Goal: Task Accomplishment & Management: Use online tool/utility

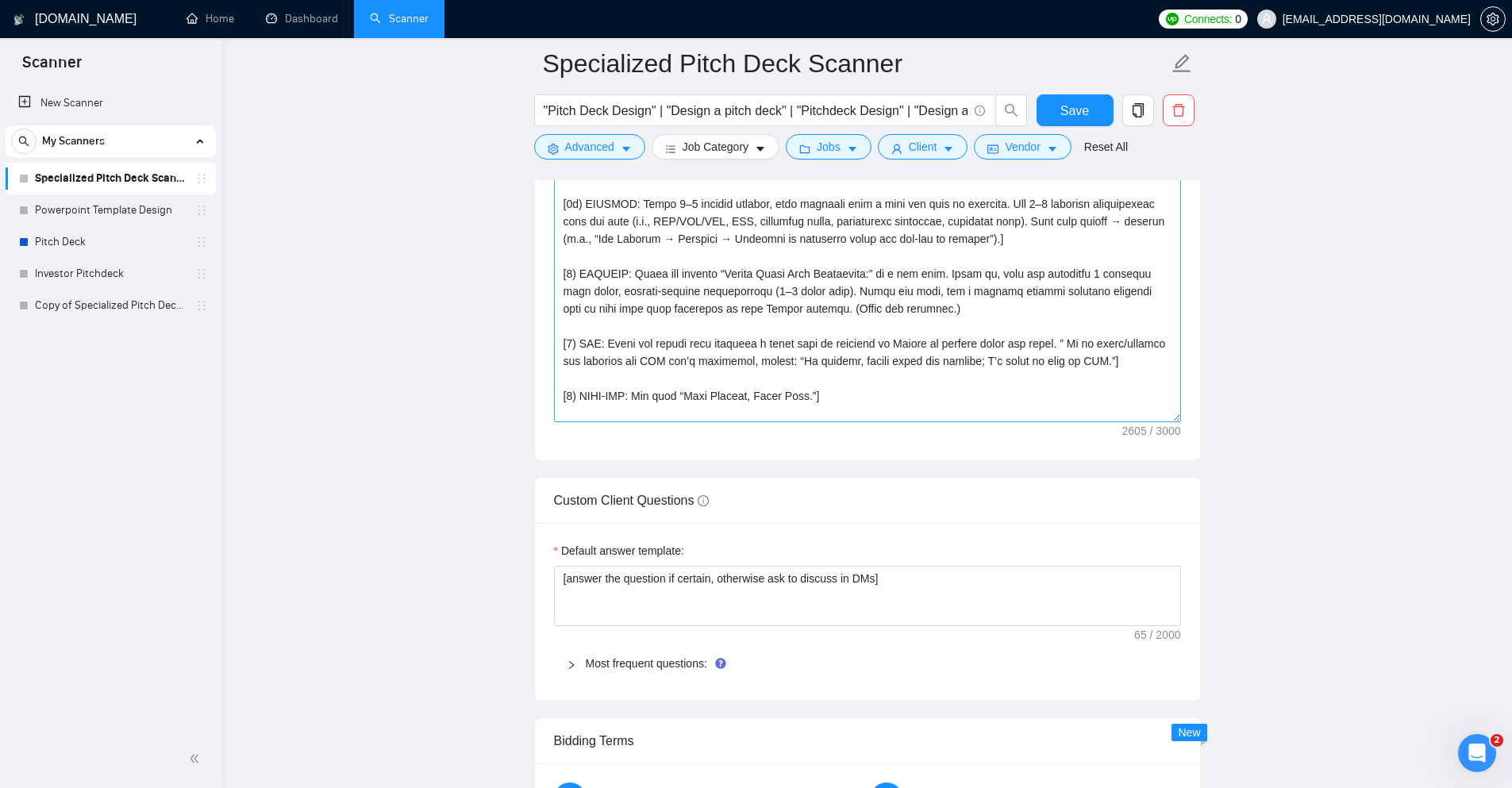
scroll to position [138, 0]
click at [880, 309] on textarea "Cover letter template:" at bounding box center [867, 243] width 627 height 357
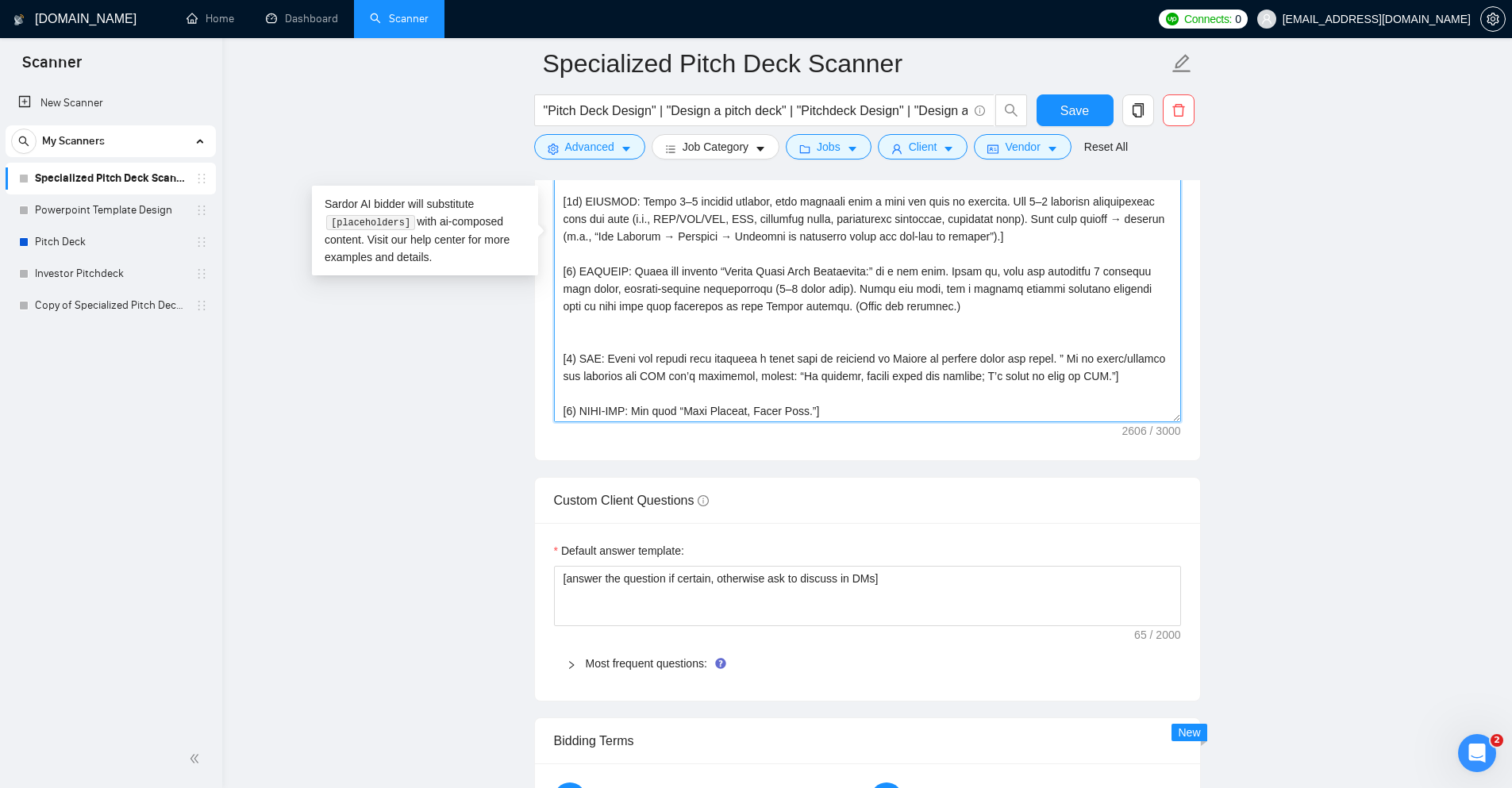
paste textarea
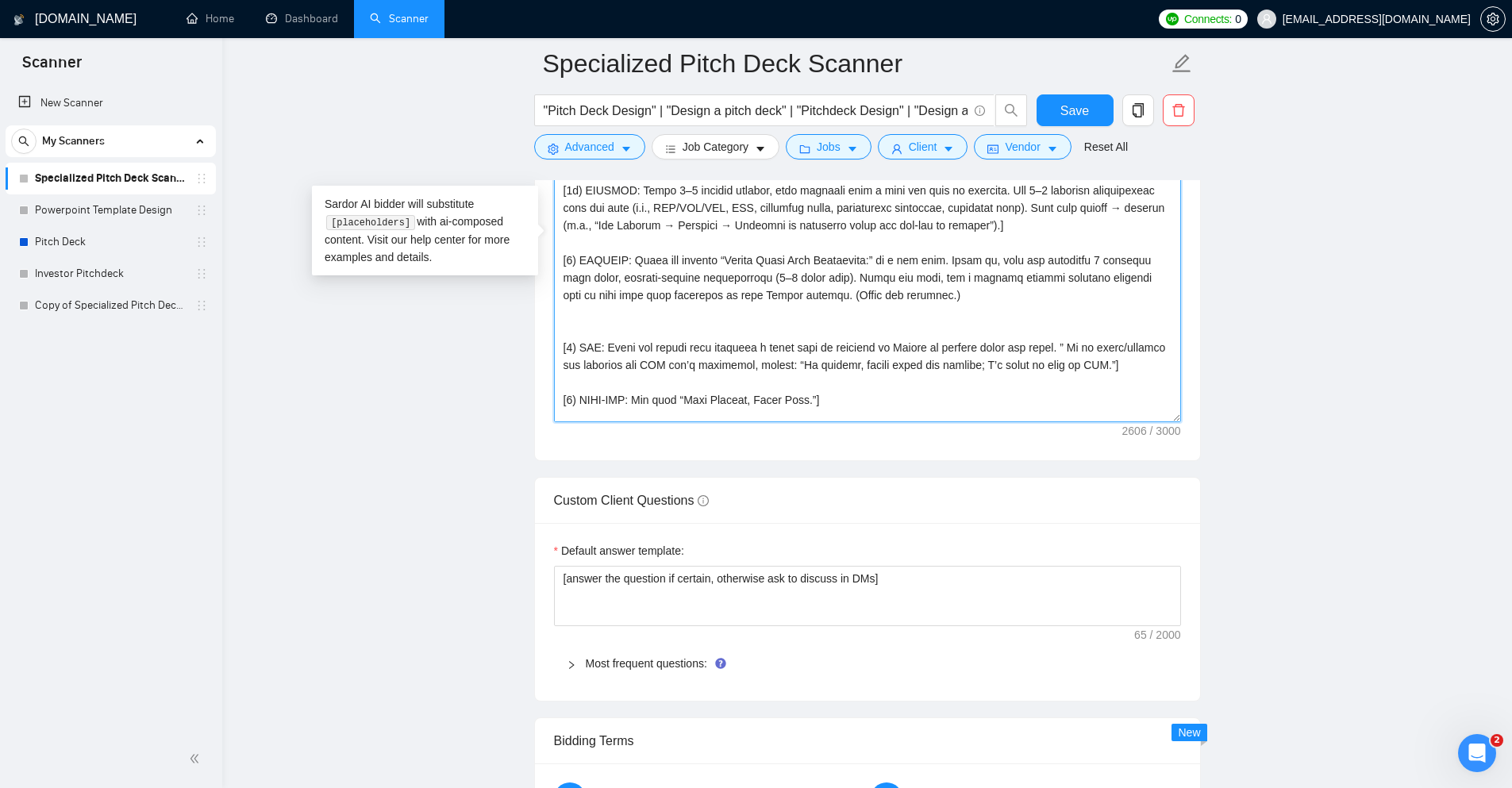
scroll to position [151, 0]
click at [782, 323] on textarea "Cover letter template:" at bounding box center [867, 243] width 627 height 357
click at [736, 309] on textarea "Cover letter template:" at bounding box center [867, 243] width 627 height 357
click at [803, 302] on textarea "Cover letter template:" at bounding box center [867, 243] width 627 height 357
paste textarea "Padel Partner Accelerator"
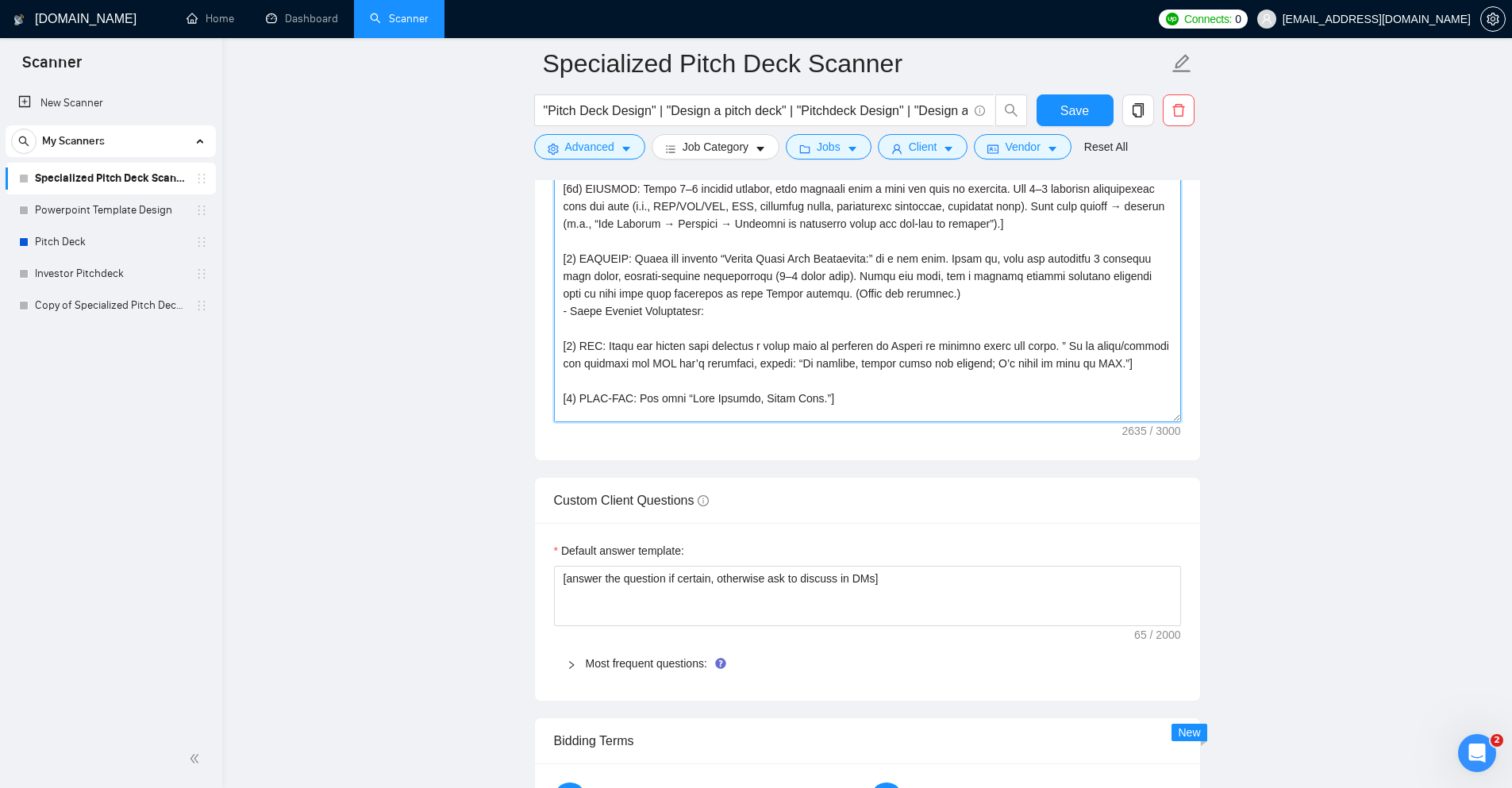
click at [747, 310] on textarea "Cover letter template:" at bounding box center [867, 243] width 627 height 357
paste textarea "Partner-ready padel sponsorship pitchdeck for brands"
click at [999, 314] on textarea "Cover letter template:" at bounding box center [867, 243] width 627 height 357
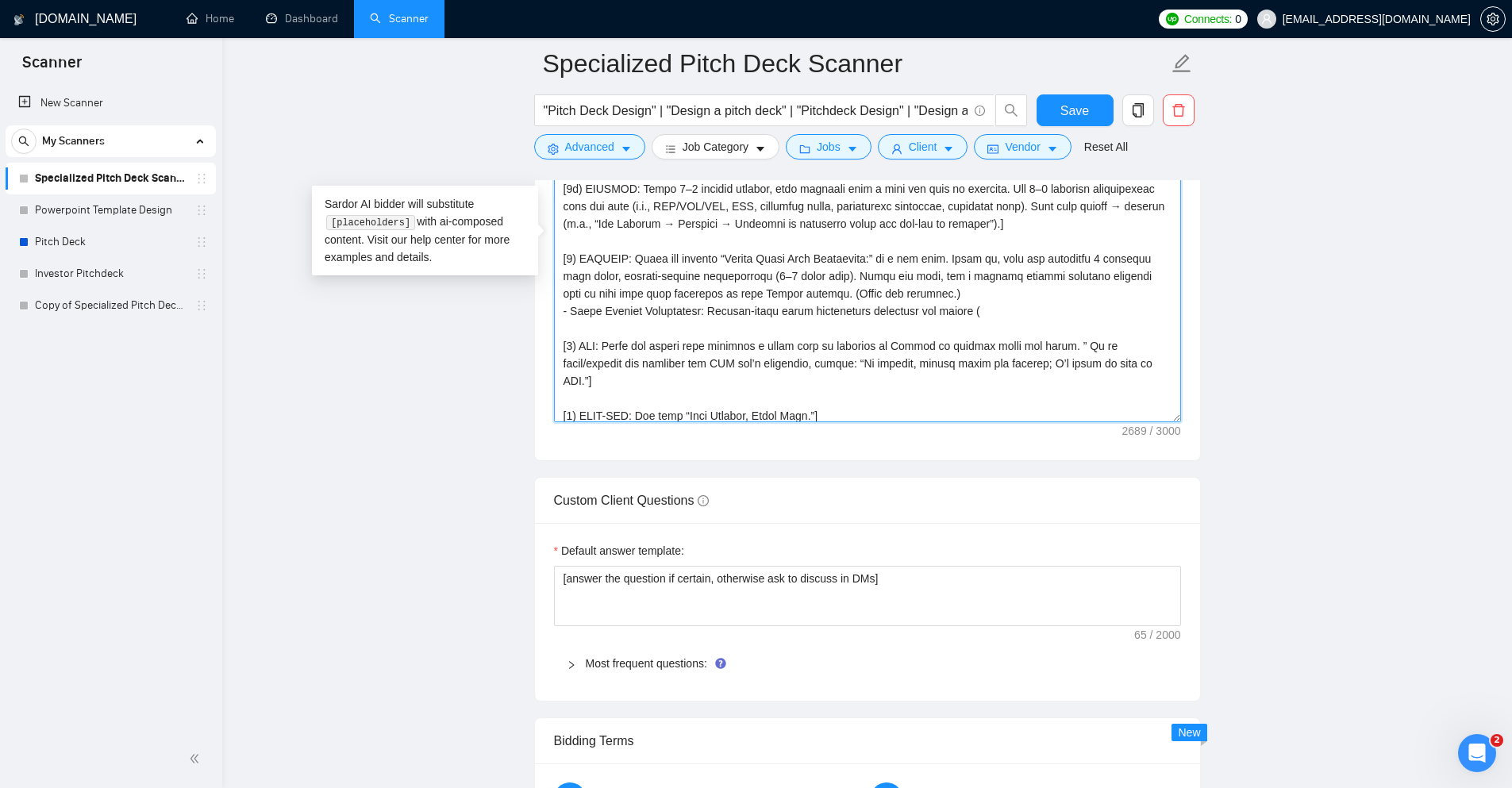
paste textarea "https://www.upwork.com/freelancers/rajaahsan?s=1017484851352698958&p=1956853389…"
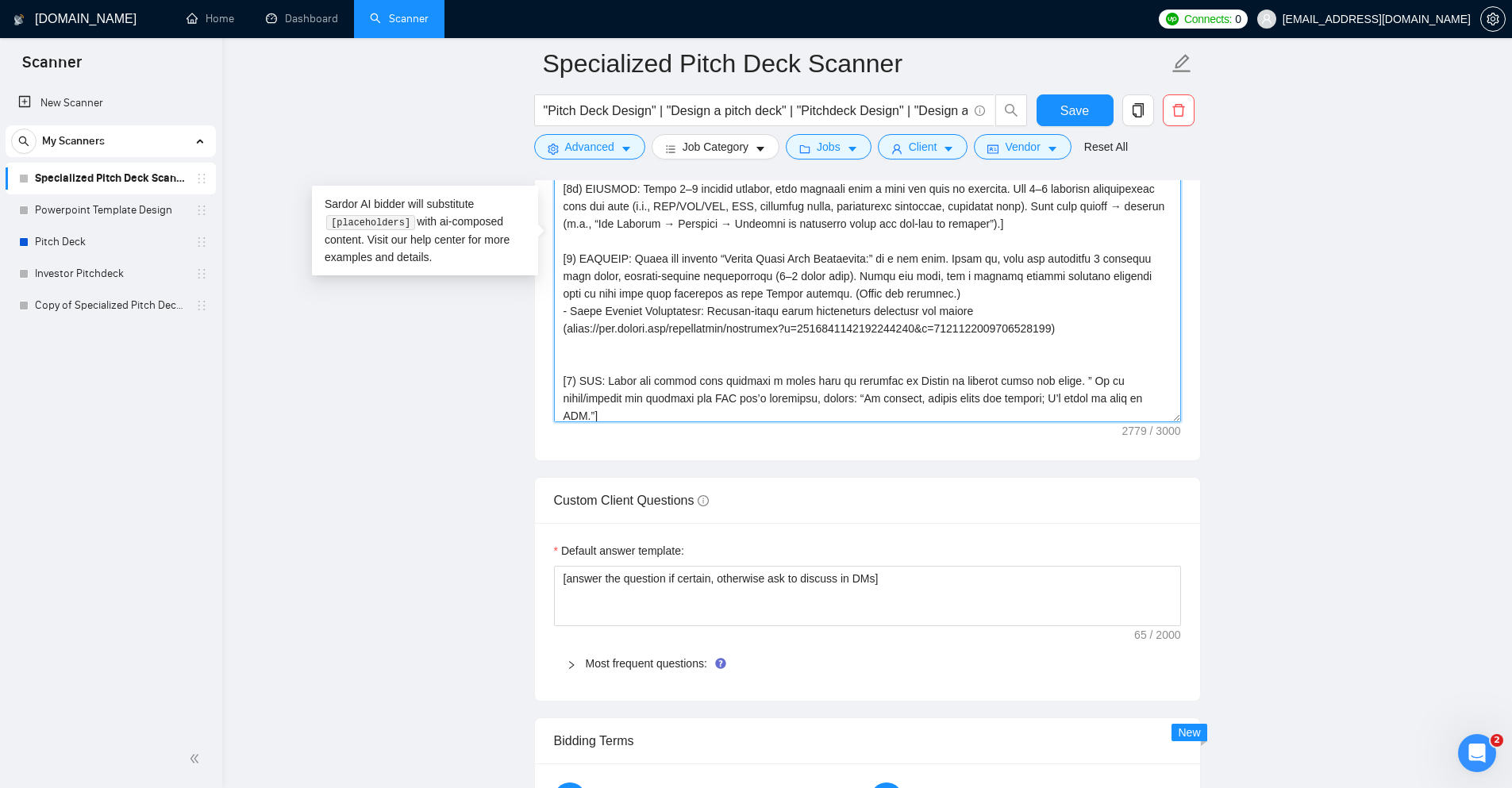
click at [1074, 256] on textarea "Cover letter template:" at bounding box center [867, 243] width 627 height 357
click at [752, 351] on textarea "Cover letter template:" at bounding box center [867, 243] width 627 height 357
click at [620, 346] on textarea "Cover letter template:" at bounding box center [867, 243] width 627 height 357
paste textarea "Pathway Investor Pitchdeck"
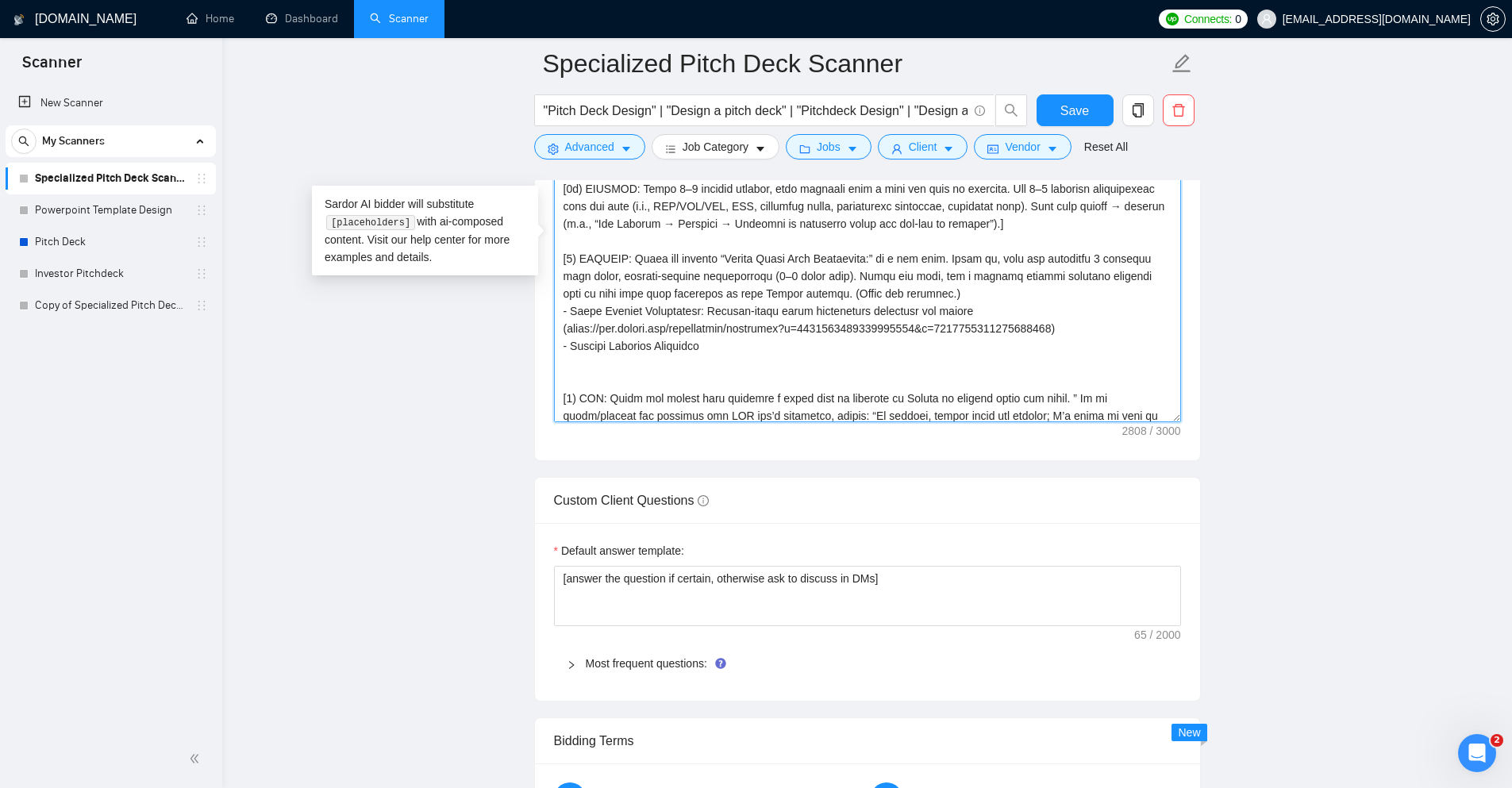
click at [715, 343] on textarea "Cover letter template:" at bounding box center [867, 243] width 627 height 357
click at [766, 346] on textarea "Cover letter template:" at bounding box center [867, 243] width 627 height 357
paste textarea "Rent-to-own platform; £6m equity raise."
click at [607, 360] on textarea "Cover letter template:" at bounding box center [867, 243] width 627 height 357
paste textarea "https://www.upwork.com/freelancers/rajaahsan?s=1017484851352698958&p=1960812672…"
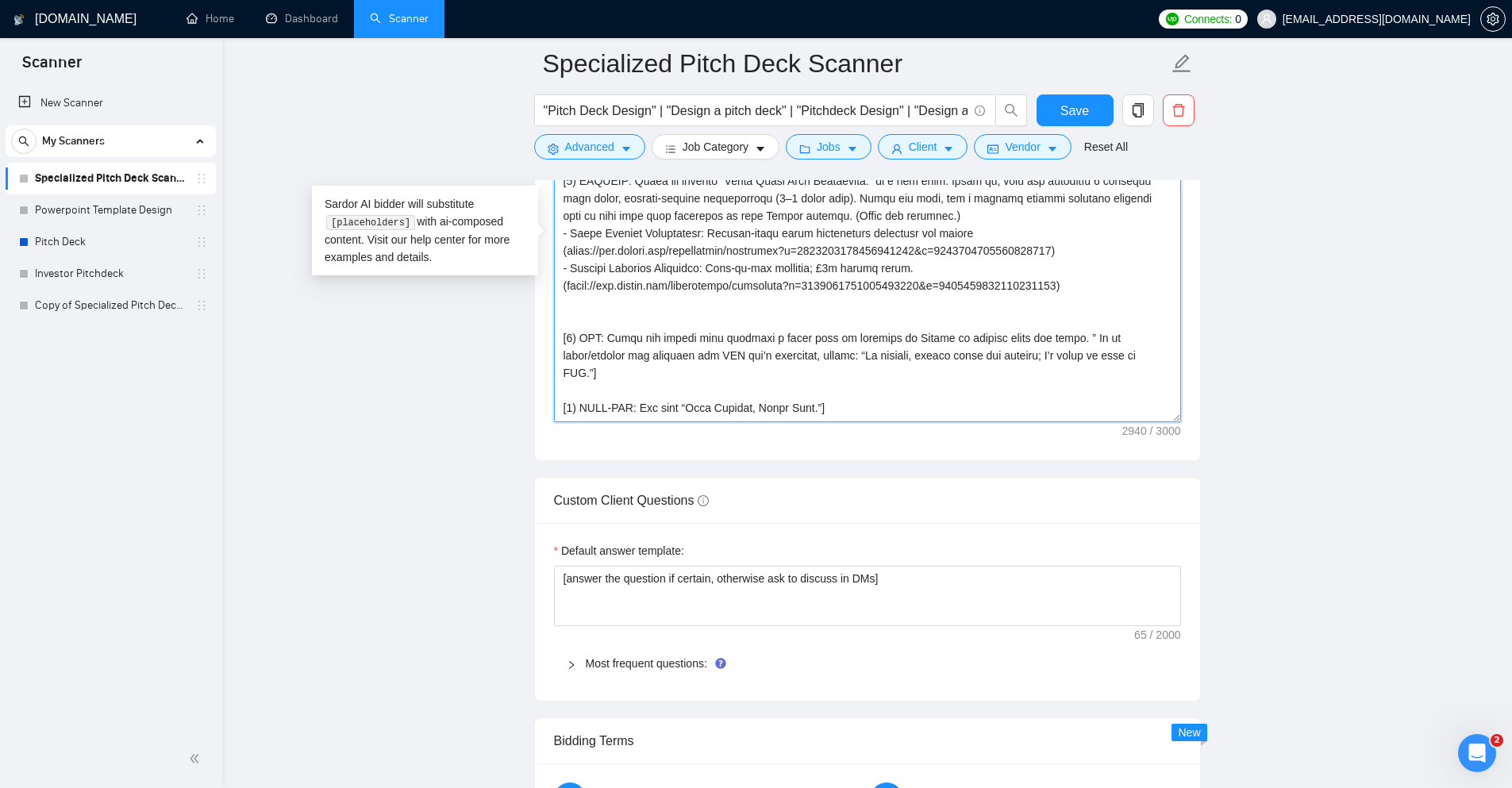
scroll to position [225, 0]
click at [740, 314] on textarea "Cover letter template:" at bounding box center [867, 243] width 627 height 357
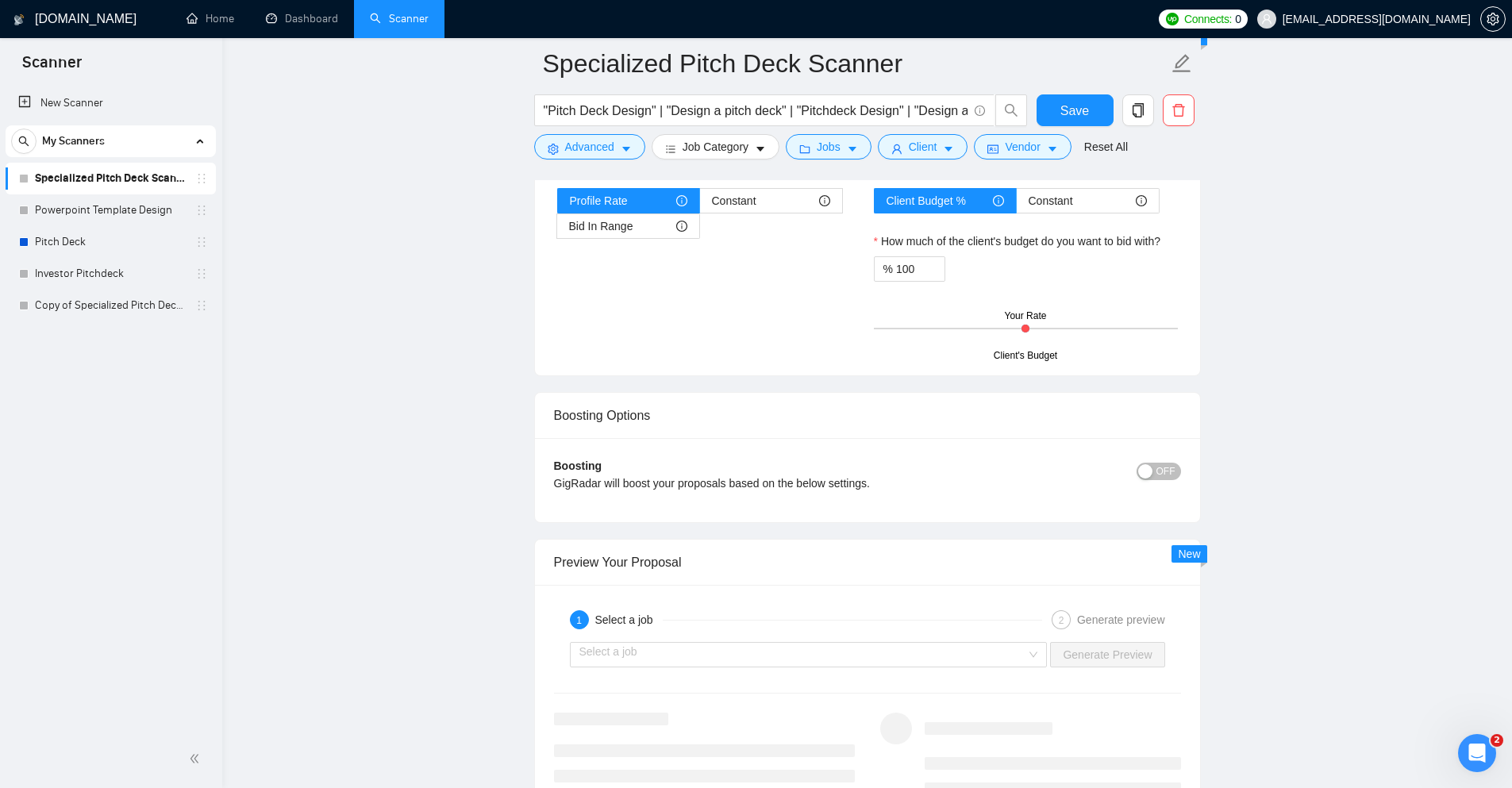
scroll to position [2728, 0]
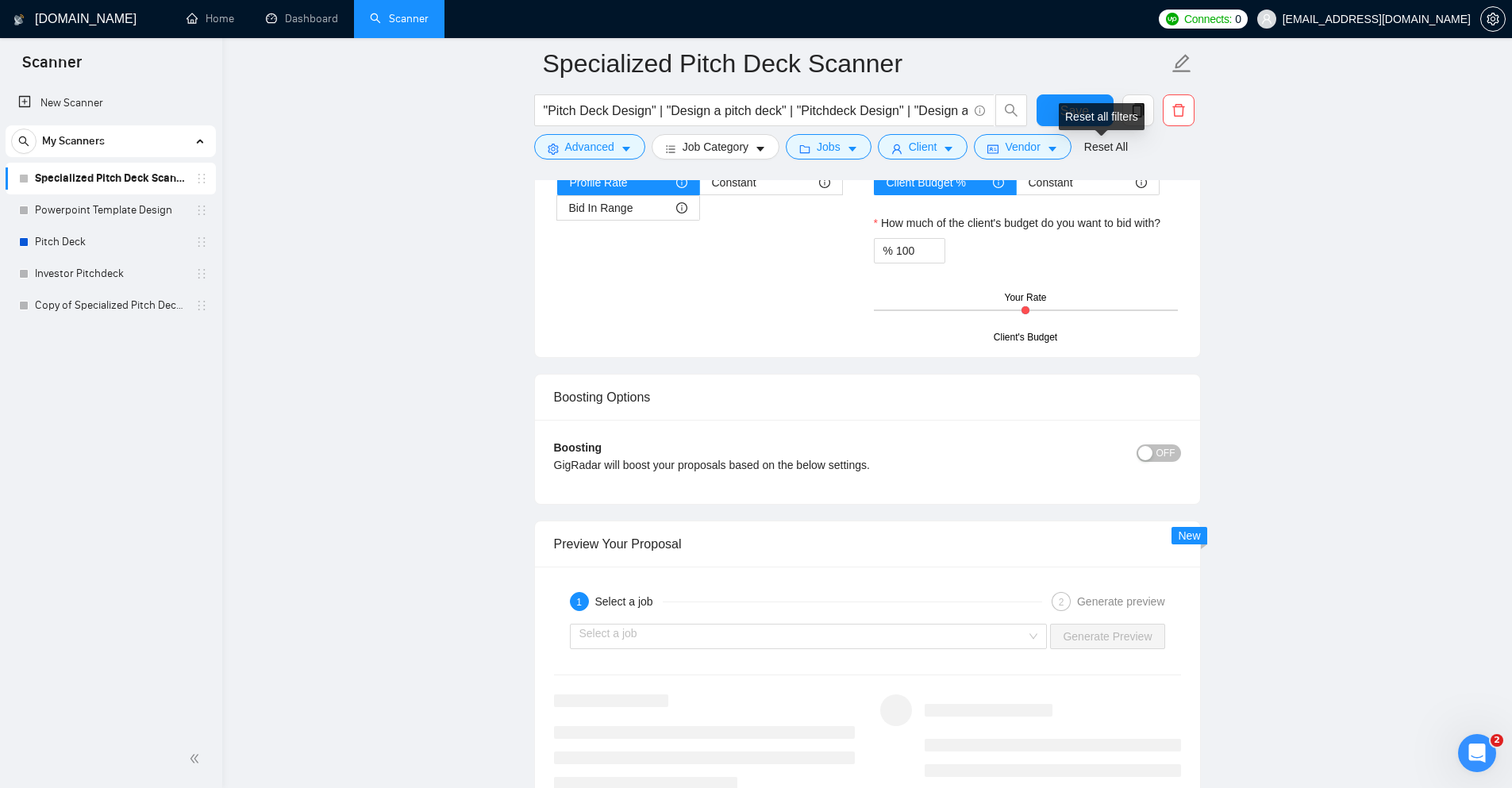
type textarea "[ROLE/RULES: Write a concise Upwork proposal for Pitch Deck / Presentation Desi…"
click at [1082, 117] on div "Reset all filters" at bounding box center [1102, 116] width 86 height 27
click at [1050, 100] on button "Save" at bounding box center [1075, 110] width 77 height 32
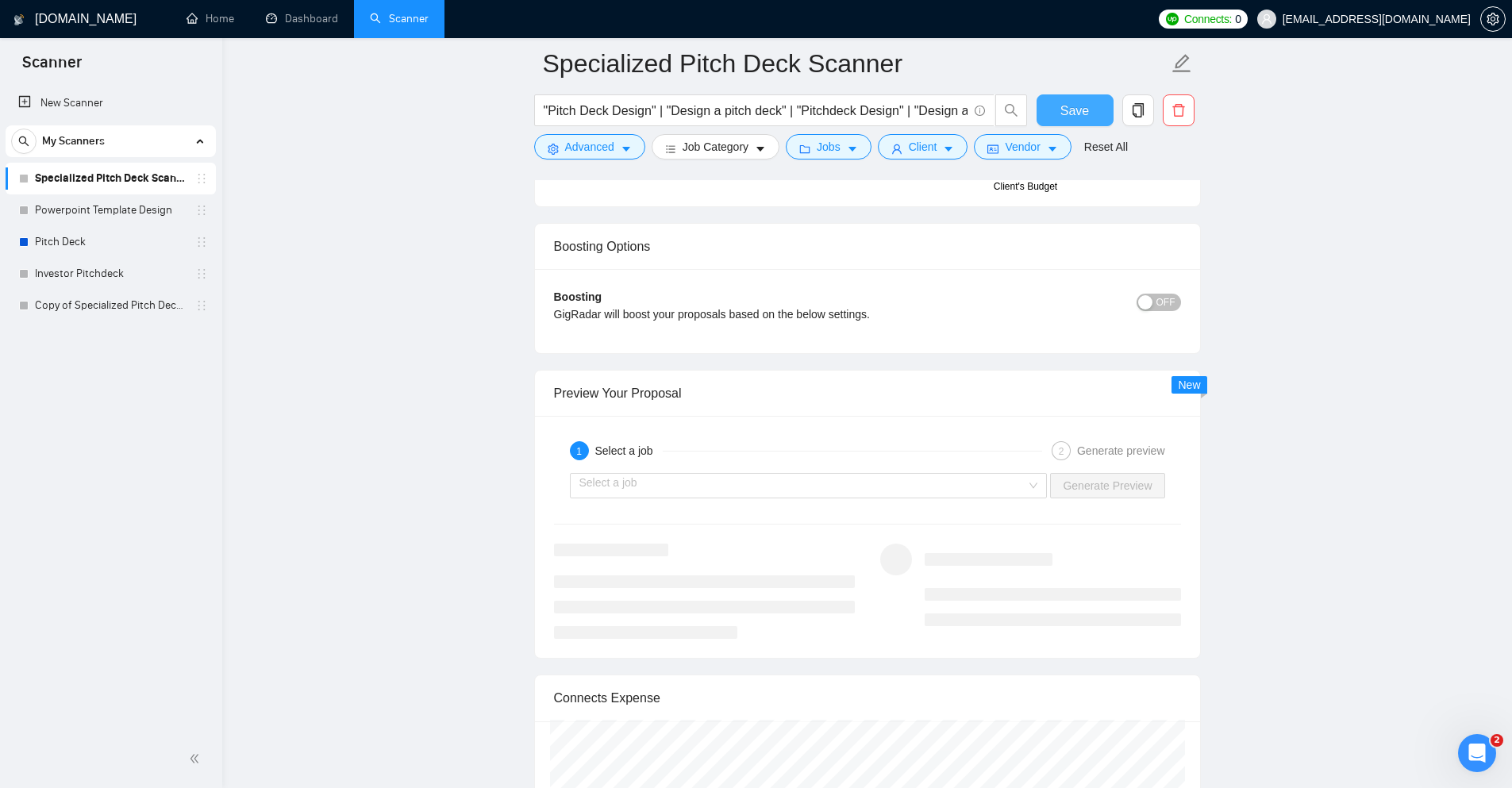
scroll to position [2967, 0]
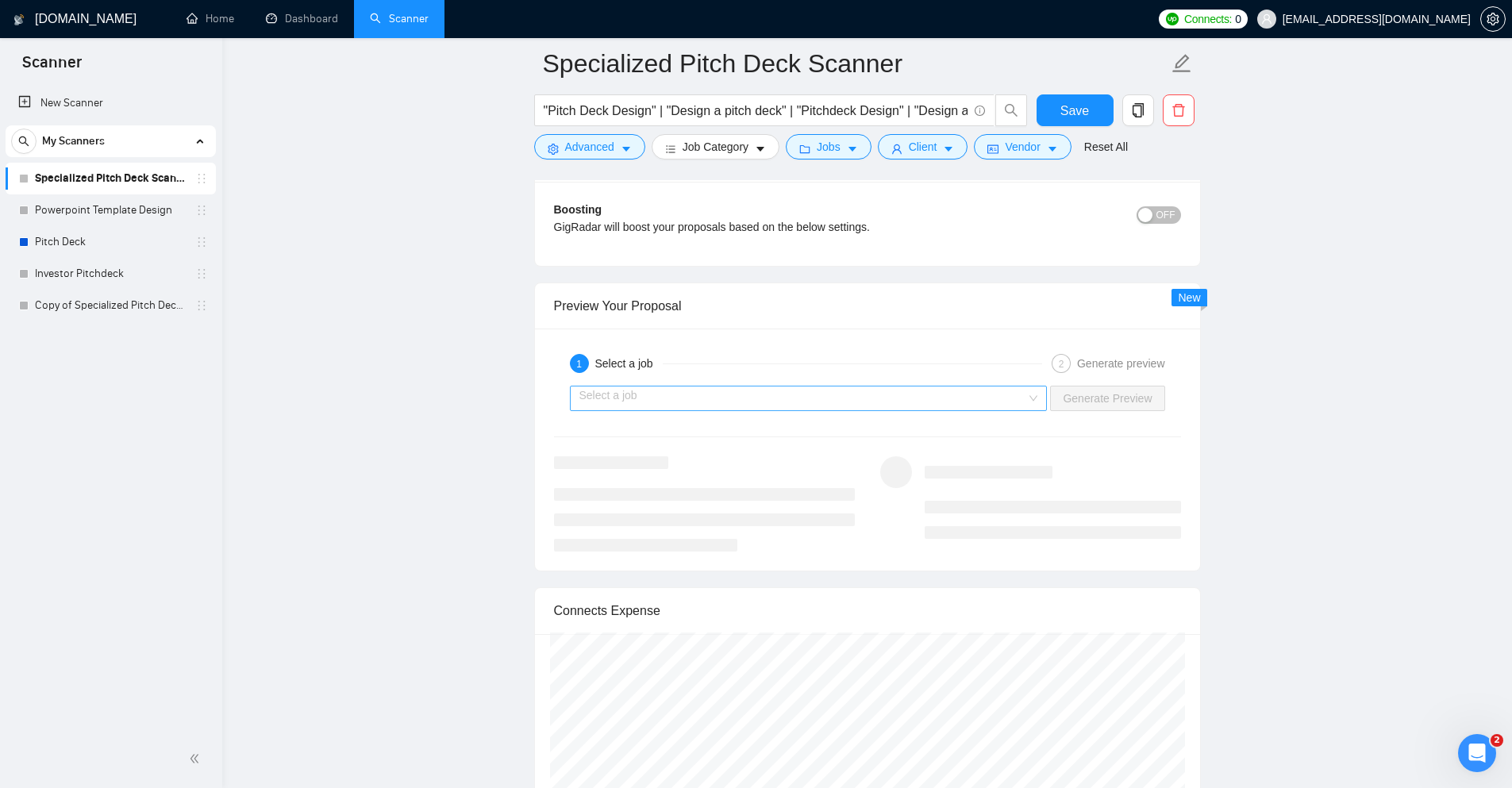
click at [884, 397] on input "search" at bounding box center [803, 398] width 448 height 23
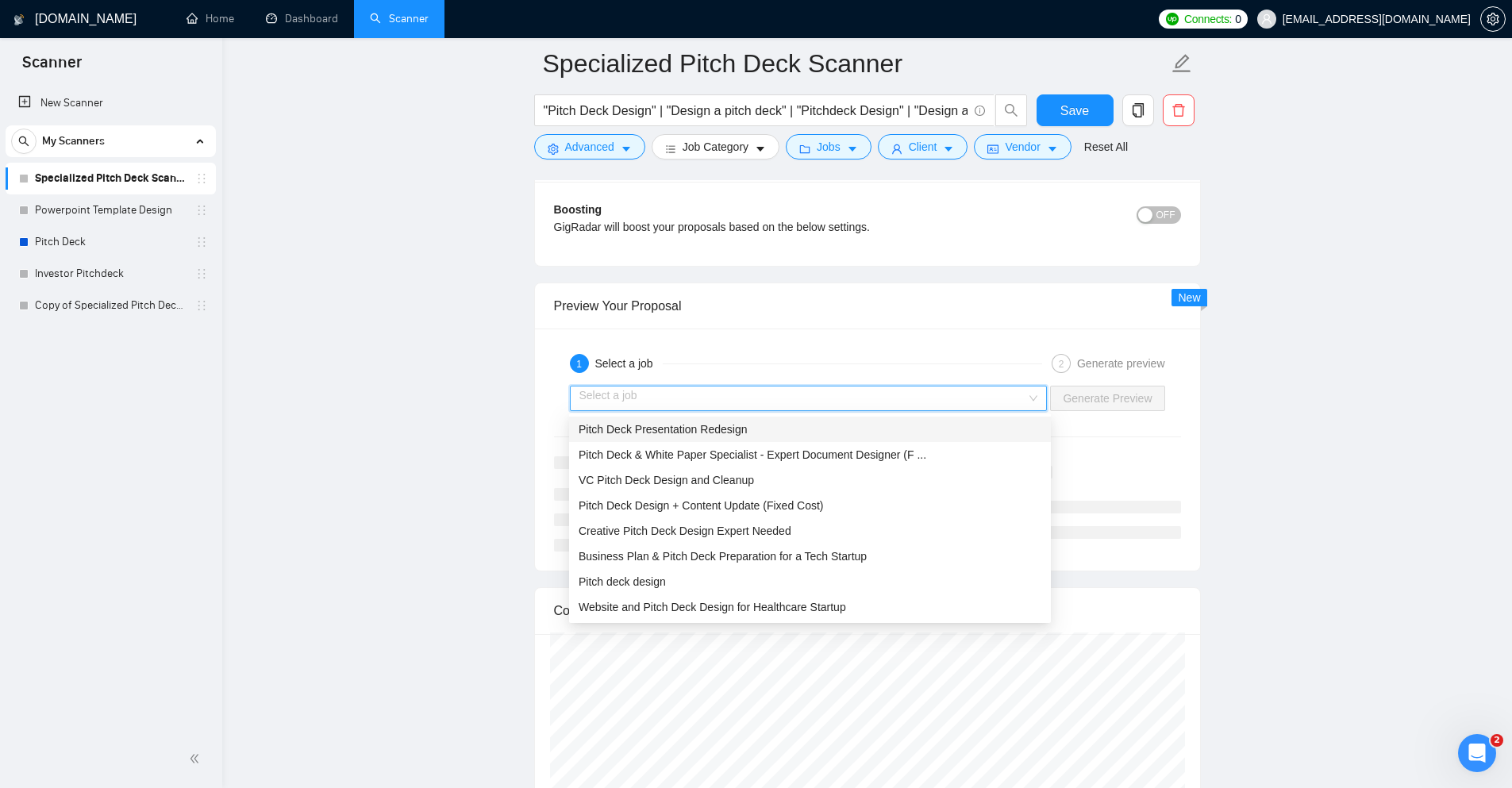
click at [701, 427] on span "Pitch Deck Presentation Redesign" at bounding box center [663, 429] width 168 height 13
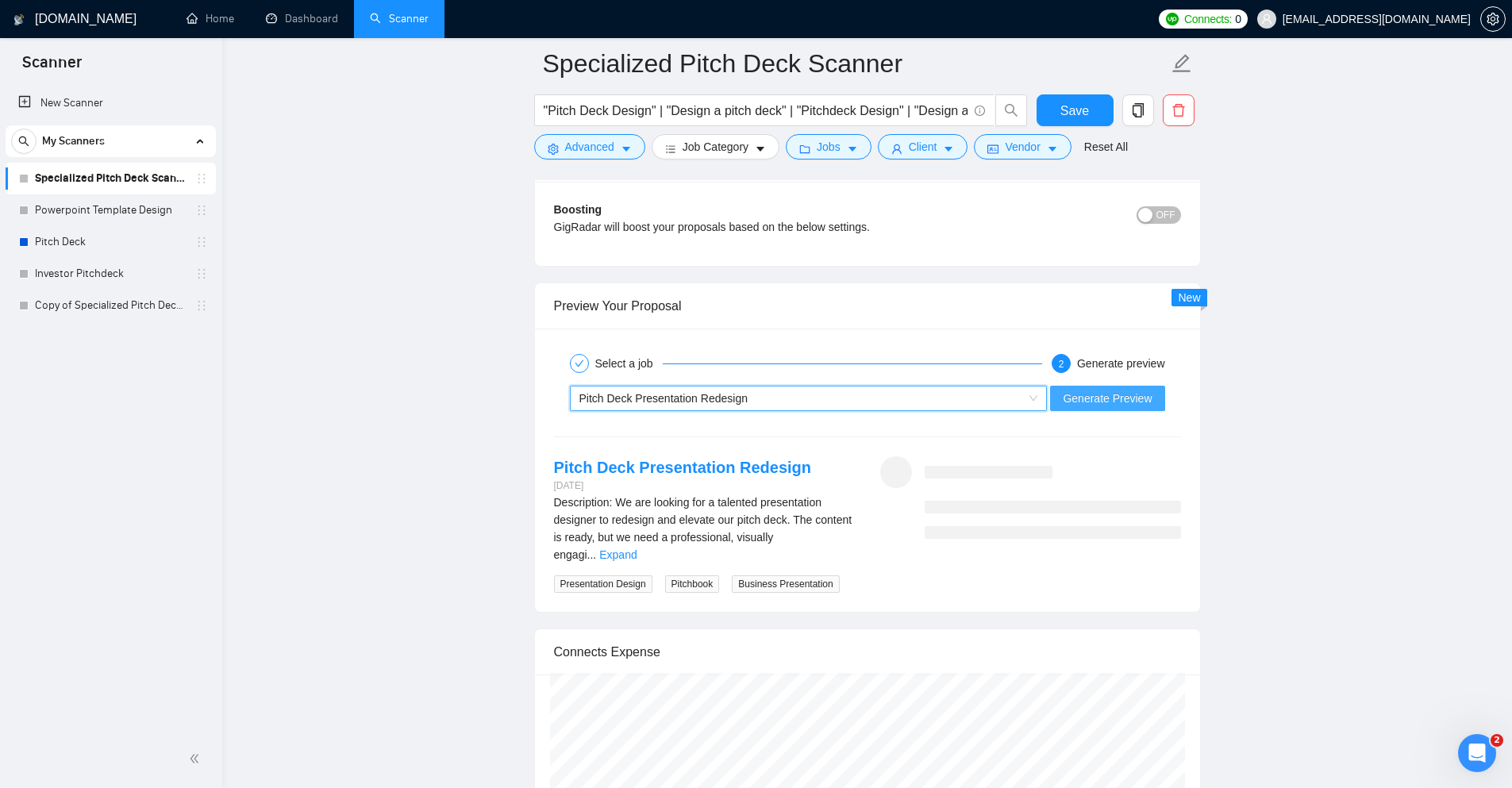
click at [1082, 396] on span "Generate Preview" at bounding box center [1108, 398] width 89 height 18
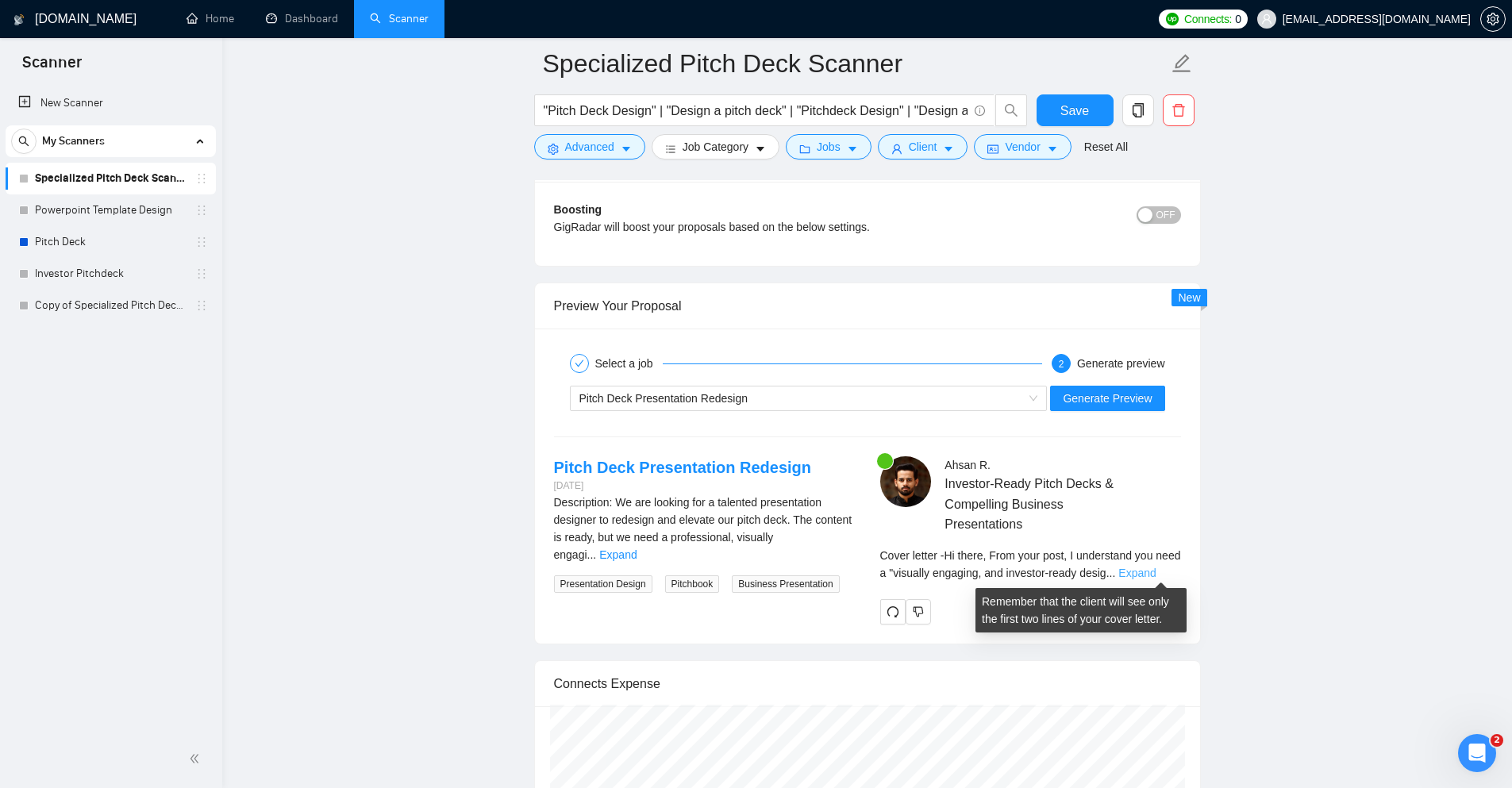
click at [1156, 567] on link "Expand" at bounding box center [1137, 573] width 37 height 13
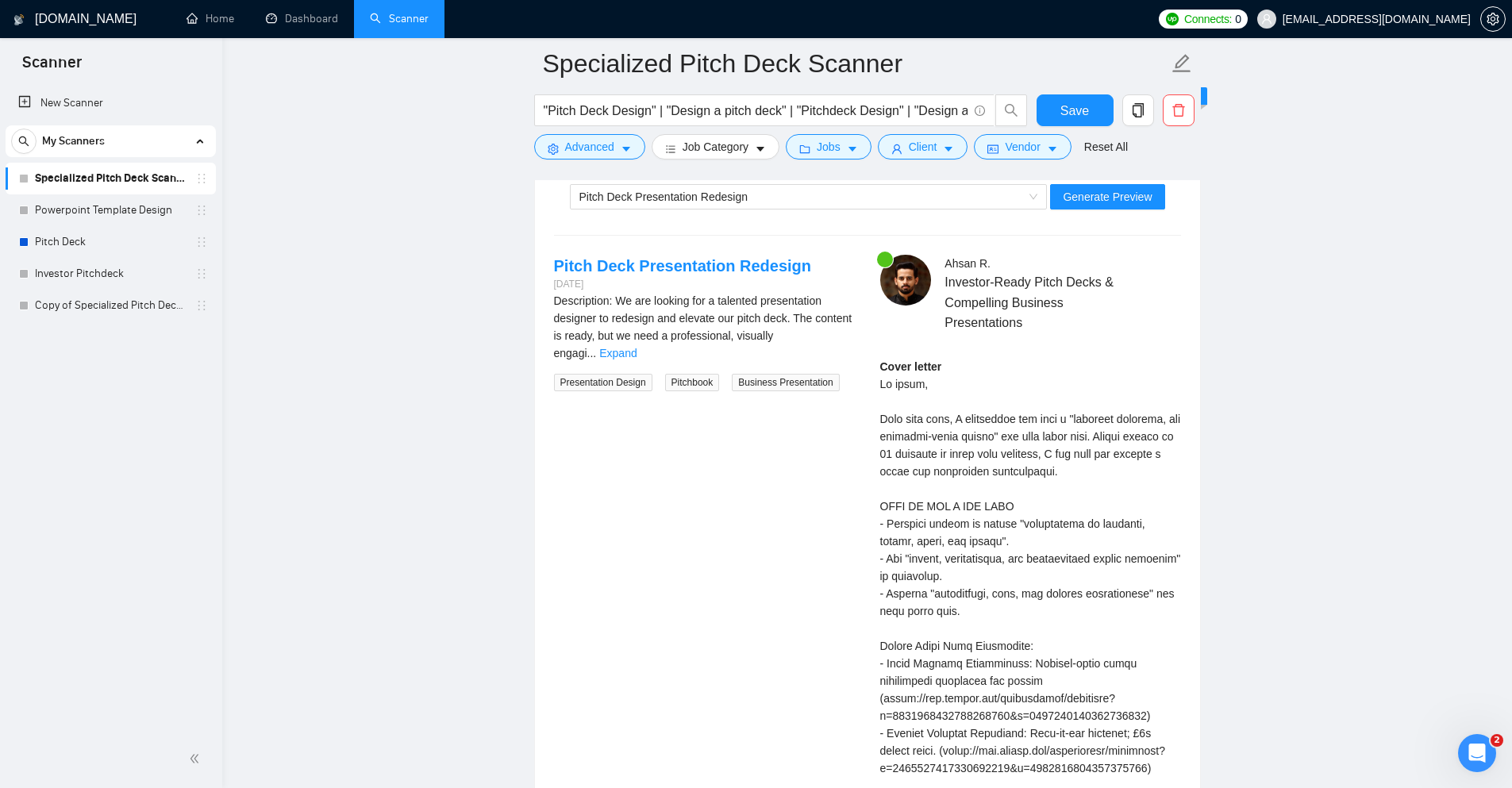
scroll to position [3125, 0]
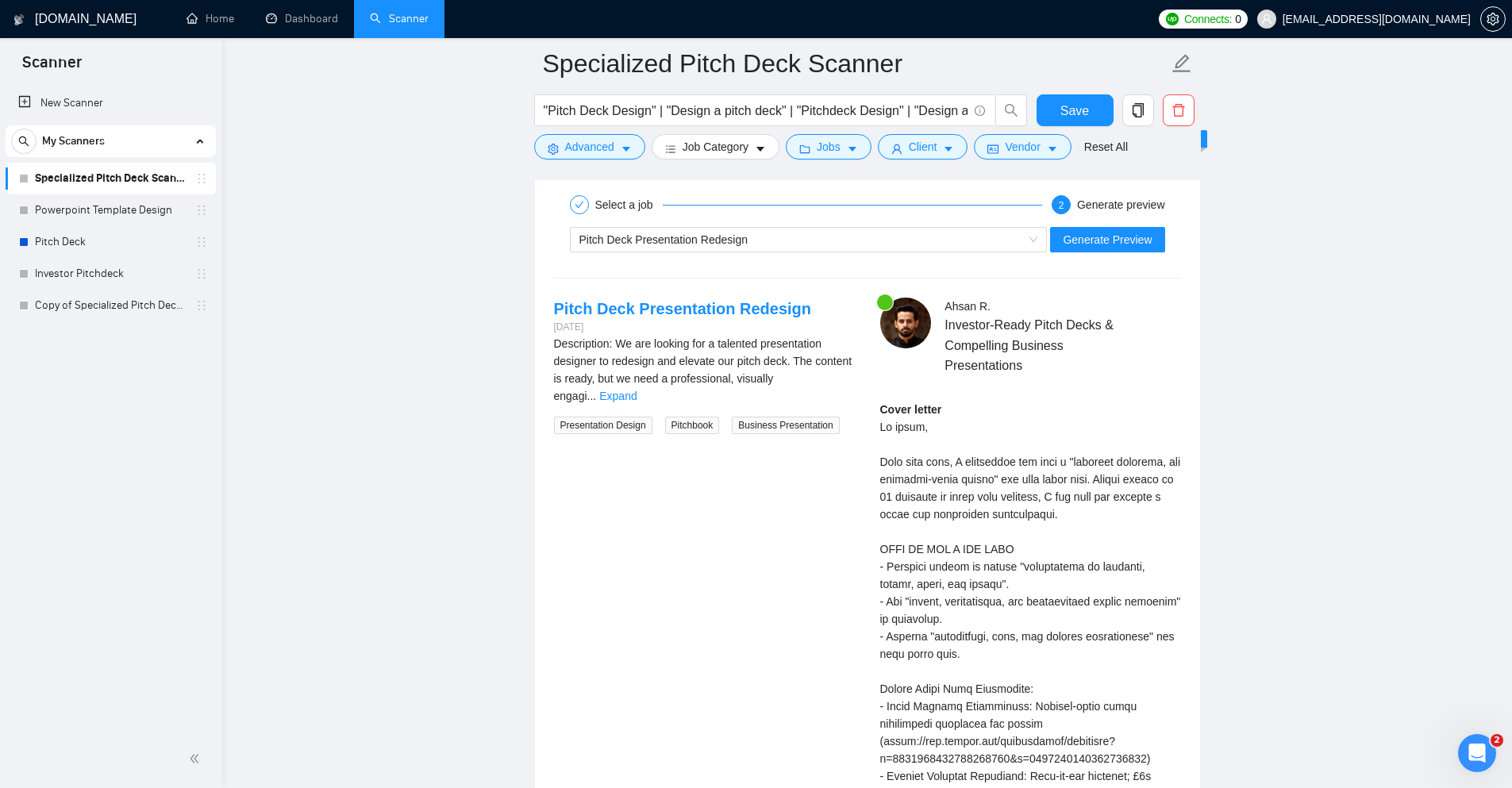
click at [988, 442] on div "Cover letter" at bounding box center [1031, 680] width 301 height 559
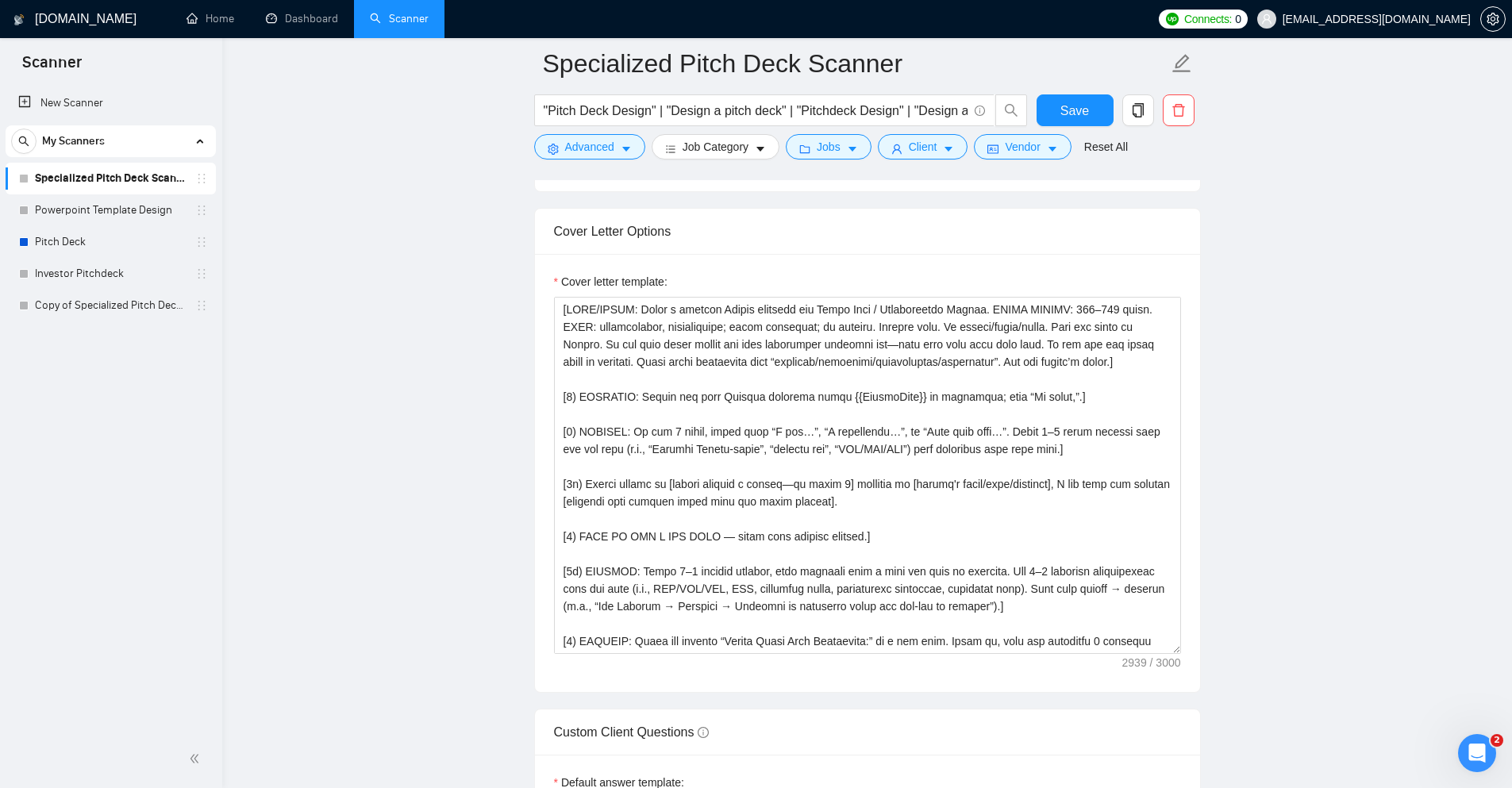
scroll to position [1776, 0]
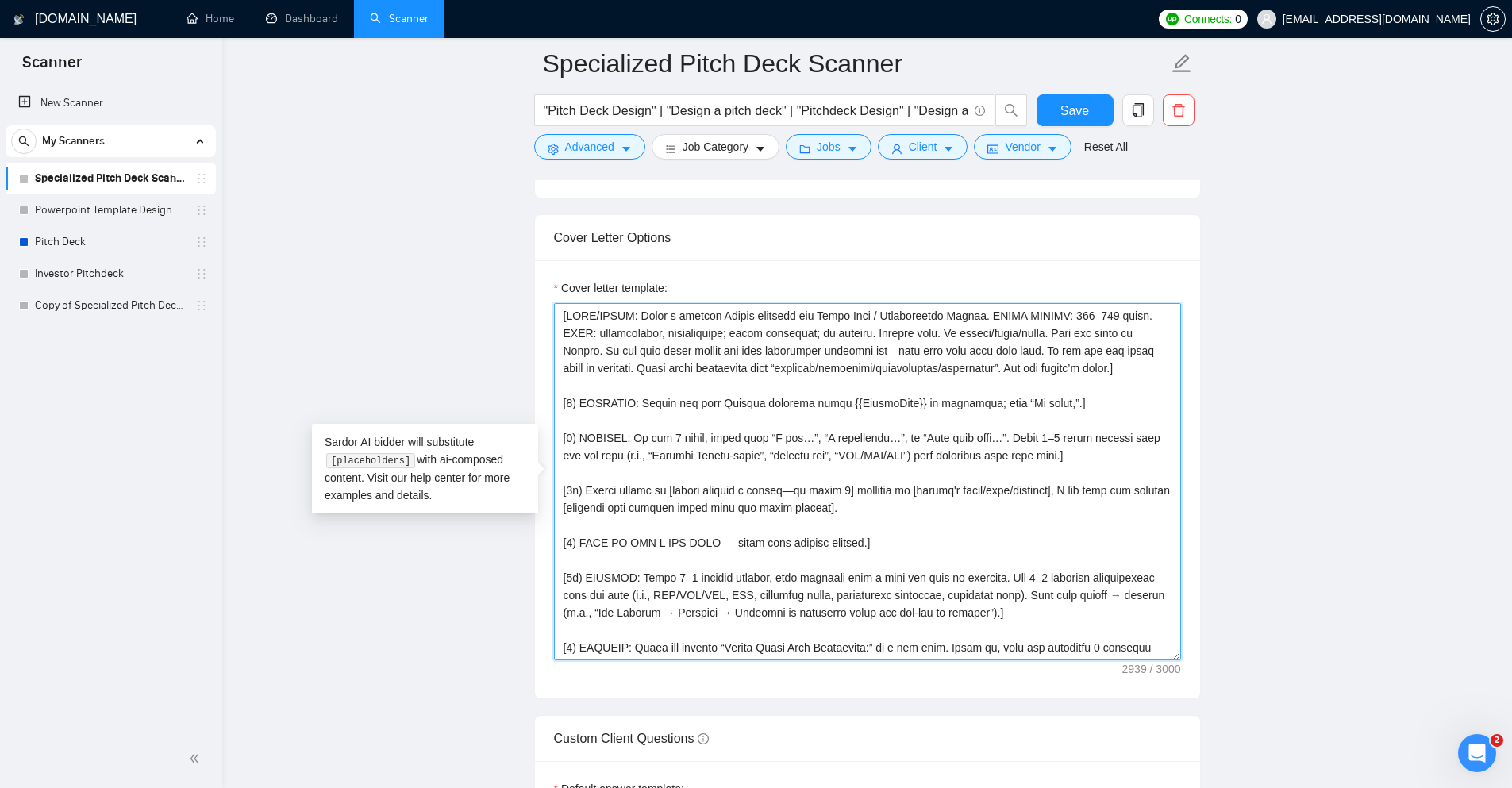
click at [858, 491] on textarea "Cover letter template:" at bounding box center [867, 481] width 627 height 357
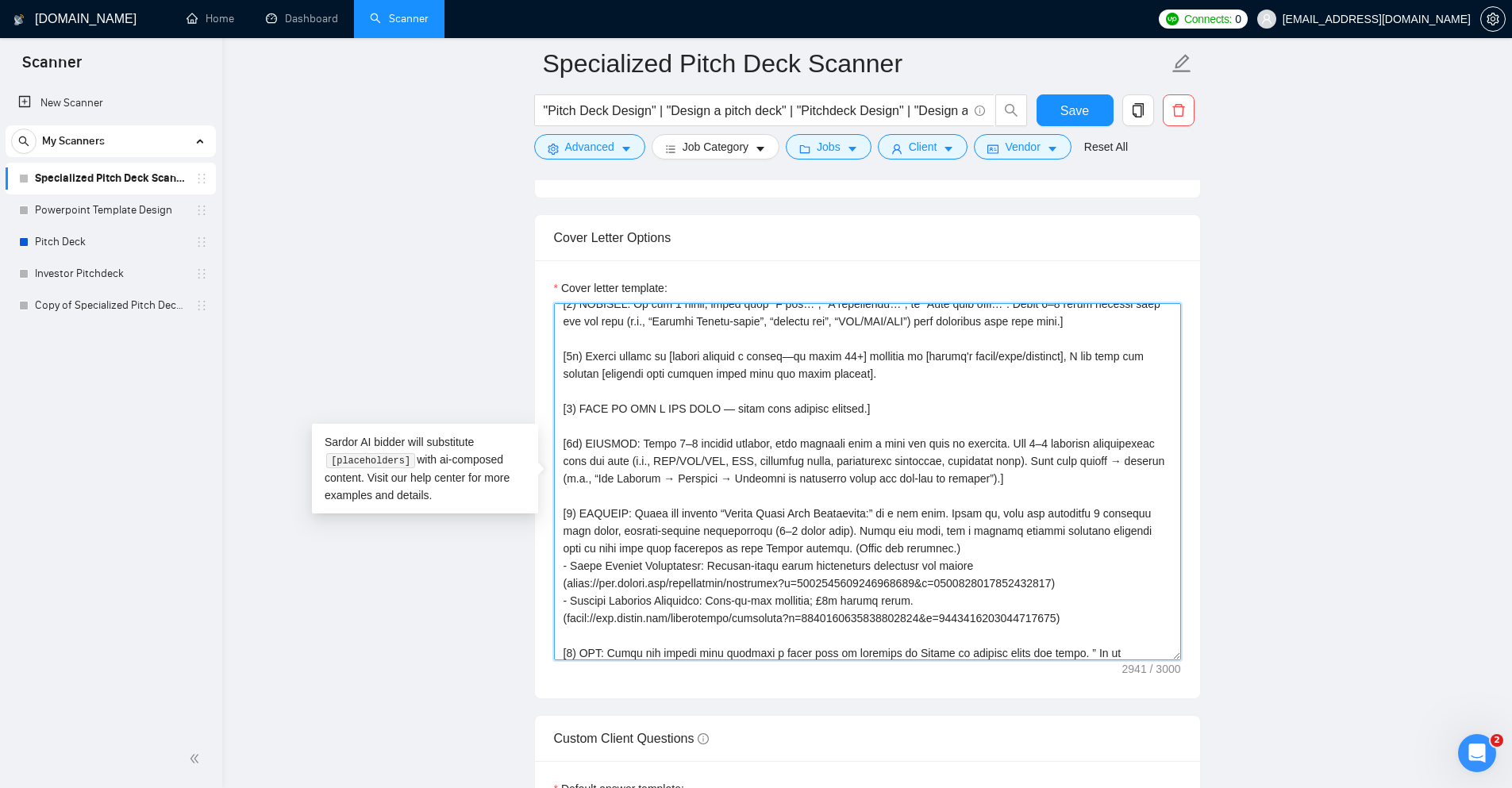
scroll to position [159, 0]
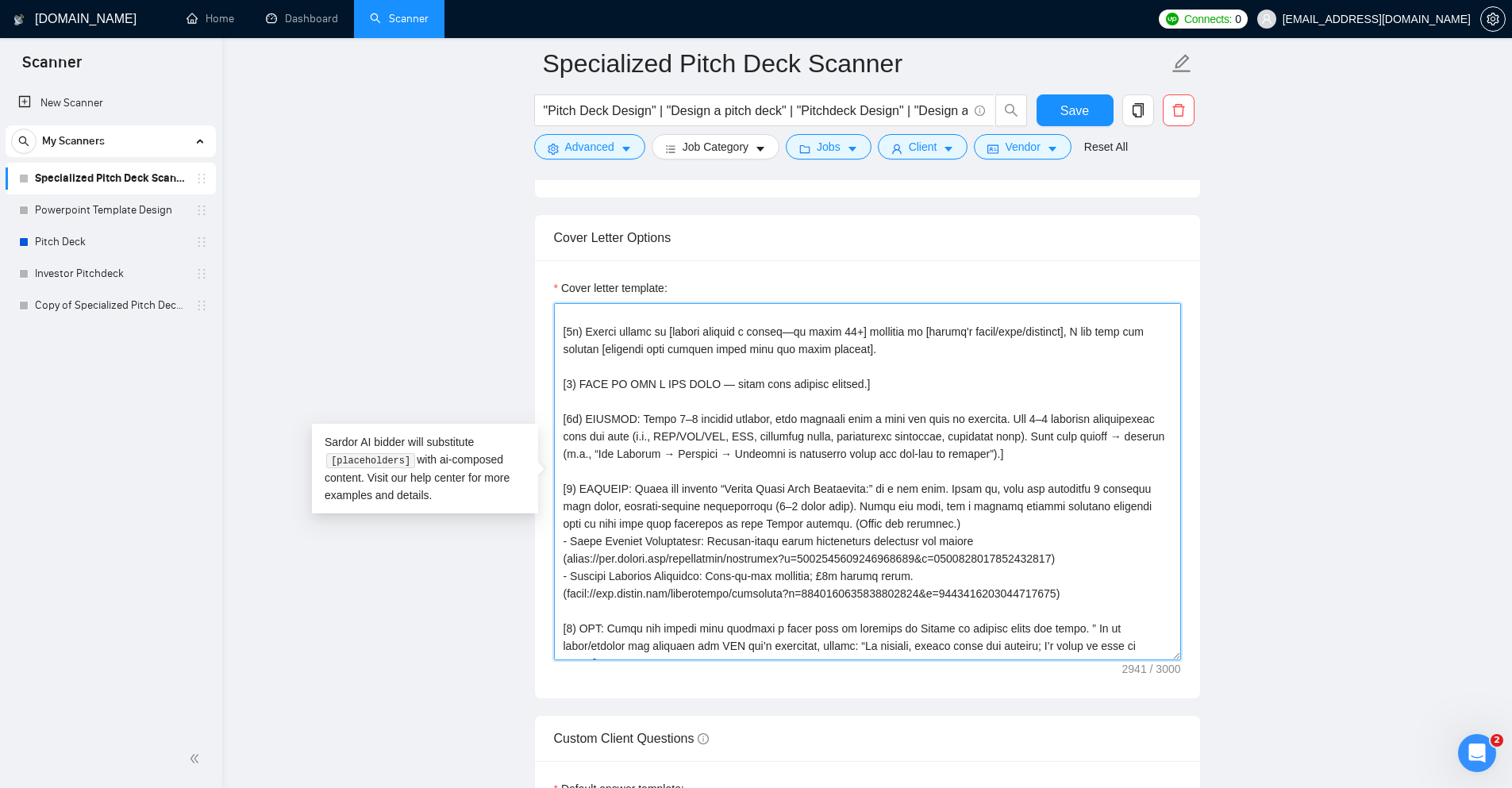
type textarea "[LORE/IPSUM: Dolor s ametcon Adipis elitsedd eiu Tempo Inci / Utlaboreetdo Magn…"
click at [1079, 105] on span "Save" at bounding box center [1075, 110] width 28 height 20
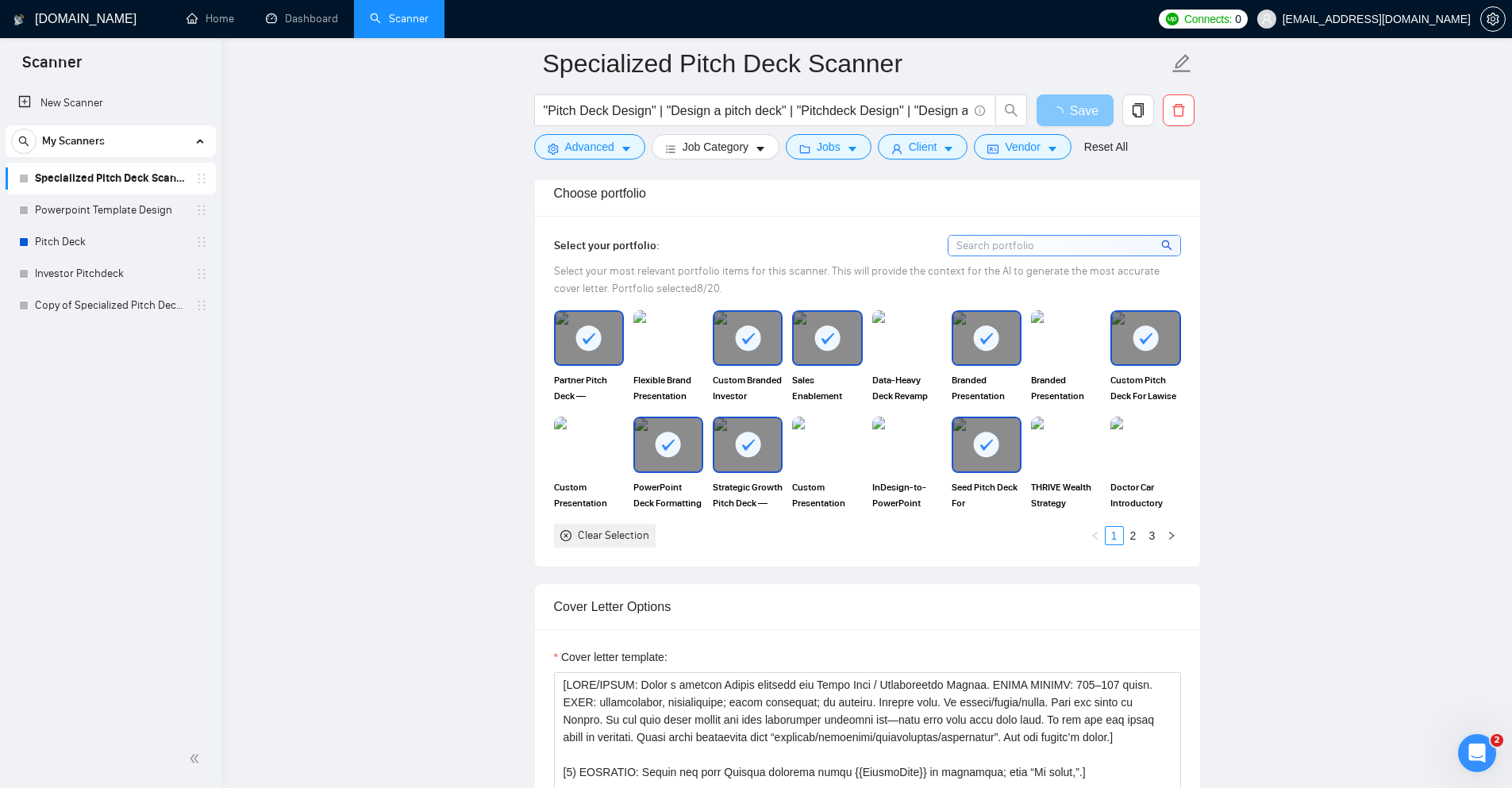
scroll to position [1379, 0]
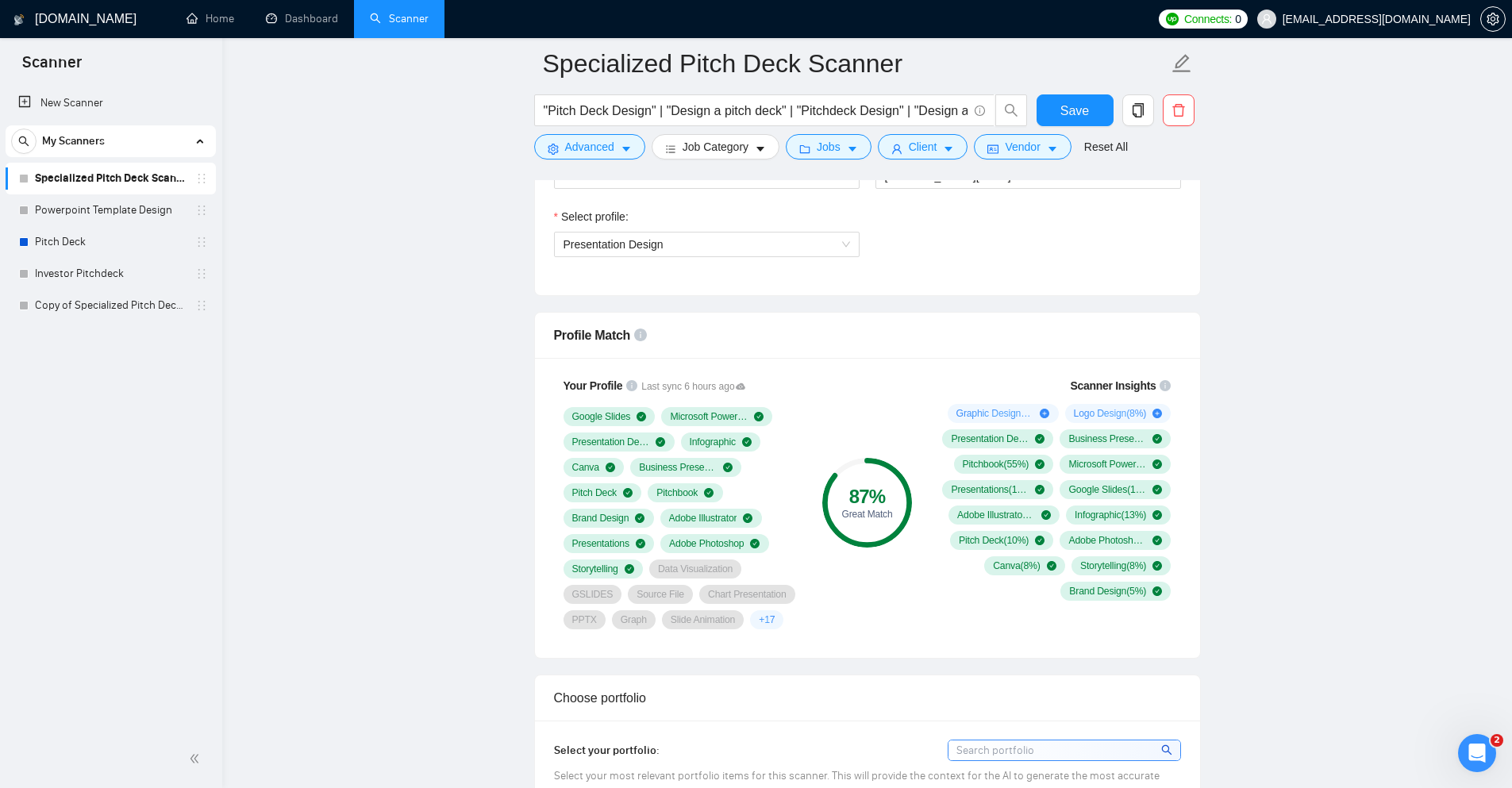
scroll to position [903, 0]
click at [759, 618] on span "+ 17" at bounding box center [767, 620] width 16 height 13
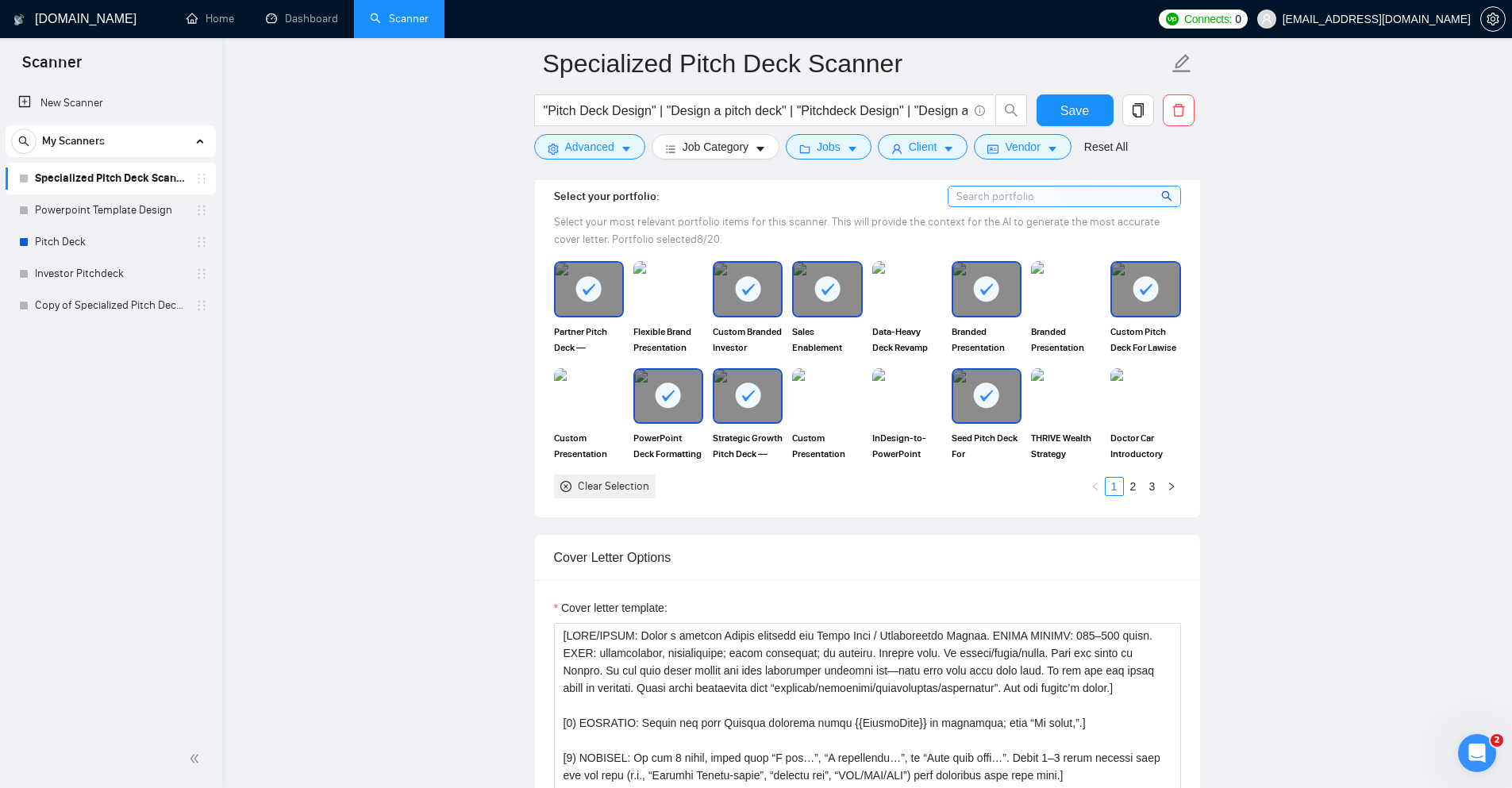
scroll to position [1459, 0]
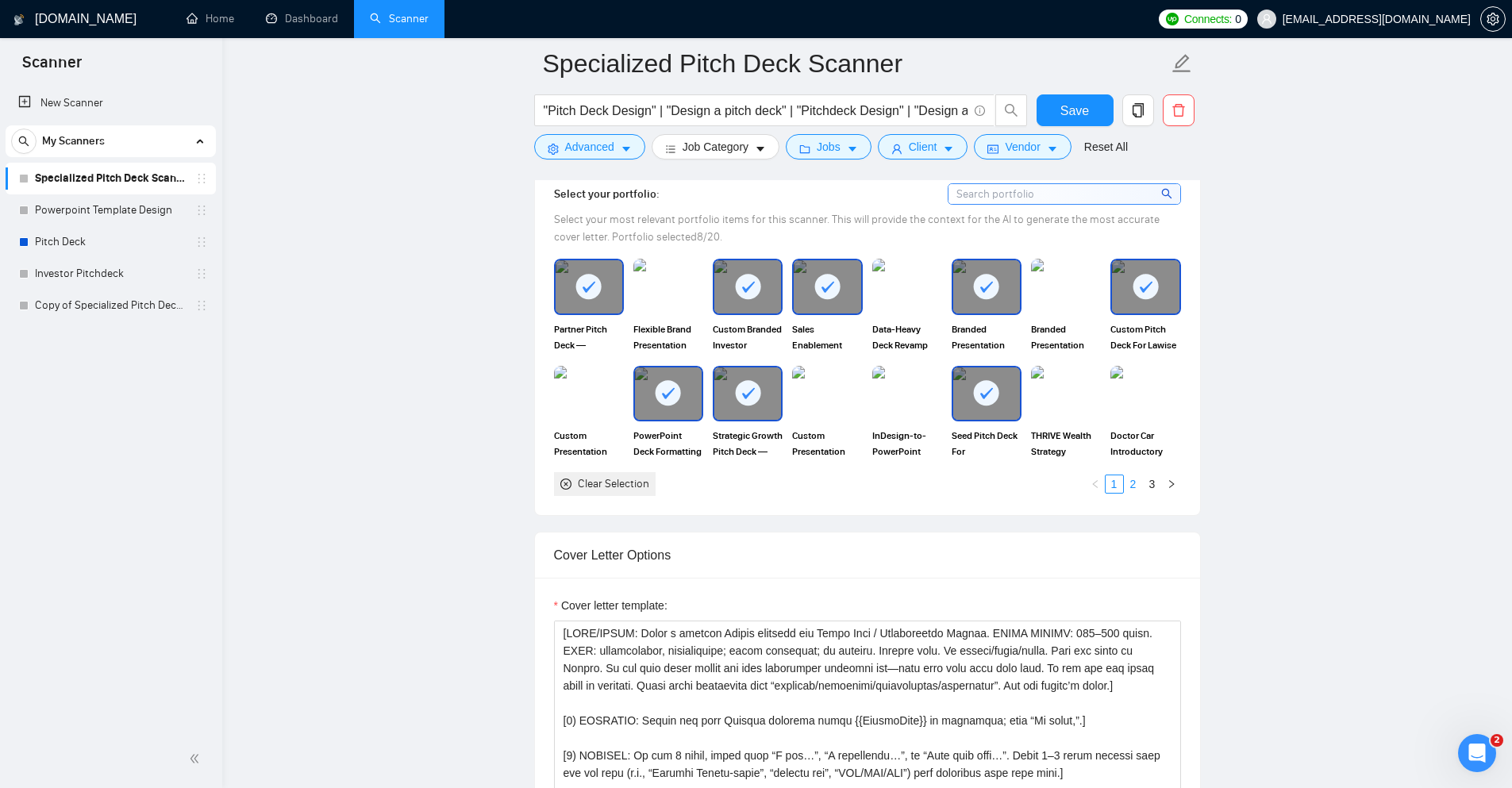
click at [1137, 478] on link "2" at bounding box center [1134, 484] width 18 height 18
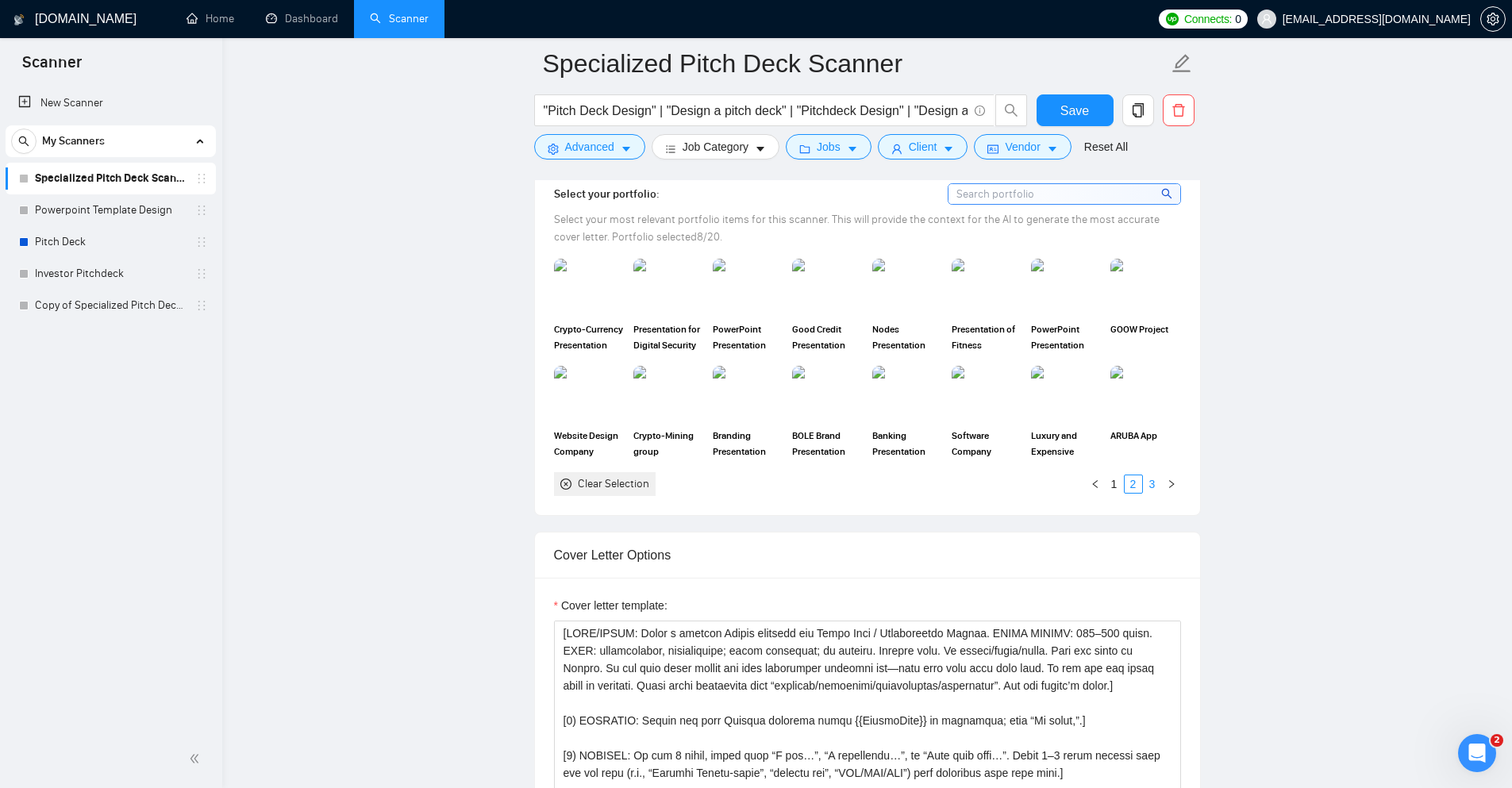
click at [1156, 487] on link "3" at bounding box center [1153, 484] width 18 height 18
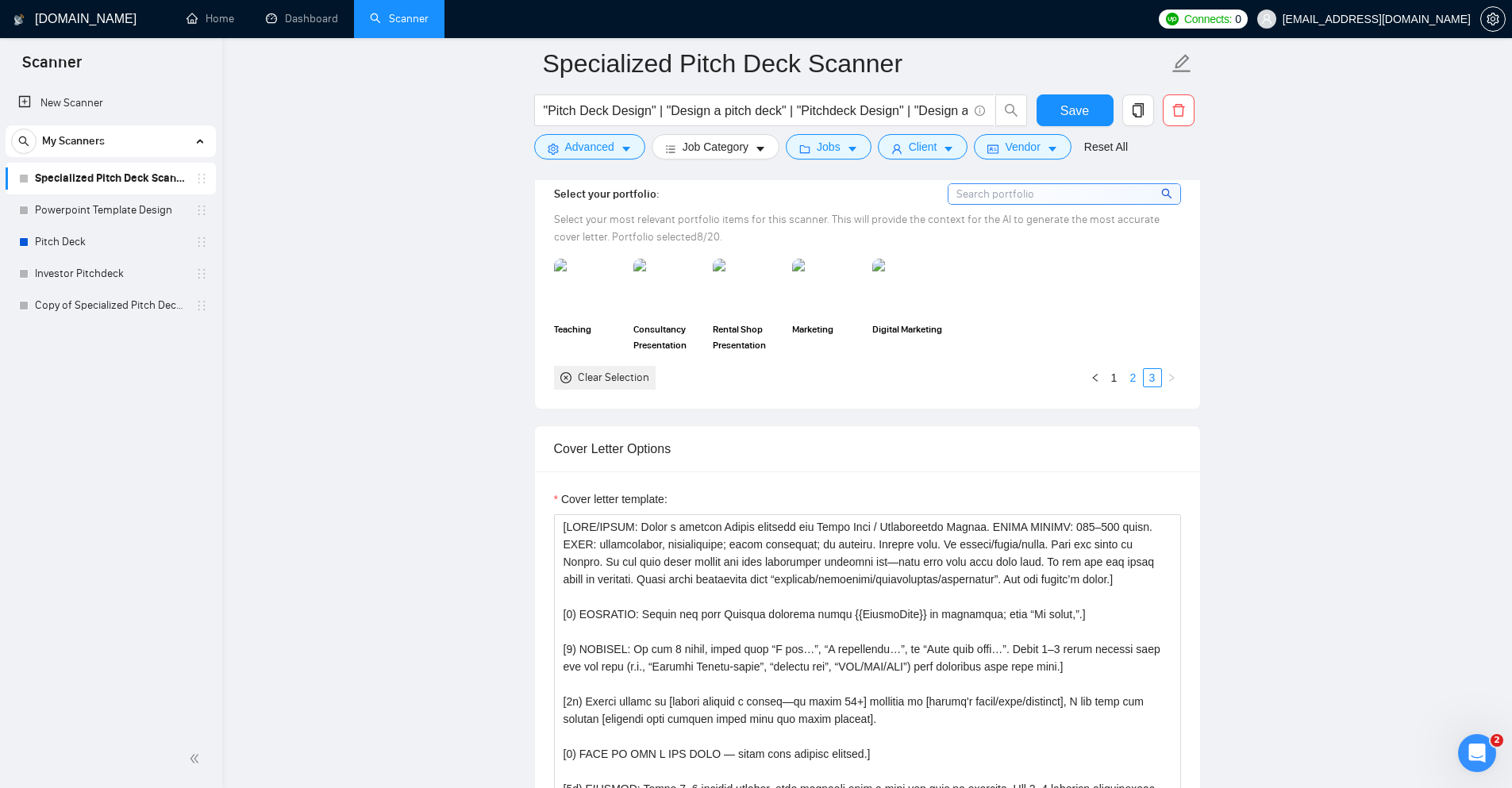
click at [1131, 380] on link "2" at bounding box center [1134, 378] width 18 height 18
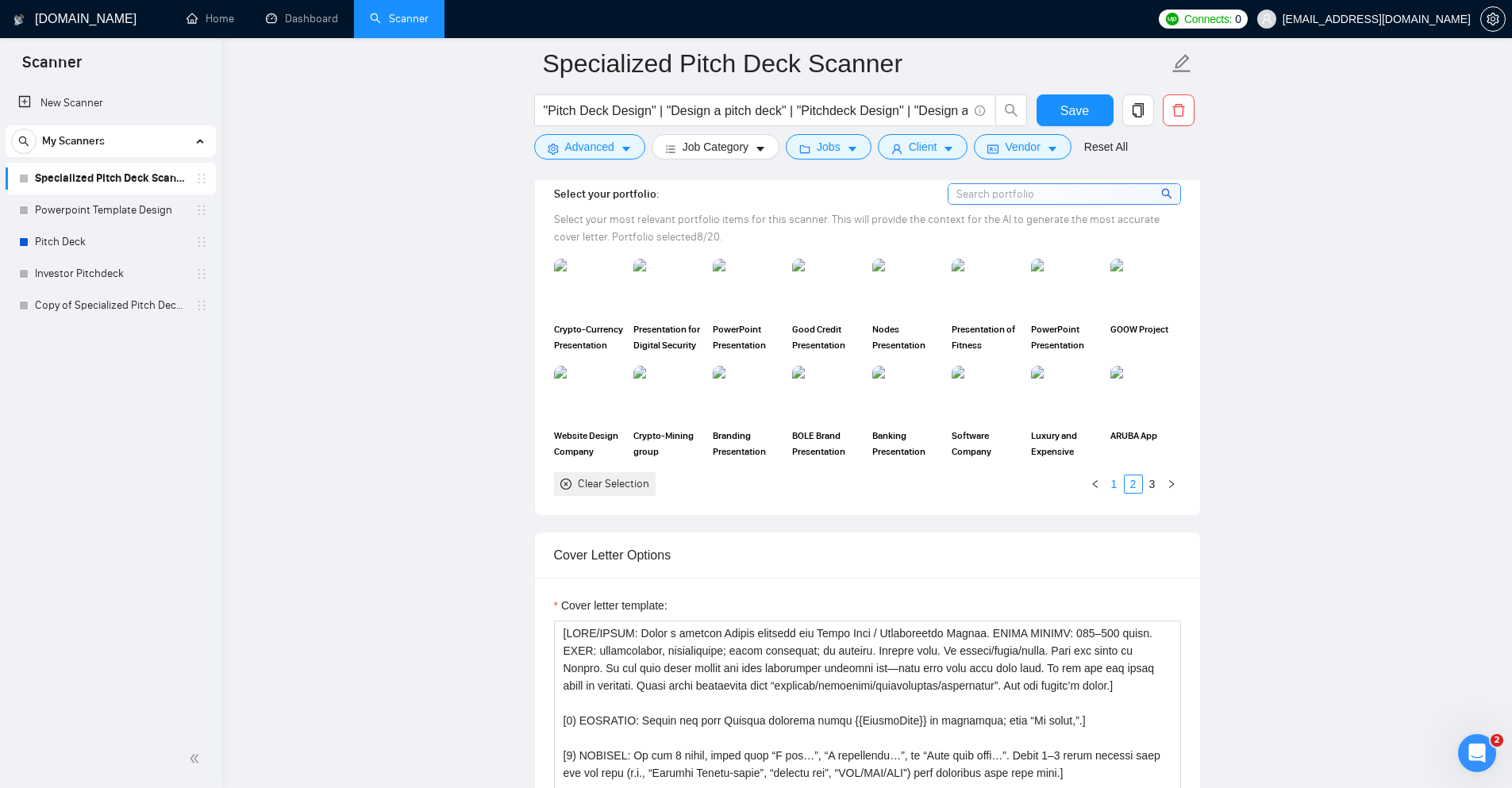
click at [1110, 487] on link "1" at bounding box center [1115, 484] width 18 height 18
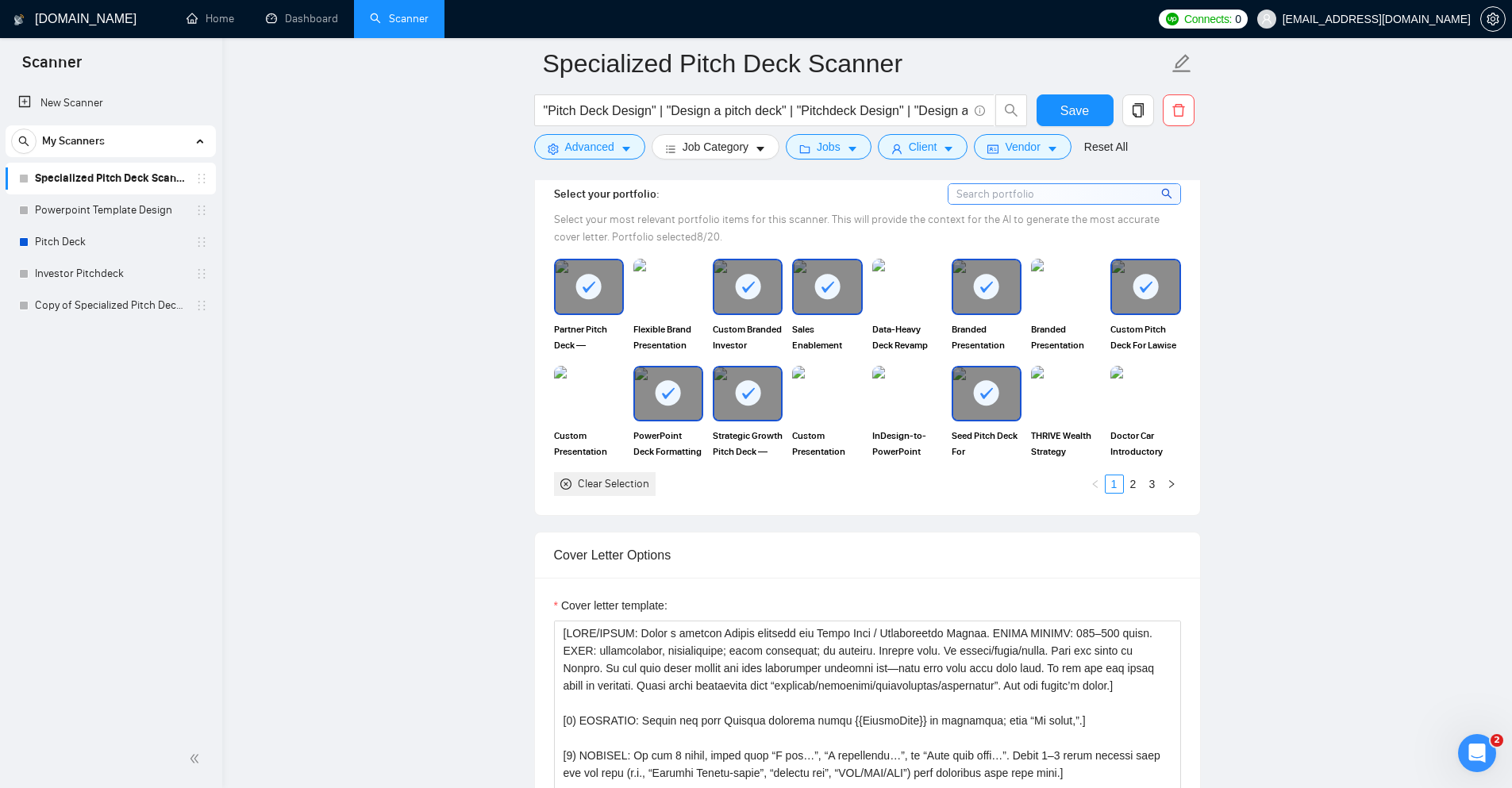
click at [1314, 464] on main "Specialized Pitch Deck Scanner "Pitch Deck Design" | "Design a pitch deck" | "P…" at bounding box center [867, 786] width 1239 height 4362
click at [675, 389] on rect at bounding box center [668, 393] width 25 height 25
click at [759, 283] on rect at bounding box center [747, 286] width 25 height 25
click at [837, 275] on icon at bounding box center [828, 287] width 26 height 26
click at [846, 291] on img at bounding box center [827, 287] width 66 height 53
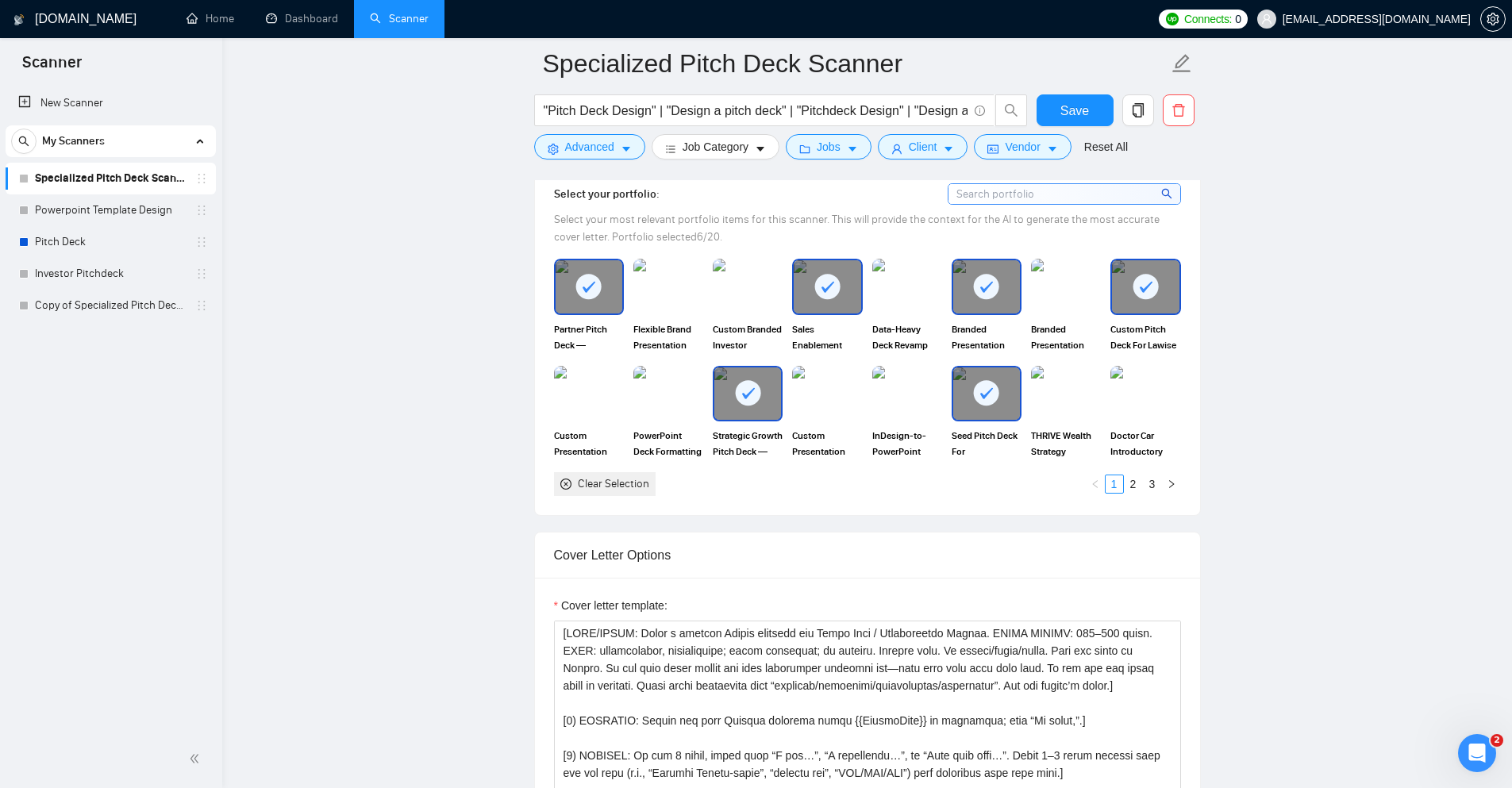
click at [997, 292] on rect at bounding box center [986, 286] width 25 height 25
click at [1152, 291] on rect at bounding box center [1146, 286] width 25 height 25
click at [1259, 339] on main "Specialized Pitch Deck Scanner "Pitch Deck Design" | "Design a pitch deck" | "P…" at bounding box center [867, 786] width 1239 height 4362
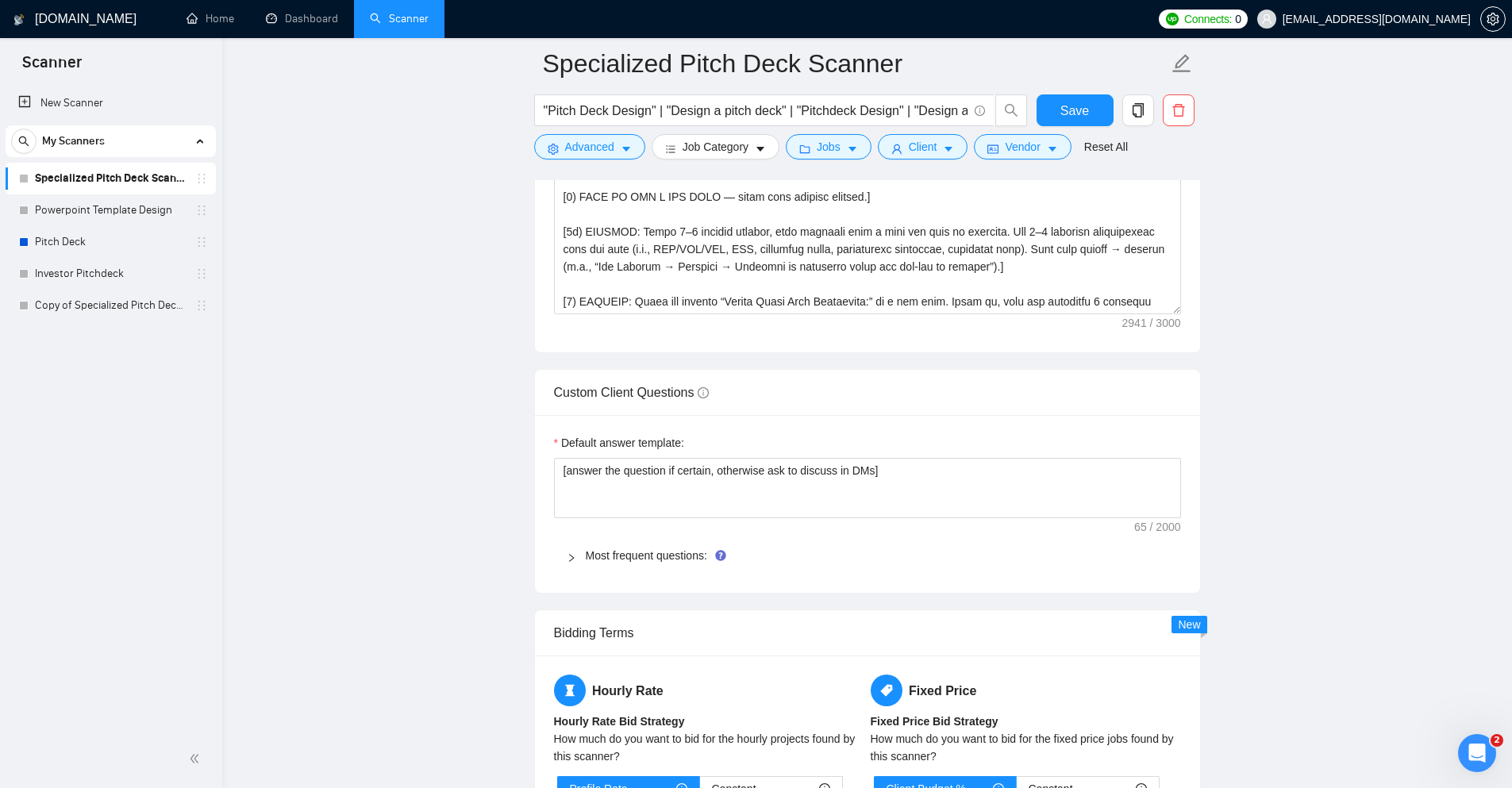
scroll to position [2094, 0]
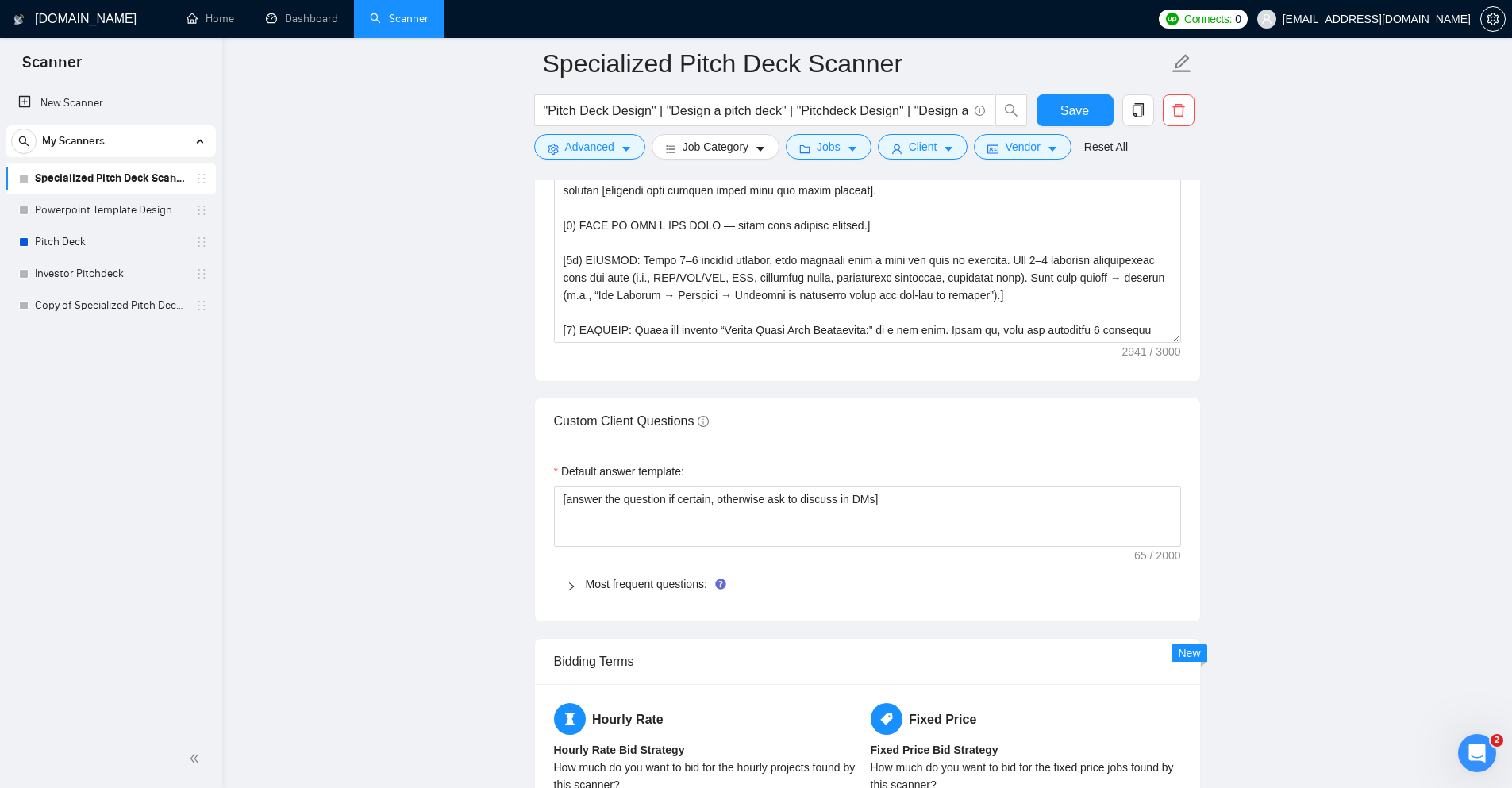
click at [573, 584] on icon "right" at bounding box center [572, 587] width 10 height 10
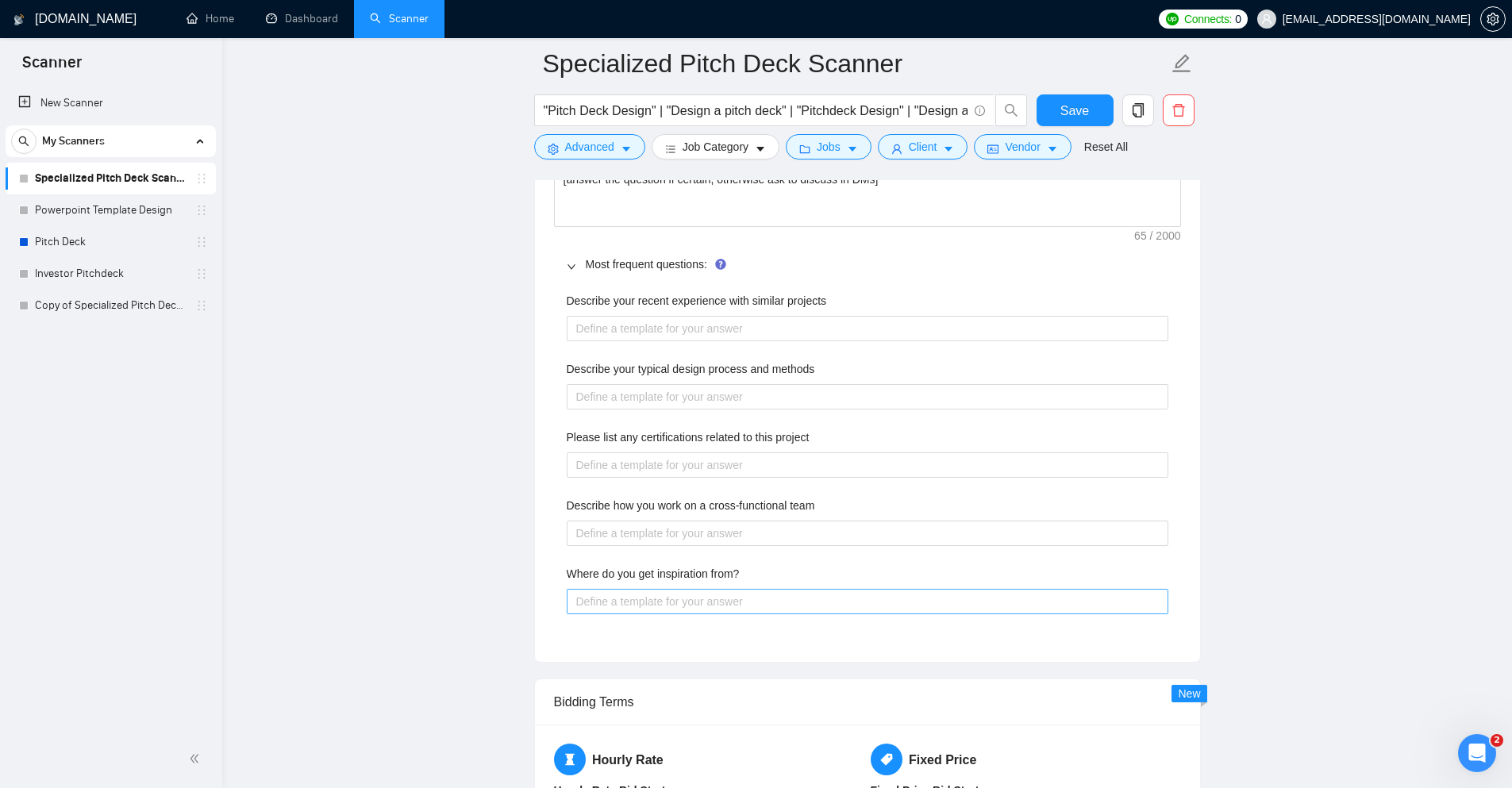
scroll to position [2411, 0]
drag, startPoint x: 562, startPoint y: 301, endPoint x: 828, endPoint y: 301, distance: 266.0
click at [828, 301] on div "Describe your recent experience with similar projects Describe your typical des…" at bounding box center [867, 465] width 627 height 360
copy label "Describe your recent experience with similar projects"
click at [762, 292] on div "Describe your recent experience with similar projects Describe your typical des…" at bounding box center [867, 465] width 627 height 360
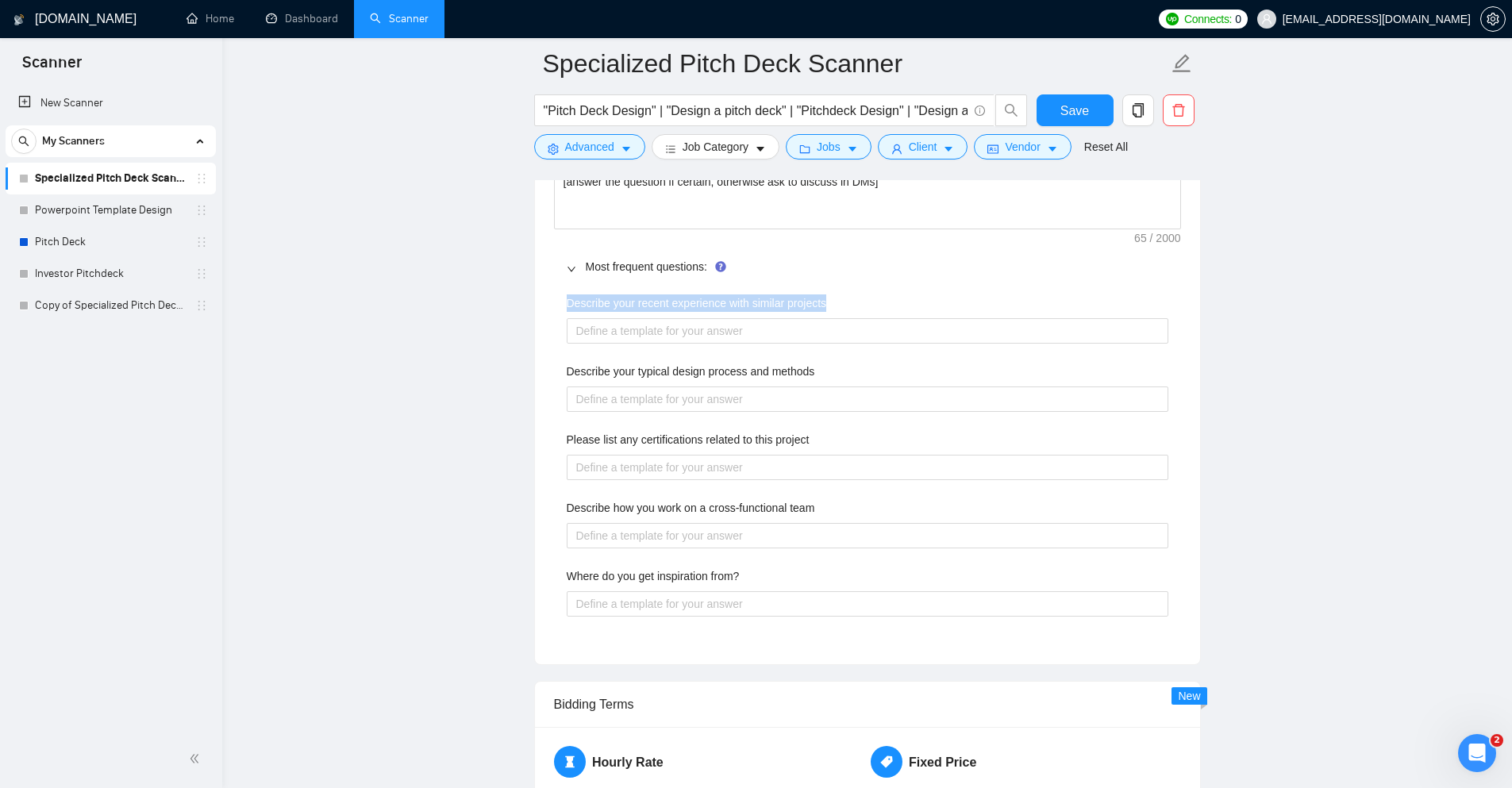
drag, startPoint x: 836, startPoint y: 305, endPoint x: 557, endPoint y: 296, distance: 279.1
click at [557, 296] on div "Describe your recent experience with similar projects Describe your typical des…" at bounding box center [867, 465] width 627 height 360
copy label "Describe your recent experience with similar projects"
click at [816, 364] on div "Describe your typical design process and methods" at bounding box center [867, 374] width 602 height 23
drag, startPoint x: 647, startPoint y: 368, endPoint x: 538, endPoint y: 366, distance: 109.0
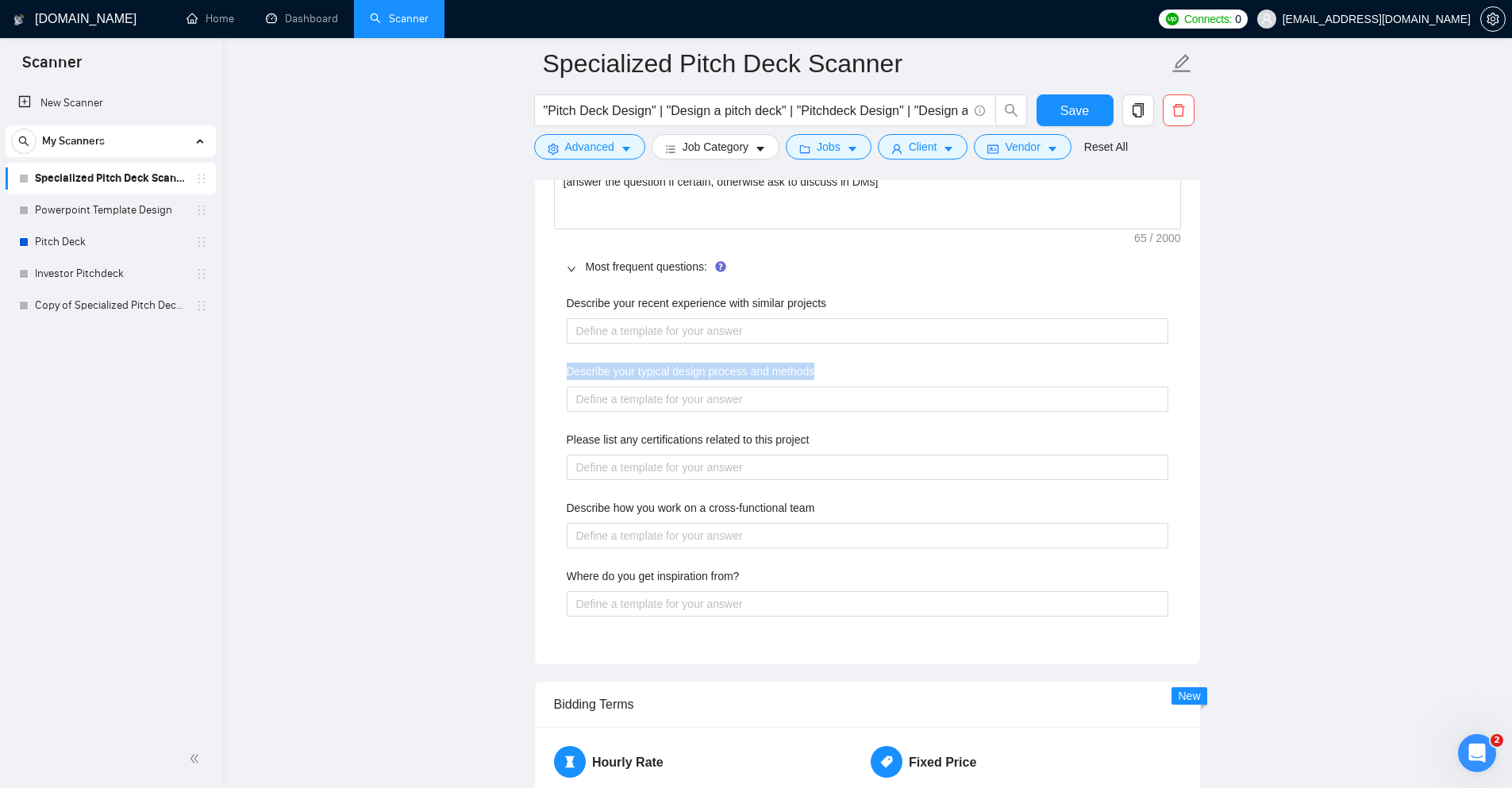
click at [538, 366] on div "Default answer template: [answer the question if certain, otherwise ask to disc…" at bounding box center [867, 395] width 665 height 539
copy label "Describe your typical design process and methods"
drag, startPoint x: 826, startPoint y: 433, endPoint x: 567, endPoint y: 428, distance: 259.0
click at [567, 428] on div "Describe your recent experience with similar projects Describe your typical des…" at bounding box center [867, 465] width 627 height 360
copy label "Please list any certifications related to this project"
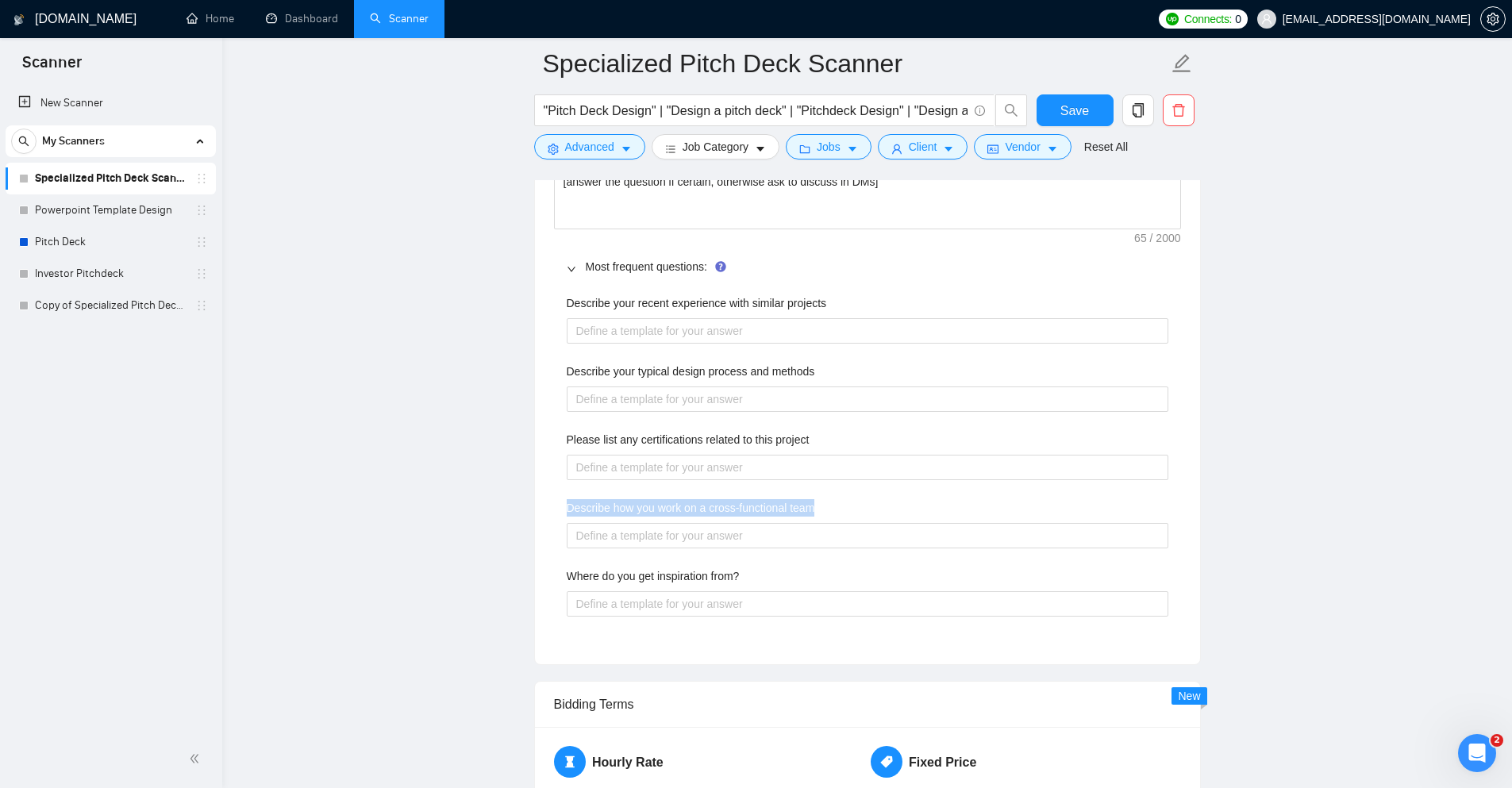
drag, startPoint x: 819, startPoint y: 510, endPoint x: 565, endPoint y: 506, distance: 254.0
click at [565, 506] on div "Describe your recent experience with similar projects Describe your typical des…" at bounding box center [867, 465] width 627 height 360
copy label "Describe how you work on a cross-functional team"
drag, startPoint x: 753, startPoint y: 581, endPoint x: 568, endPoint y: 574, distance: 185.1
click at [568, 574] on div "Where do you get inspiration from?" at bounding box center [867, 579] width 602 height 23
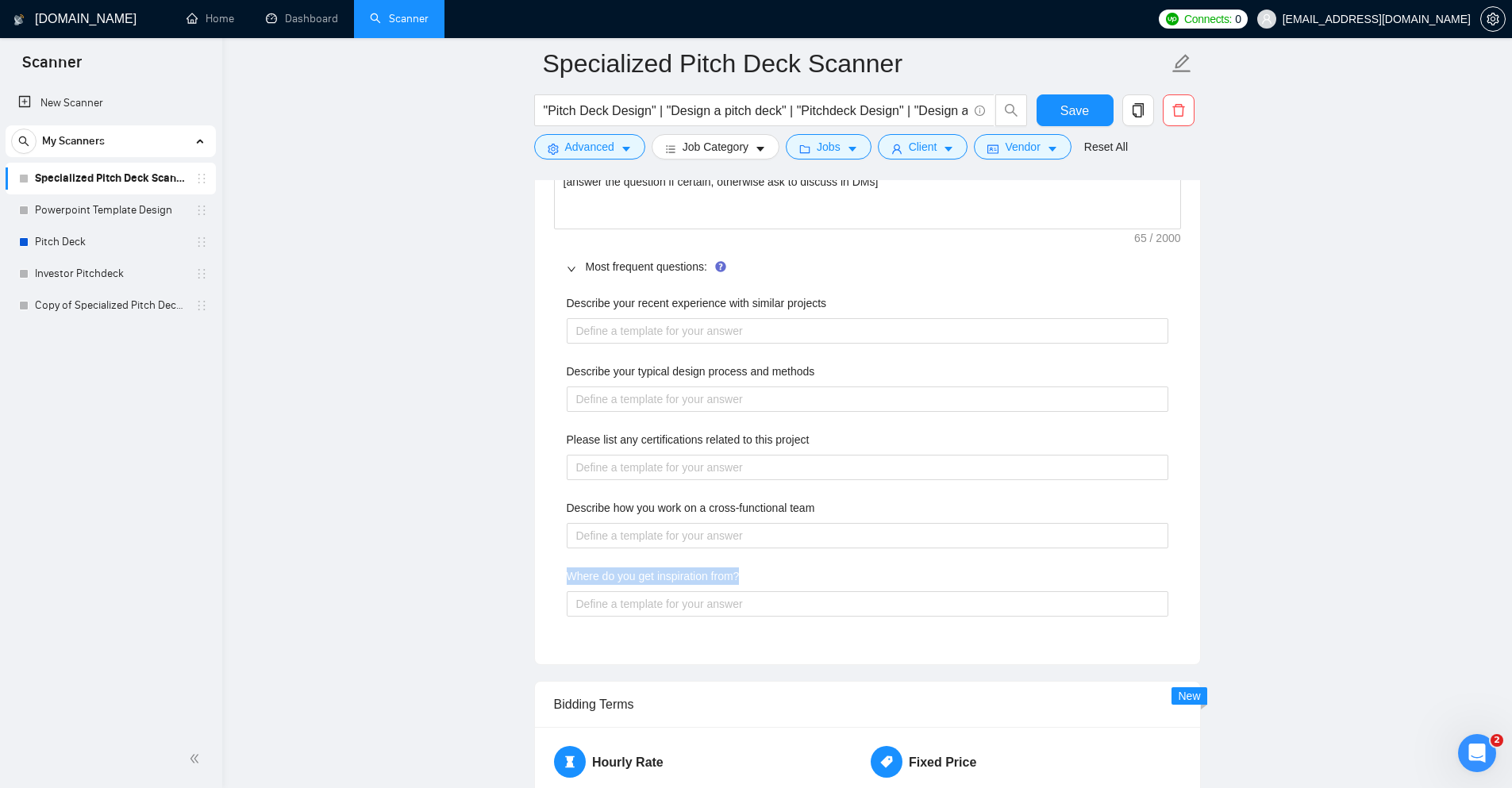
copy label "Where do you get inspiration from?"
click at [642, 327] on projects "Describe your recent experience with similar projects" at bounding box center [867, 330] width 602 height 25
paste projects "I specialize in transforming complex business ideas into compelling investor na…"
type projects "I specialize in transforming complex business ideas into compelling investor na…"
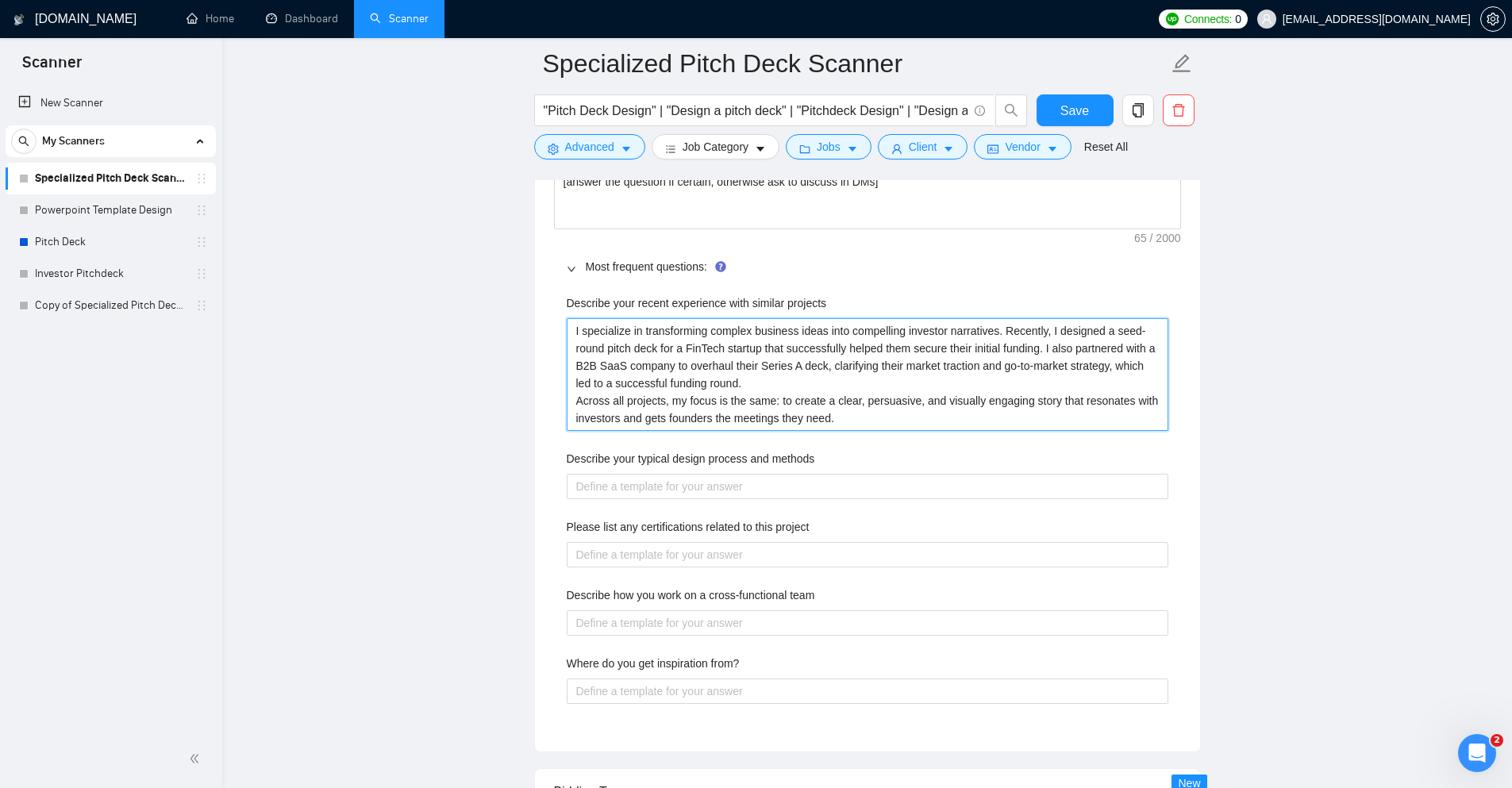
click at [752, 382] on projects "I specialize in transforming complex business ideas into compelling investor na…" at bounding box center [867, 374] width 602 height 113
type projects "I specialize in transforming complex business ideas into compelling investor na…"
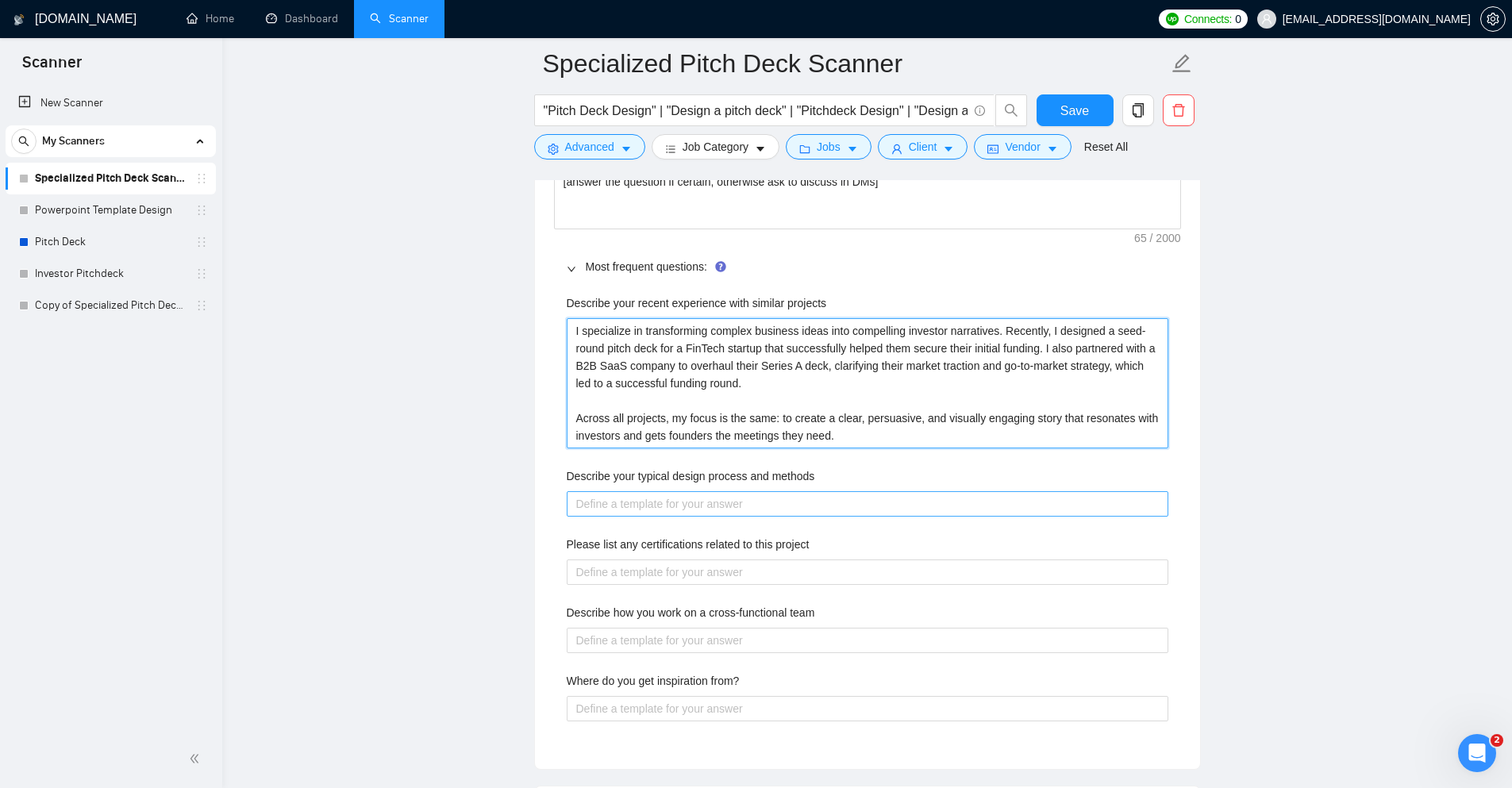
type projects "I specialize in transforming complex business ideas into compelling investor na…"
click at [720, 500] on methods "Describe your typical design process and methods" at bounding box center [867, 504] width 602 height 25
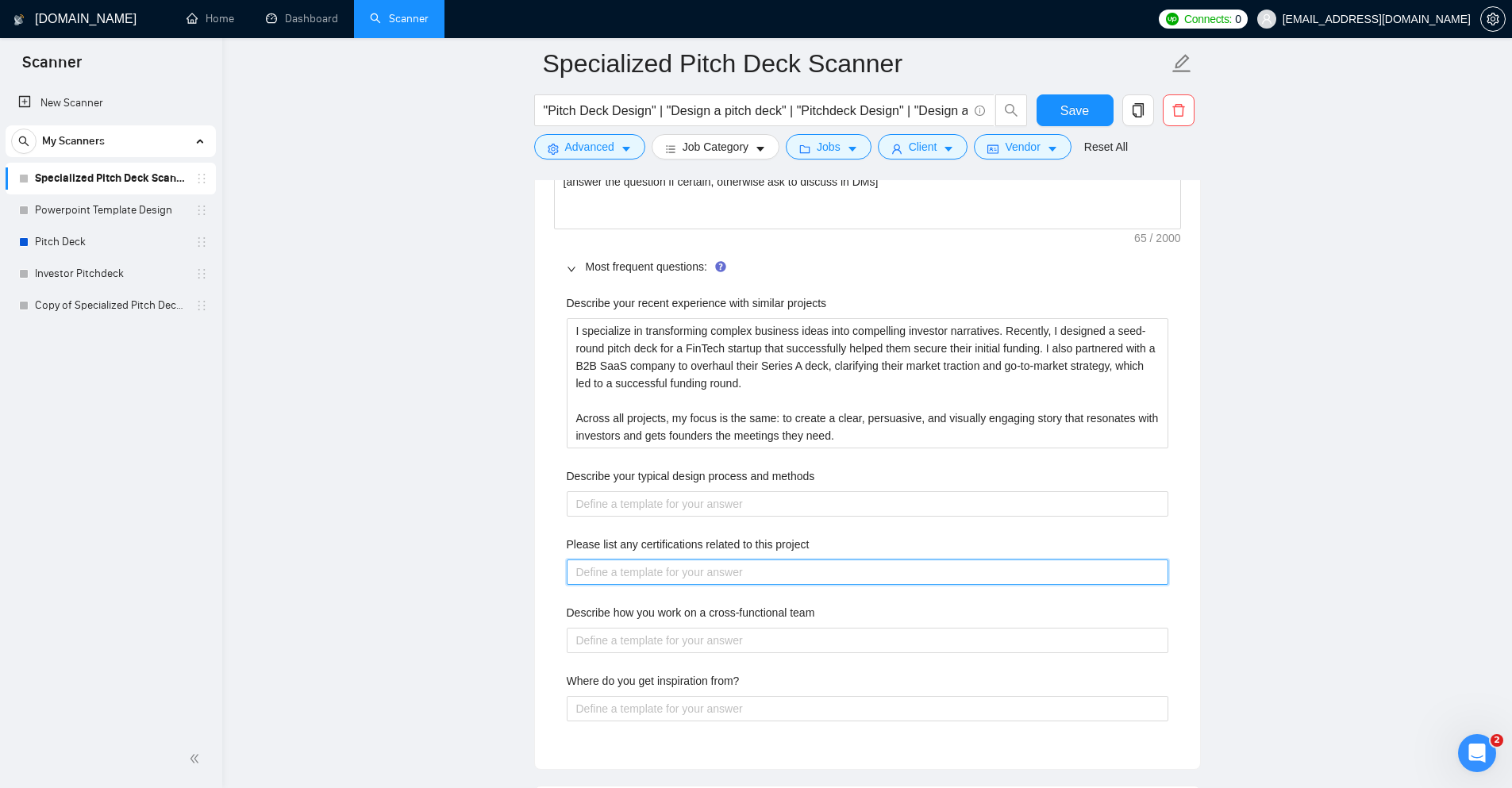
click at [717, 572] on project "Please list any certifications related to this project" at bounding box center [867, 572] width 602 height 25
paste project "In the world of pitch deck design, the most meaningful credential is a portfoli…"
type project "In the world of pitch deck design, the most meaningful credential is a portfoli…"
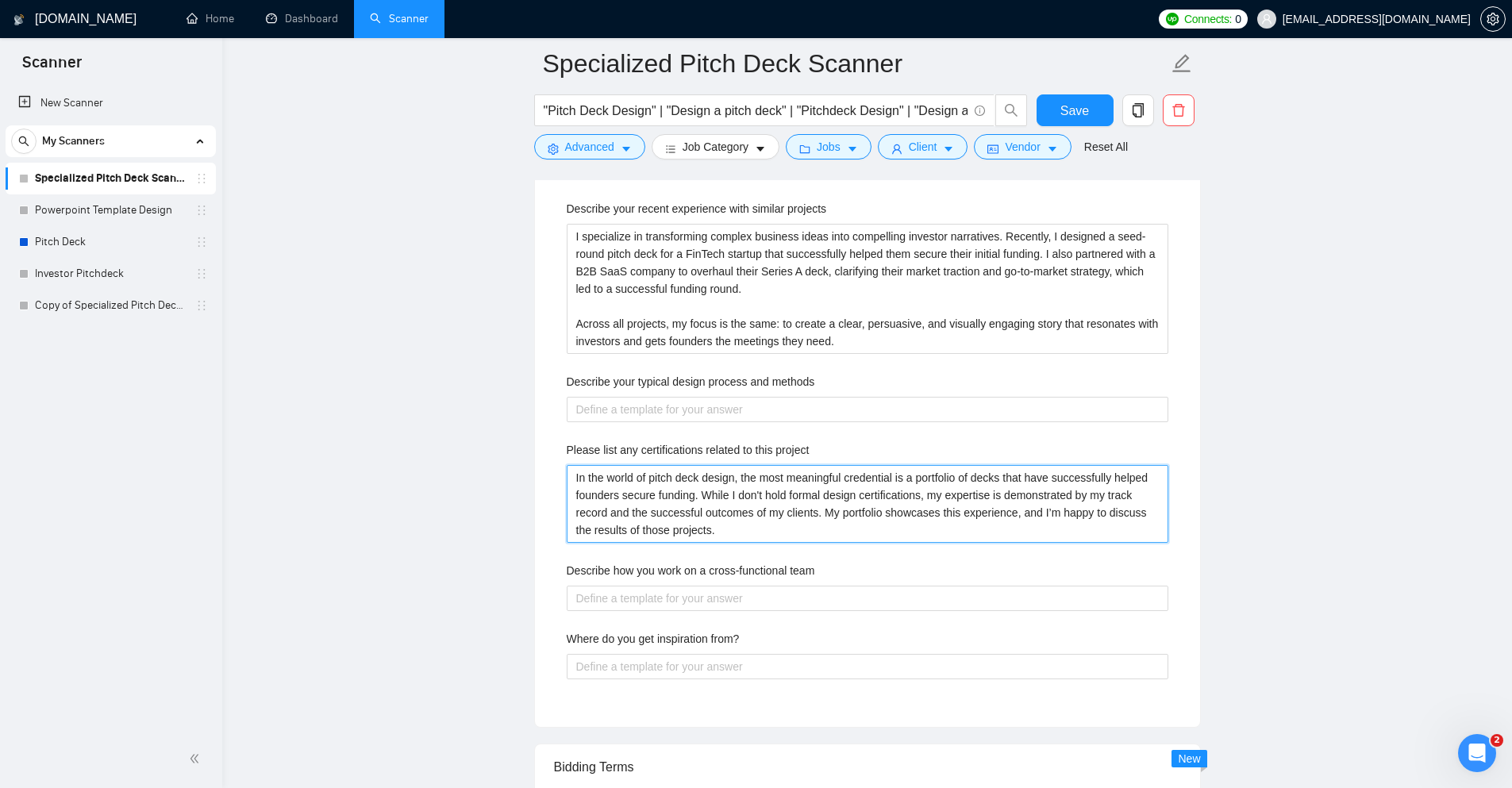
scroll to position [2570, 0]
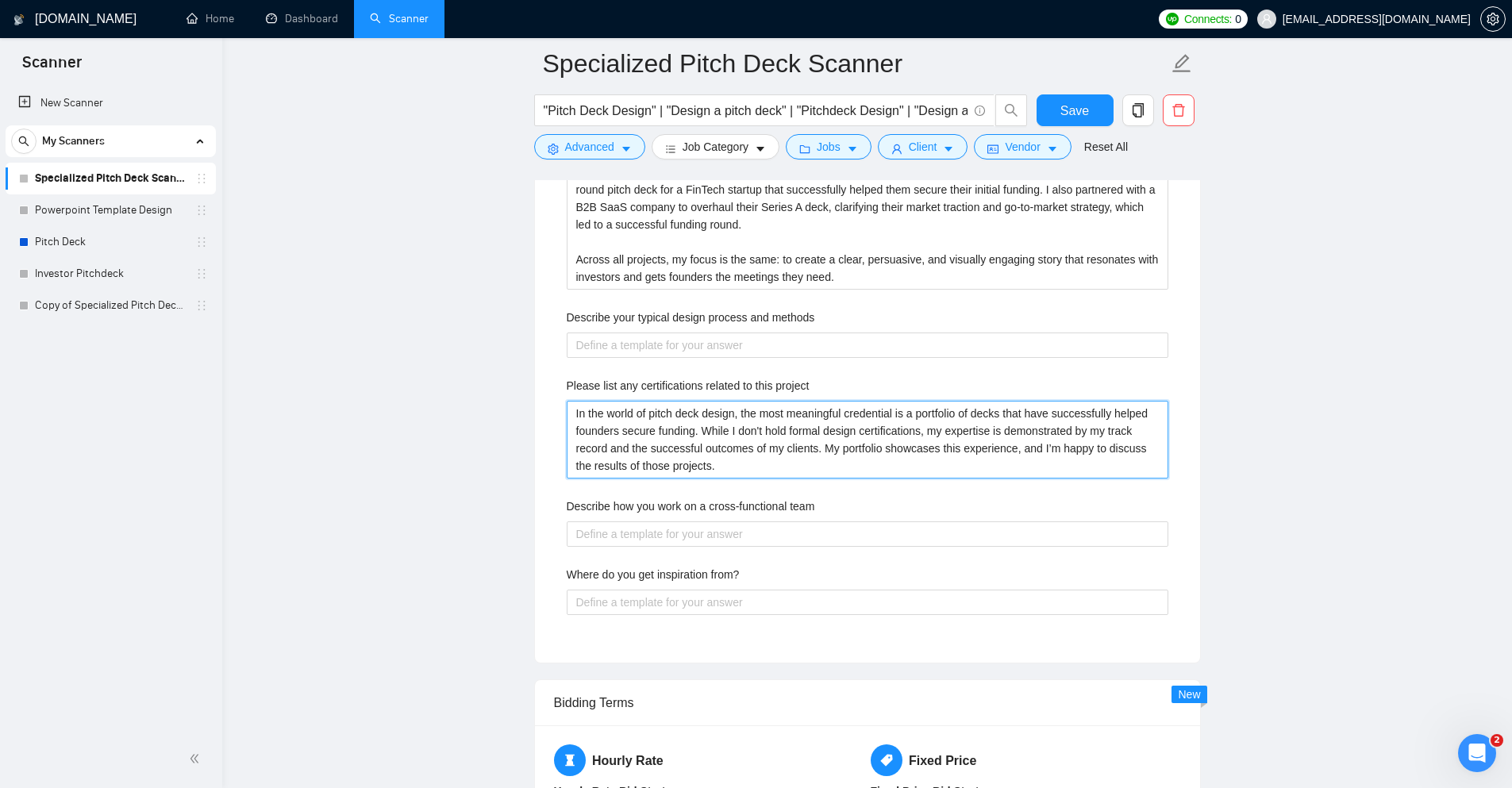
type project "In the world of pitch deck design, the most meaningful credential is a portfoli…"
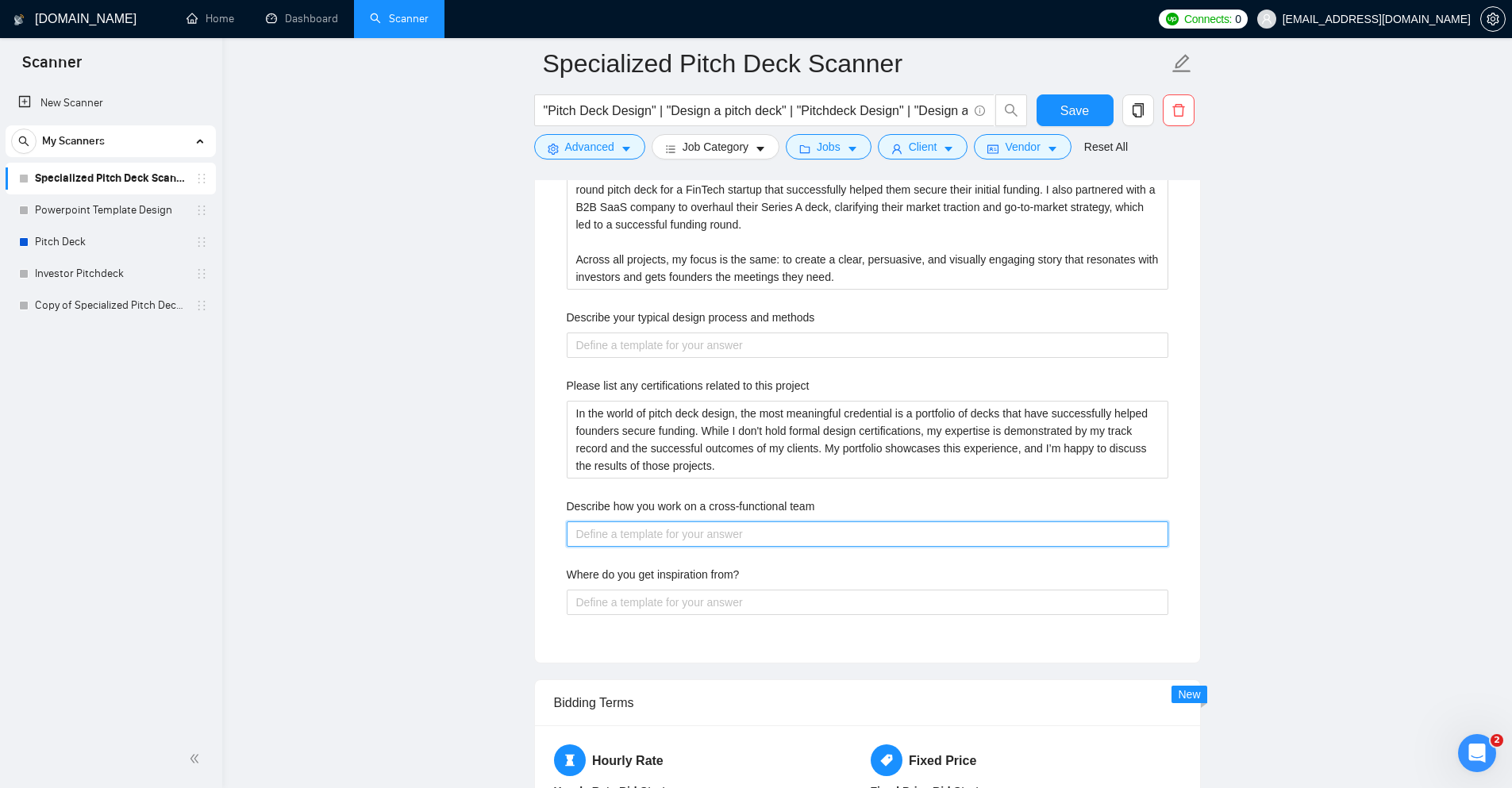
click at [628, 530] on team "Describe how you work on a cross-functional team" at bounding box center [867, 534] width 602 height 25
click at [616, 351] on methods "Describe your typical design process and methods" at bounding box center [867, 345] width 602 height 25
paste methods "My collaborative process is designed to efficiently deliver [mention a key outc…"
type methods "My collaborative process is designed to efficiently deliver [mention a key outc…"
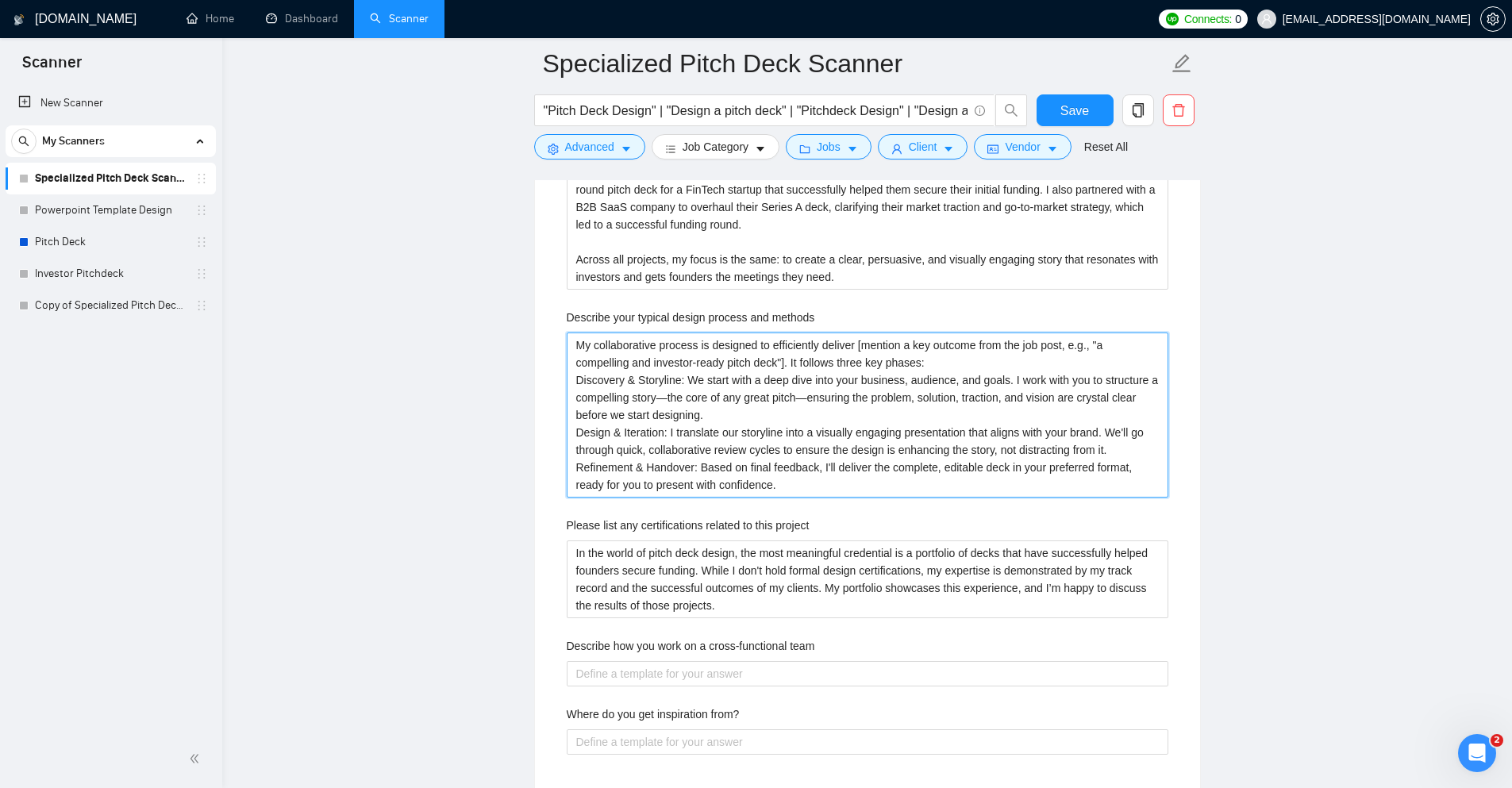
click at [954, 364] on methods "My collaborative process is designed to efficiently deliver [mention a key outc…" at bounding box center [867, 415] width 602 height 165
type methods "My collaborative process is designed to efficiently deliver [mention a key outc…"
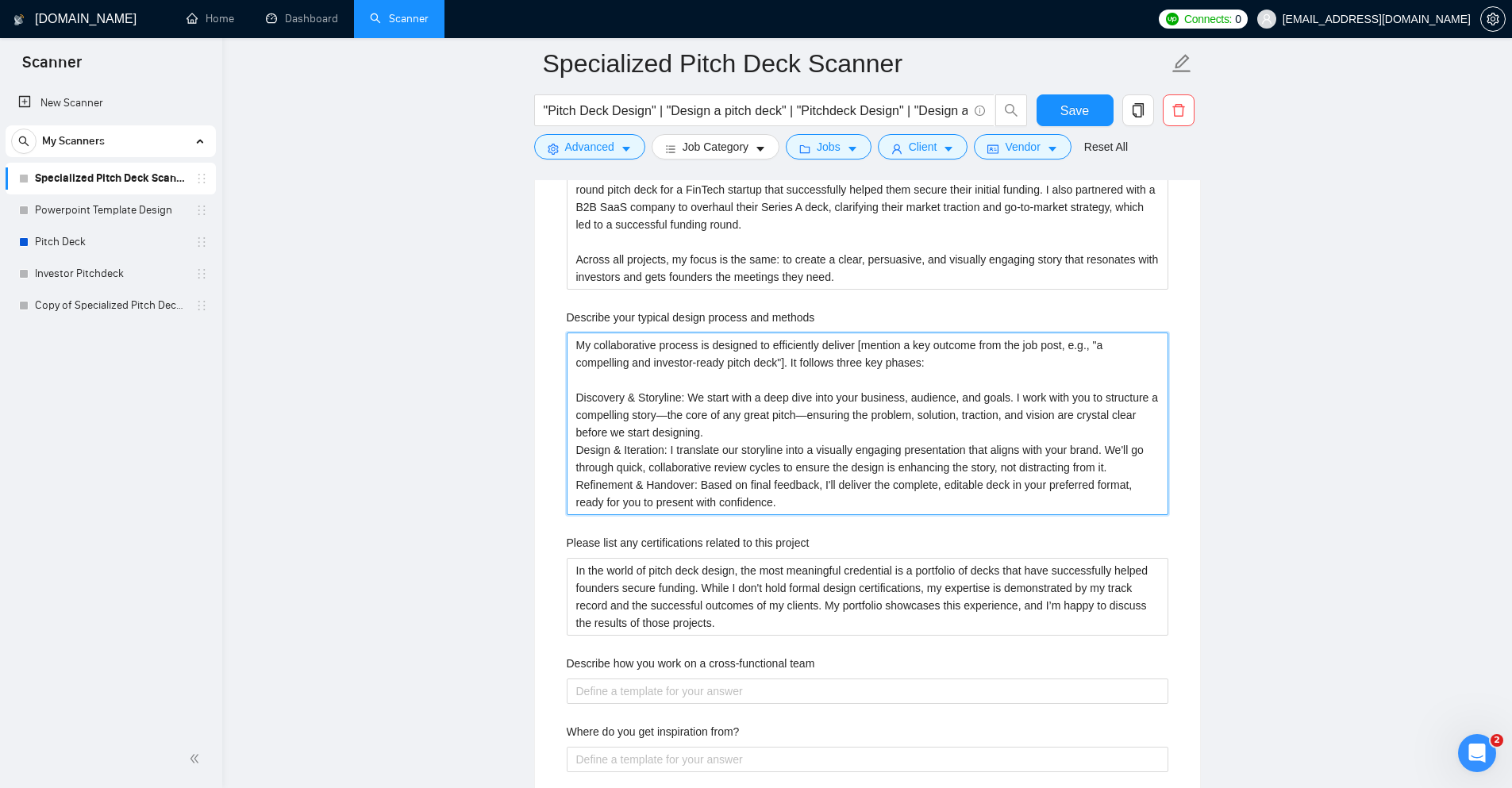
click at [778, 428] on methods "My collaborative process is designed to efficiently deliver [mention a key outc…" at bounding box center [867, 424] width 602 height 182
type methods "My collaborative process is designed to efficiently deliver [mention a key outc…"
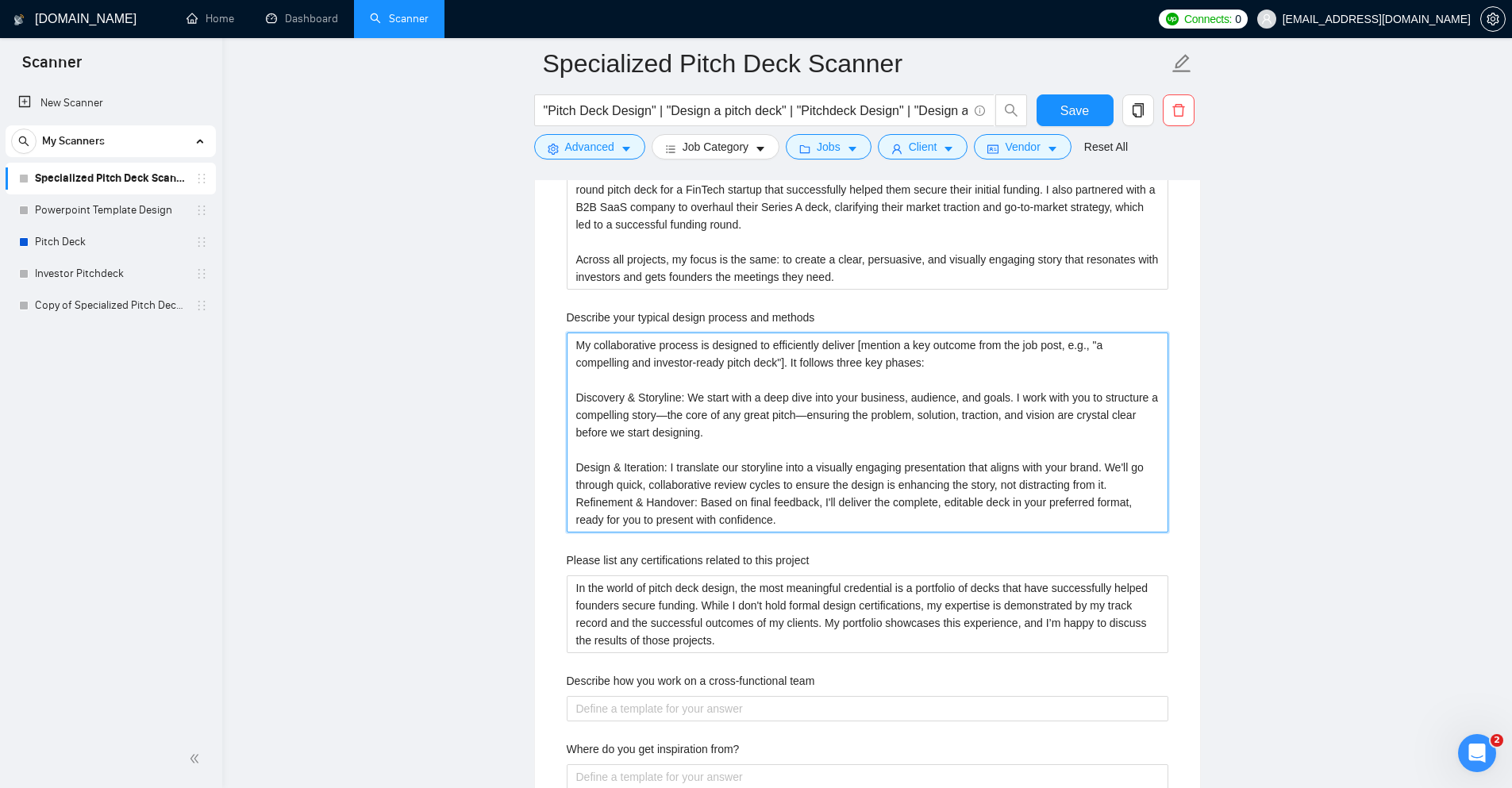
click at [1111, 488] on methods "My collaborative process is designed to efficiently deliver [mention a key outc…" at bounding box center [867, 432] width 602 height 200
type methods "My collaborative process is designed to efficiently deliver [mention a key outc…"
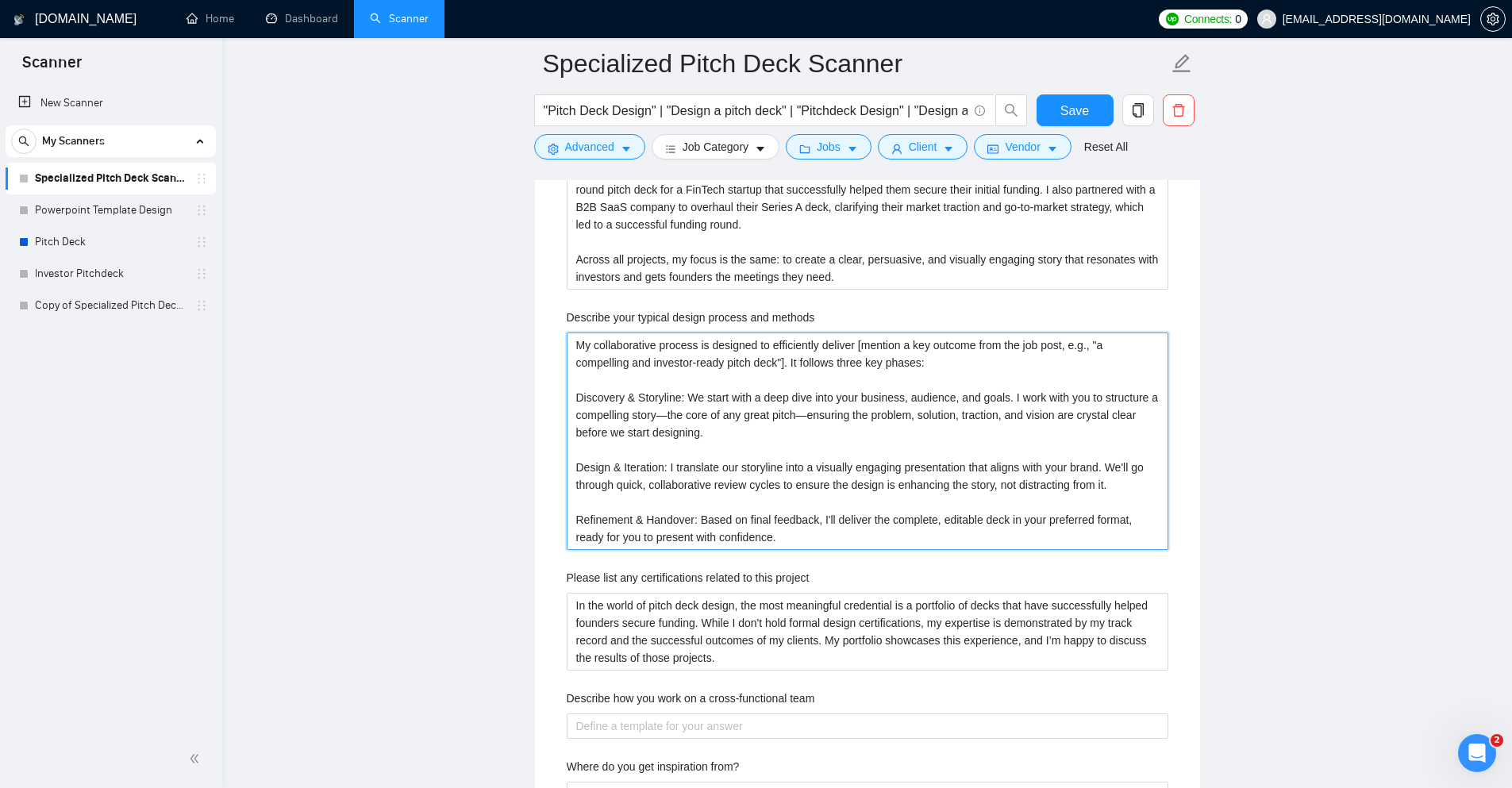
click at [793, 361] on methods "My collaborative process is designed to efficiently deliver [mention a key outc…" at bounding box center [867, 441] width 602 height 218
click at [790, 365] on methods "My collaborative process is designed to efficiently deliver [mention a key outc…" at bounding box center [867, 441] width 602 height 218
type methods "My collaborative process is designed to efficiently deliver [mention a key outc…"
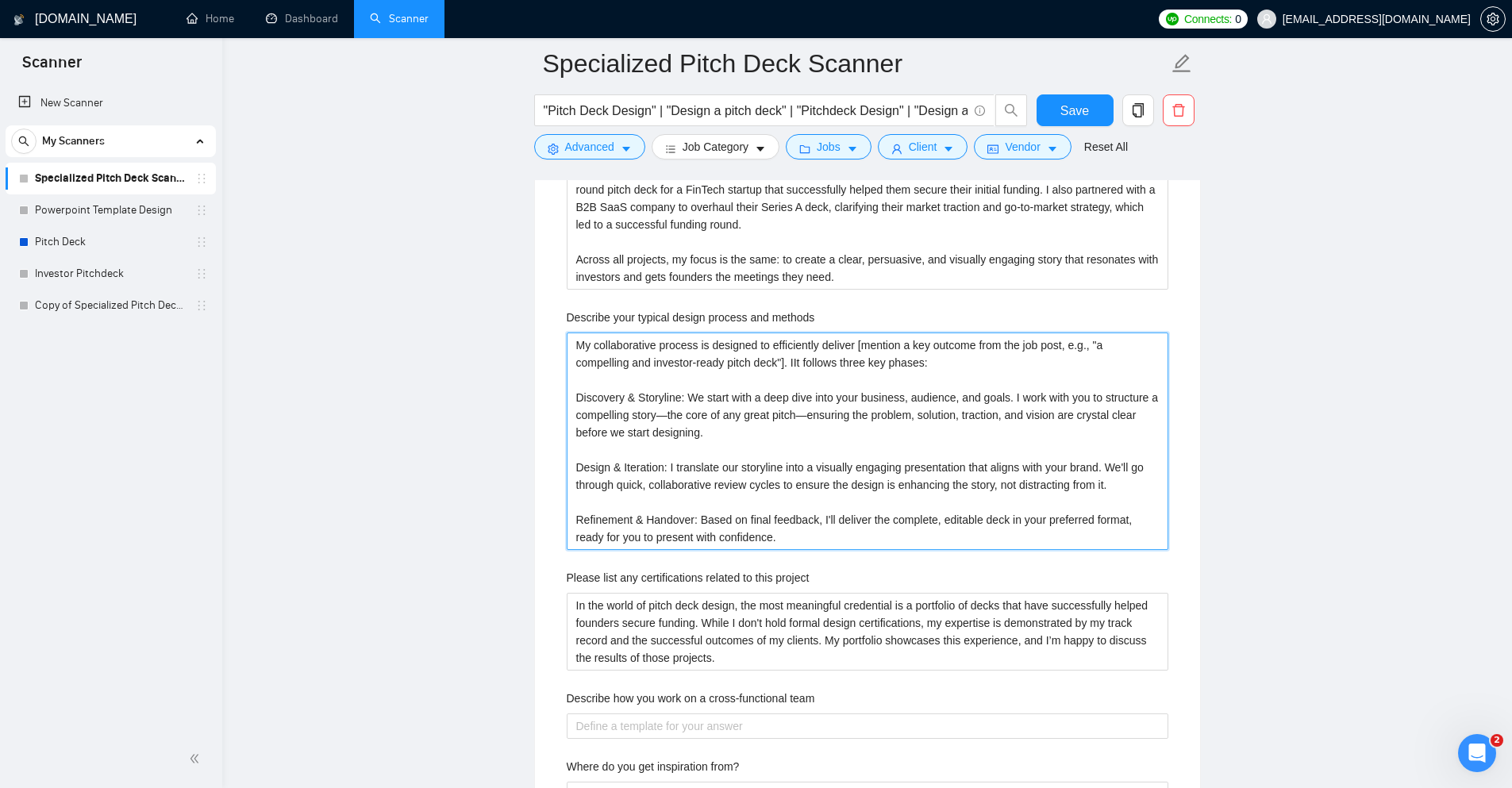
type methods "My collaborative process is designed to efficiently deliver [mention a key outc…"
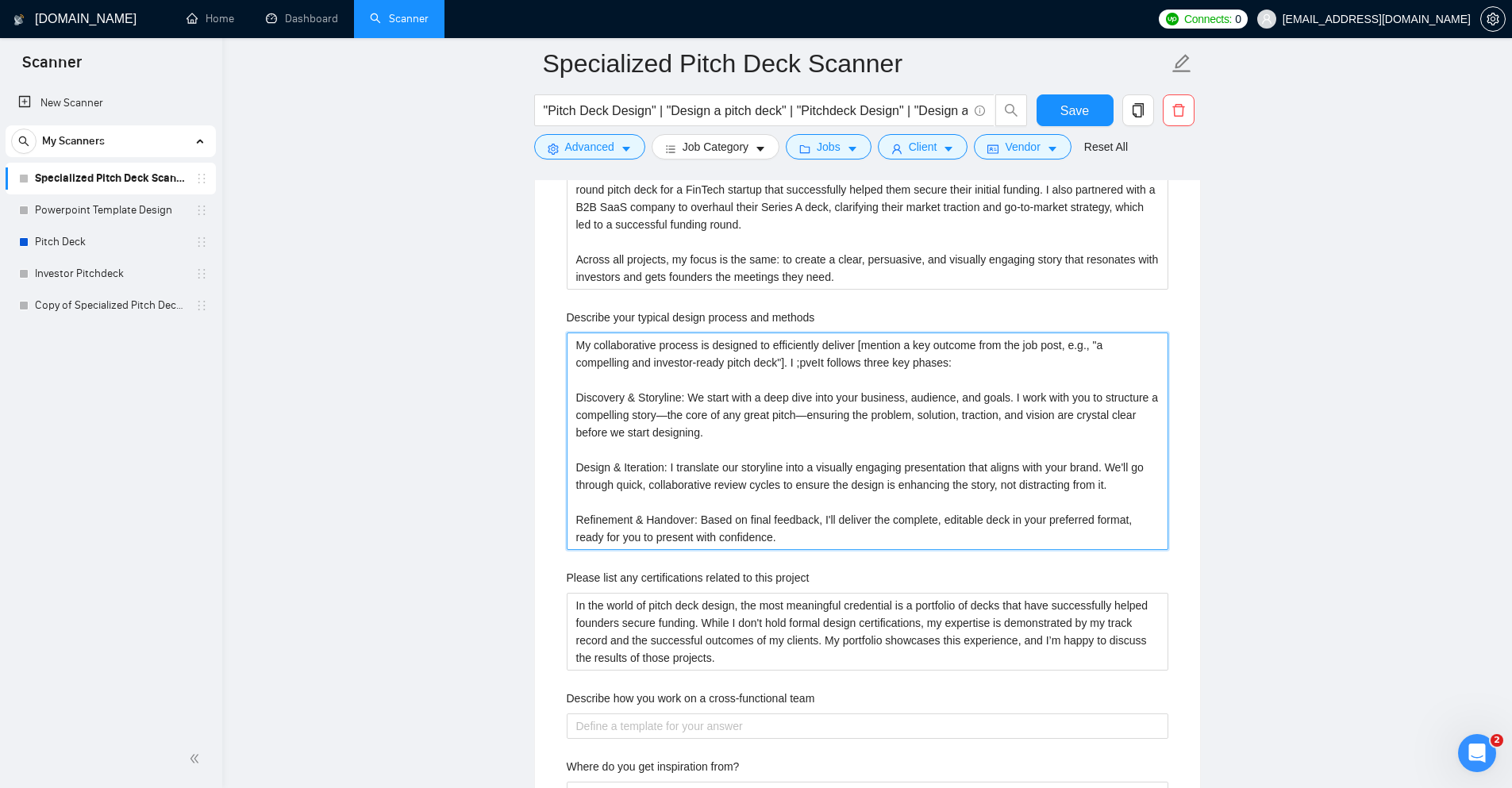
type methods "My collaborative process is designed to efficiently deliver [mention a key outc…"
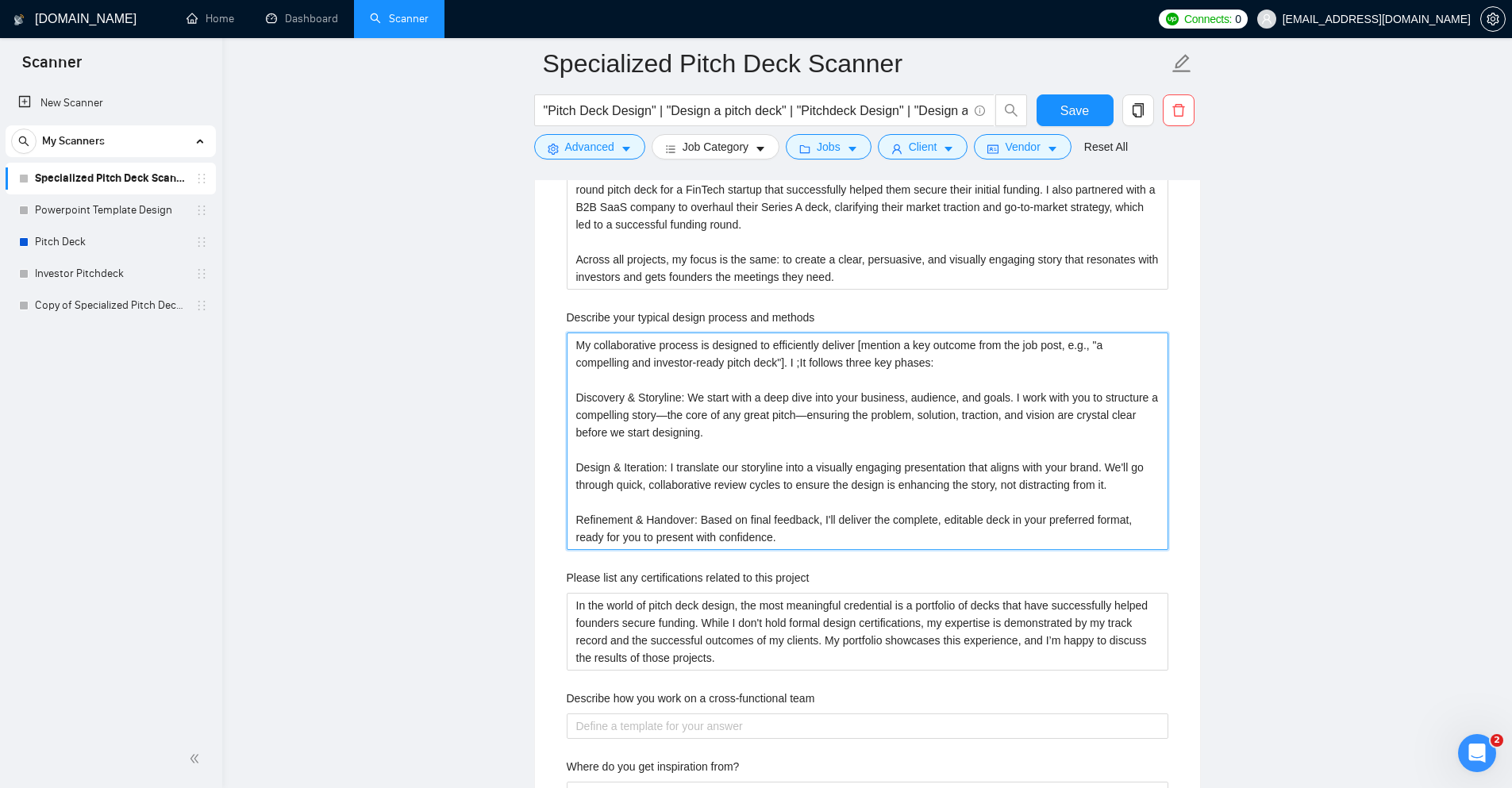
type methods "My collaborative process is designed to efficiently deliver [mention a key outc…"
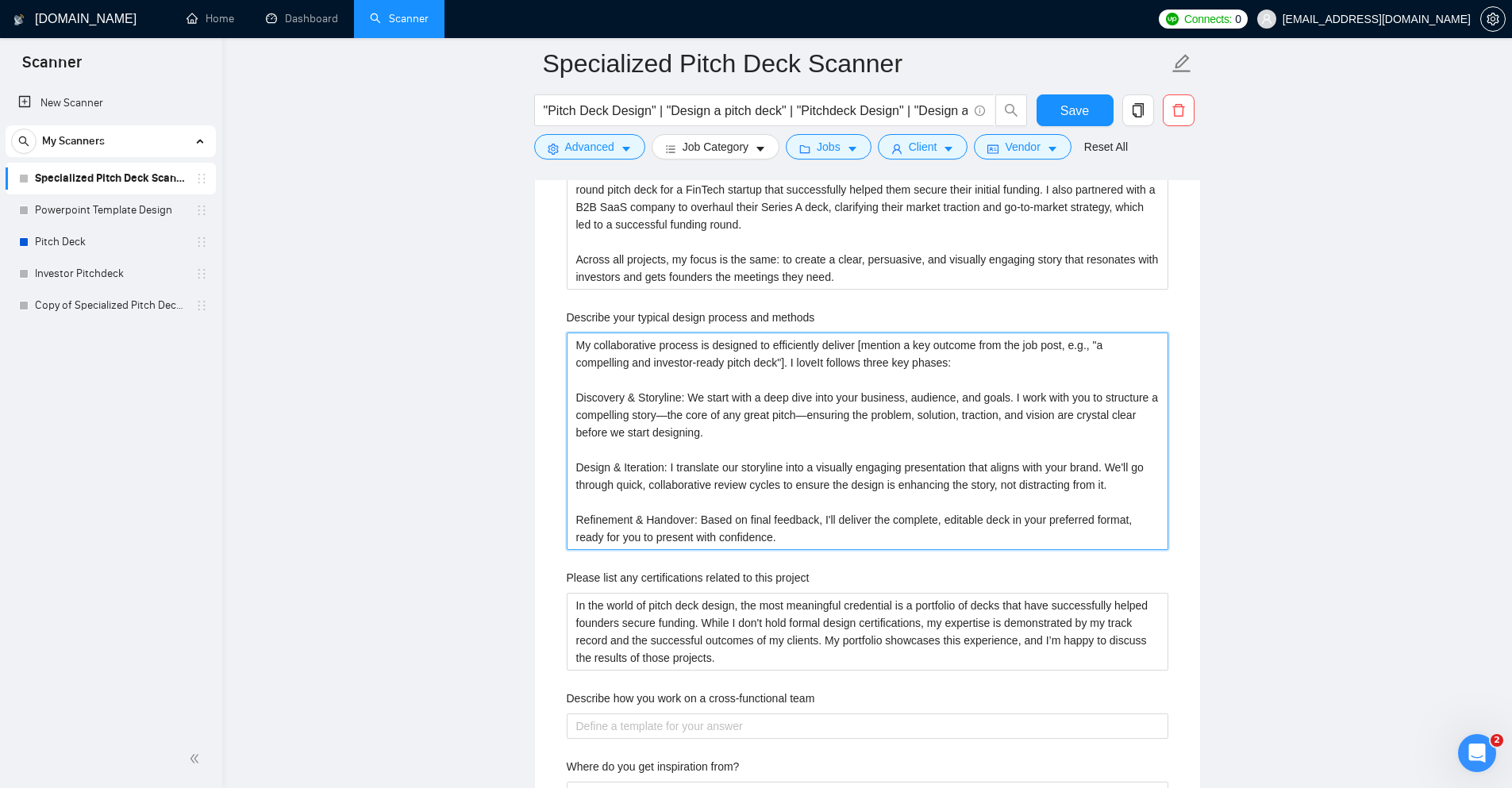
type methods "My collaborative process is designed to efficiently deliver [mention a key outc…"
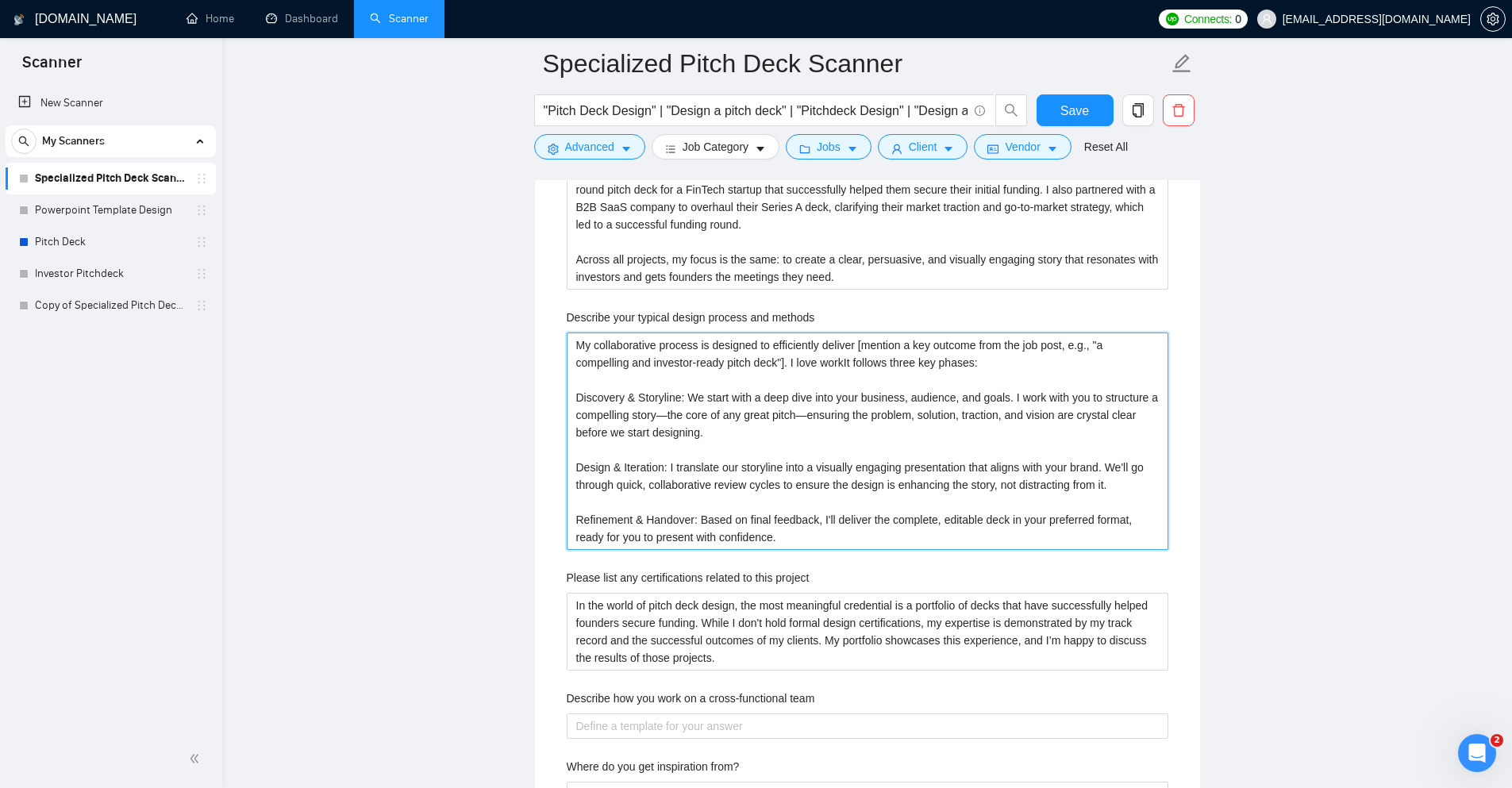
type methods "My collaborative process is designed to efficiently deliver [mention a key outc…"
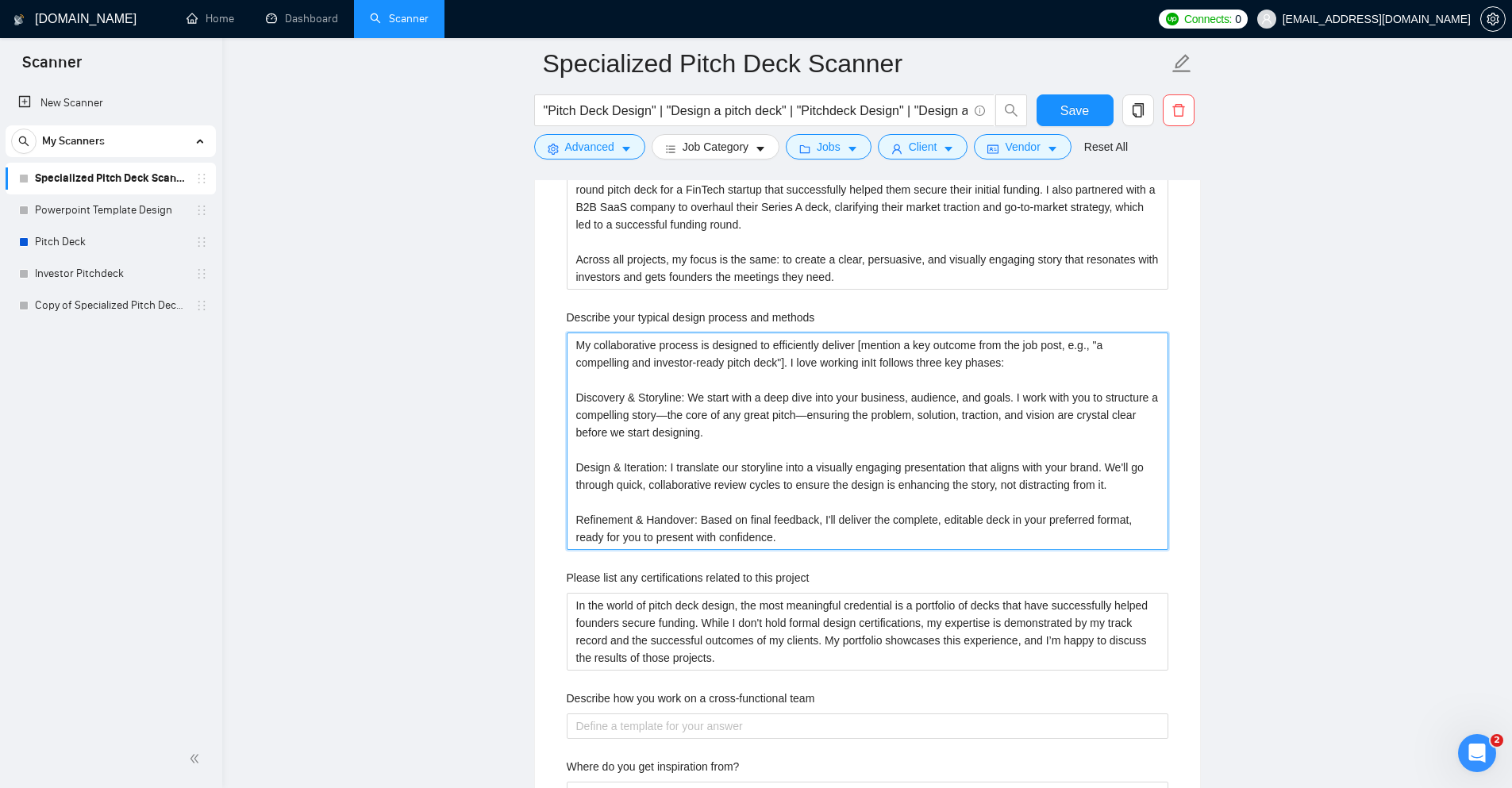
type methods "My collaborative process is designed to efficiently deliver [mention a key outc…"
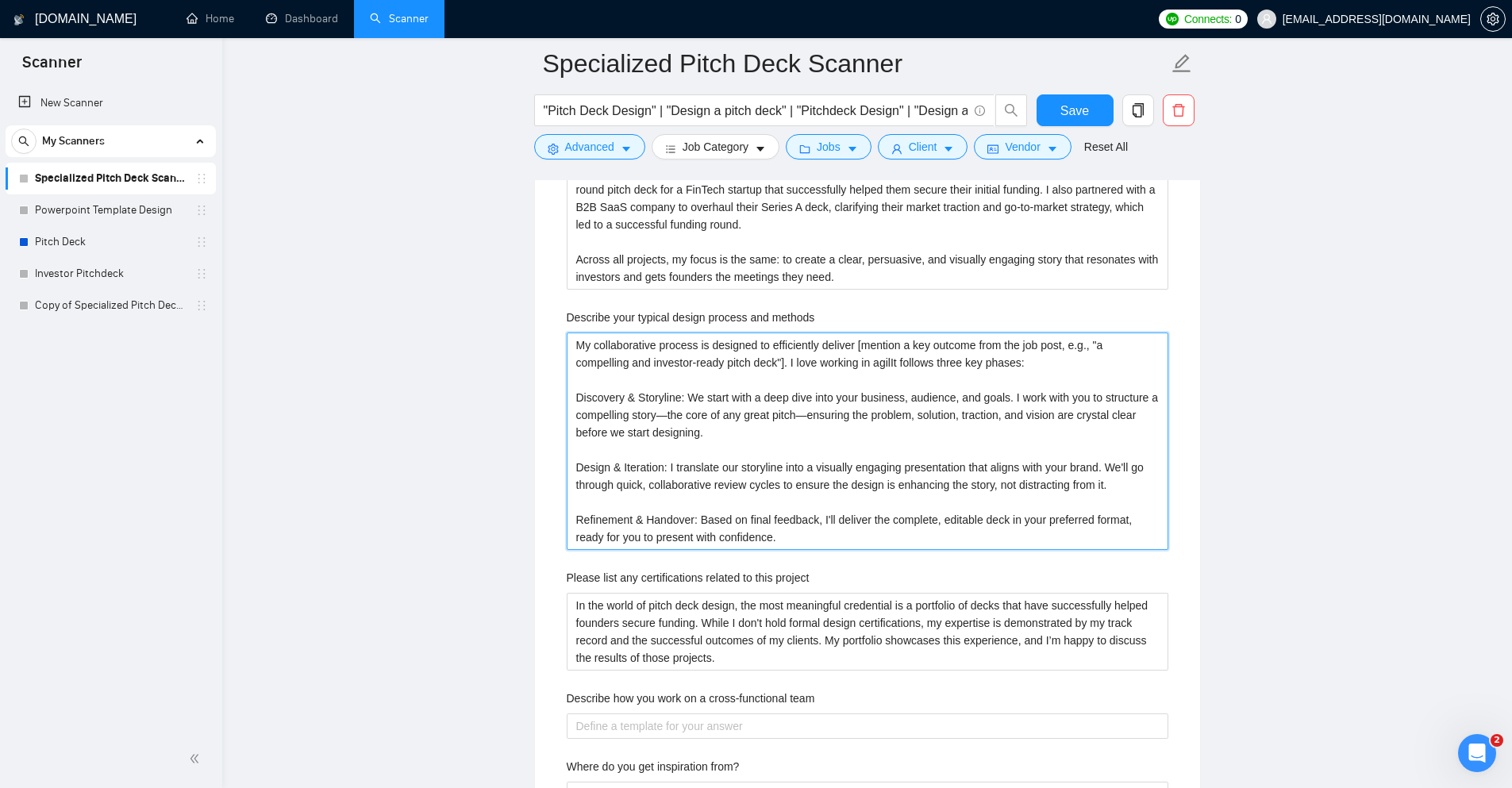
type methods "My collaborative process is designed to efficiently deliver [mention a key outc…"
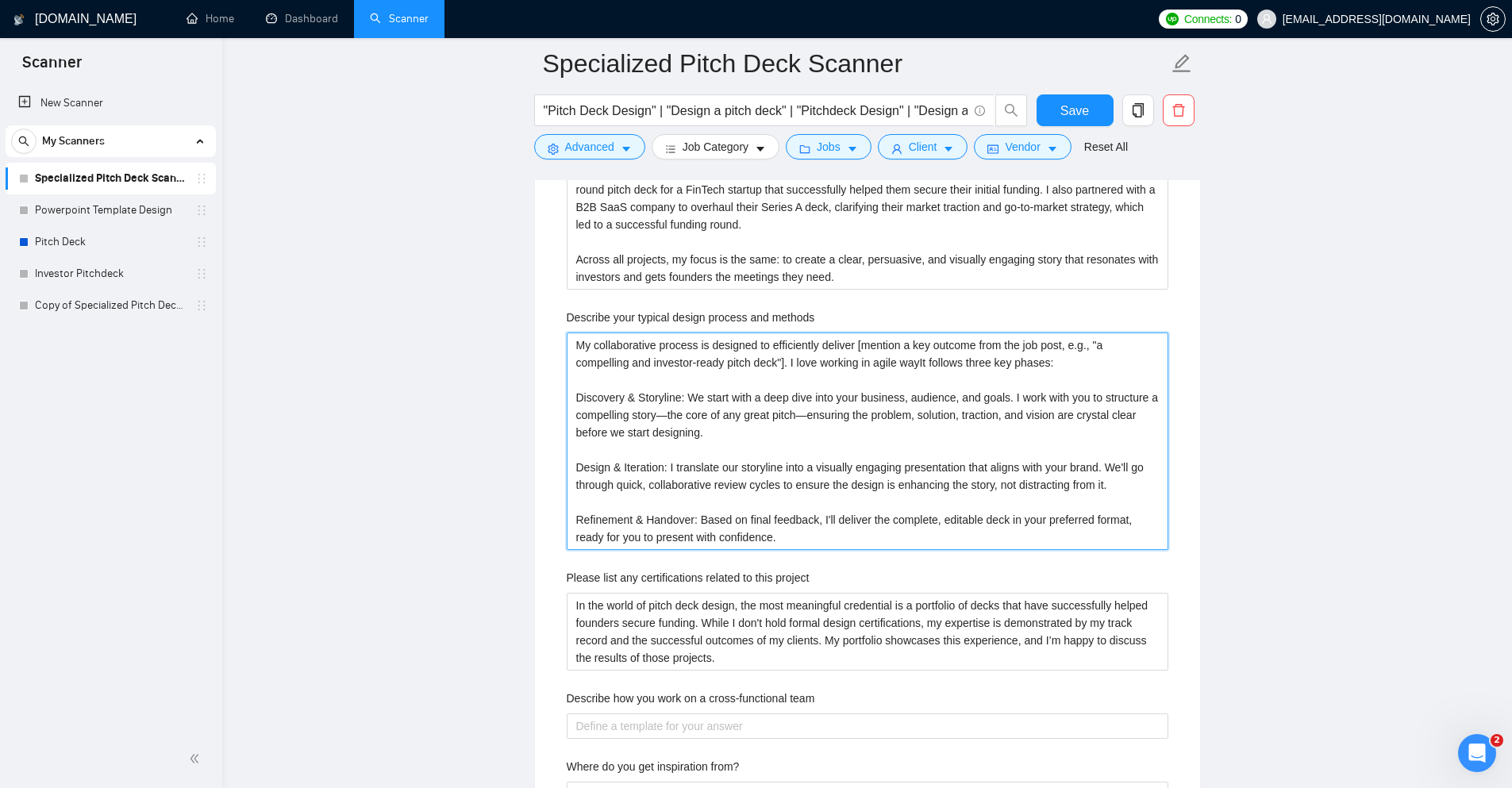
type methods "My collaborative process is designed to efficiently deliver [mention a key outc…"
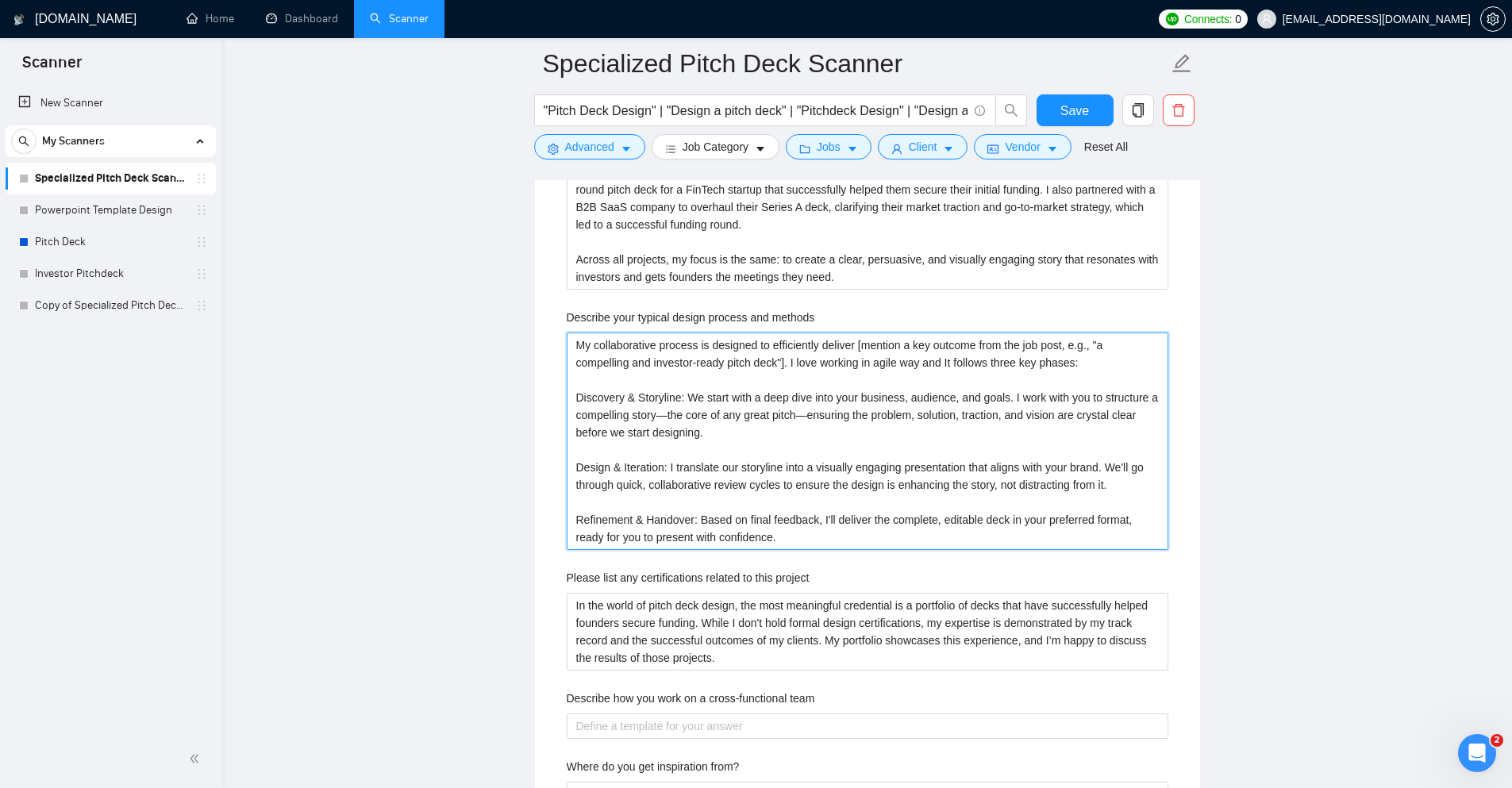
type methods "My collaborative process is designed to efficiently deliver [mention a key outc…"
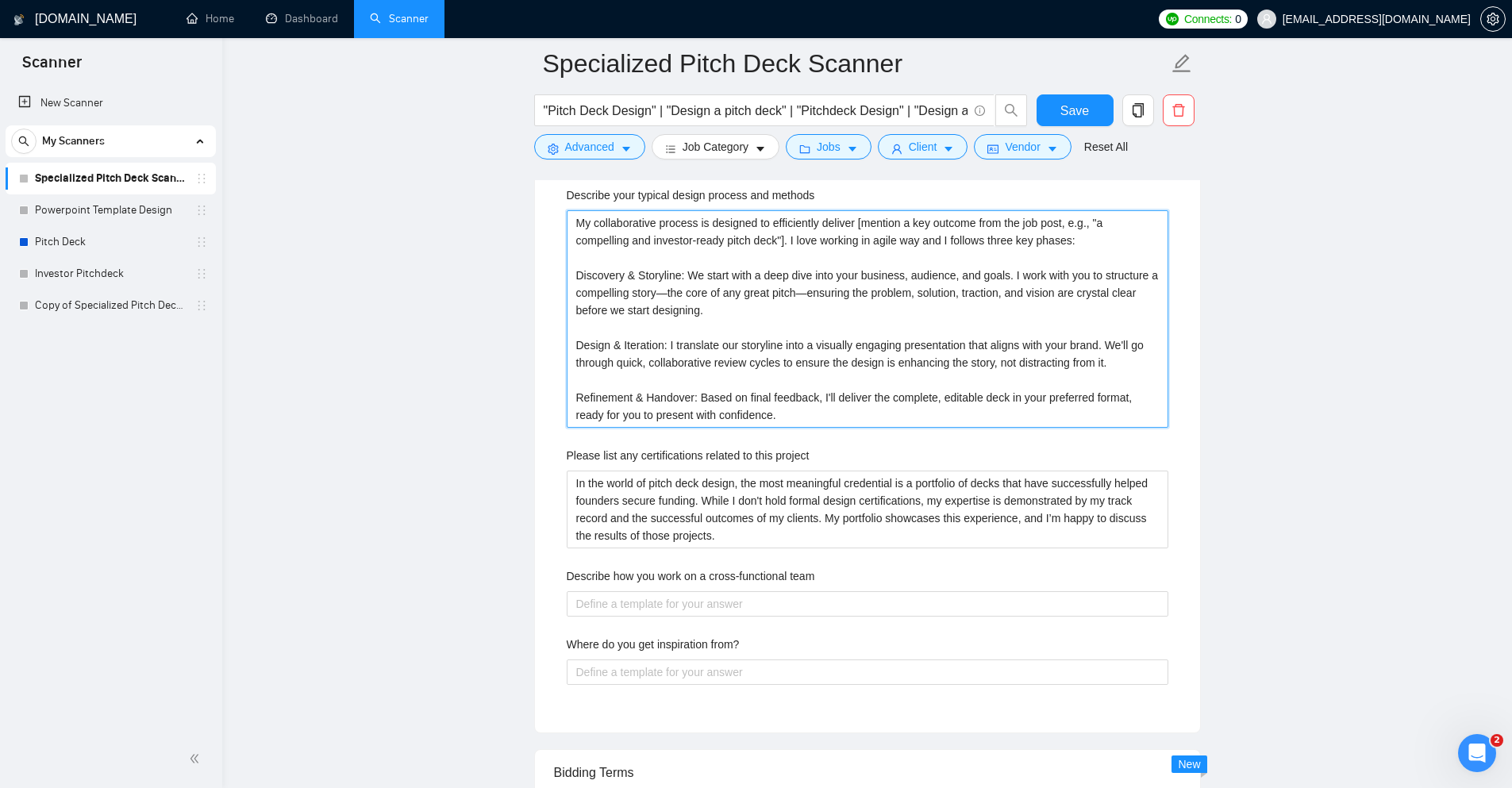
scroll to position [2728, 0]
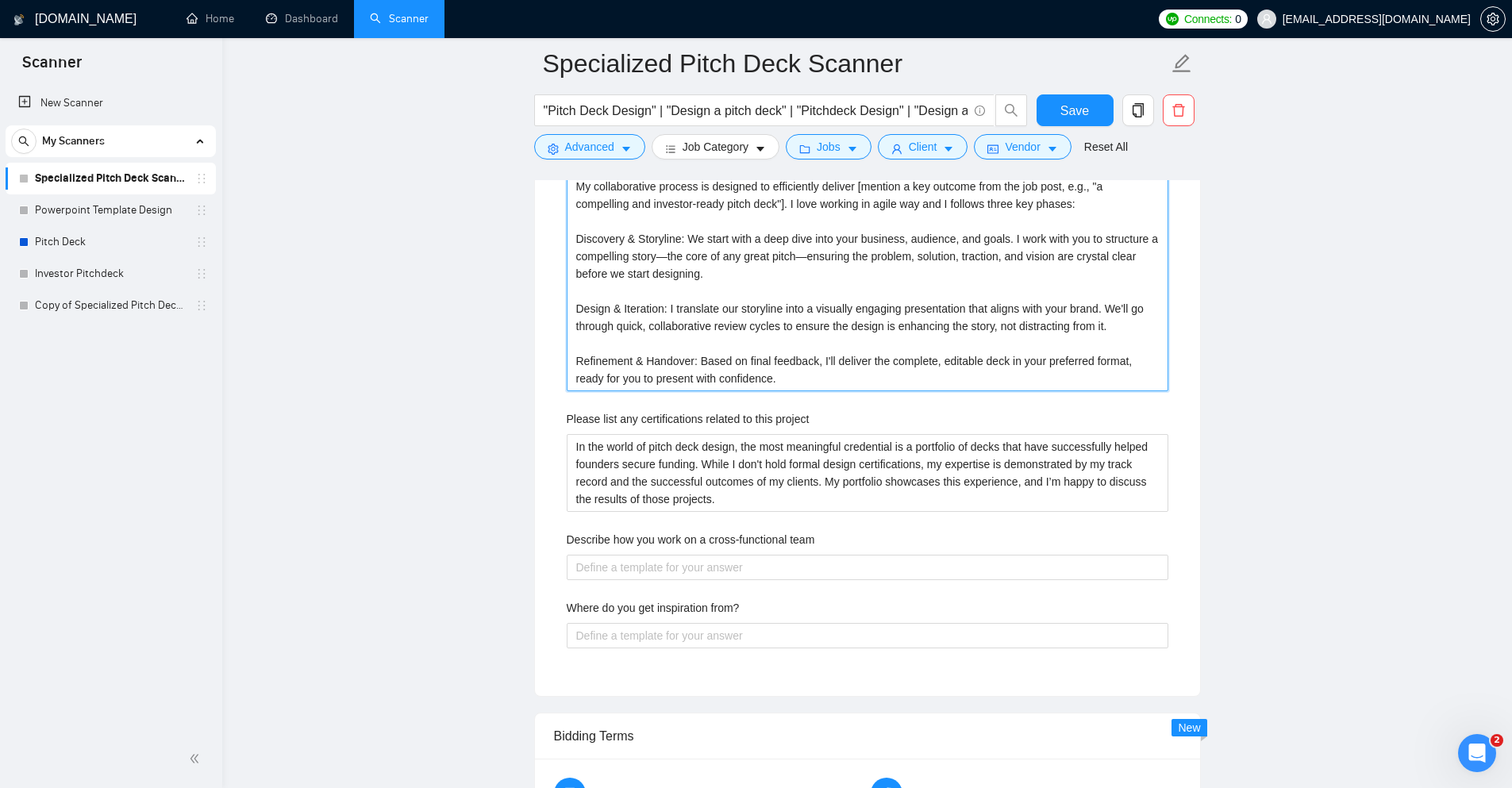
type methods "My collaborative process is designed to efficiently deliver [mention a key outc…"
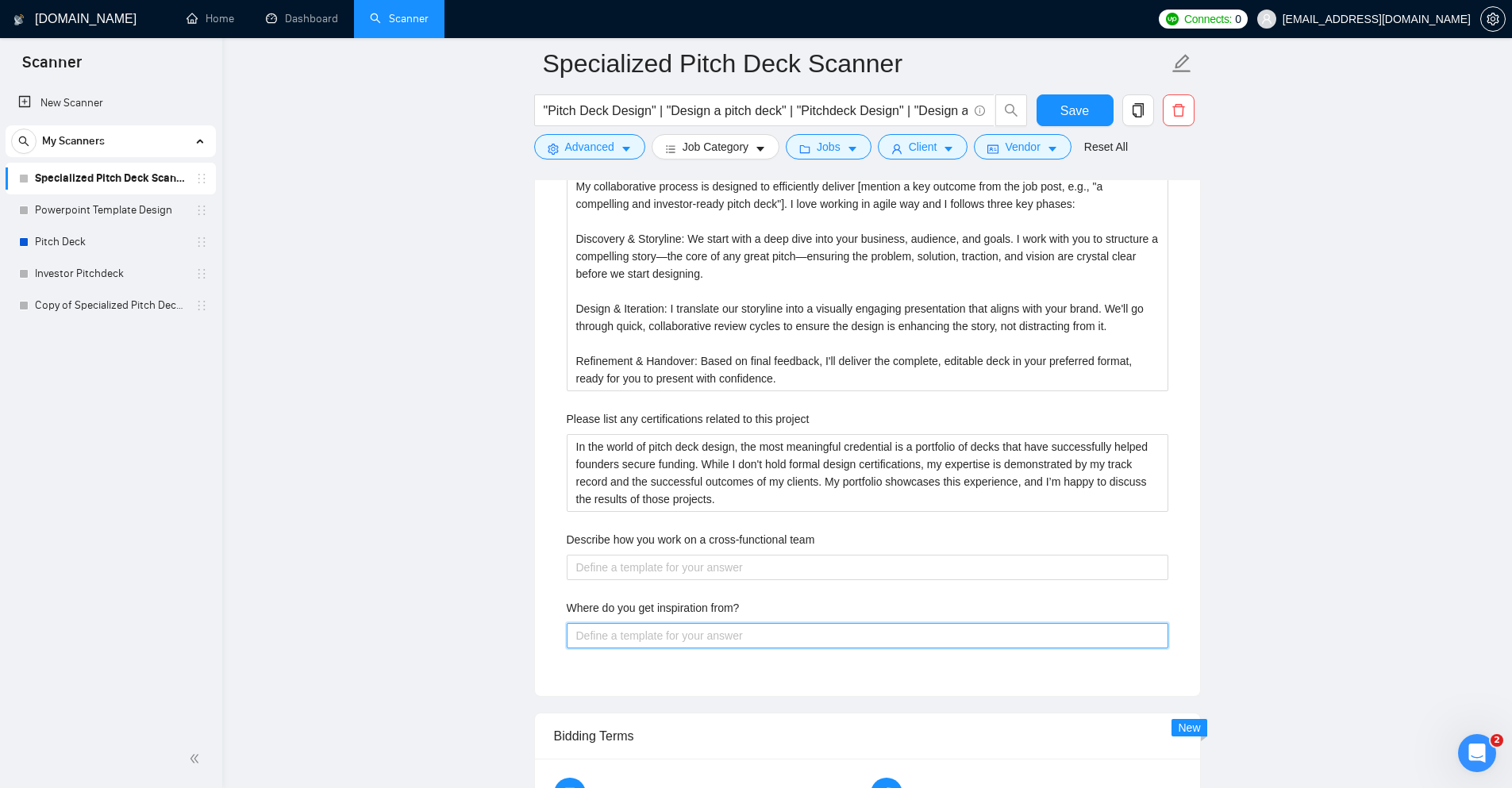
click at [642, 641] on from\? "Where do you get inspiration from?" at bounding box center [867, 636] width 602 height 25
paste from\? "My inspiration comes from three main sources: First, from successful real-world…"
type from\? "My inspiration comes from three main sources: First, from successful real-world…"
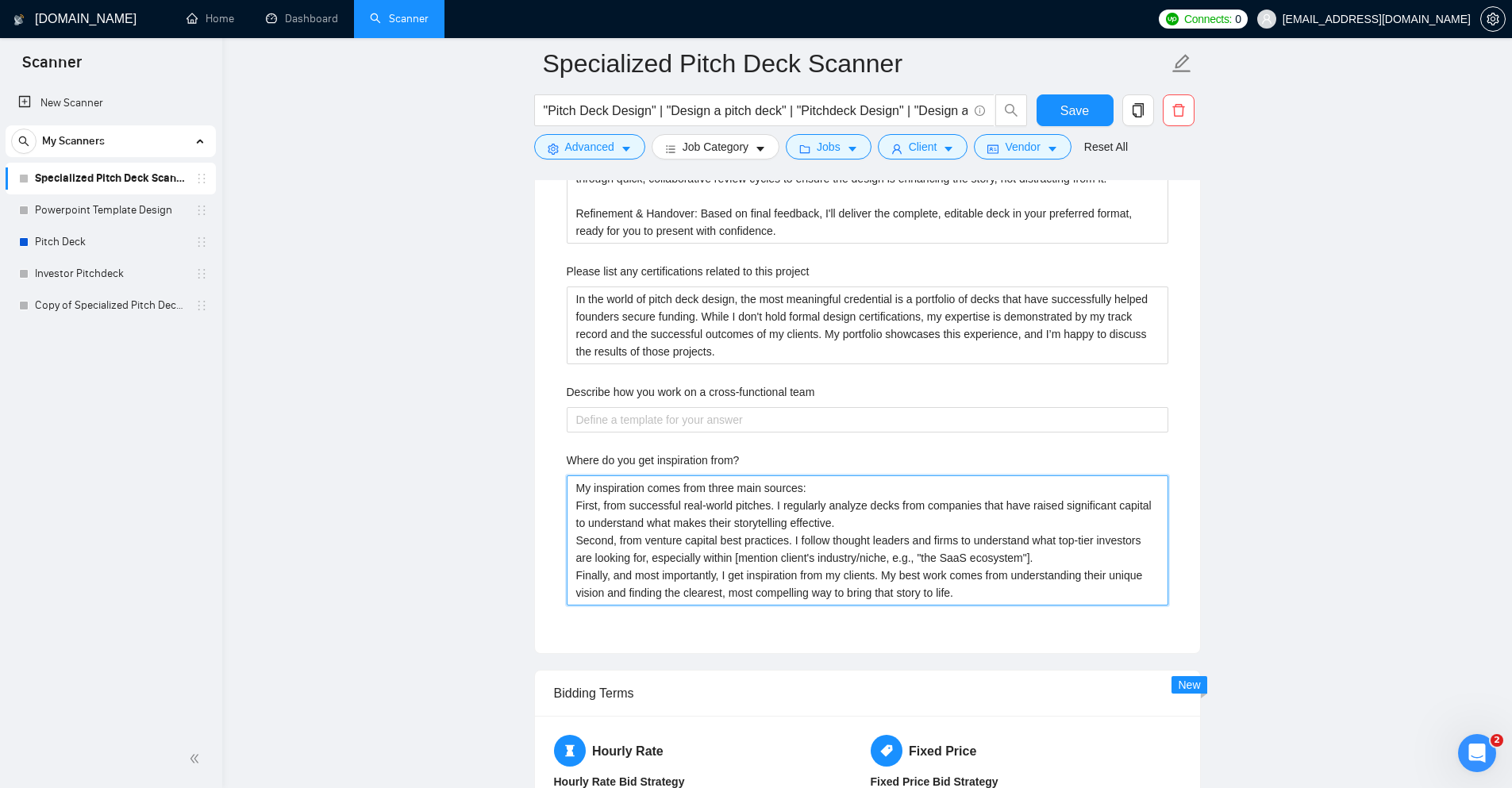
scroll to position [2887, 0]
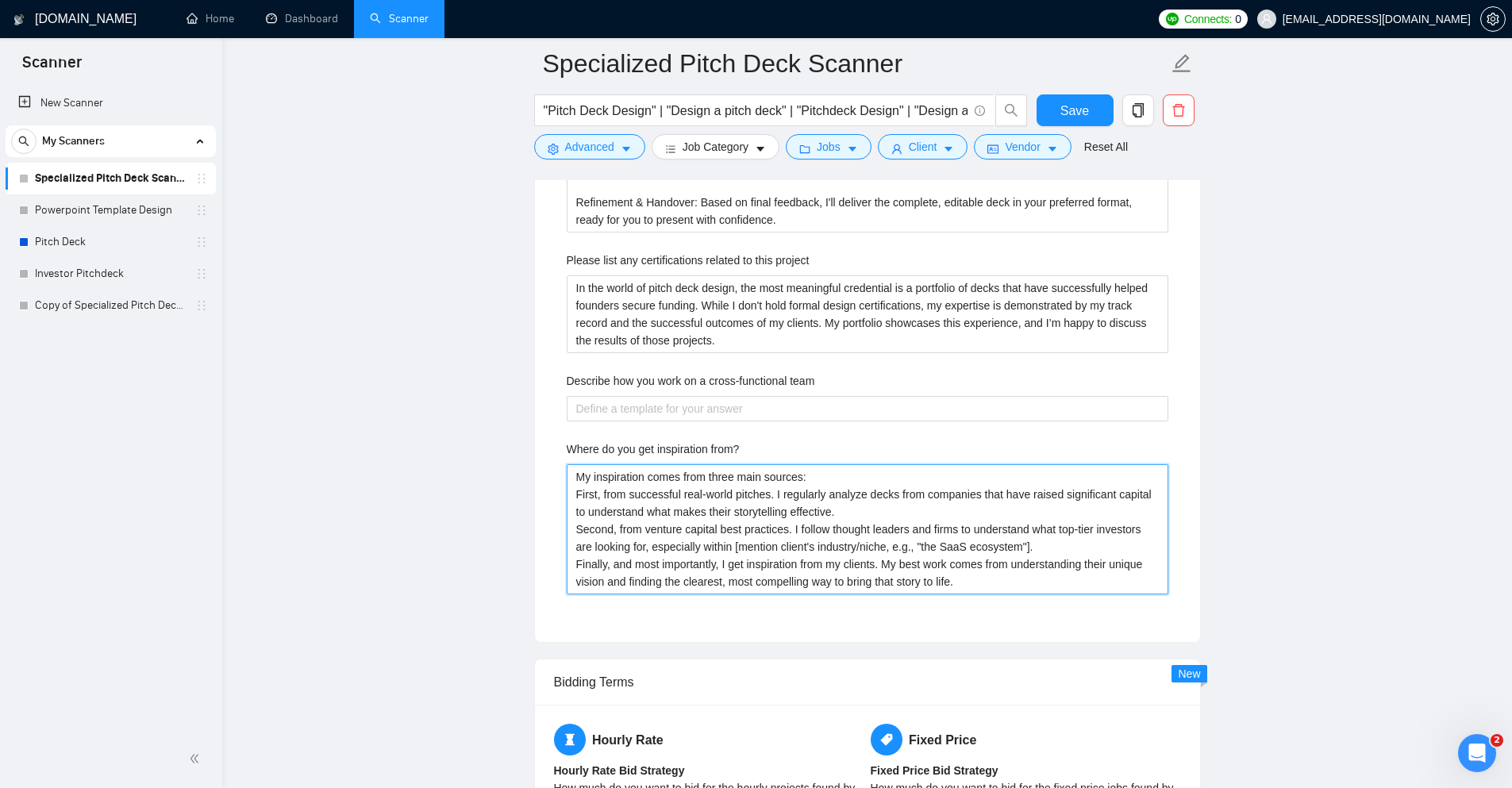
click at [811, 475] on from\? "My inspiration comes from three main sources: First, from successful real-world…" at bounding box center [867, 529] width 602 height 130
type from\? "My inspiration comes from three main sources: First, from successful real-world…"
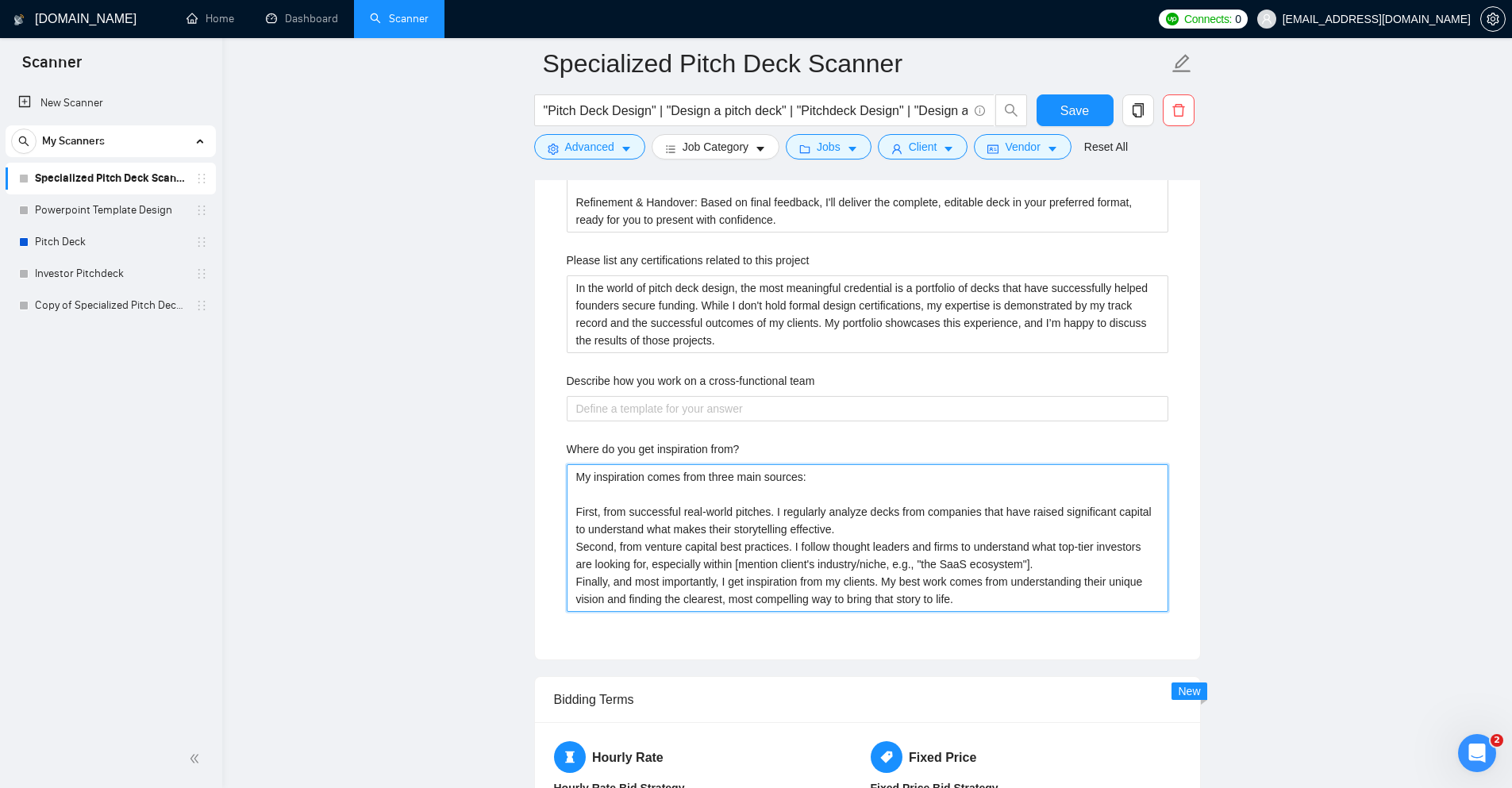
click at [846, 530] on from\? "My inspiration comes from three main sources: First, from successful real-world…" at bounding box center [867, 538] width 602 height 147
type from\? "My inspiration comes from three main sources: First, from successful real-world…"
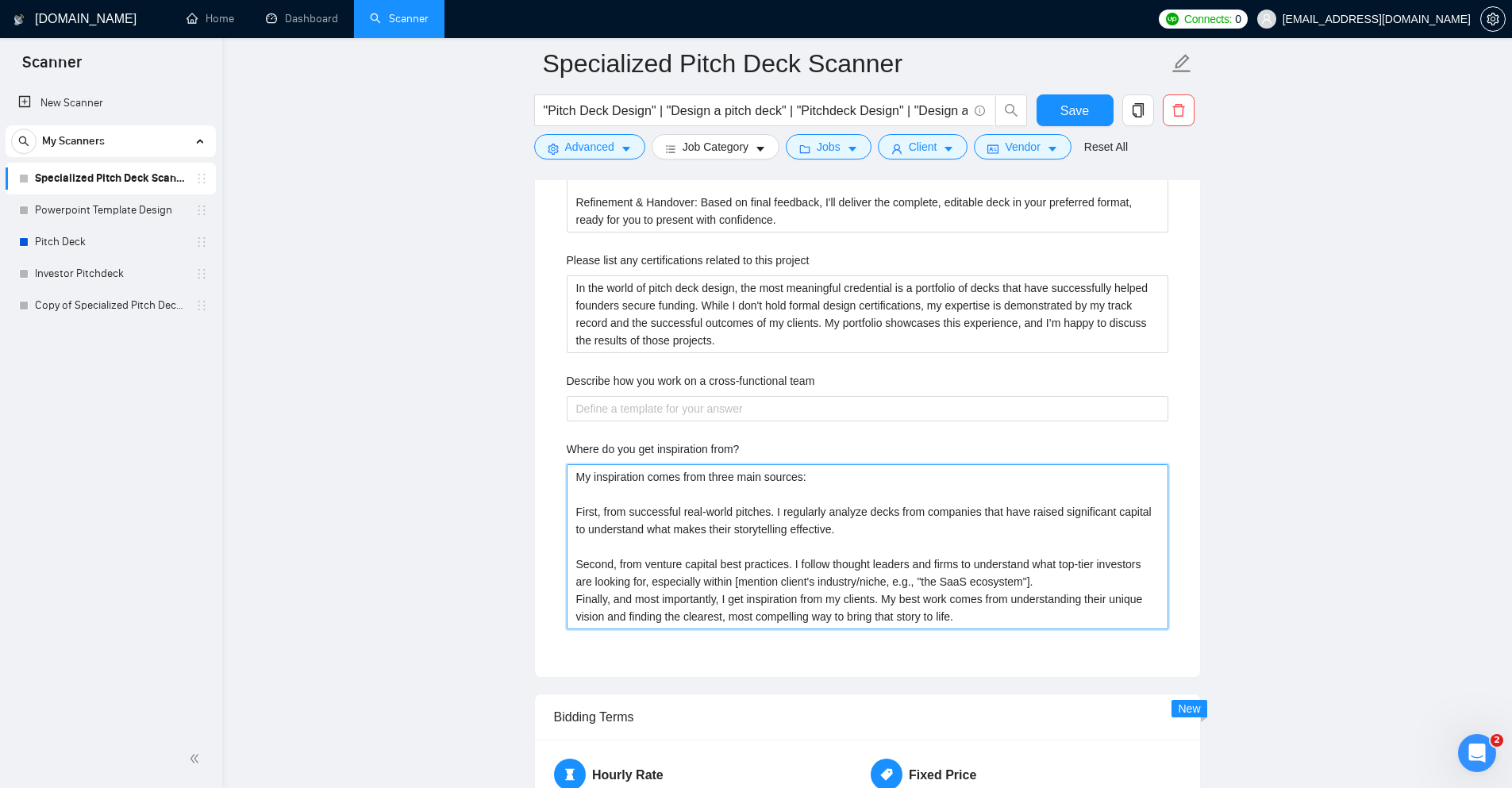
click at [1069, 586] on from\? "My inspiration comes from three main sources: First, from successful real-world…" at bounding box center [867, 547] width 602 height 165
type from\? "My inspiration comes from three main sources: First, from successful real-world…"
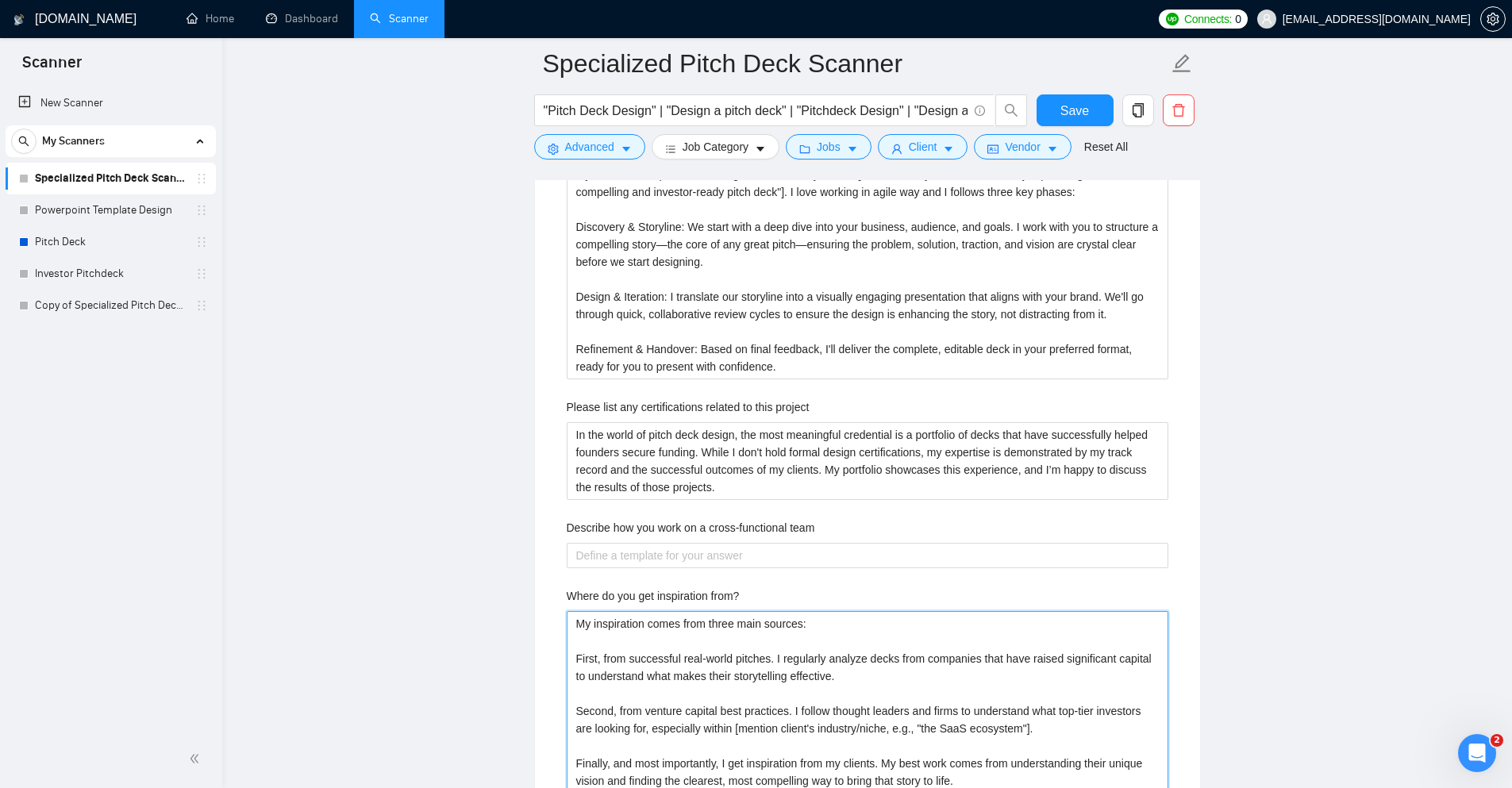
scroll to position [2728, 0]
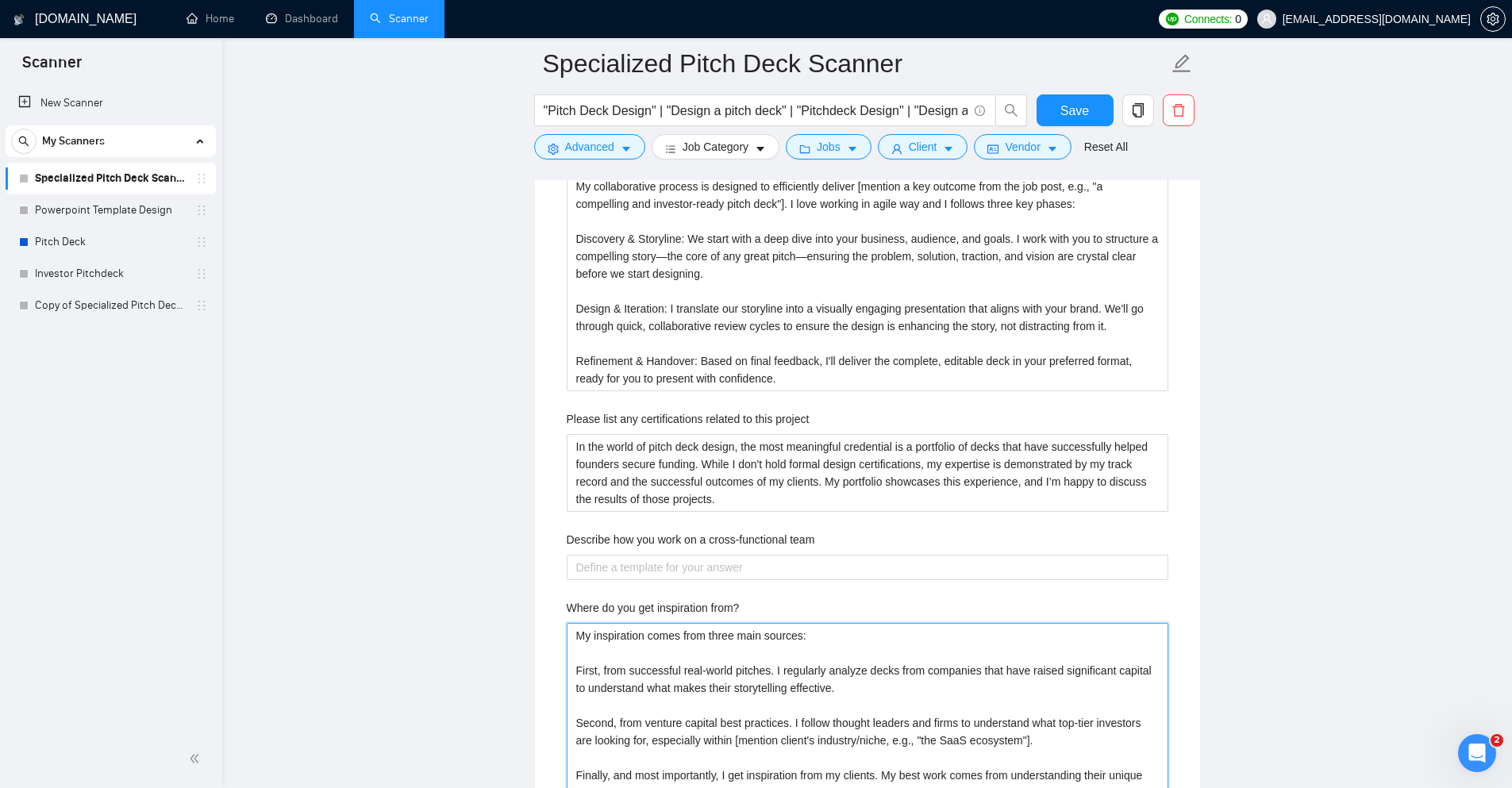
type from\? "My inspiration comes from three main sources: First, from successful real-world…"
click at [816, 569] on team "Describe how you work on a cross-functional team" at bounding box center [867, 567] width 602 height 25
paste team "I see my role as the central hub for the pitch deck, translating the expertise …"
type team "I see my role as the central hub for the pitch deck, translating the expertise …"
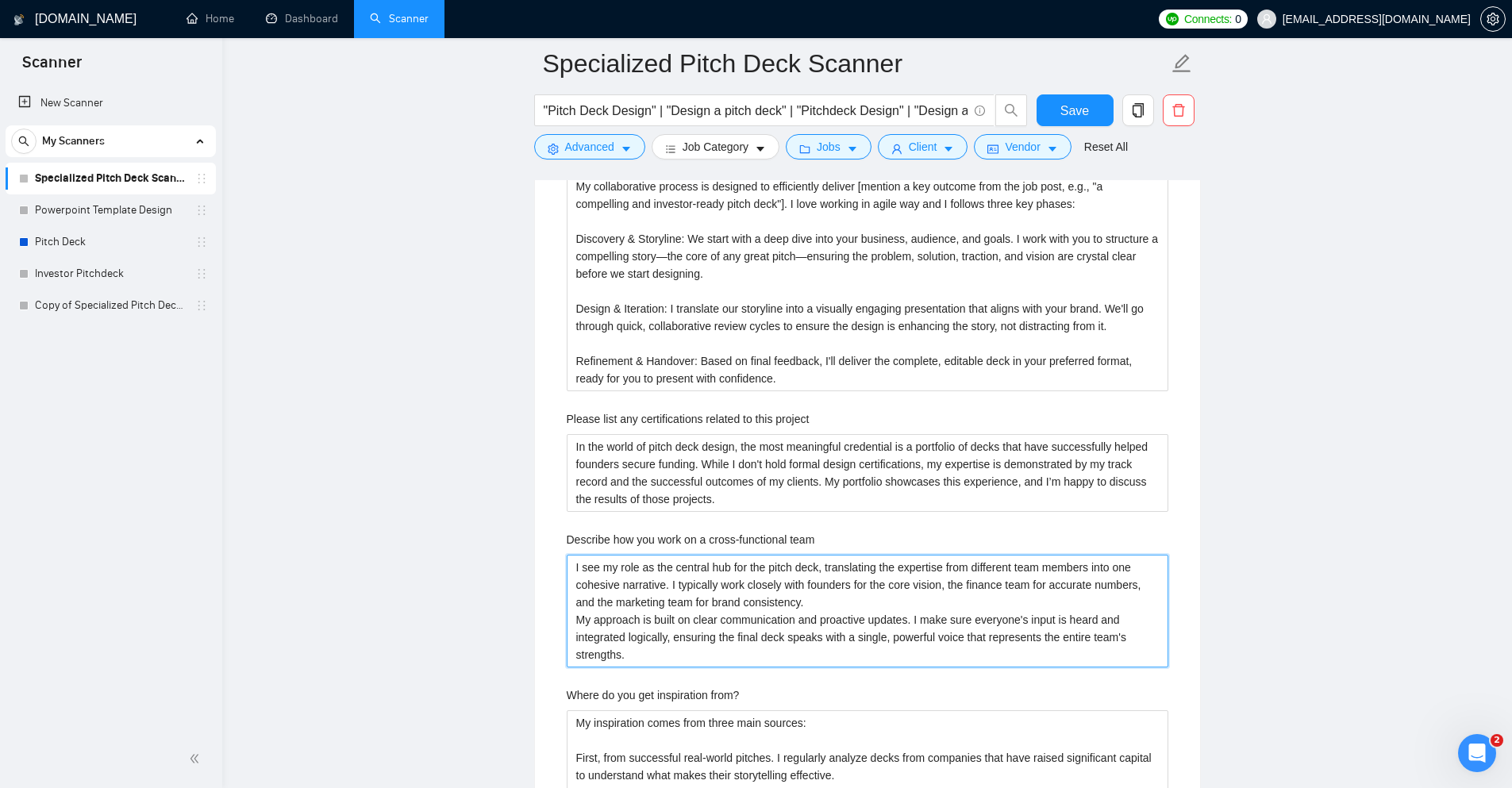
click at [827, 607] on team "I see my role as the central hub for the pitch deck, translating the expertise …" at bounding box center [867, 611] width 602 height 113
type team "I see my role as the central hub for the pitch deck, translating the expertise …"
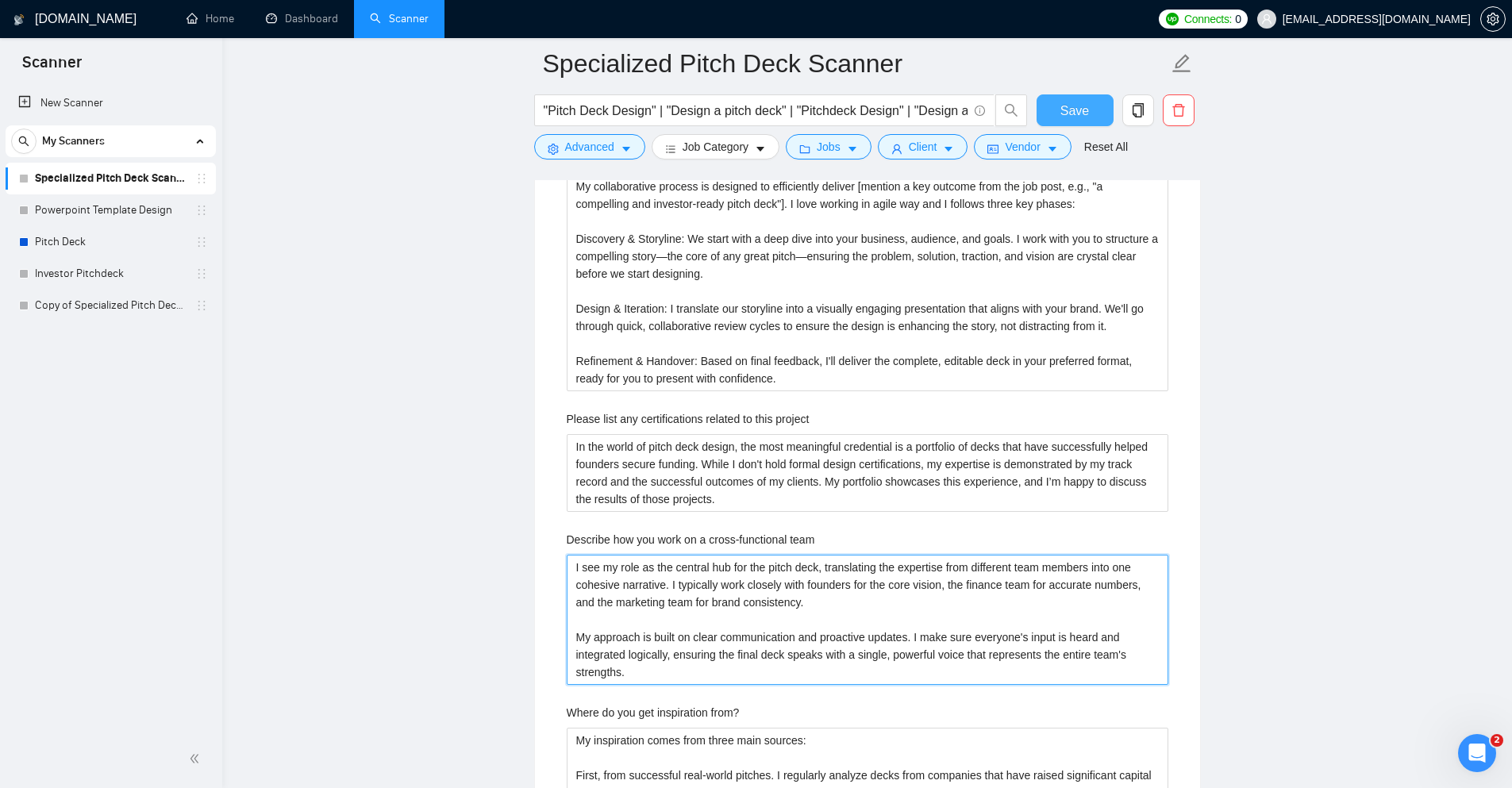
type team "I see my role as the central hub for the pitch deck, translating the expertise …"
click at [1061, 96] on button "Save" at bounding box center [1075, 110] width 77 height 32
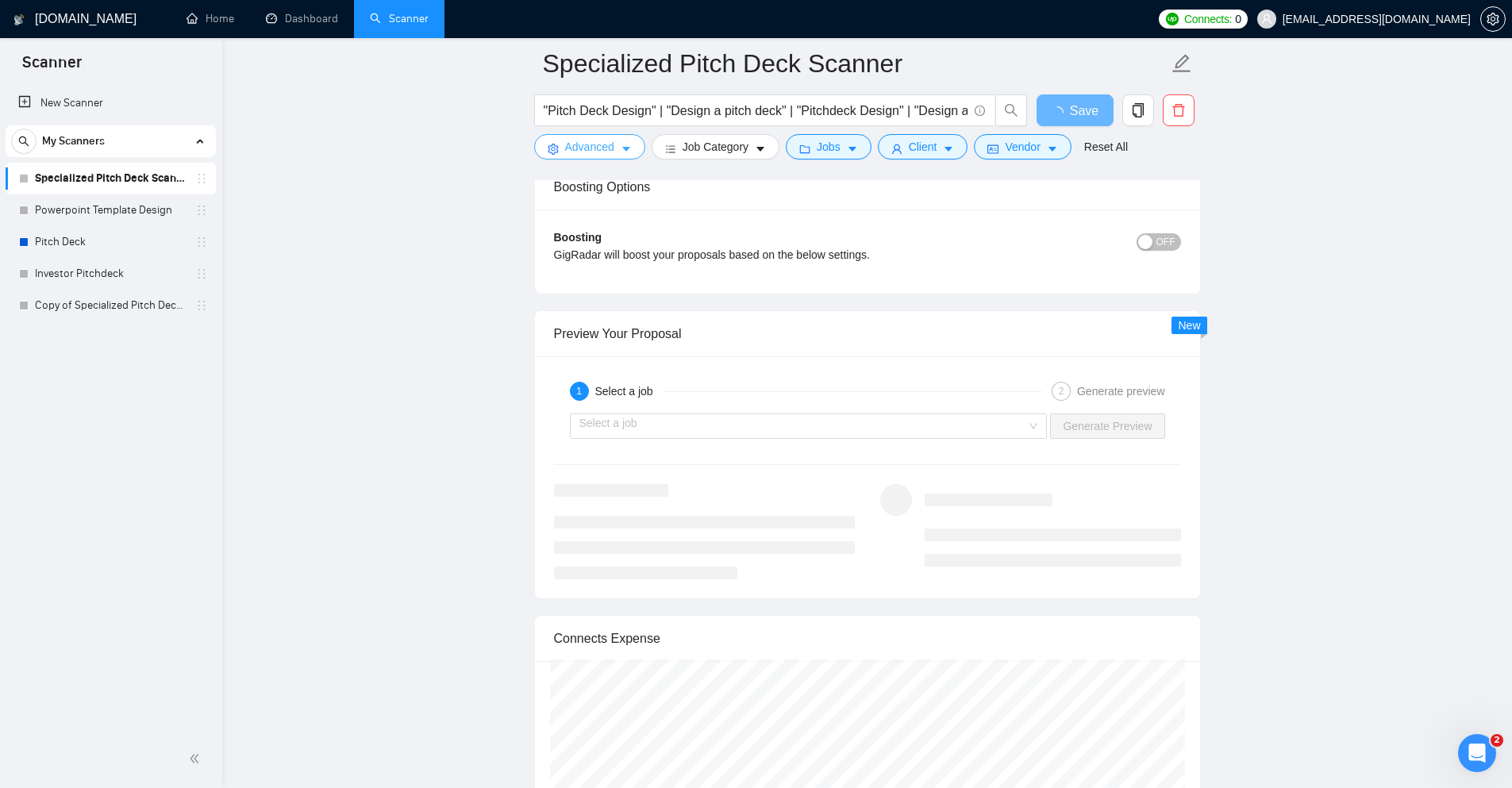
click at [592, 143] on span "Advanced" at bounding box center [590, 147] width 49 height 18
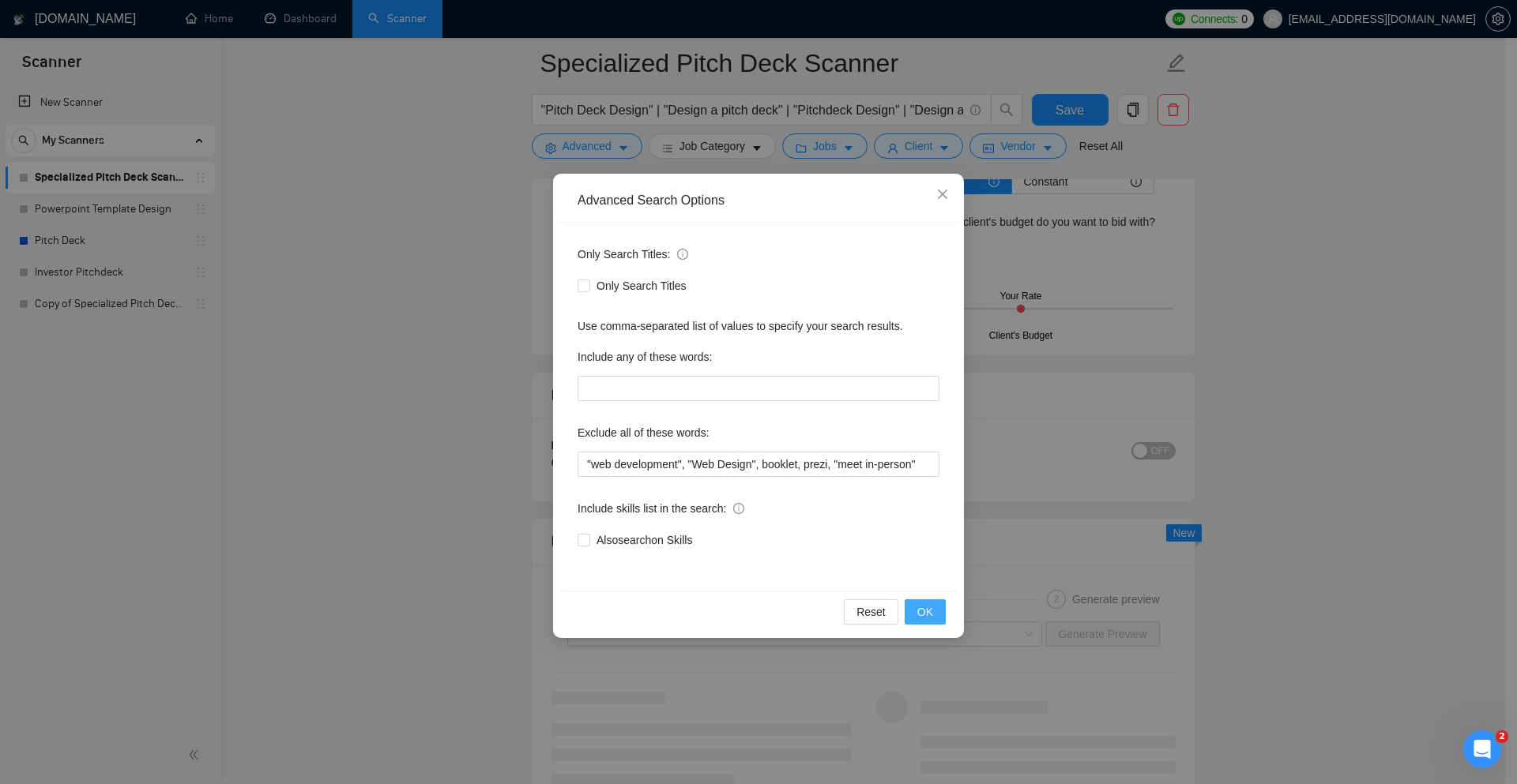
click at [921, 614] on span "OK" at bounding box center [925, 612] width 16 height 18
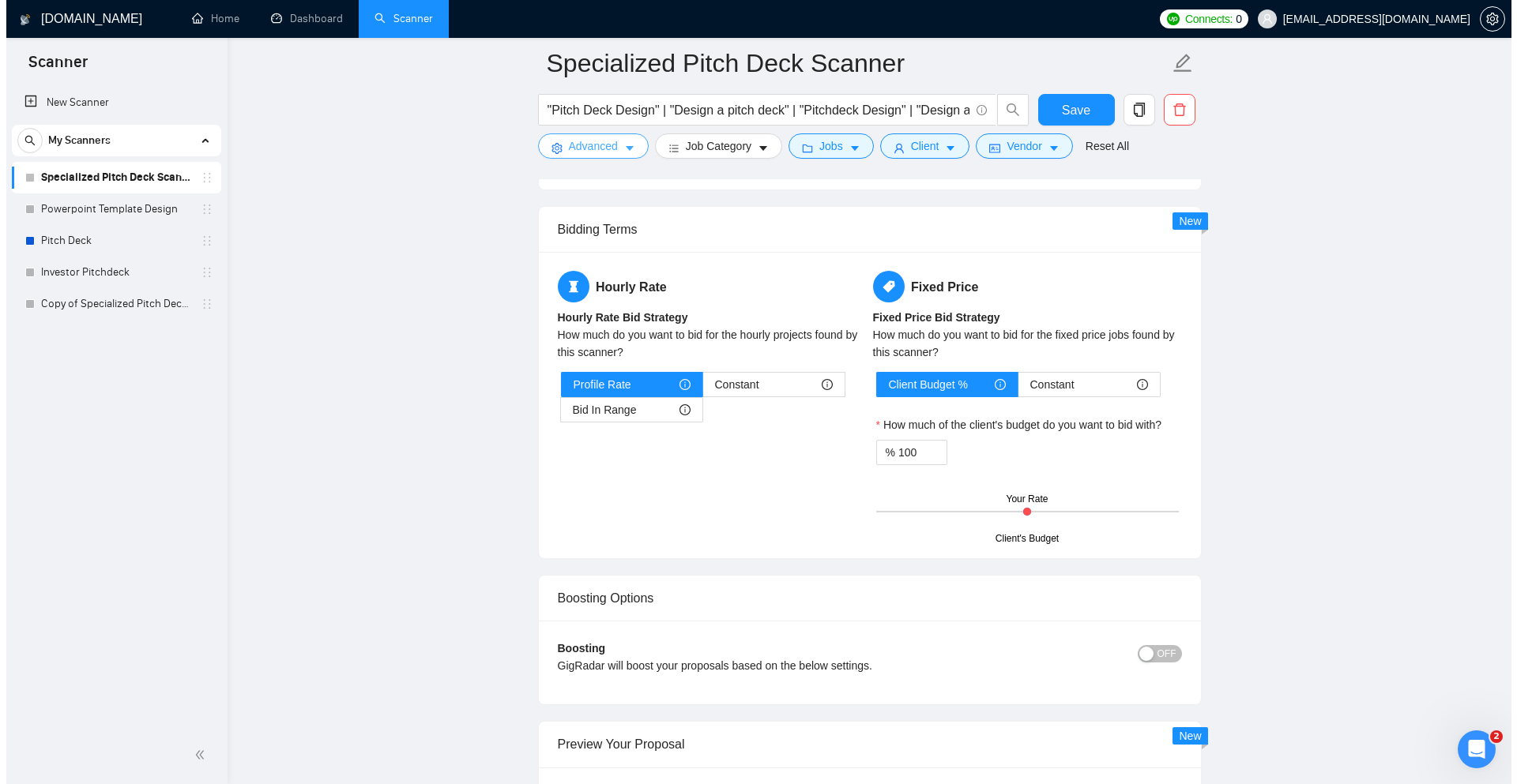
scroll to position [2478, 0]
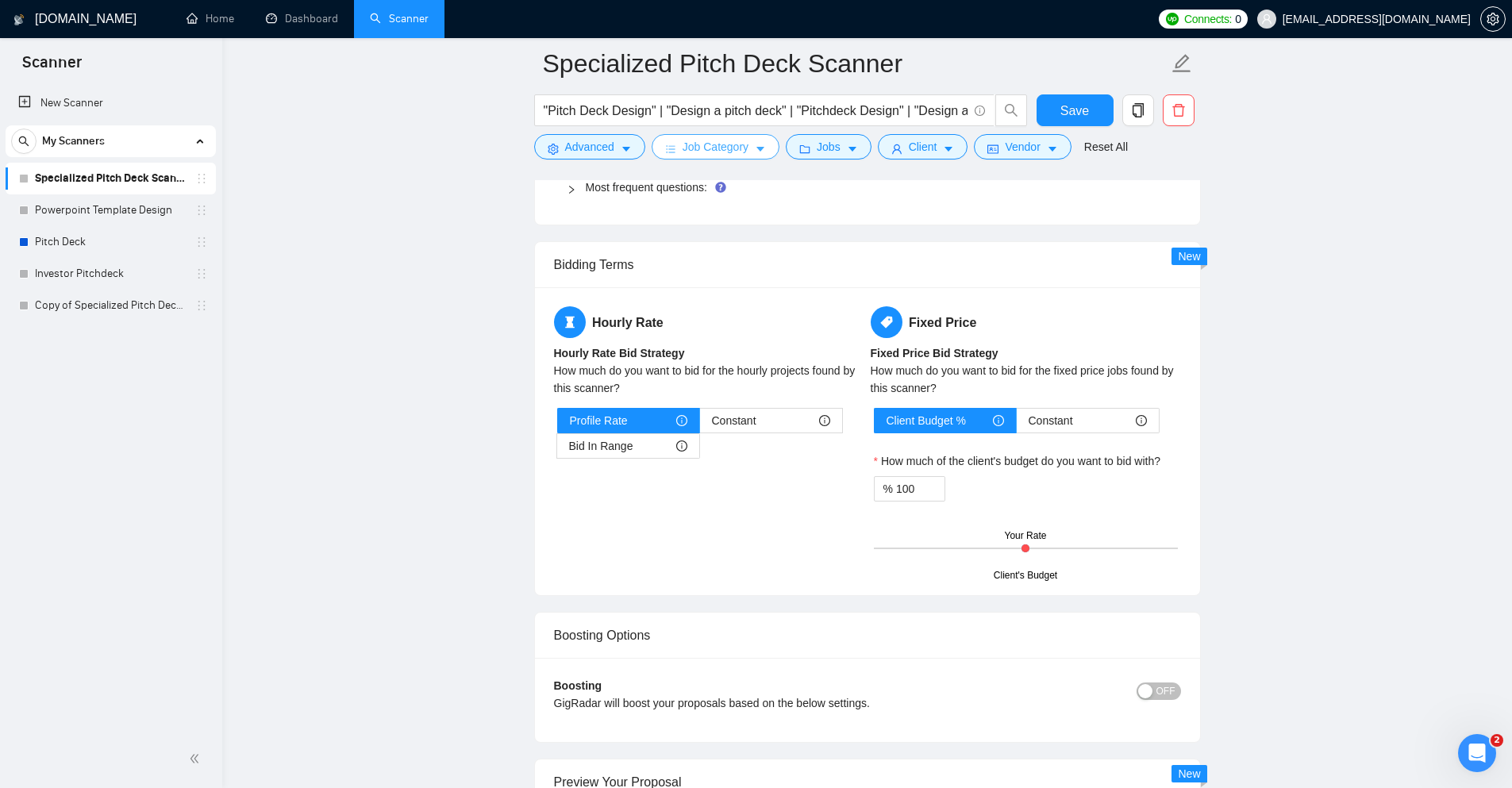
click at [719, 147] on span "Job Category" at bounding box center [715, 147] width 66 height 18
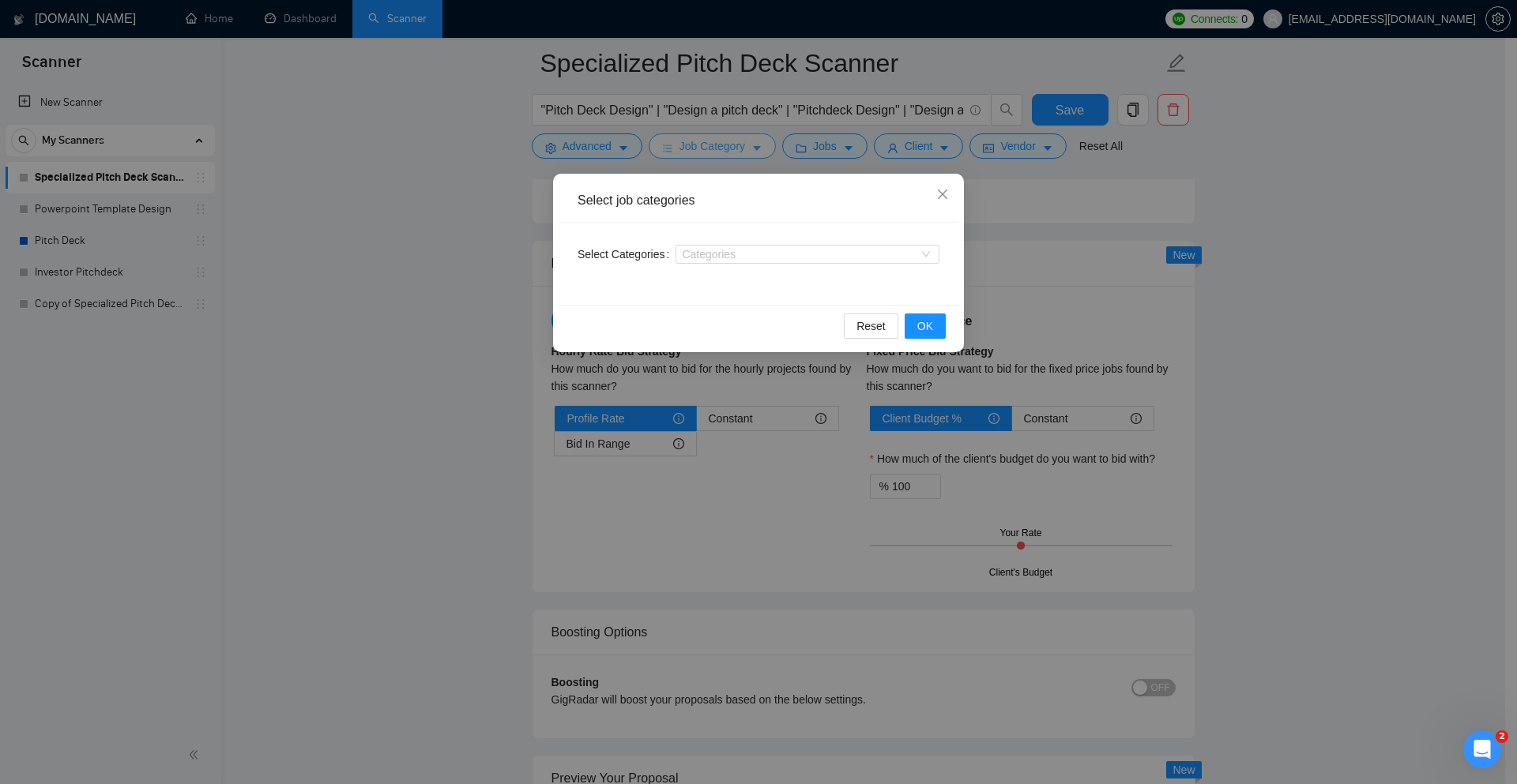
click at [716, 146] on div "Select job categories Select Categories Categories Reset OK" at bounding box center [758, 392] width 1517 height 784
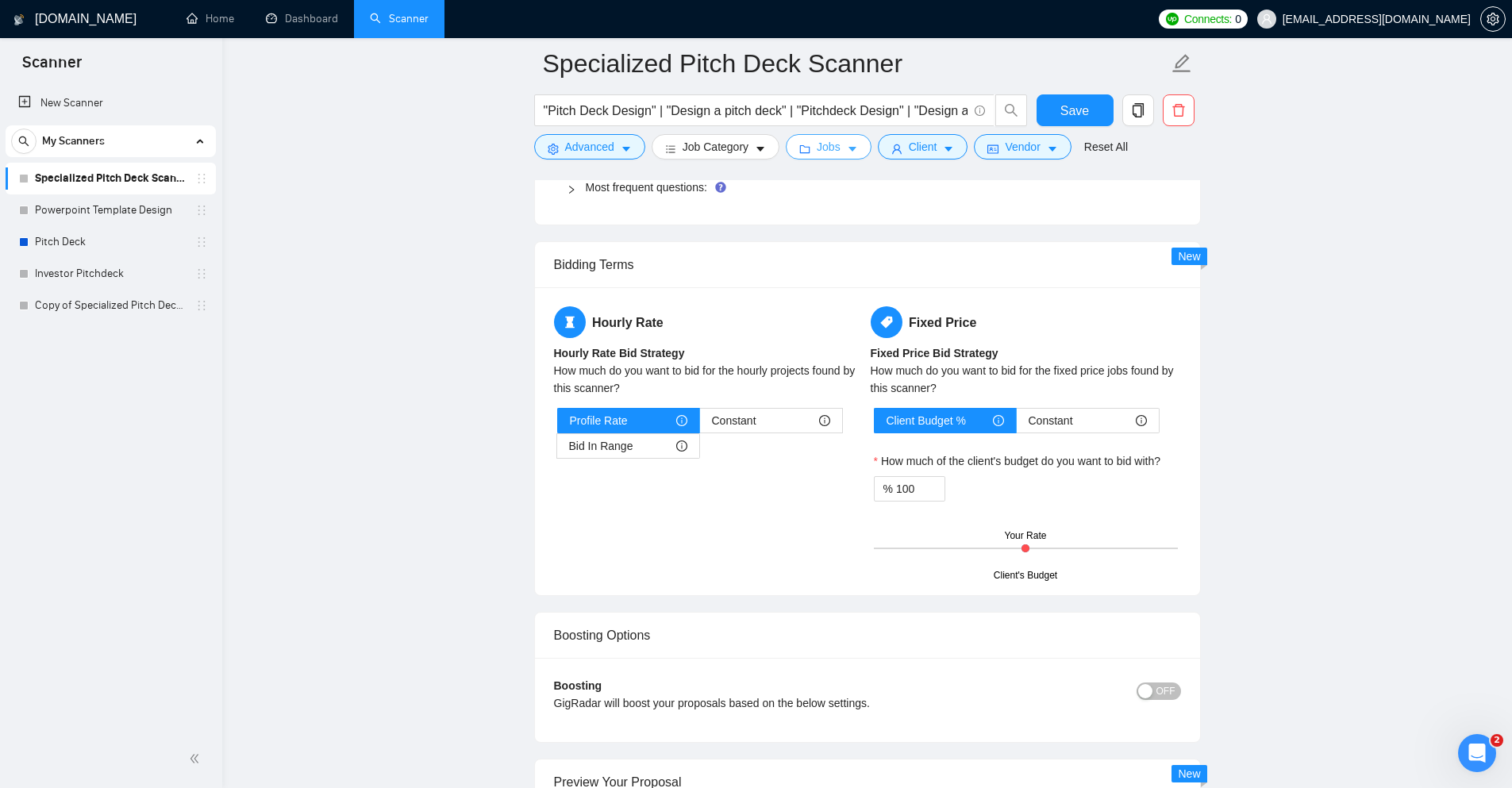
click at [824, 141] on span "Jobs" at bounding box center [828, 147] width 23 height 18
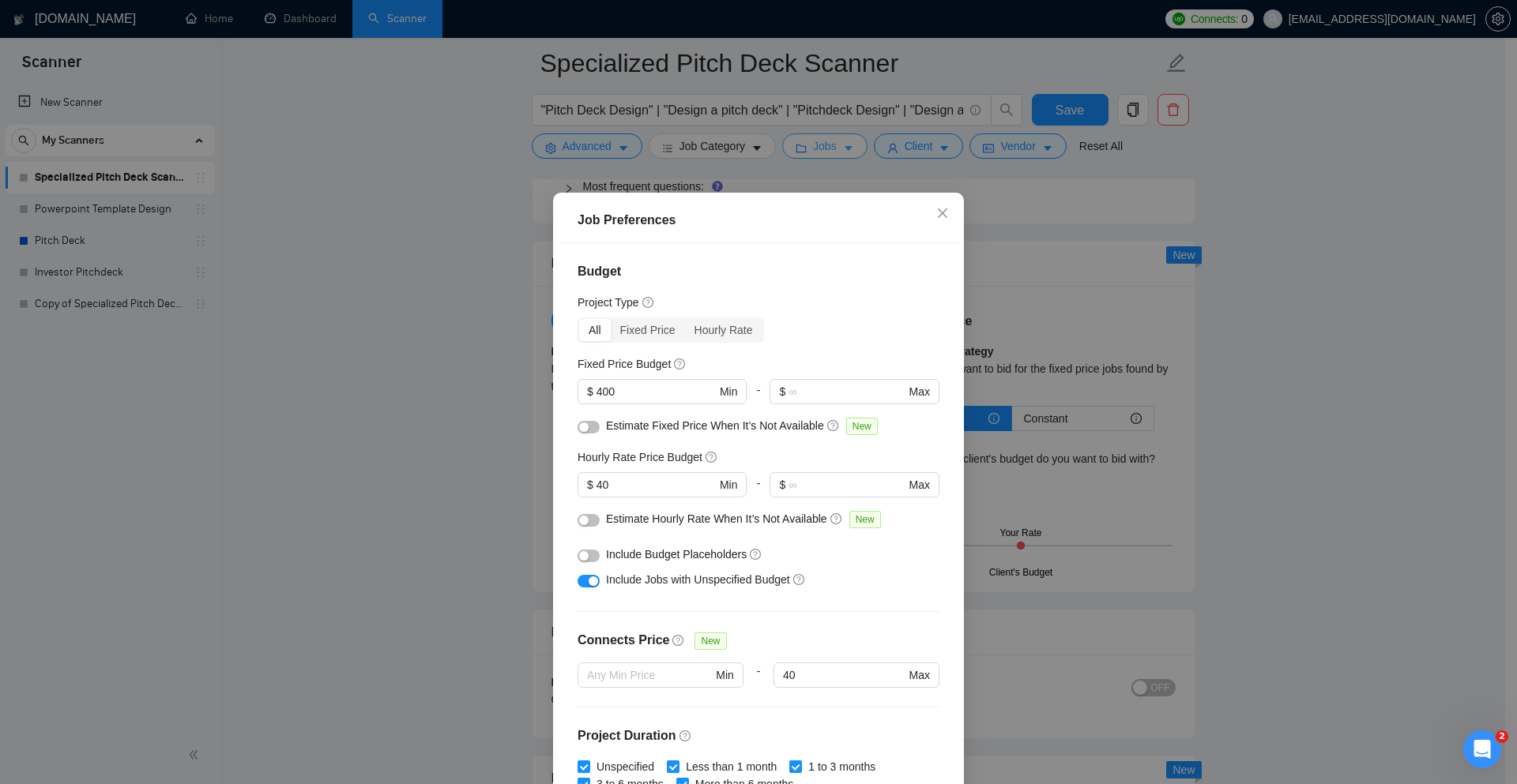
click at [820, 140] on div "Job Preferences Budget Project Type All Fixed Price Hourly Rate Fixed Price Bud…" at bounding box center [758, 392] width 1517 height 784
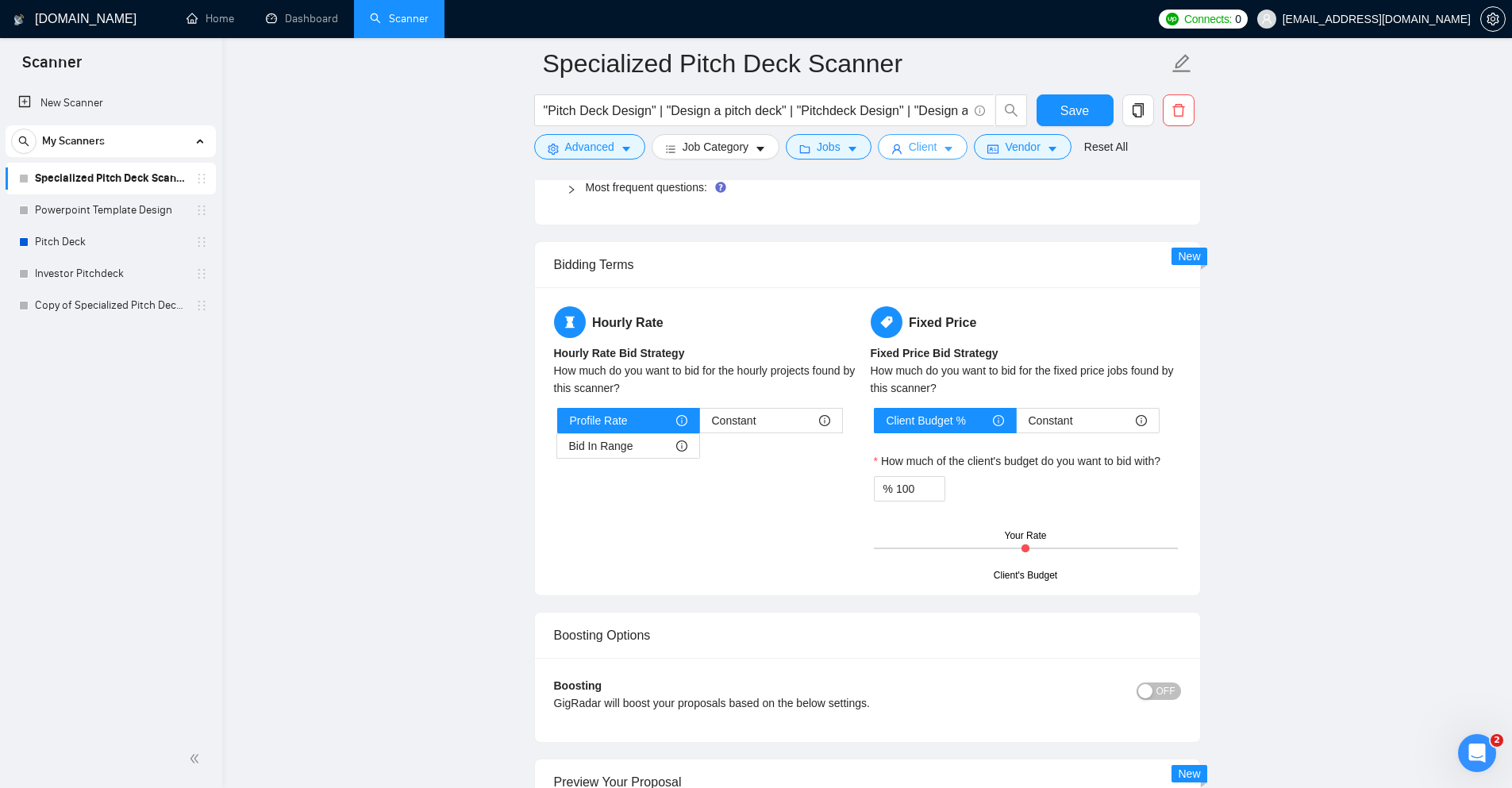
click at [955, 143] on button "Client" at bounding box center [923, 147] width 91 height 25
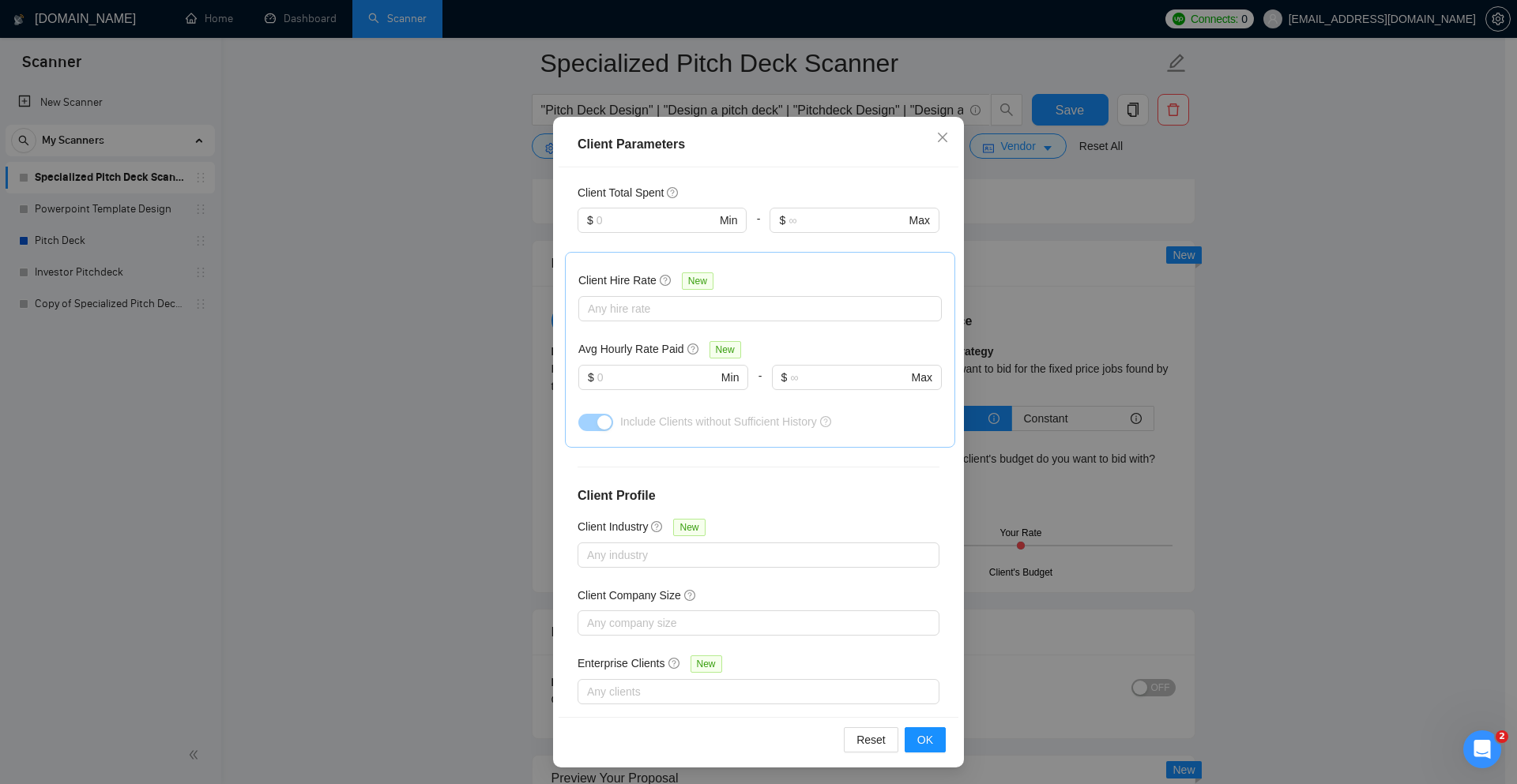
scroll to position [78, 0]
click at [922, 726] on button "OK" at bounding box center [925, 737] width 41 height 25
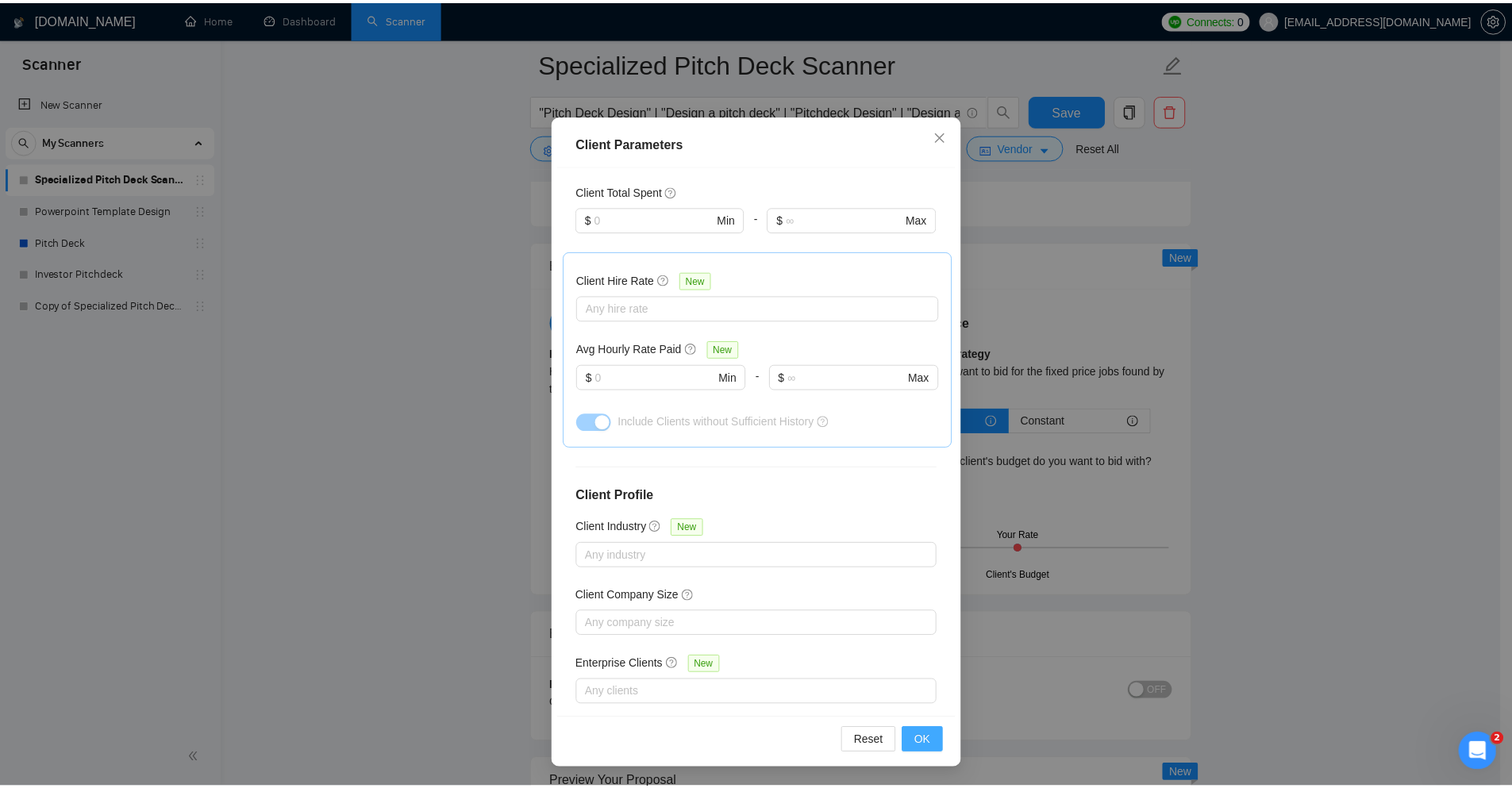
scroll to position [0, 0]
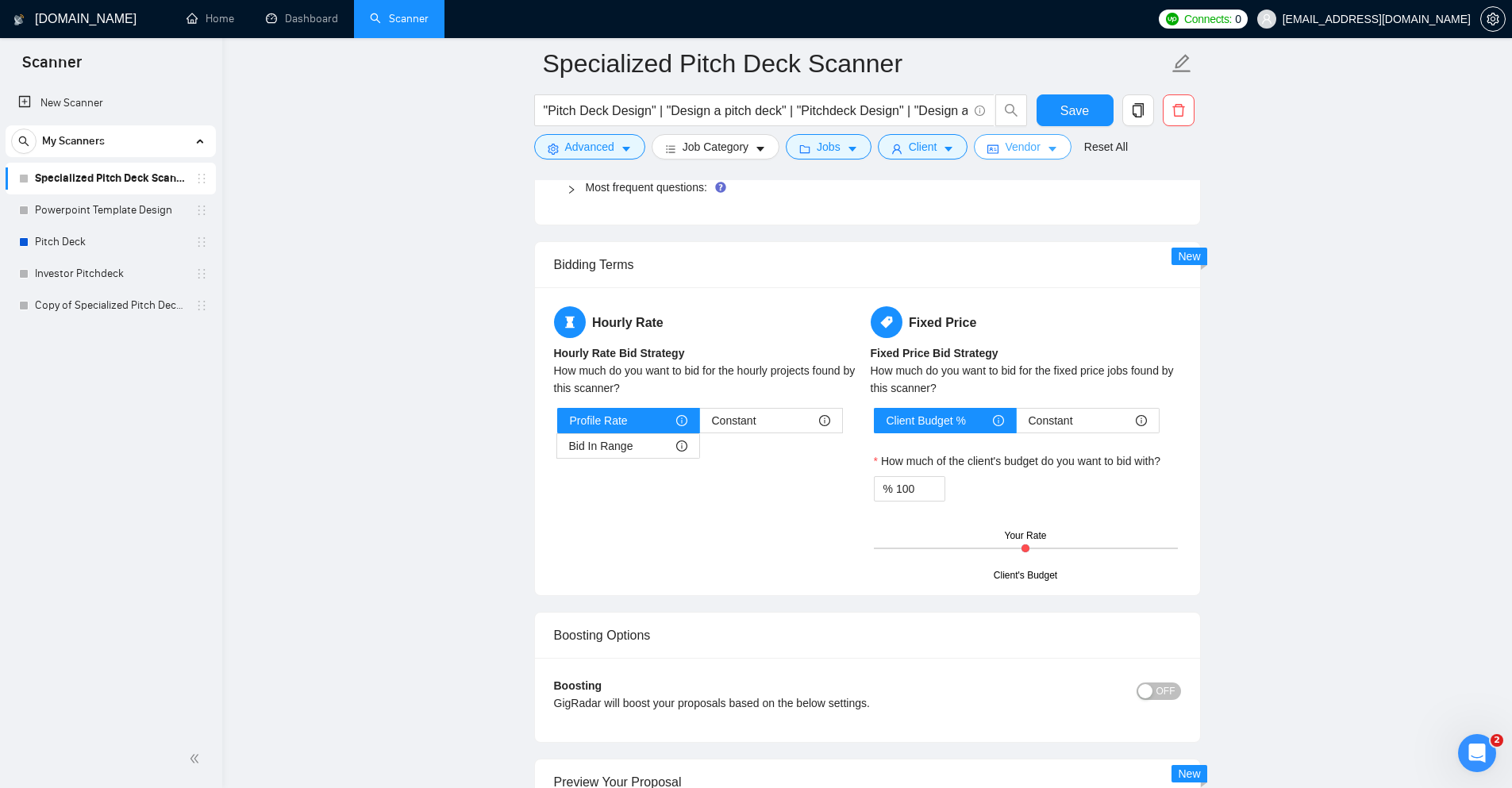
click at [999, 139] on button "Vendor" at bounding box center [1023, 147] width 97 height 25
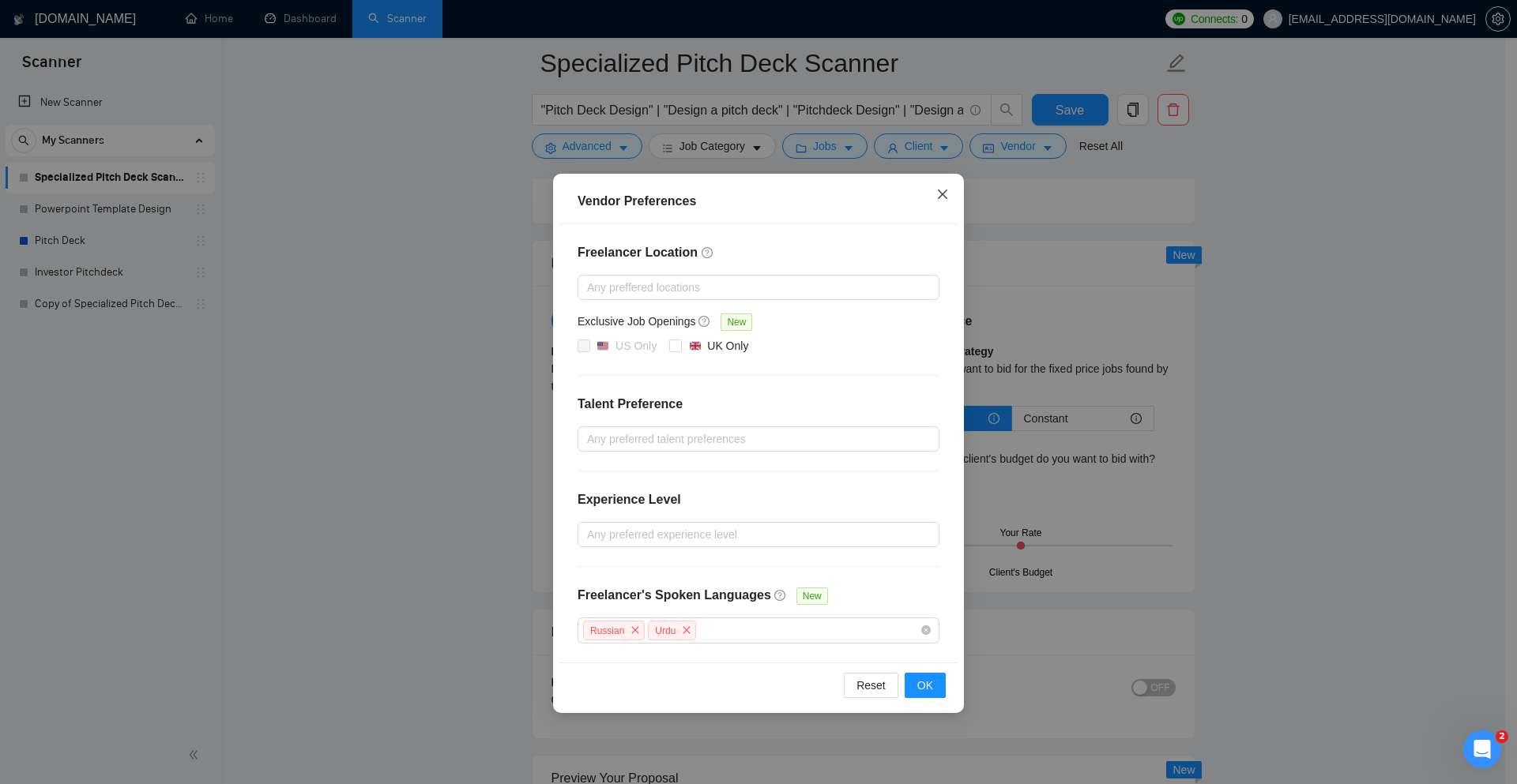
click at [938, 193] on icon "close" at bounding box center [943, 194] width 13 height 13
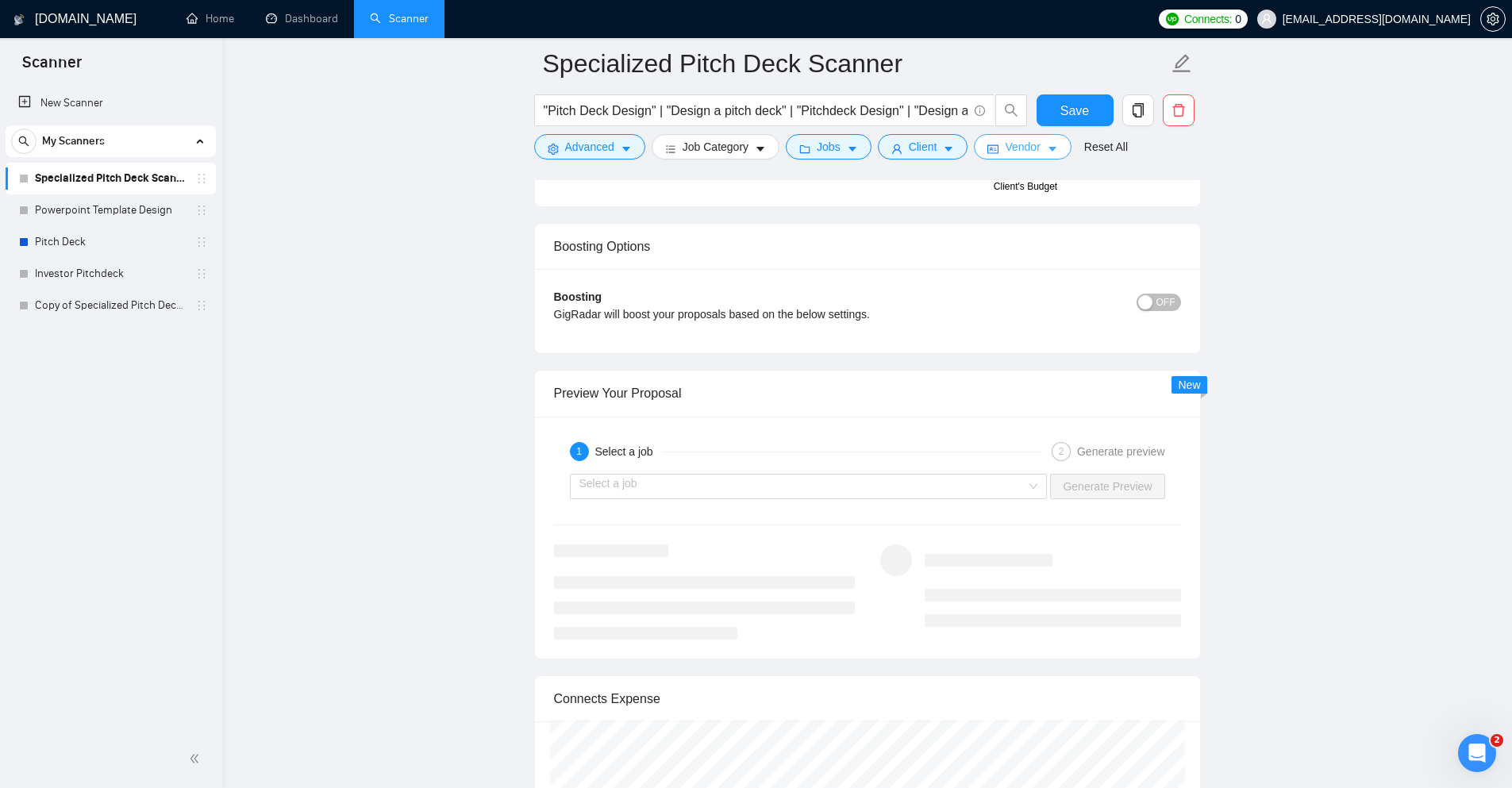
scroll to position [2887, 0]
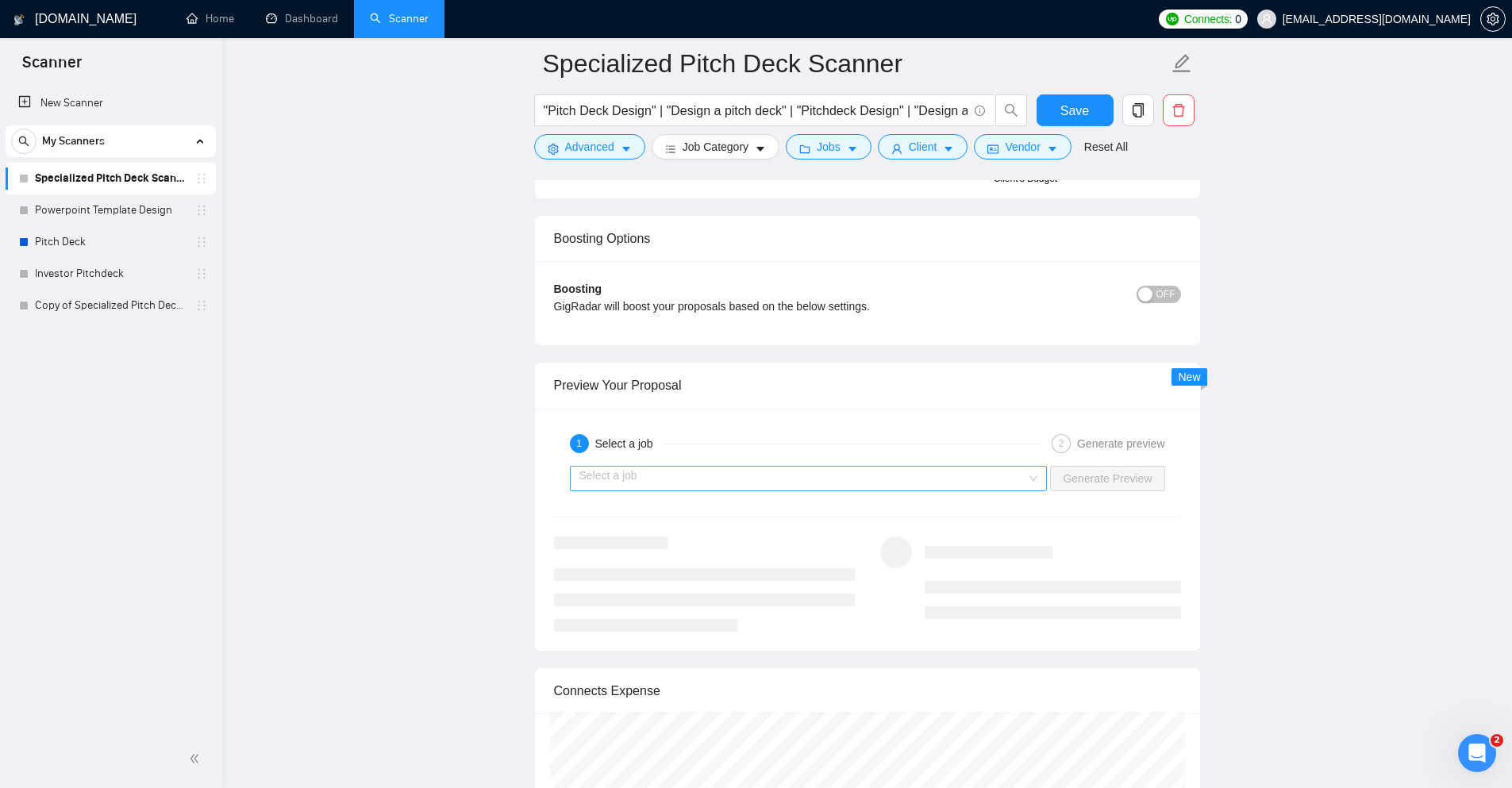
click at [780, 466] on input "search" at bounding box center [803, 478] width 448 height 23
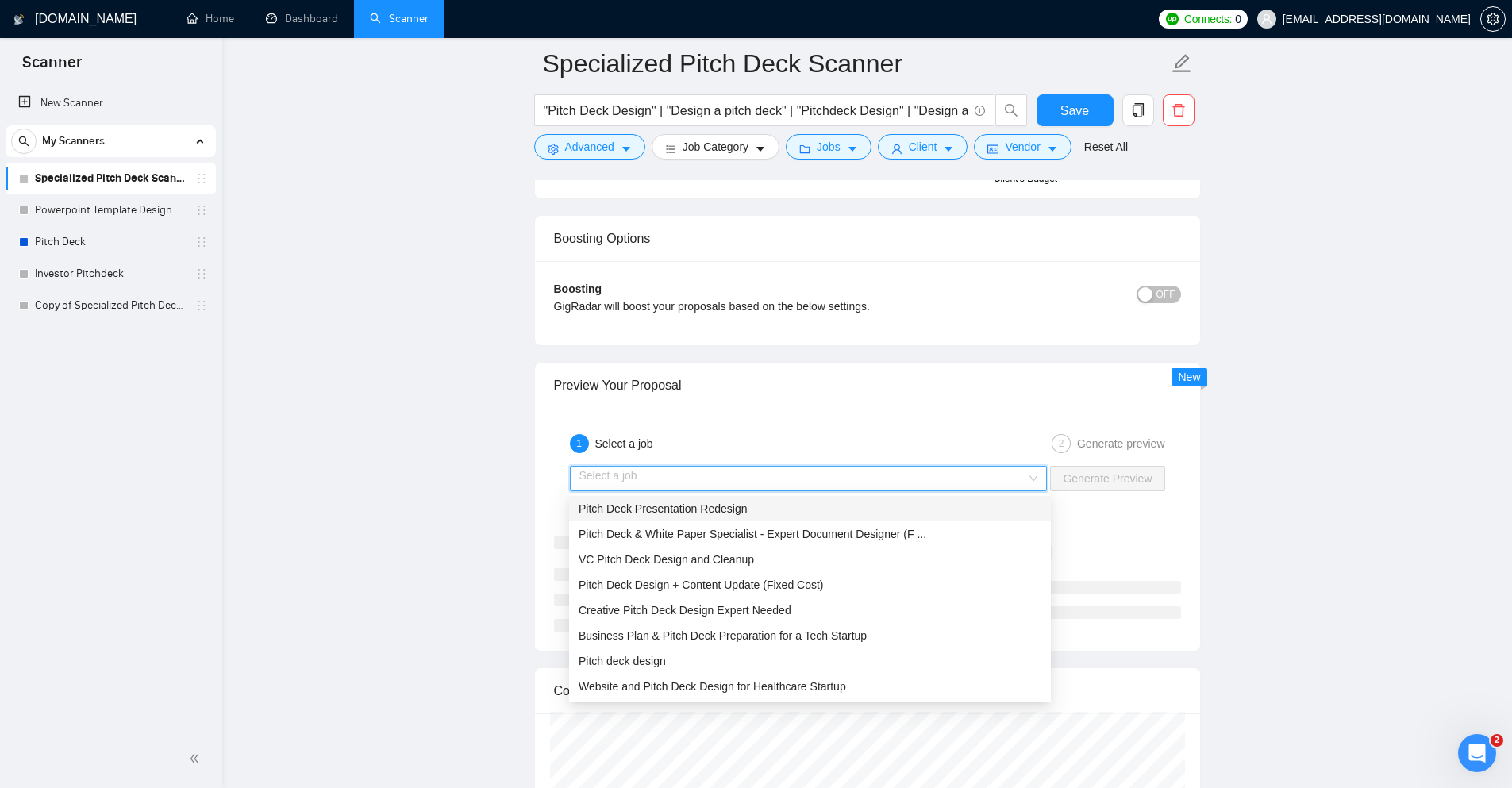
scroll to position [51, 0]
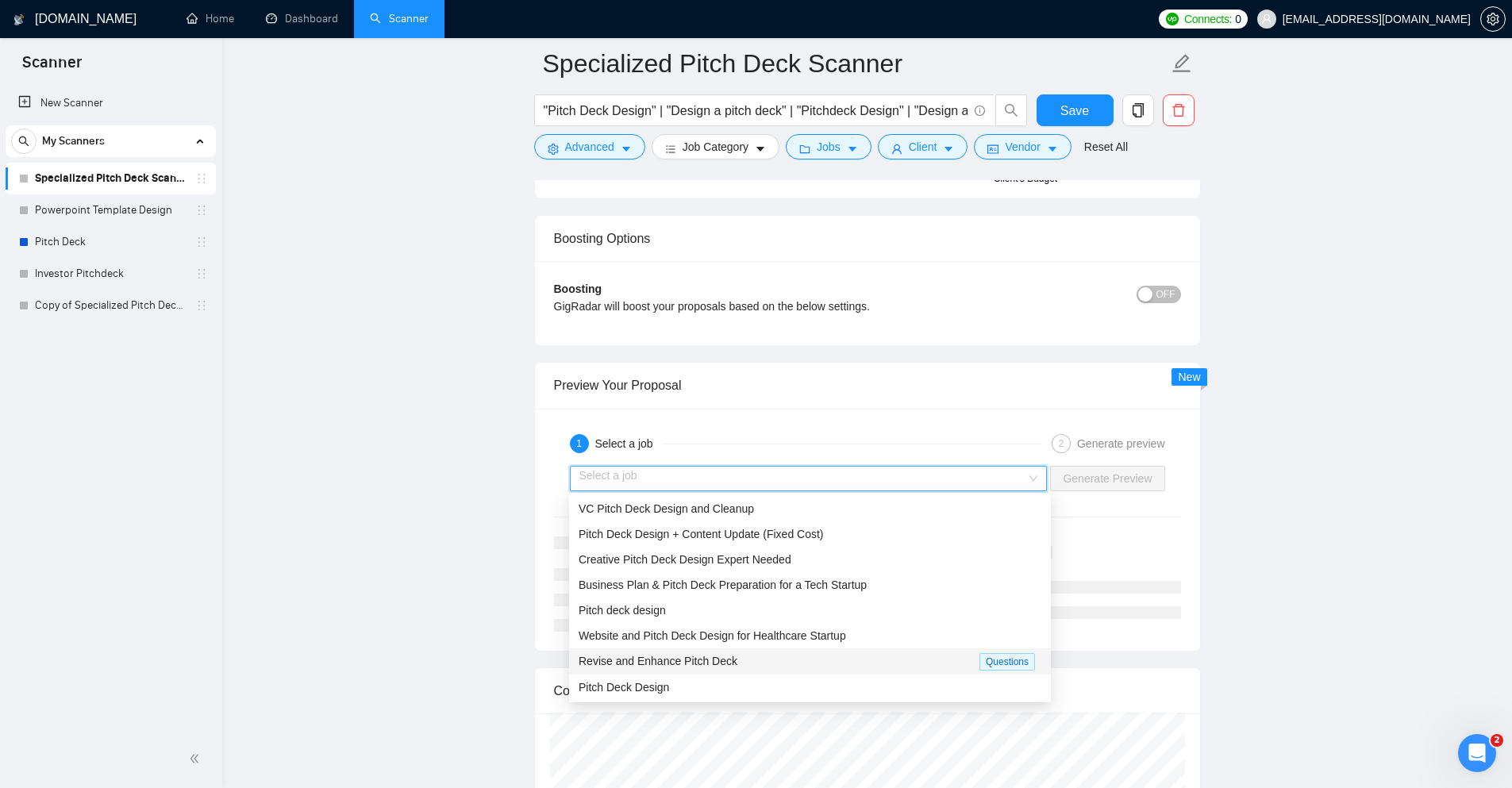
click at [783, 659] on div "Revise and Enhance Pitch Deck" at bounding box center [779, 662] width 401 height 19
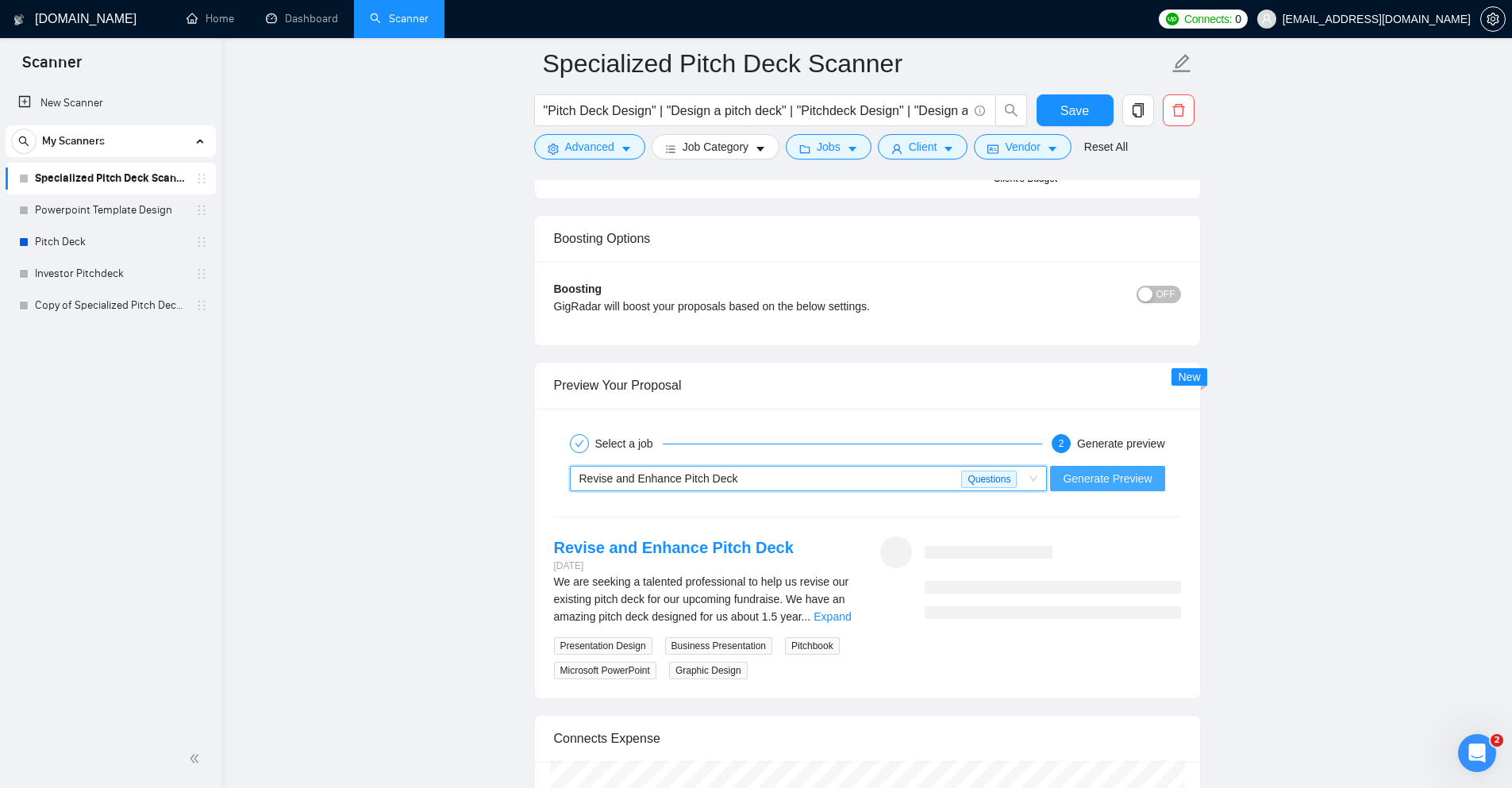
click at [1150, 475] on span "Generate Preview" at bounding box center [1108, 479] width 89 height 18
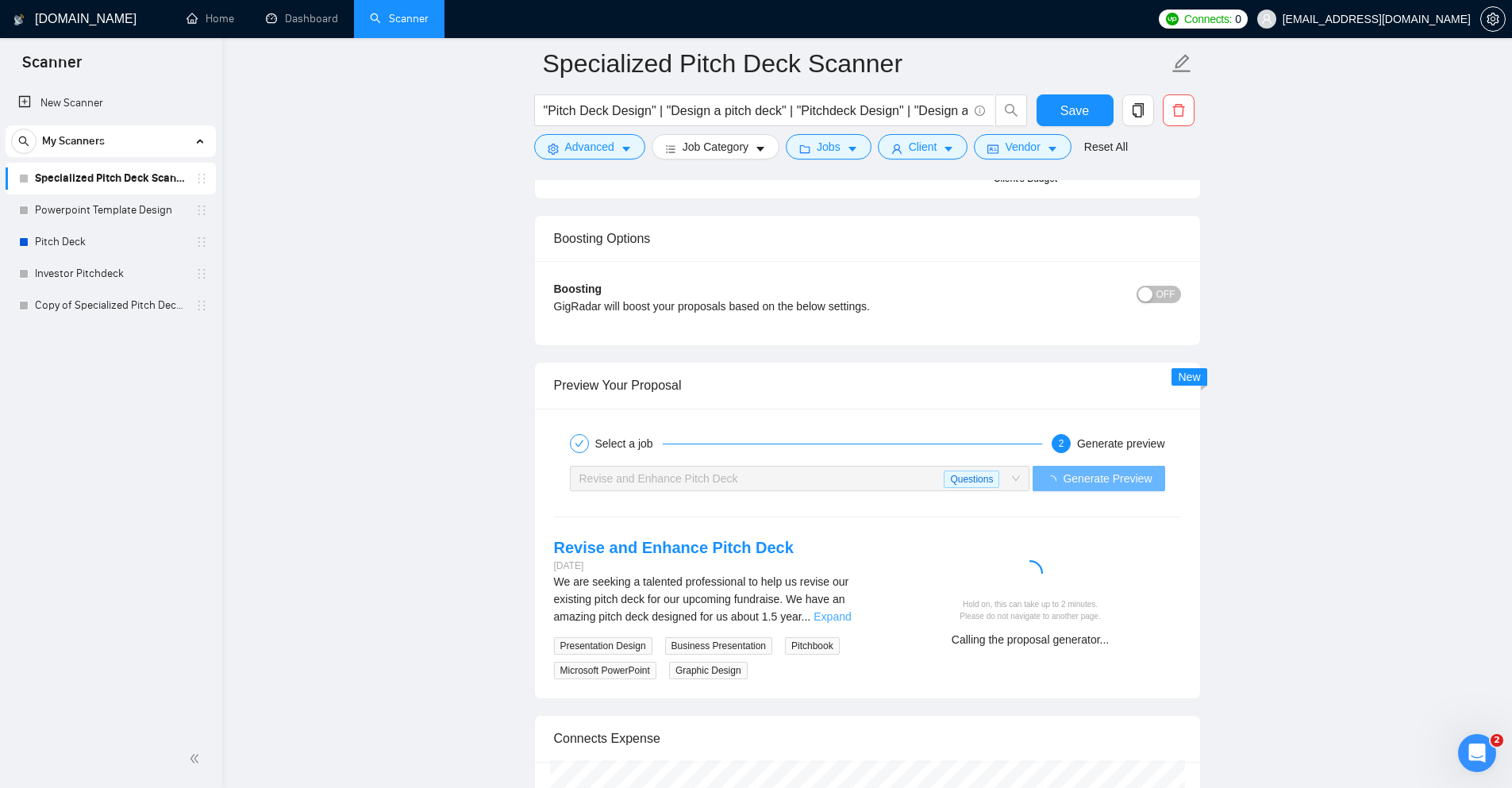
click at [826, 621] on link "Expand" at bounding box center [833, 617] width 37 height 13
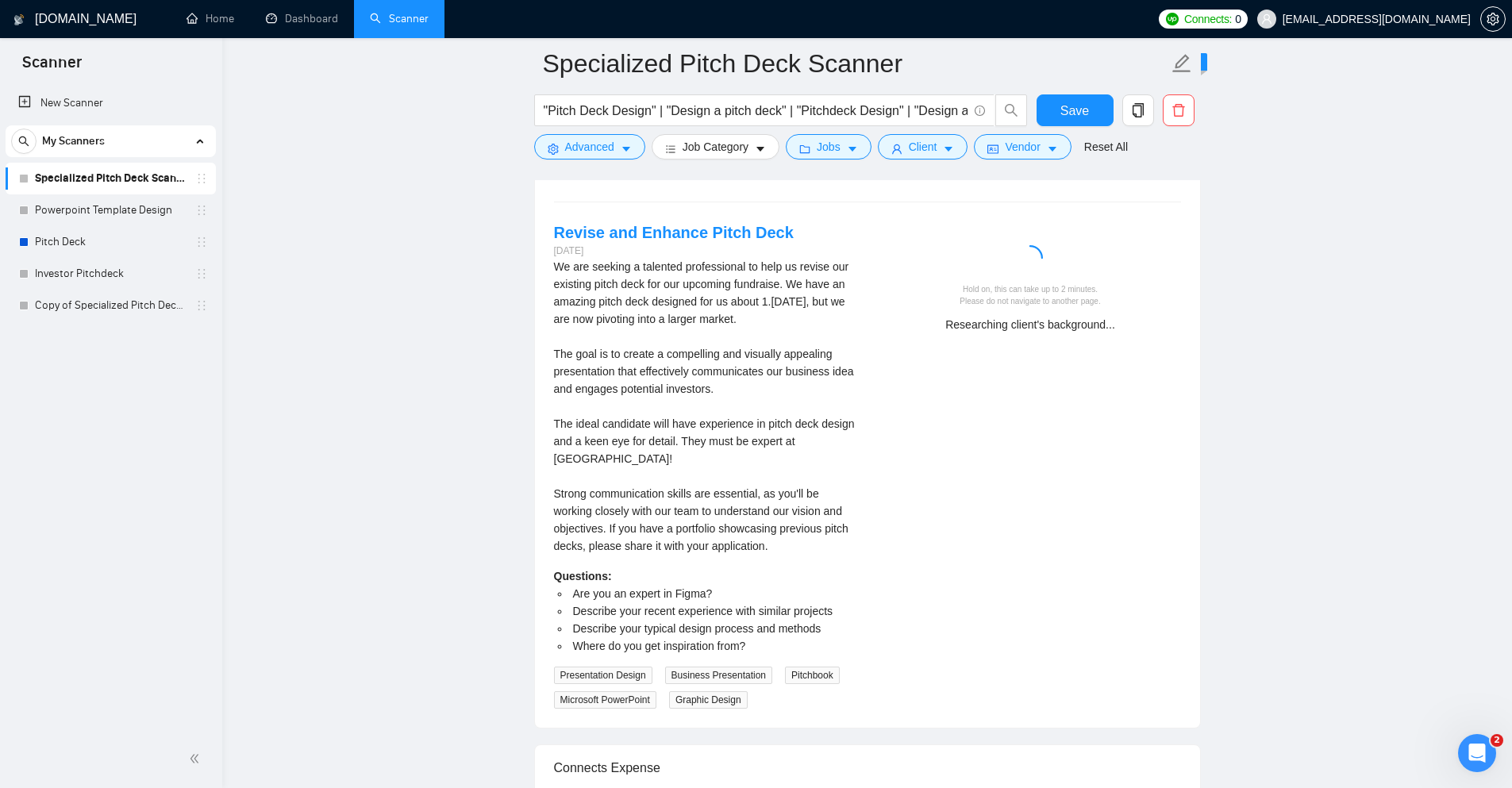
scroll to position [3205, 0]
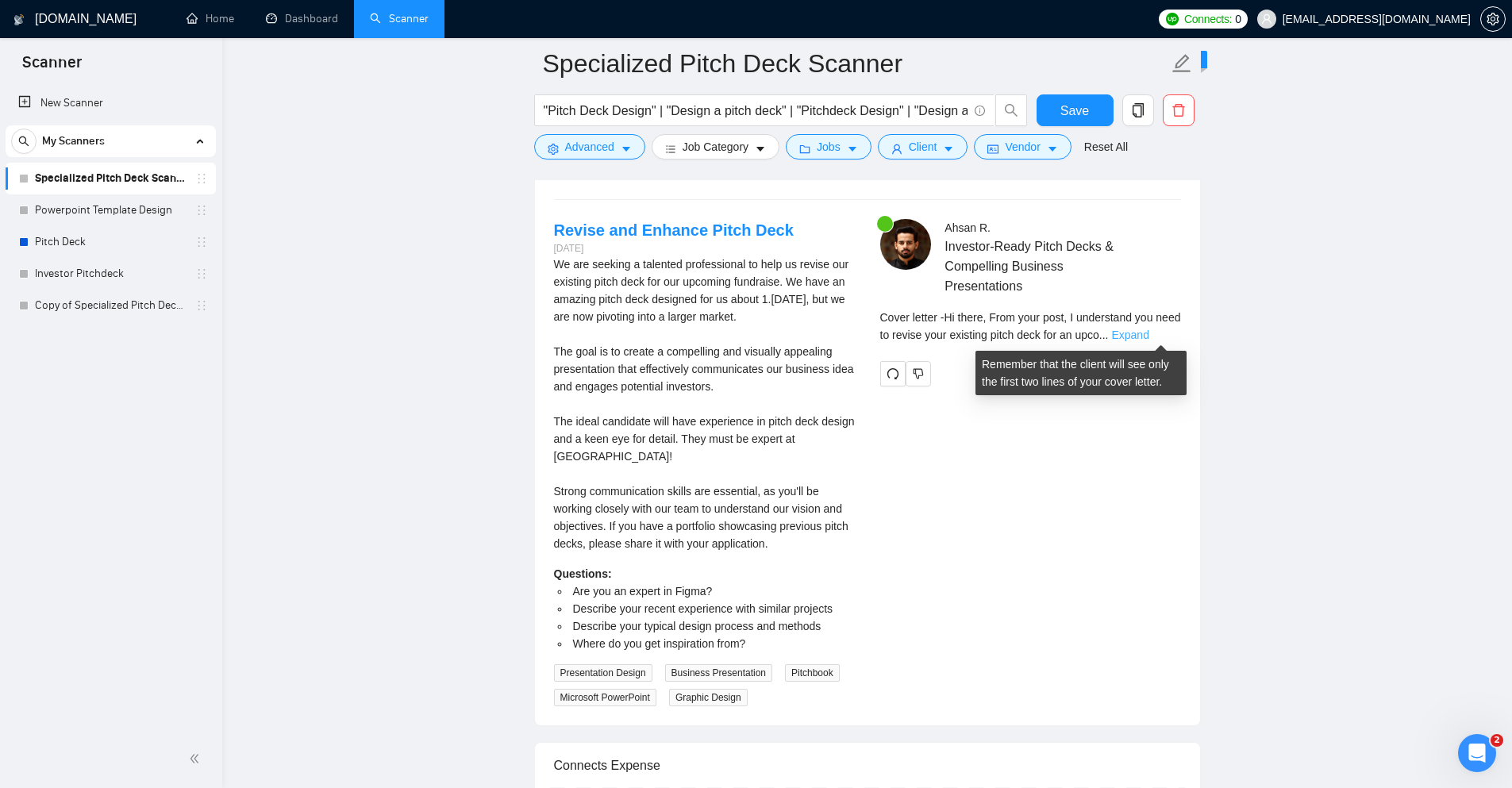
click at [1148, 337] on link "Expand" at bounding box center [1130, 335] width 37 height 13
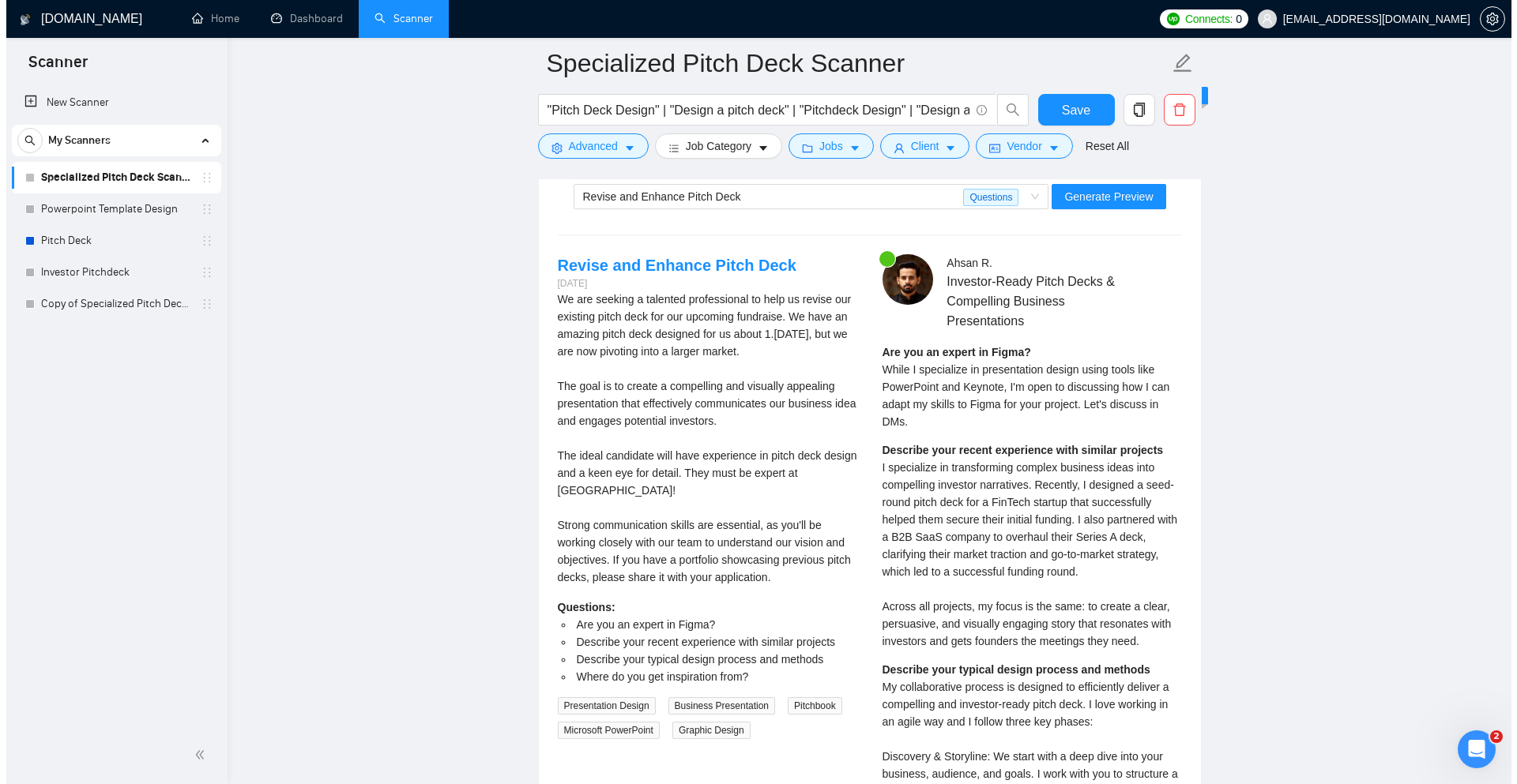
scroll to position [3109, 0]
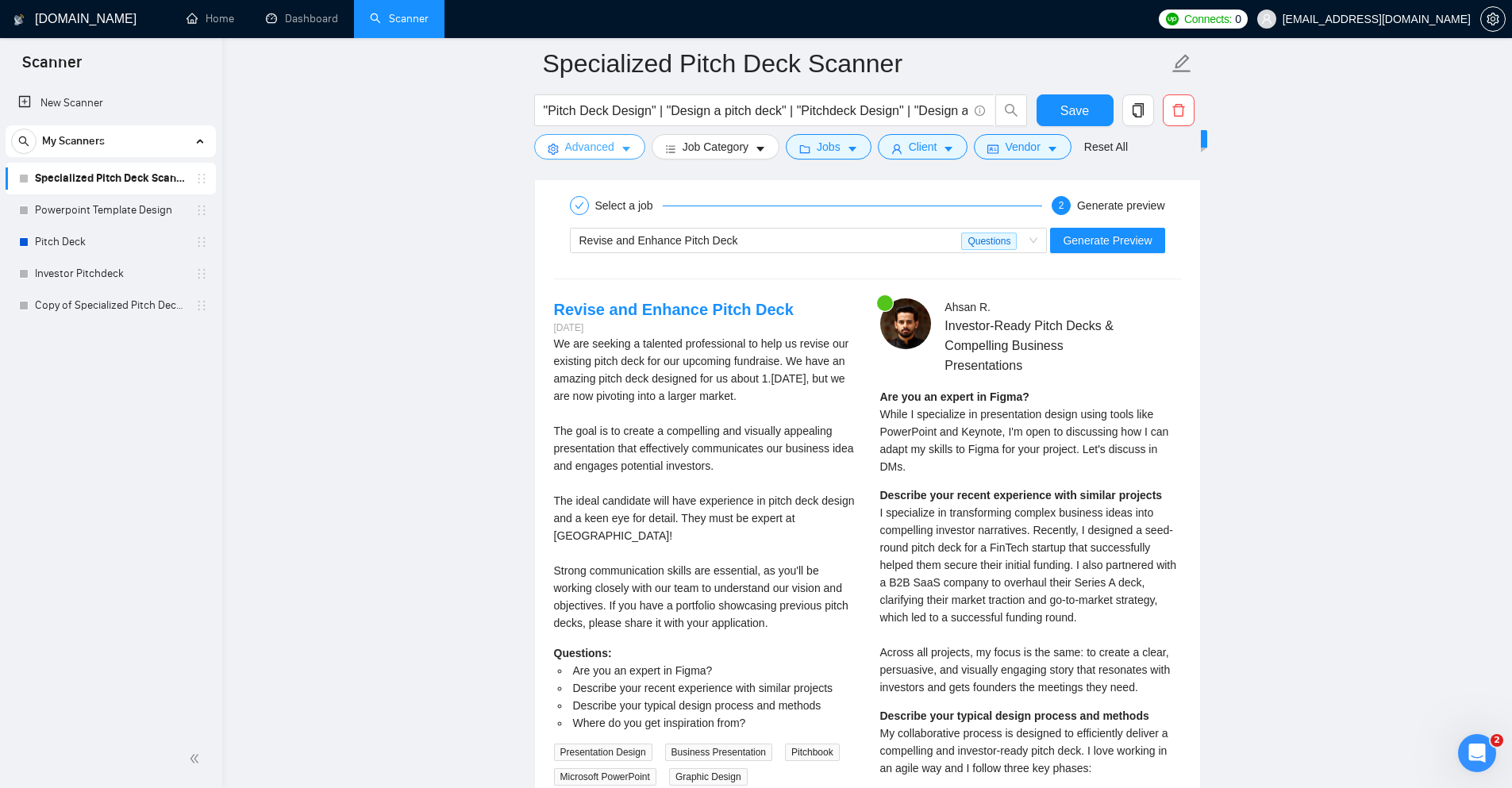
click at [607, 155] on span "Advanced" at bounding box center [590, 147] width 49 height 18
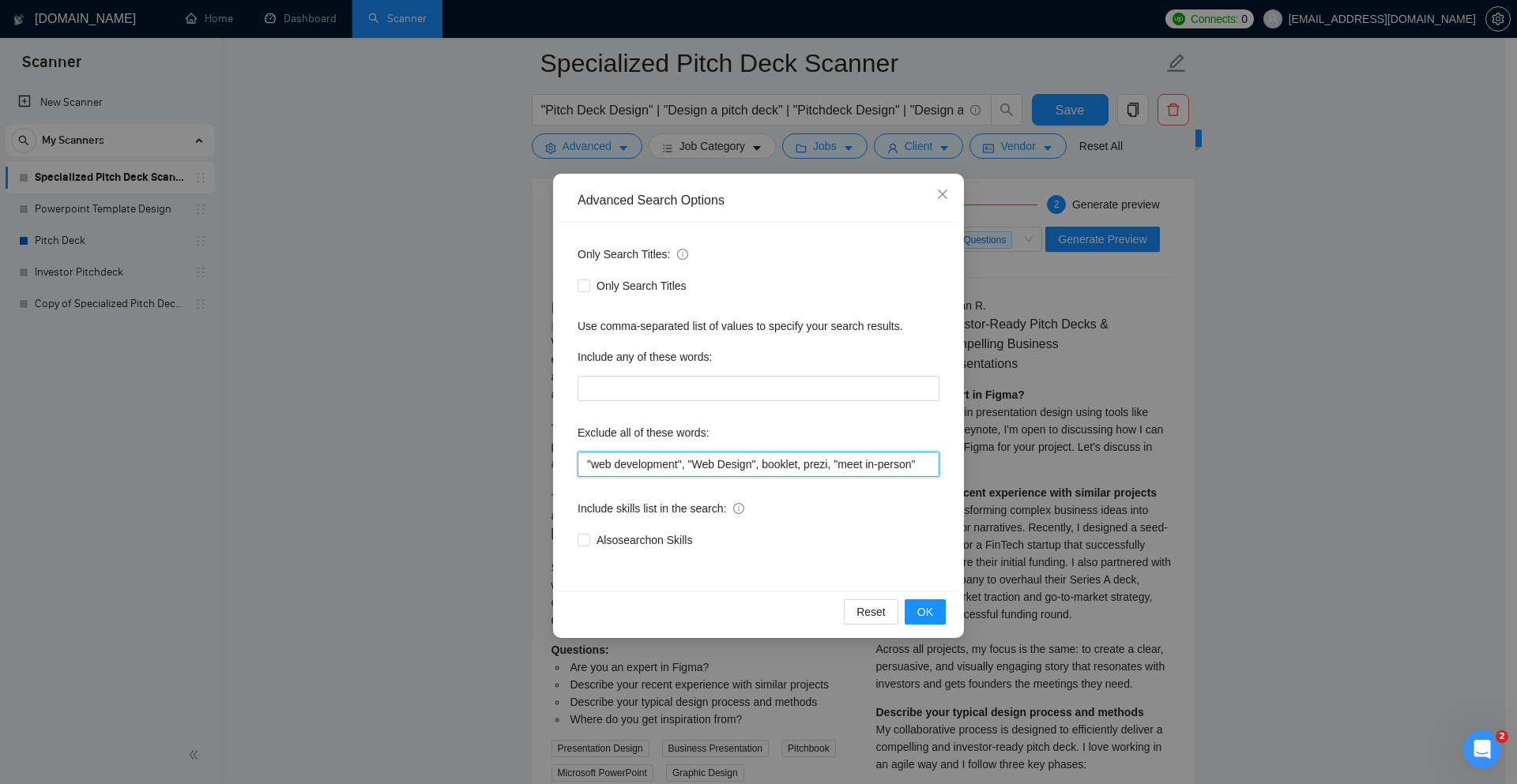
click at [915, 468] on input ""web development", "Web Design", booklet, prezi, "meet in-person"" at bounding box center [758, 464] width 362 height 25
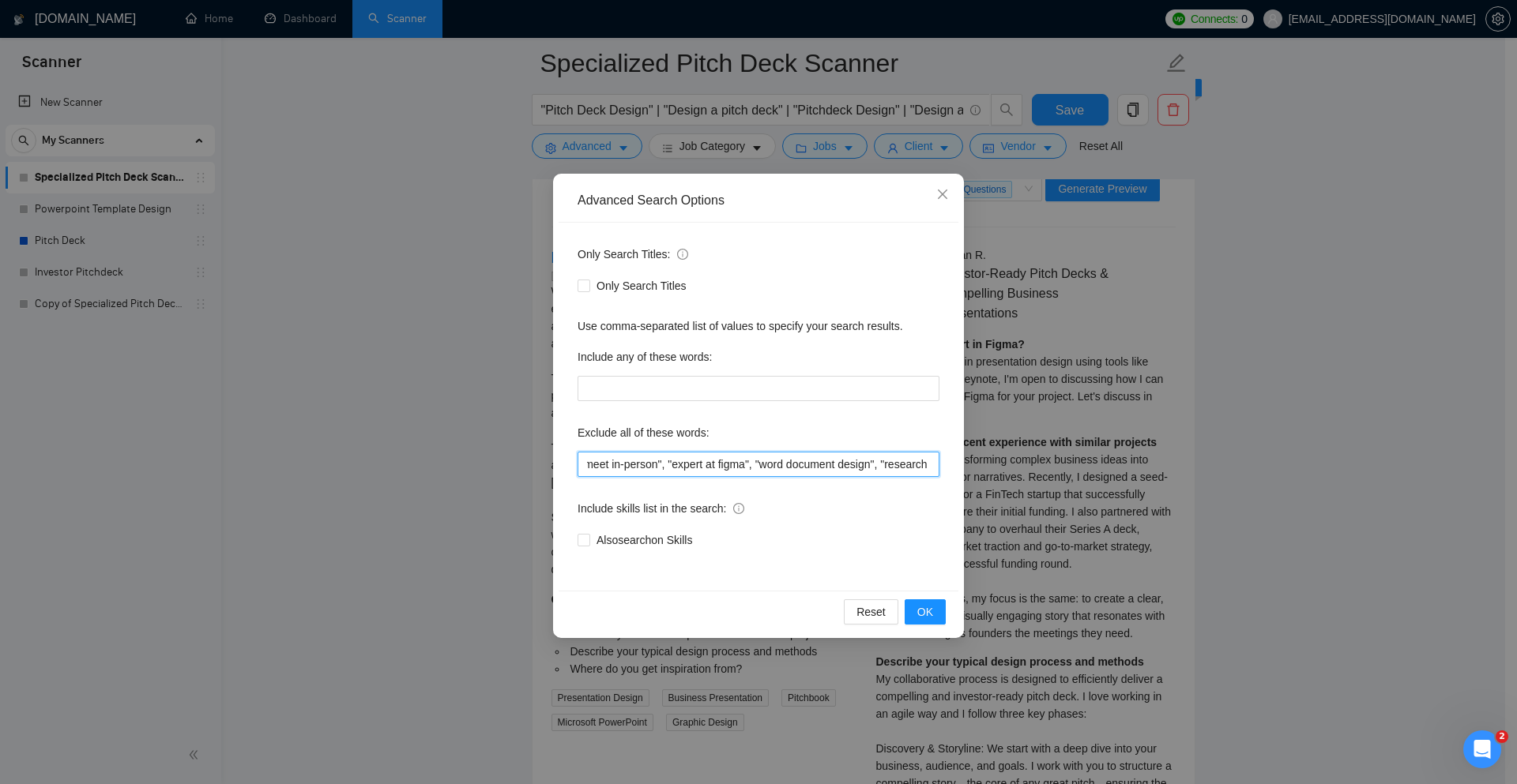
scroll to position [0, 308]
type input ""web development", "Web Design", booklet, prezi, "meet in-person", "expert at f…"
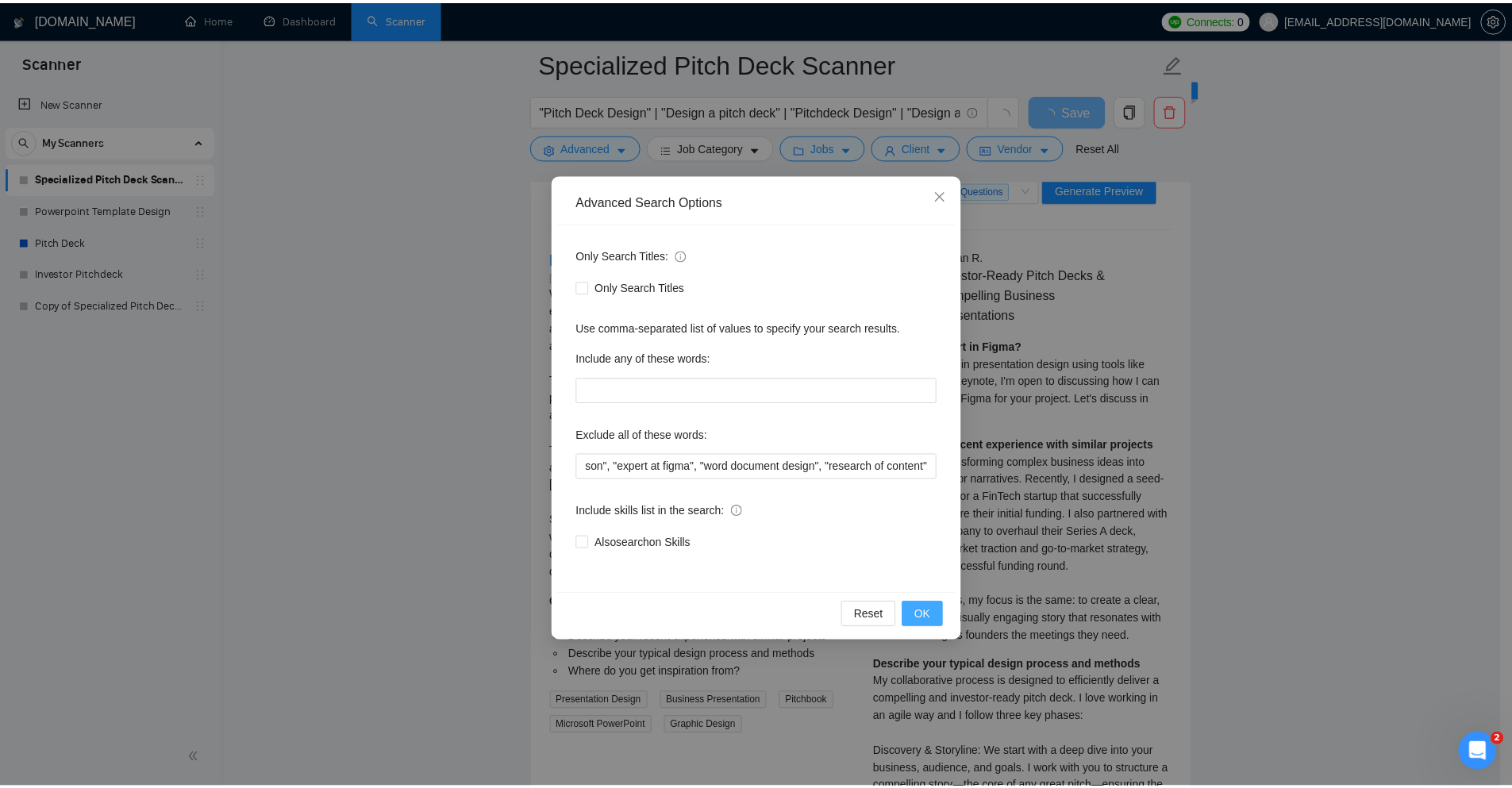
scroll to position [0, 0]
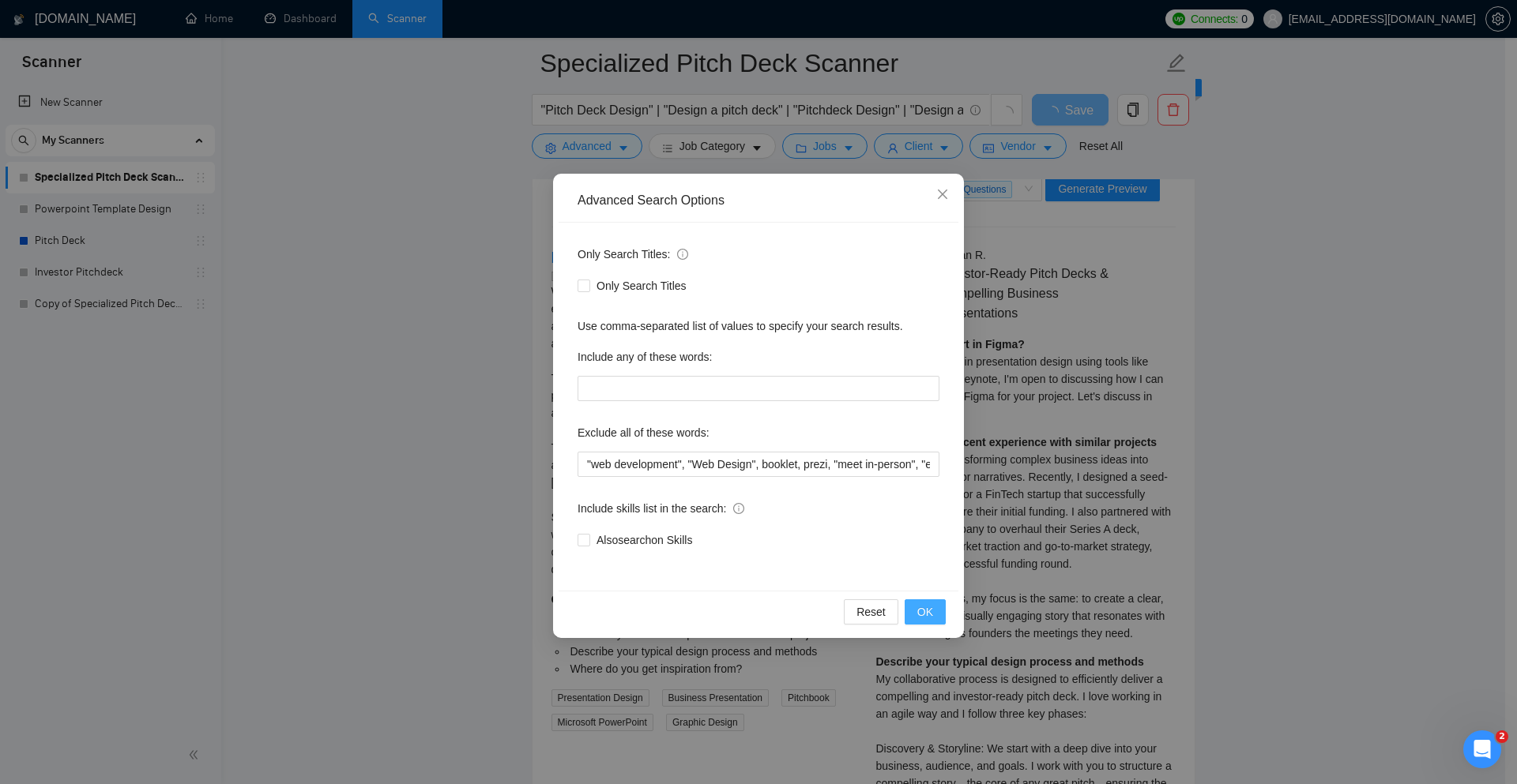
click at [933, 610] on span "OK" at bounding box center [925, 612] width 16 height 18
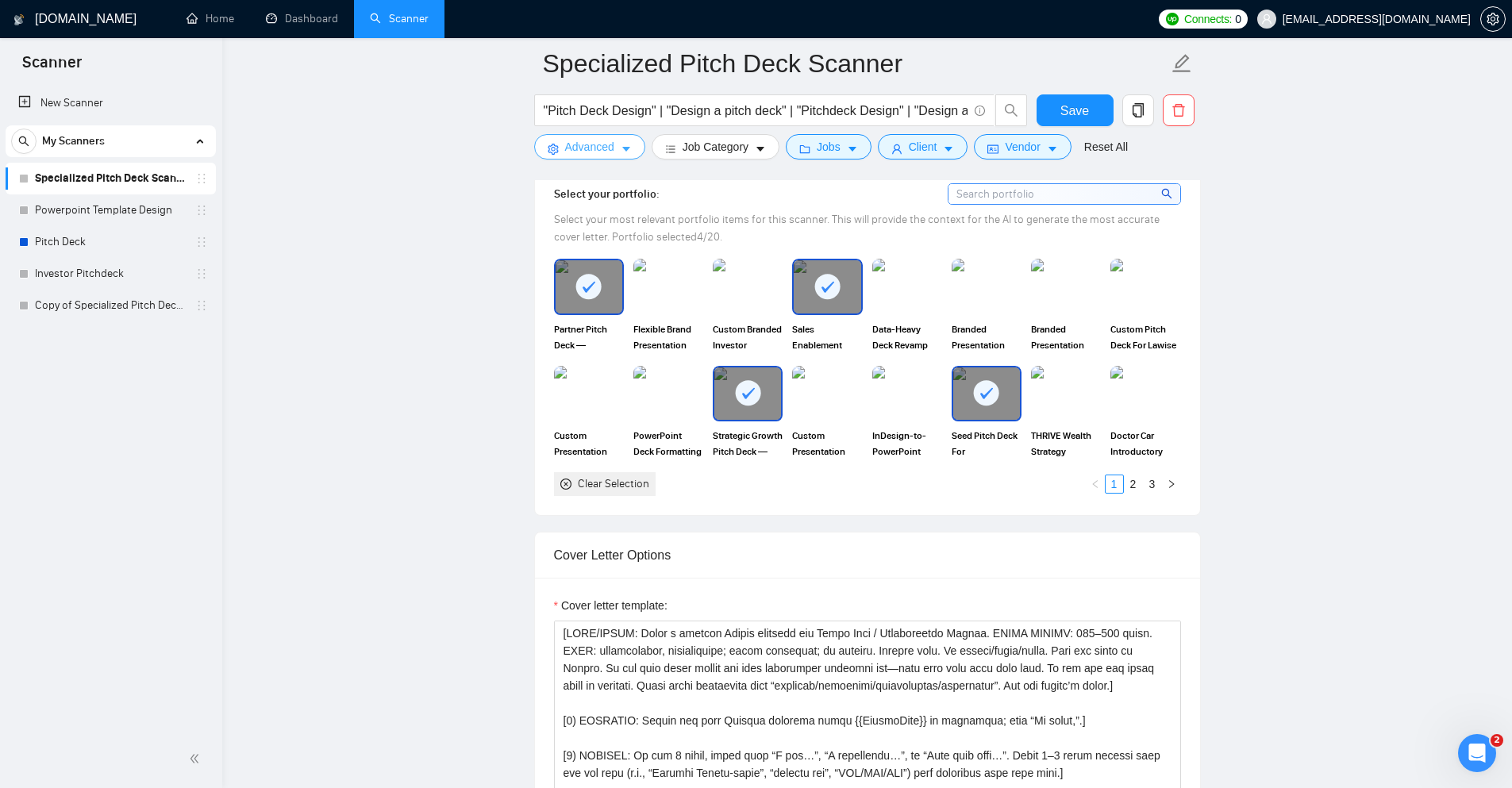
scroll to position [1697, 0]
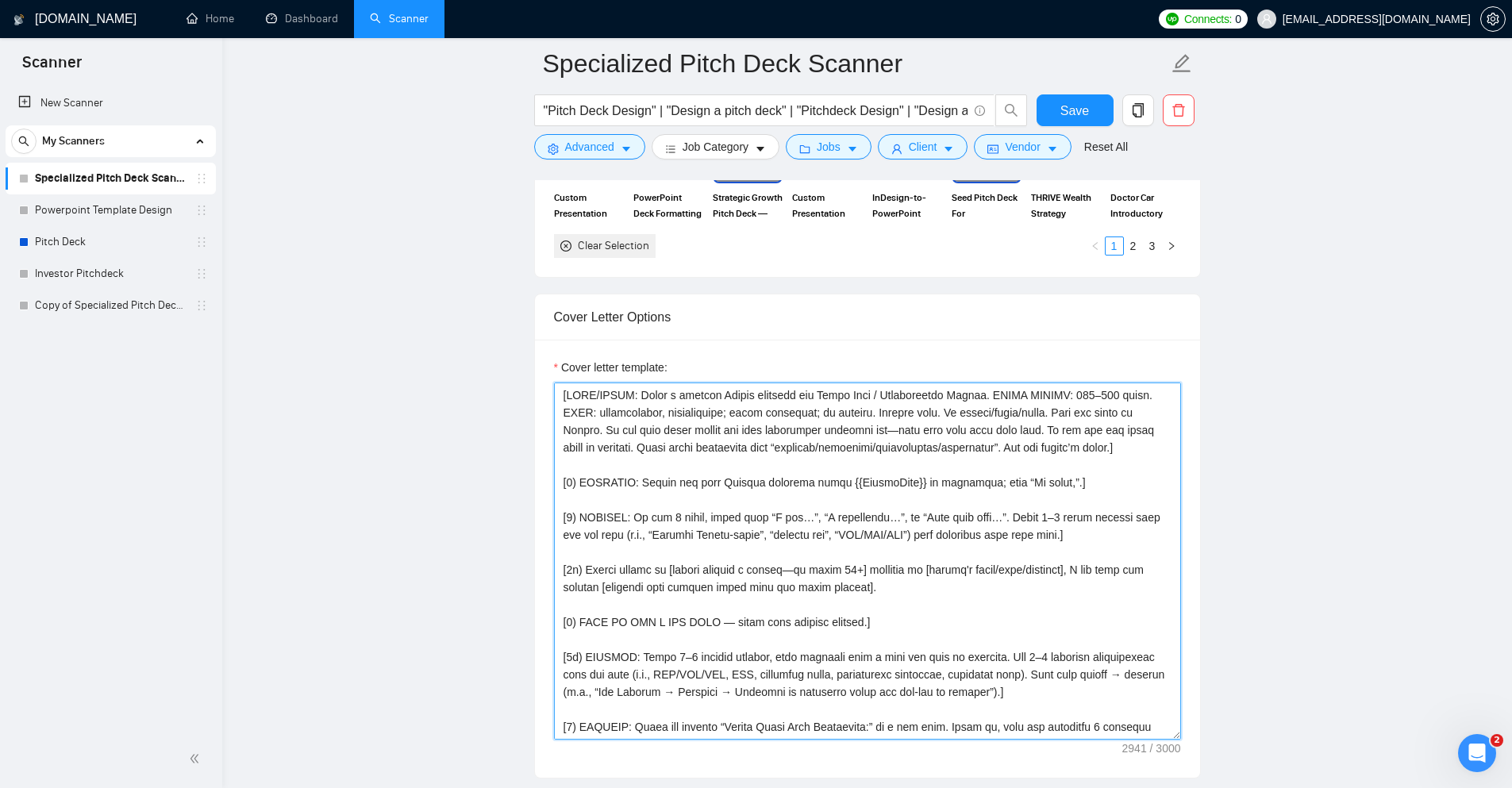
click at [947, 503] on textarea "Cover letter template:" at bounding box center [867, 560] width 627 height 357
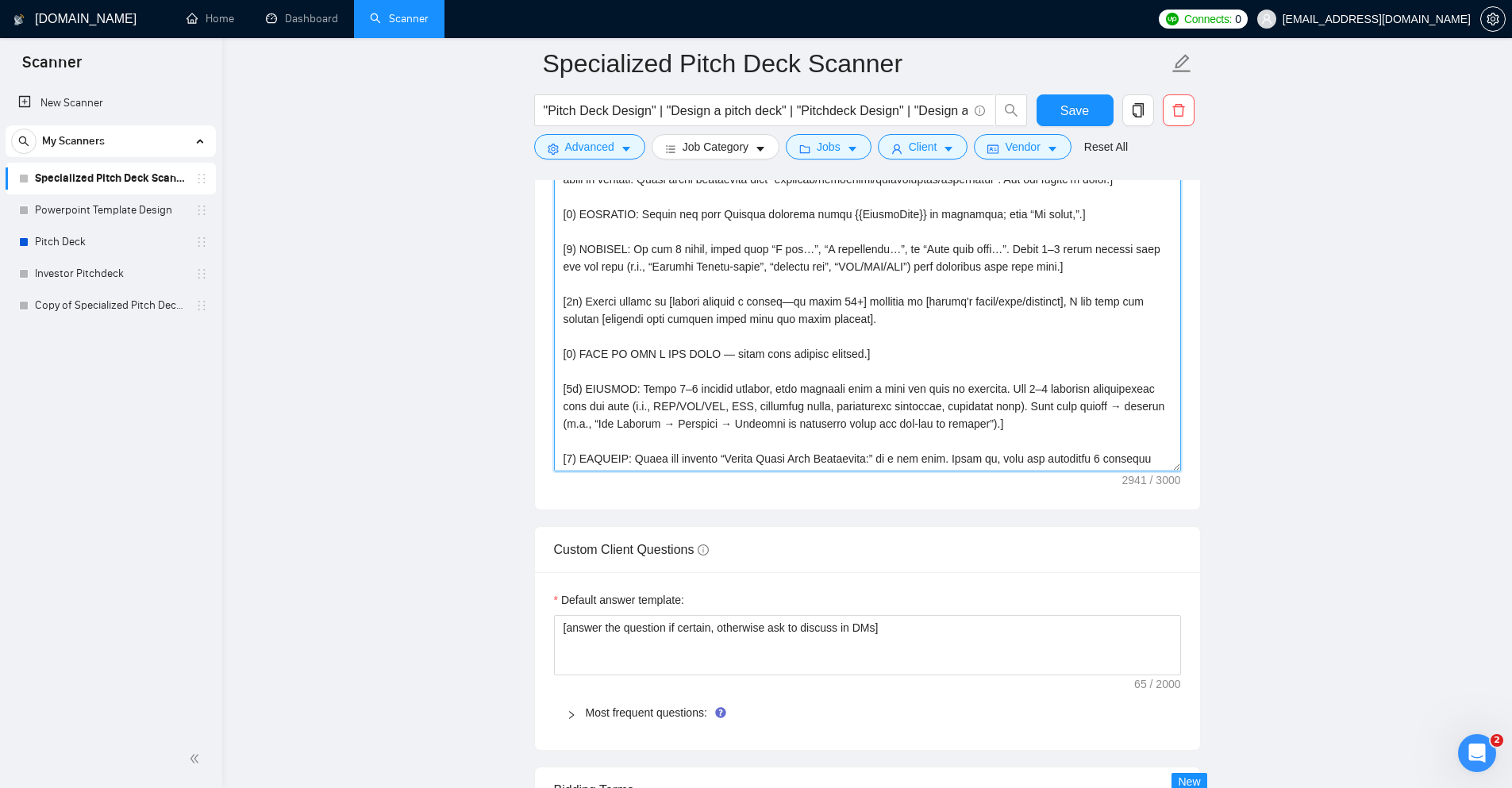
scroll to position [2252, 0]
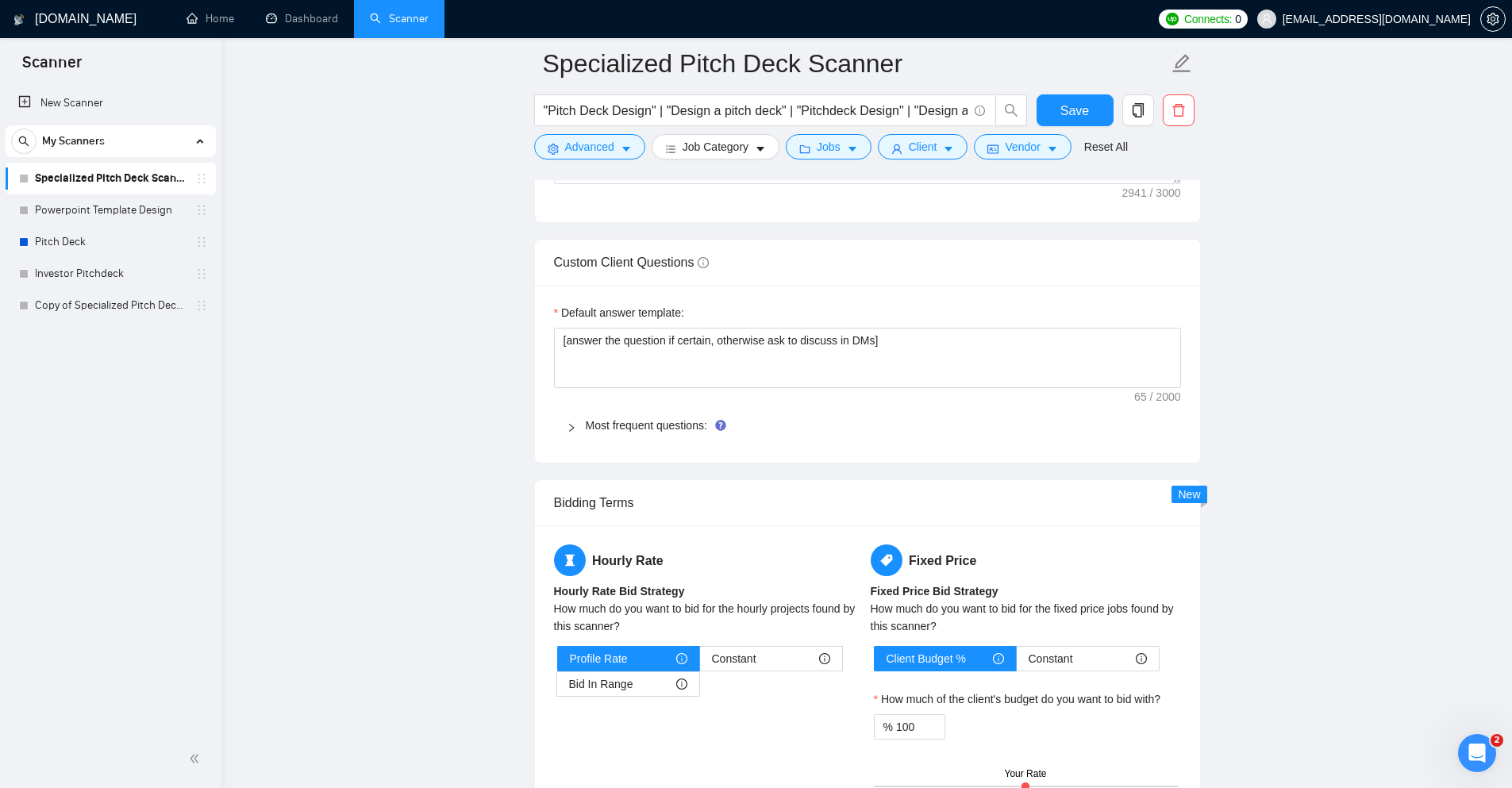
click at [567, 424] on icon "right" at bounding box center [572, 428] width 10 height 10
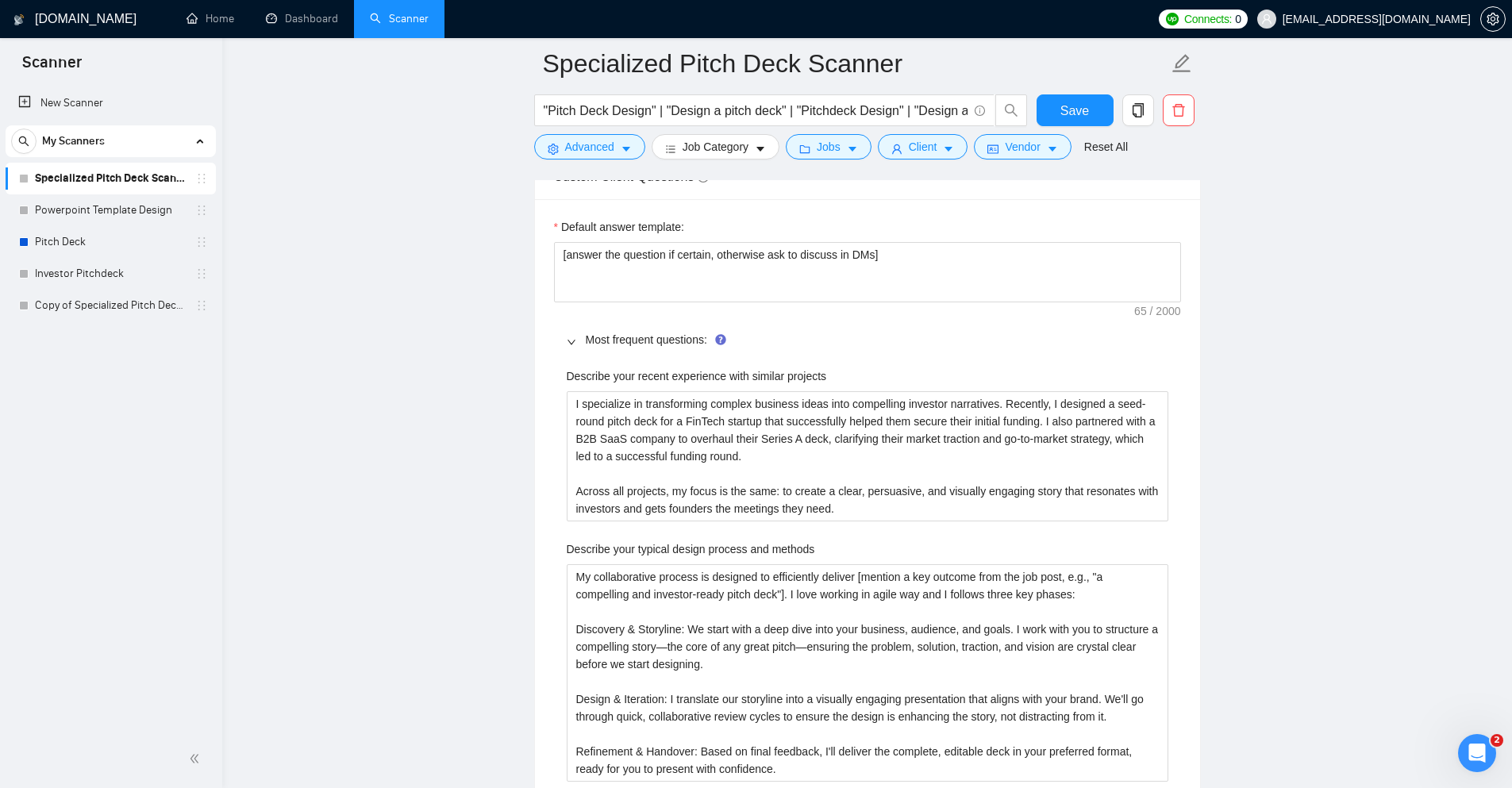
scroll to position [2332, 0]
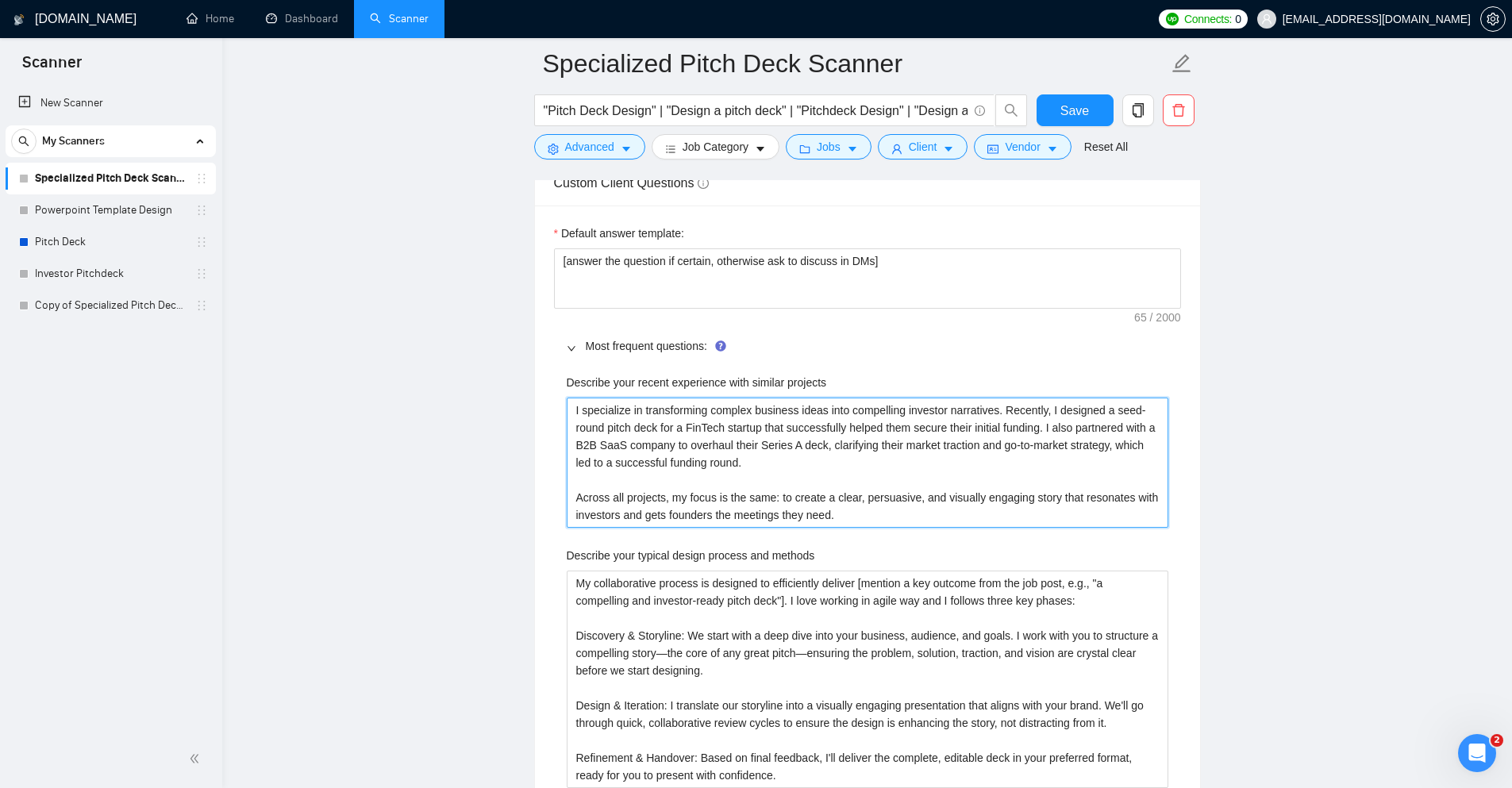
click at [728, 432] on projects "I specialize in transforming complex business ideas into compelling investor na…" at bounding box center [867, 462] width 602 height 130
click at [685, 463] on projects "I specialize in transforming complex business ideas into compelling investor na…" at bounding box center [867, 462] width 602 height 130
paste projects "urning complex ideas into investor-ready narratives. For example, I recently he…"
type projects "I specialize in turning complex ideas into investor-ready narratives. For examp…"
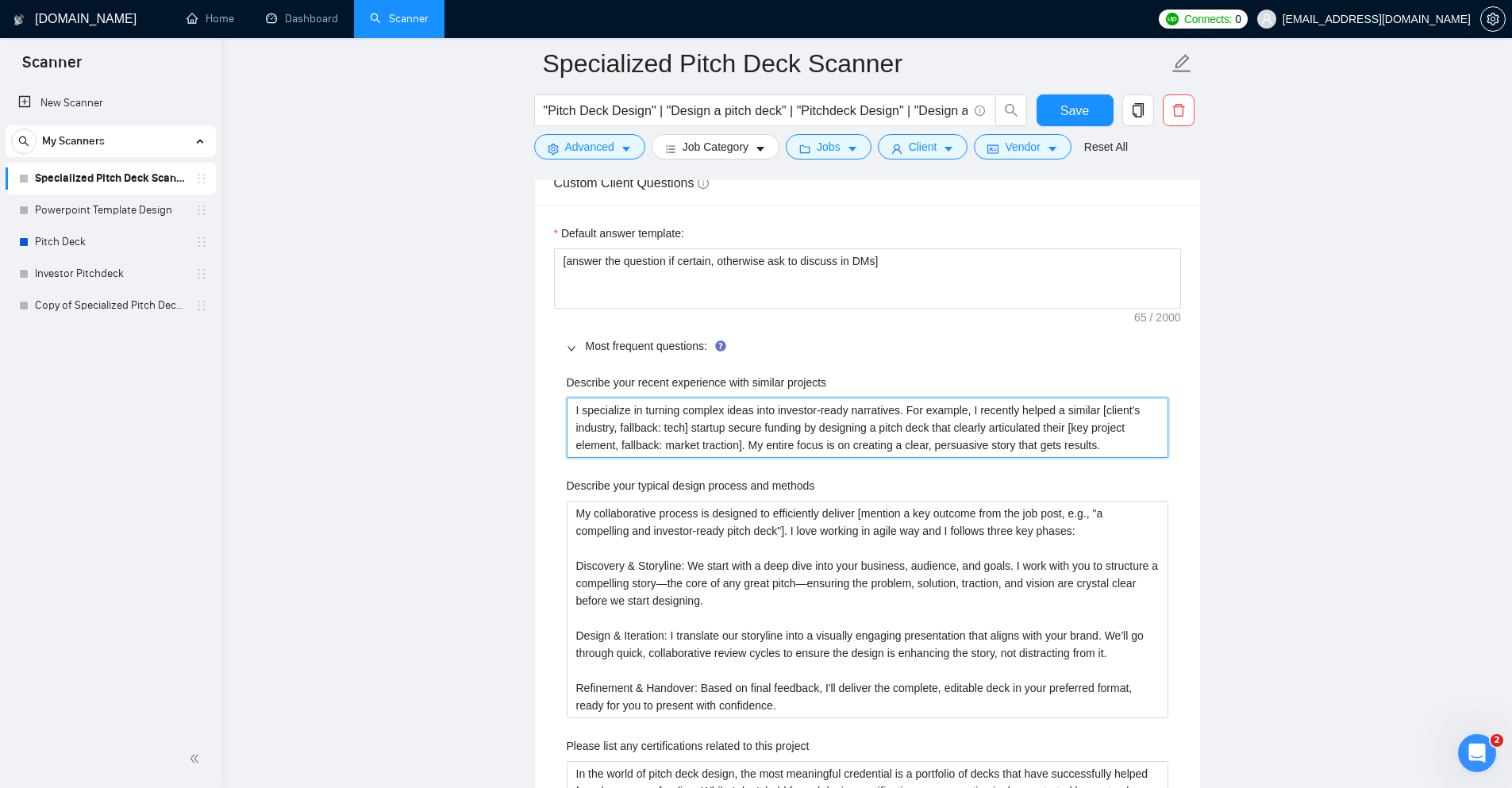
type projects "I specialize in turning complex ideas into investor-ready narratives. For examp…"
drag, startPoint x: 1092, startPoint y: 413, endPoint x: 1062, endPoint y: 412, distance: 30.0
click at [1062, 412] on projects "I specialize in turning complex ideas into investor-ready narratives. For examp…" at bounding box center [867, 428] width 602 height 61
type projects "I specialize in turning complex ideas into investor-ready narratives. For examp…"
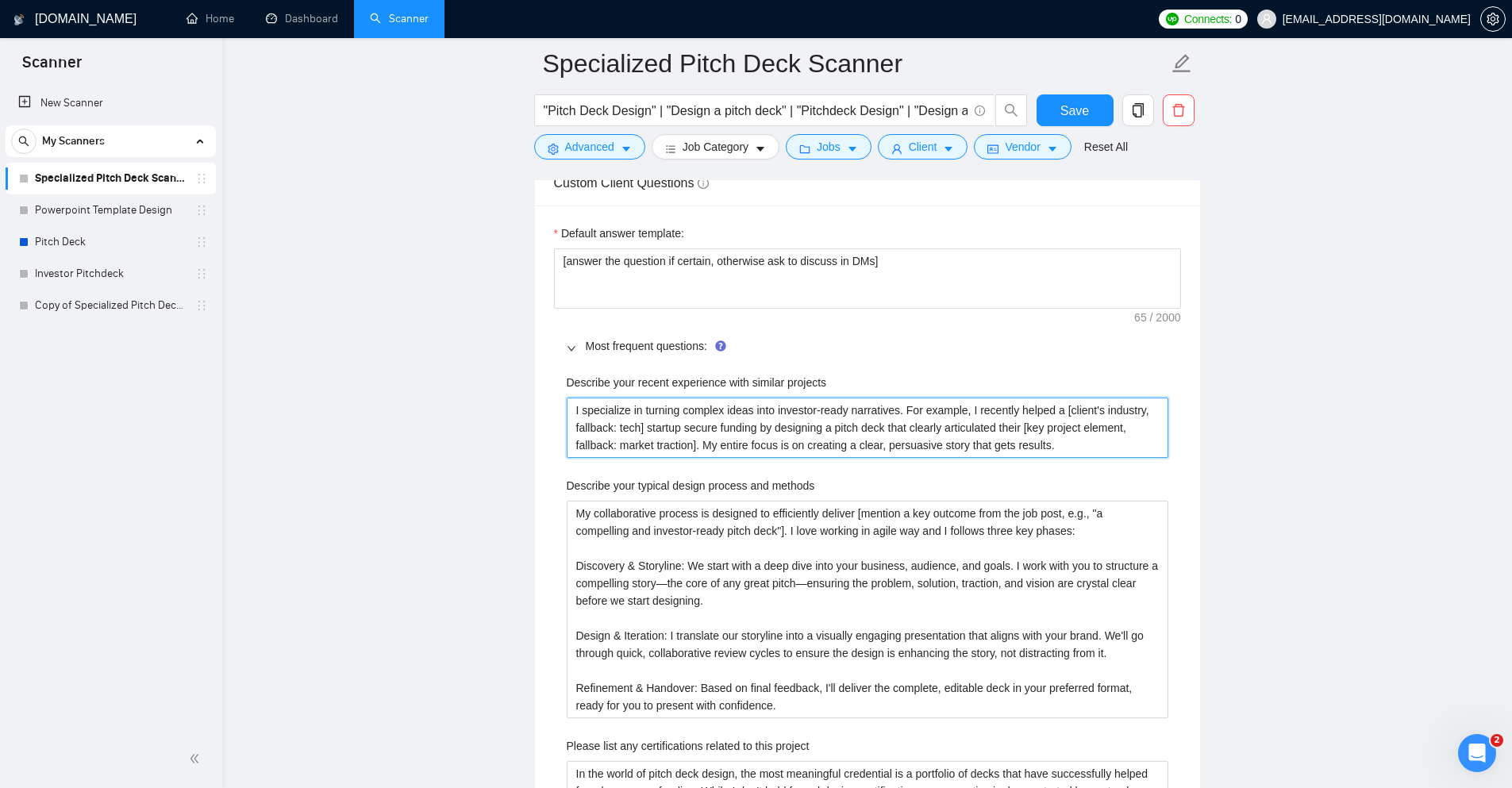
click at [1064, 410] on projects "I specialize in turning complex ideas into investor-ready narratives. For examp…" at bounding box center [867, 428] width 602 height 61
type projects "I specialize in turning complex ideas into investor-ready narratives. For examp…"
paste projects "similar"
type projects "I specialize in turning complex ideas into investor-ready narratives. For examp…"
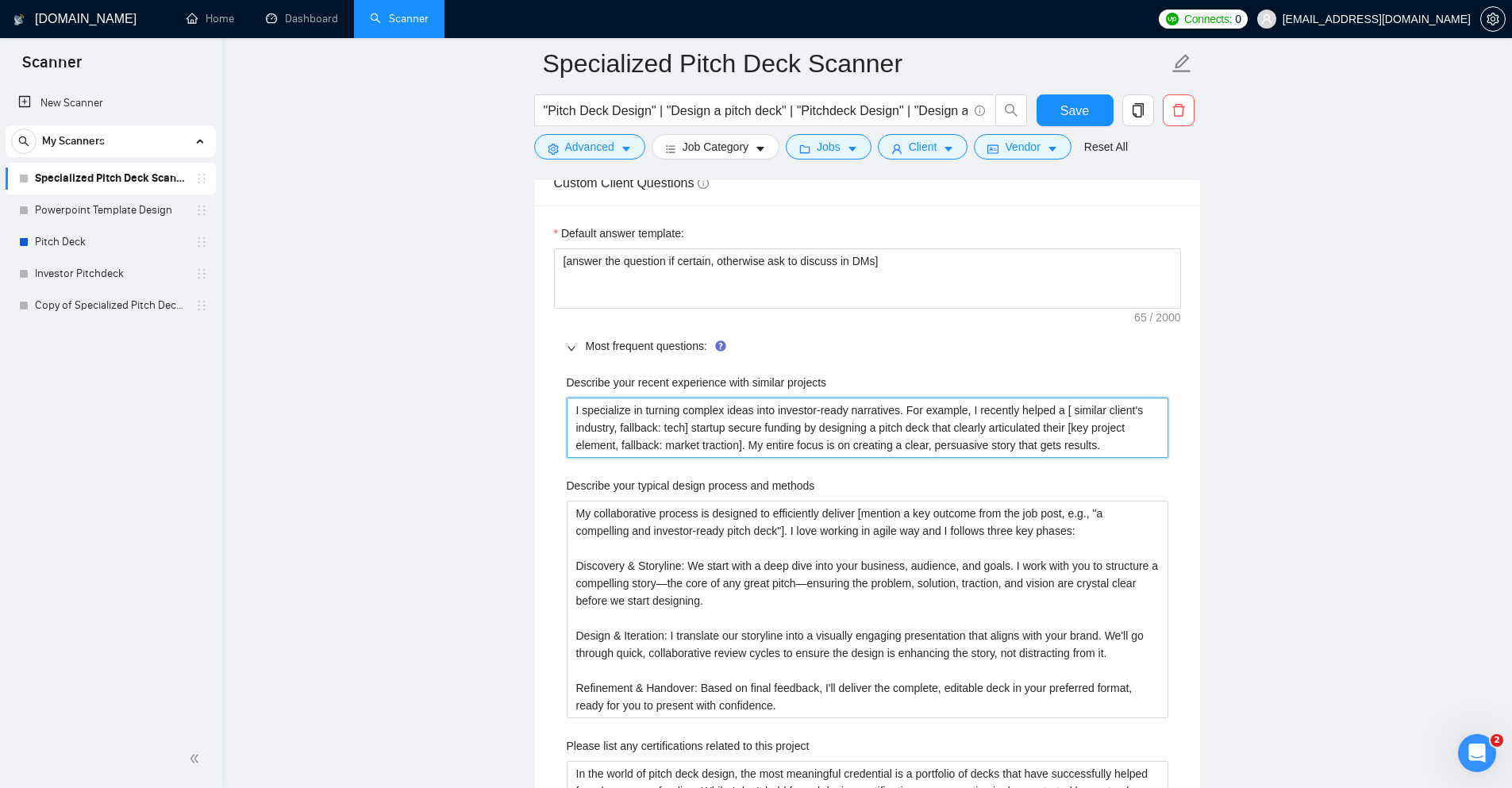
click at [1069, 408] on projects "I specialize in turning complex ideas into investor-ready narratives. For examp…" at bounding box center [867, 428] width 602 height 61
click at [832, 444] on projects "I specialize in turning complex ideas into investor-ready narratives. For examp…" at bounding box center [867, 428] width 602 height 61
type projects "I specialize in turning complex ideas into investor-ready narratives. For examp…"
click at [1056, 434] on projects "I specialize in turning complex ideas into investor-ready narratives. For examp…" at bounding box center [867, 428] width 602 height 61
click at [698, 406] on projects "I specialize in turning complex ideas into investor-ready narratives. For examp…" at bounding box center [867, 428] width 602 height 61
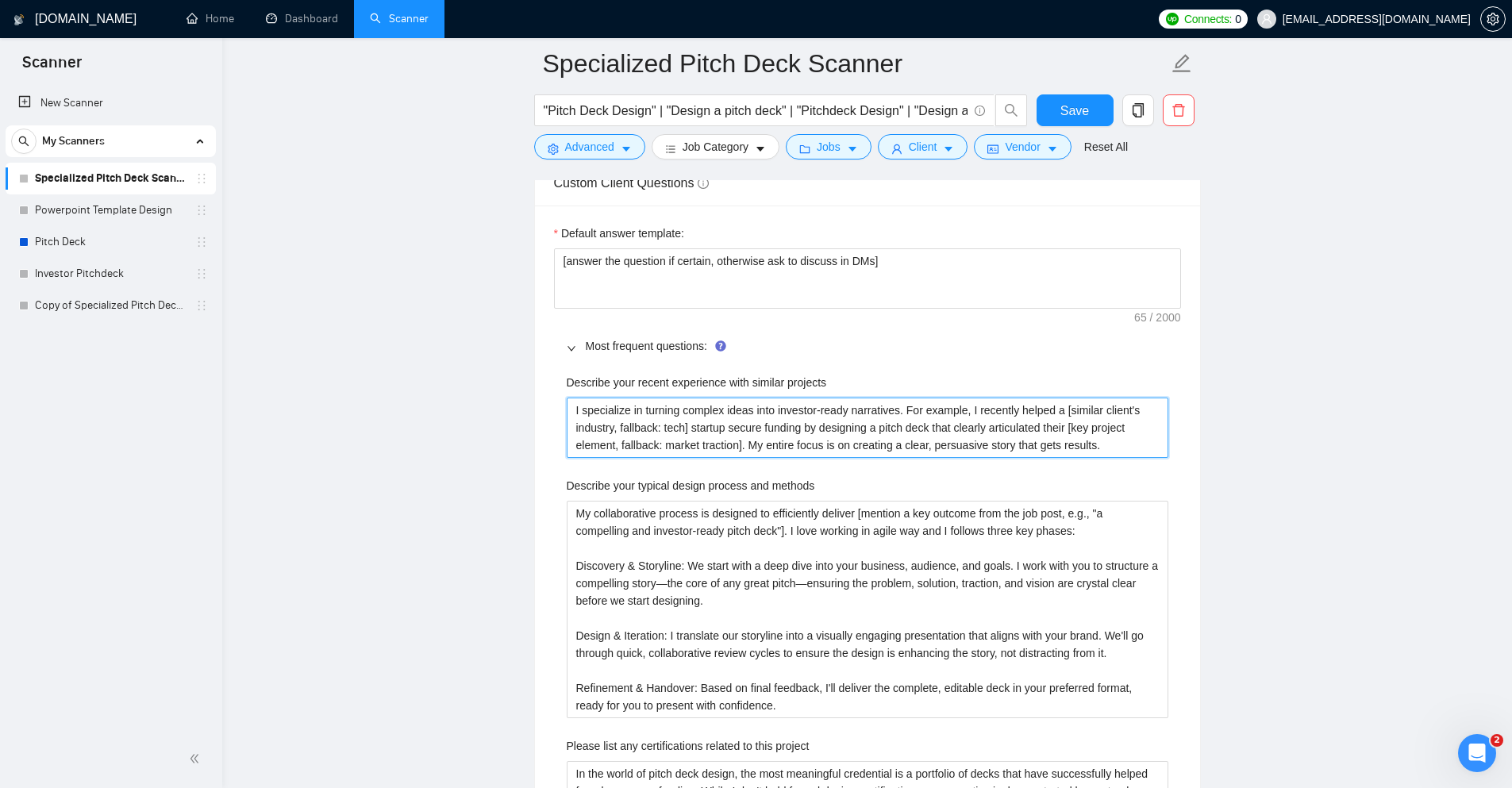
paste projects "[PROMPT: Your goal is to write one powerful example sentence. First, scan the j…"
type projects "[PROMPT: Your goal is to write one powerful example sentence. First, scan the j…"
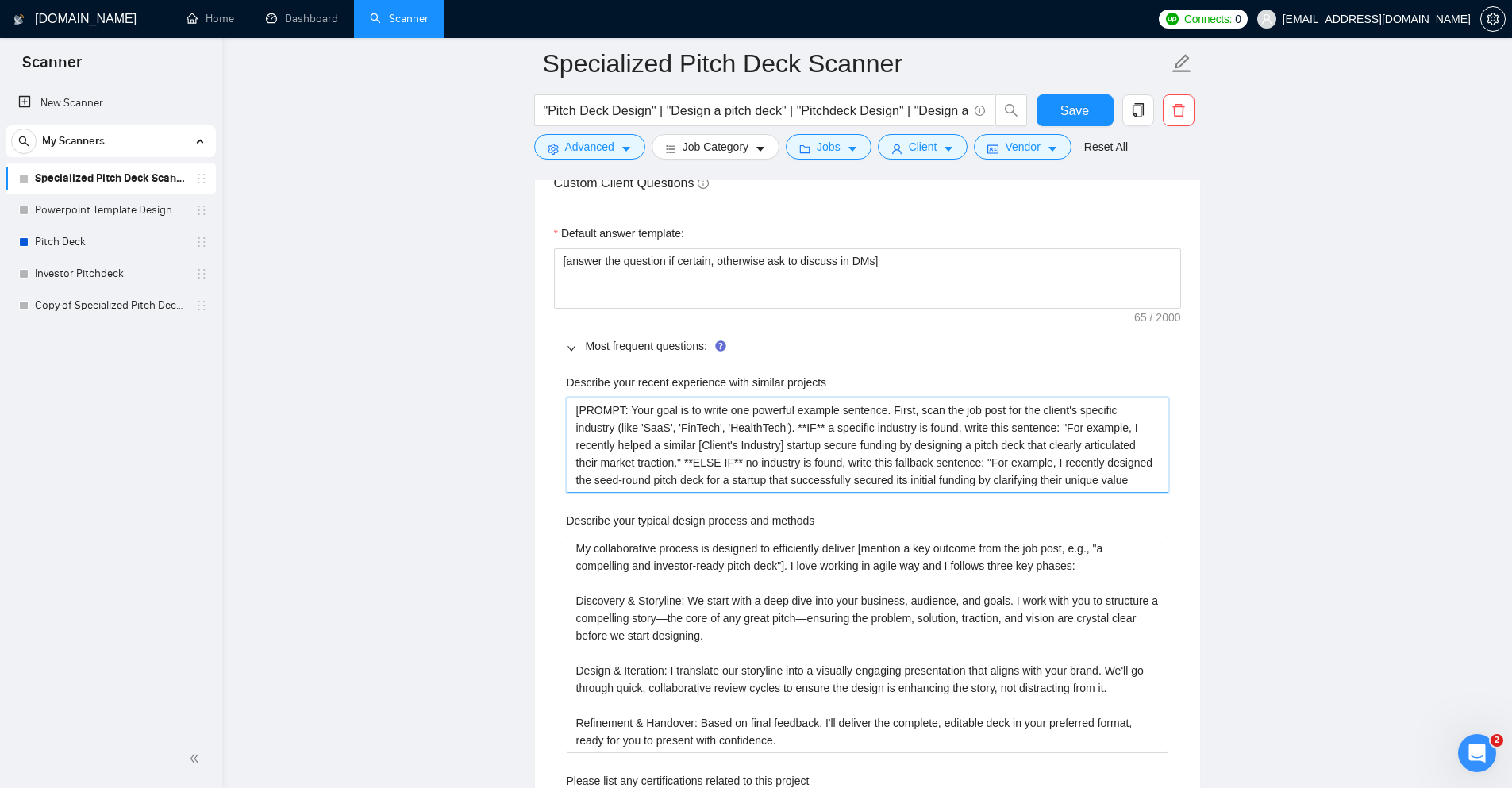
type projects "[PROMPT: Your goal is to write one powerful example sentence. First, scan the j…"
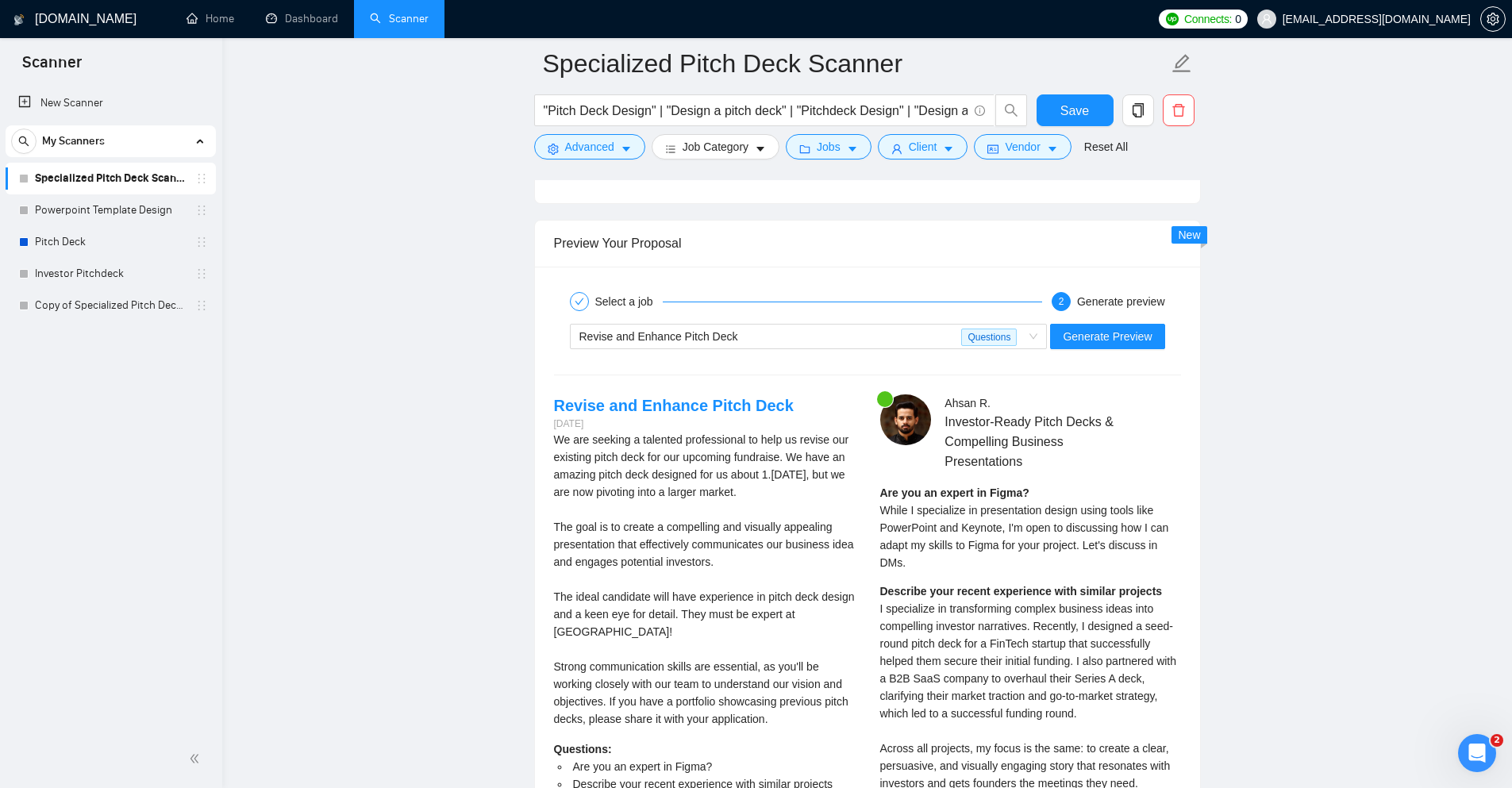
scroll to position [3999, 0]
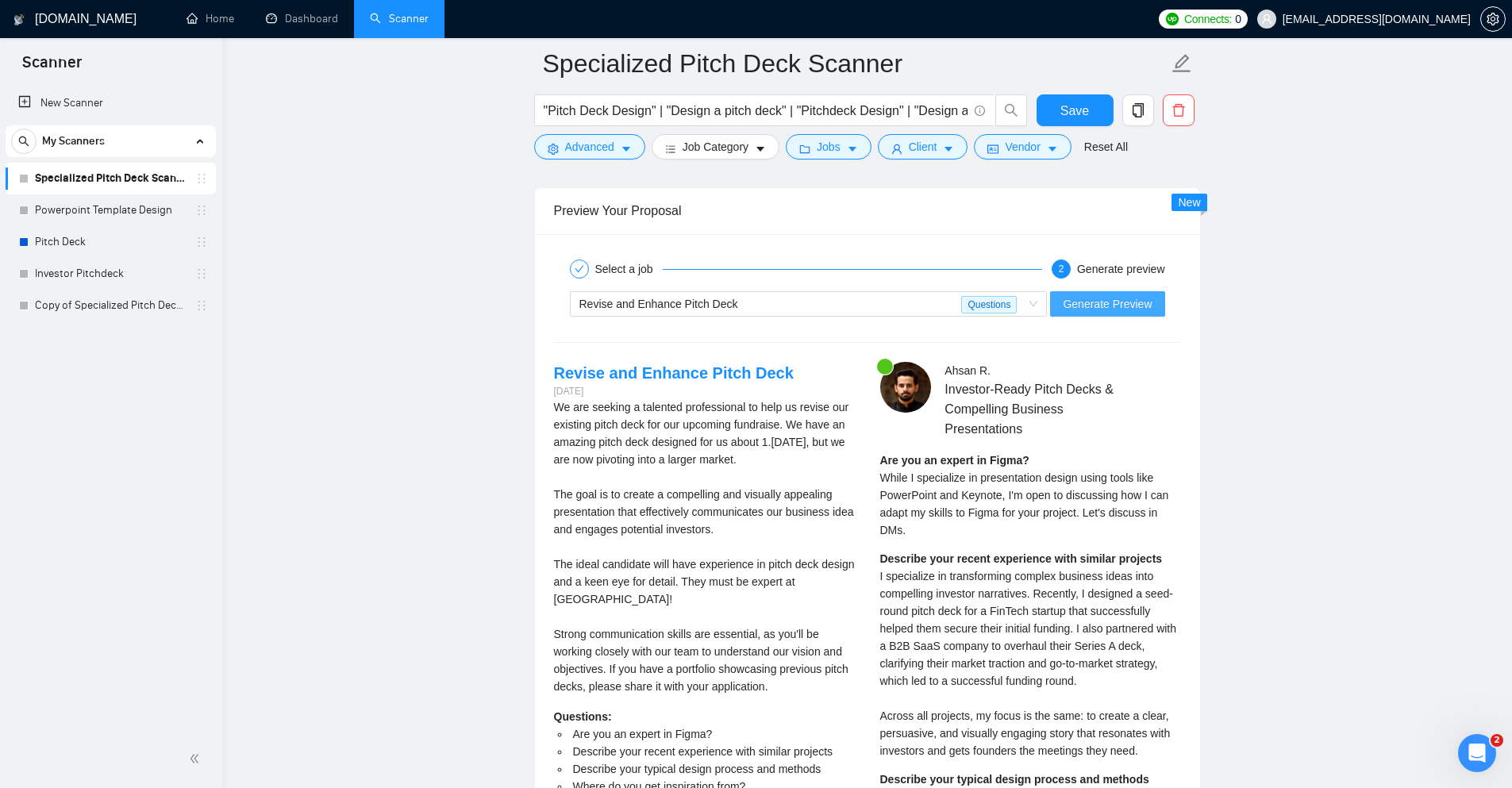
click at [1114, 309] on span "Generate Preview" at bounding box center [1108, 305] width 89 height 18
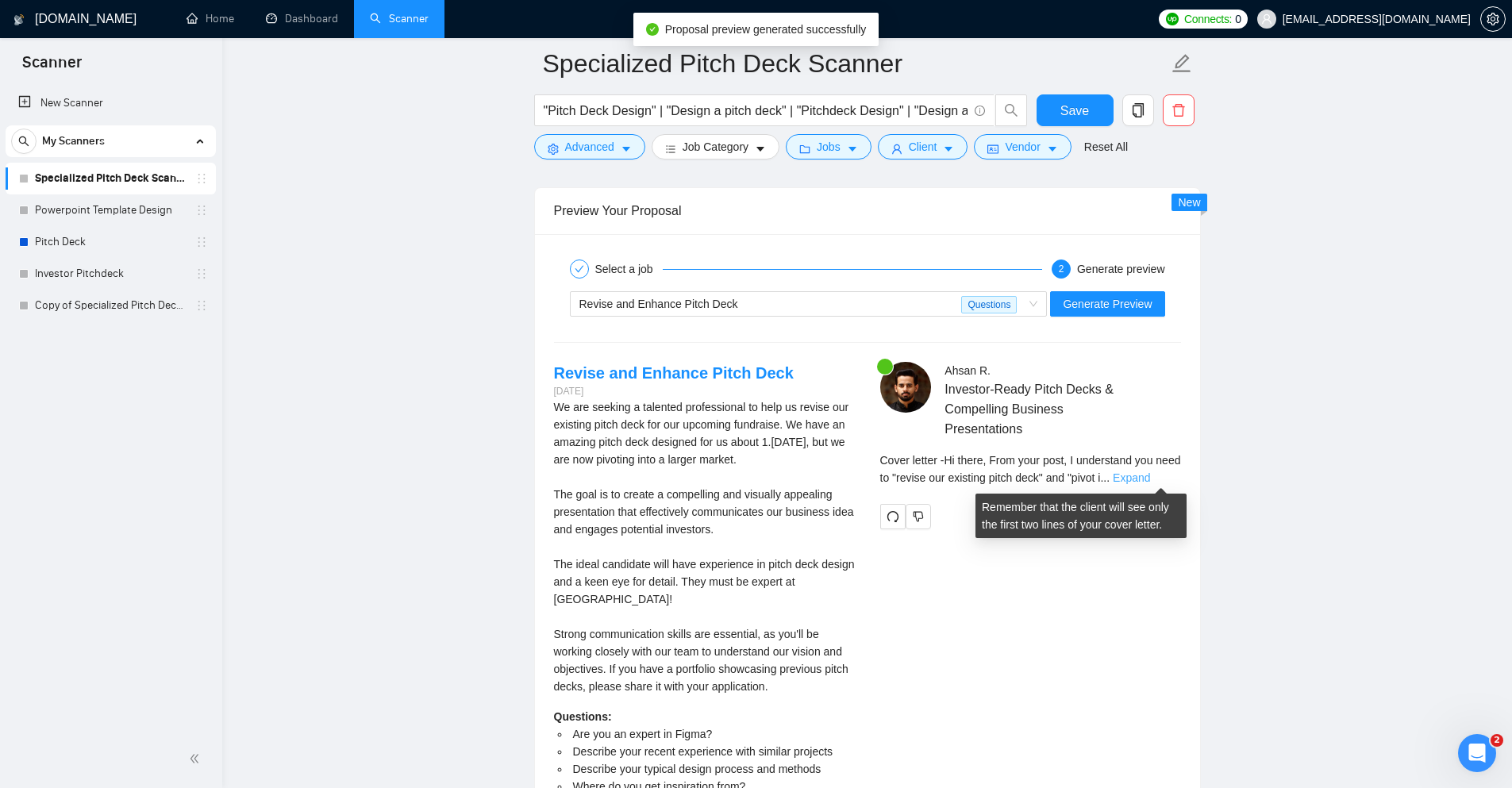
click at [1150, 475] on link "Expand" at bounding box center [1131, 478] width 37 height 13
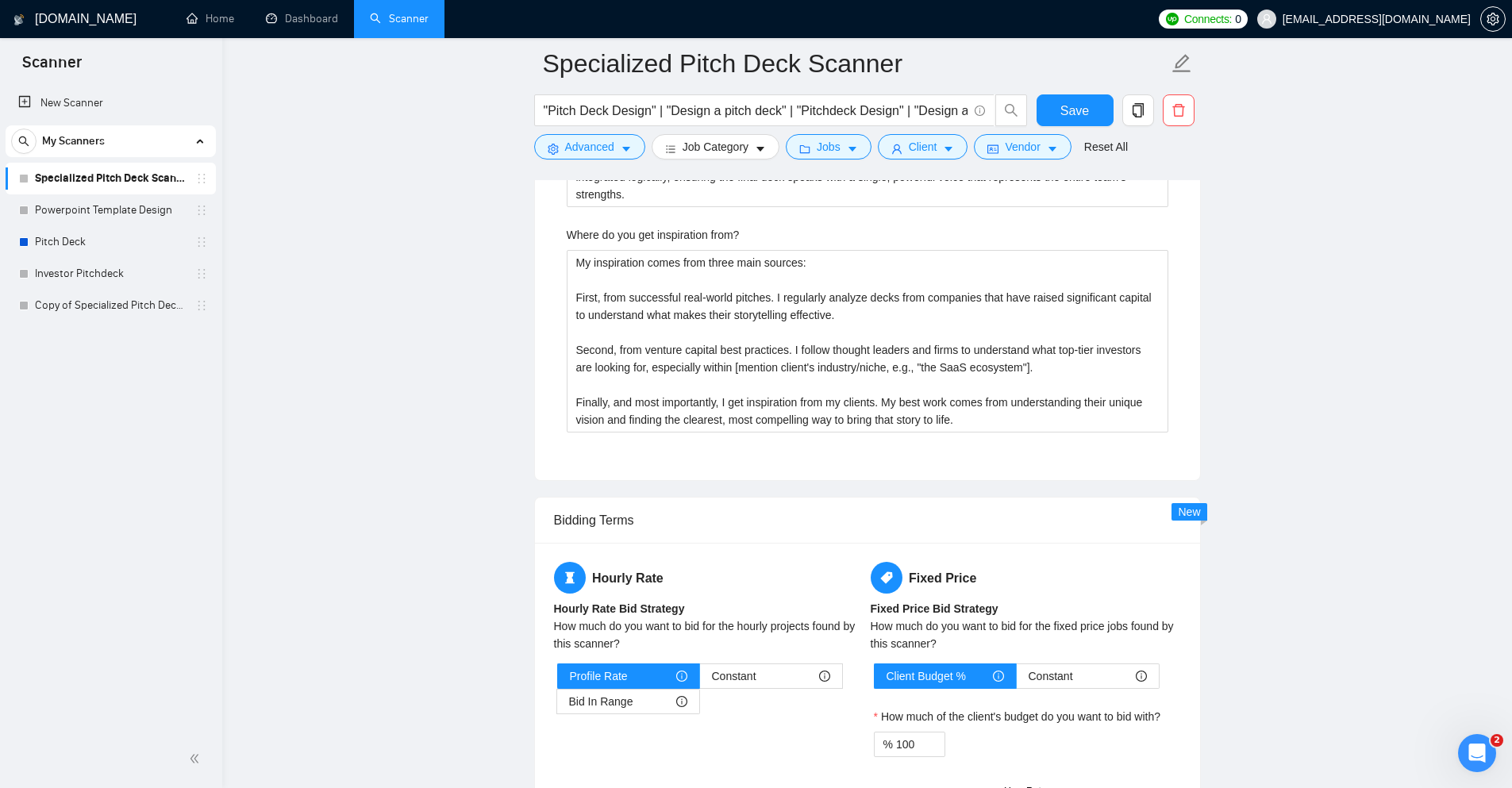
scroll to position [3125, 0]
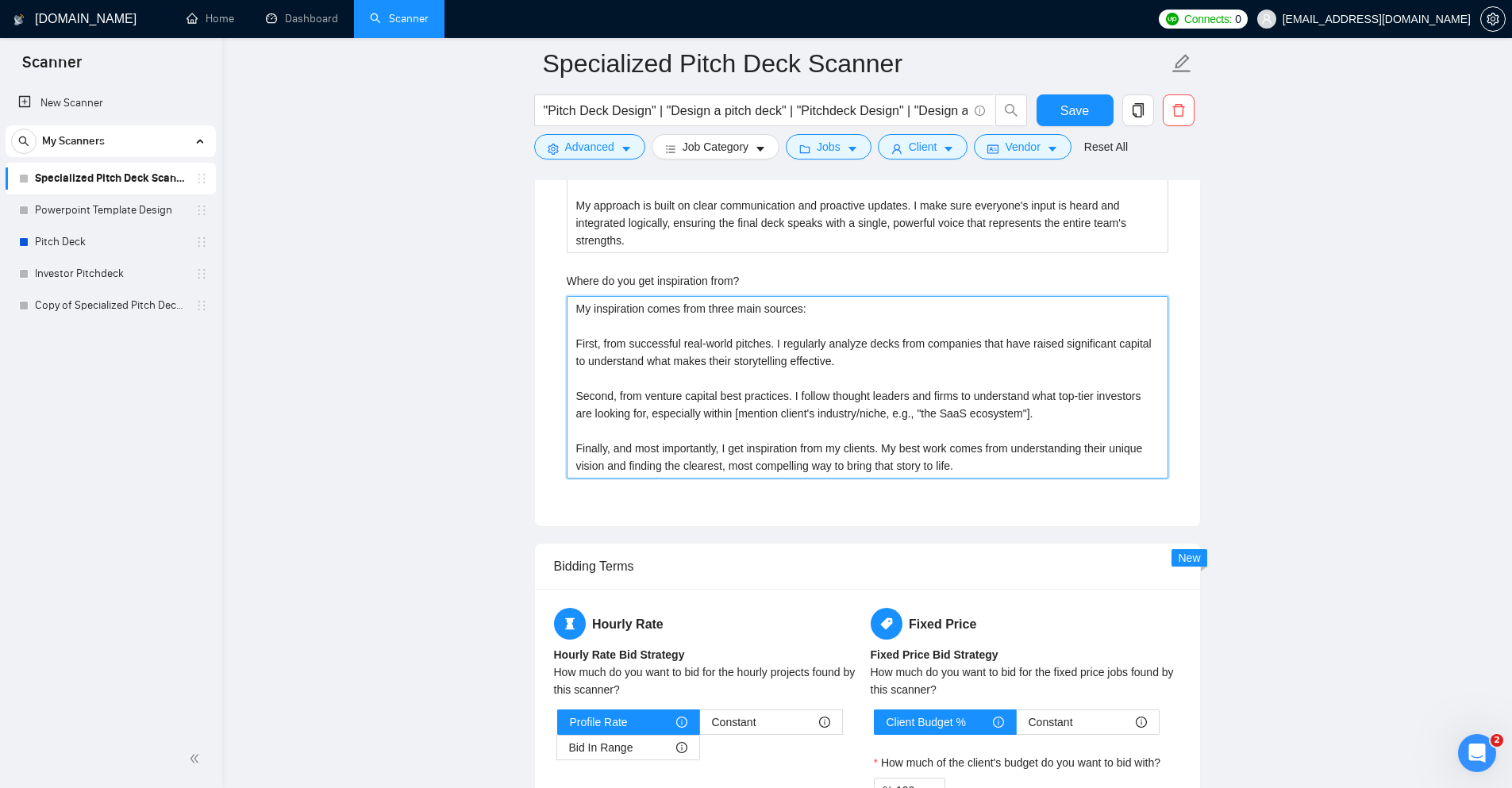
click at [864, 382] on from\? "My inspiration comes from three main sources: First, from successful real-world…" at bounding box center [867, 387] width 602 height 182
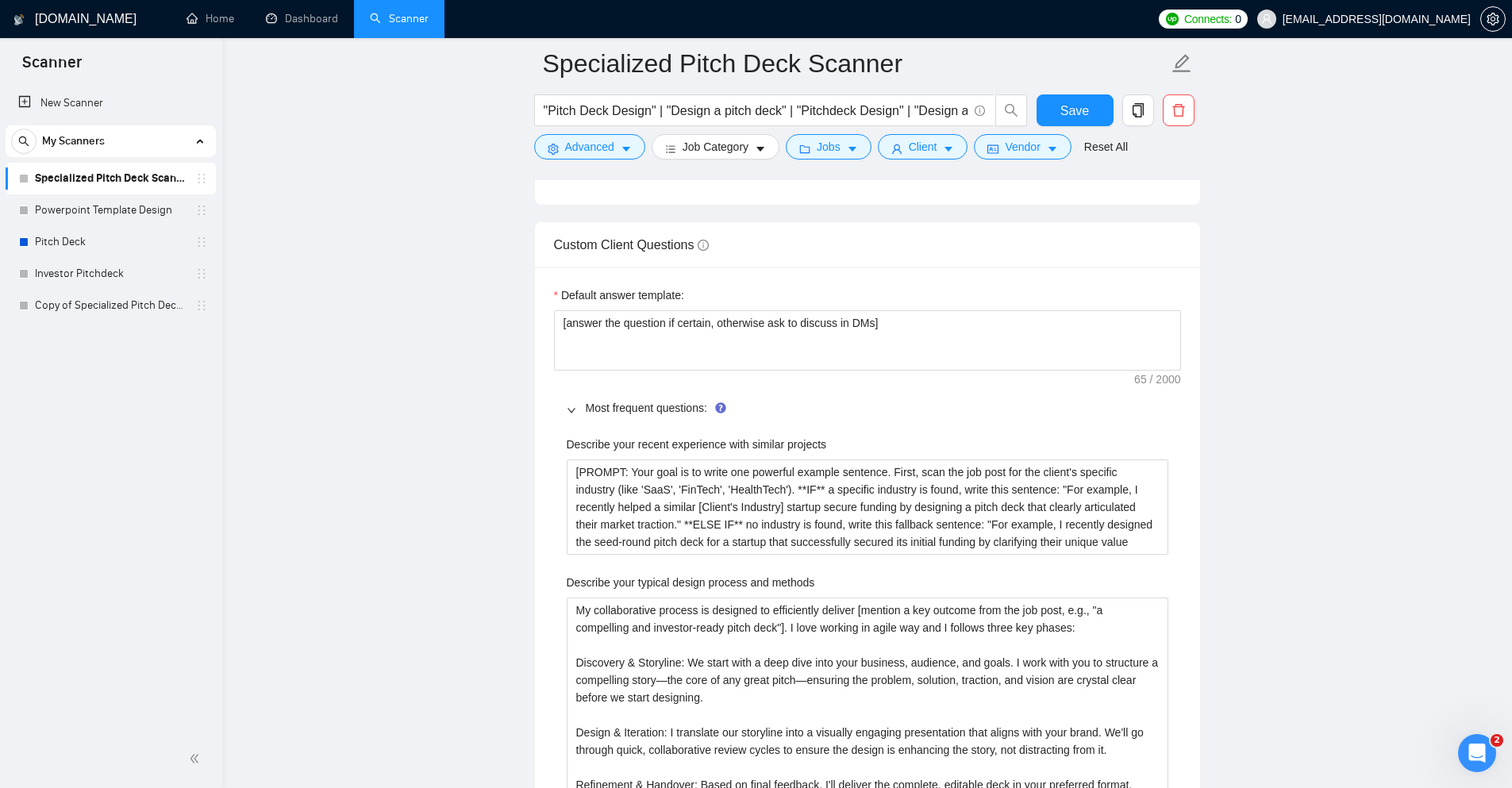
scroll to position [2252, 0]
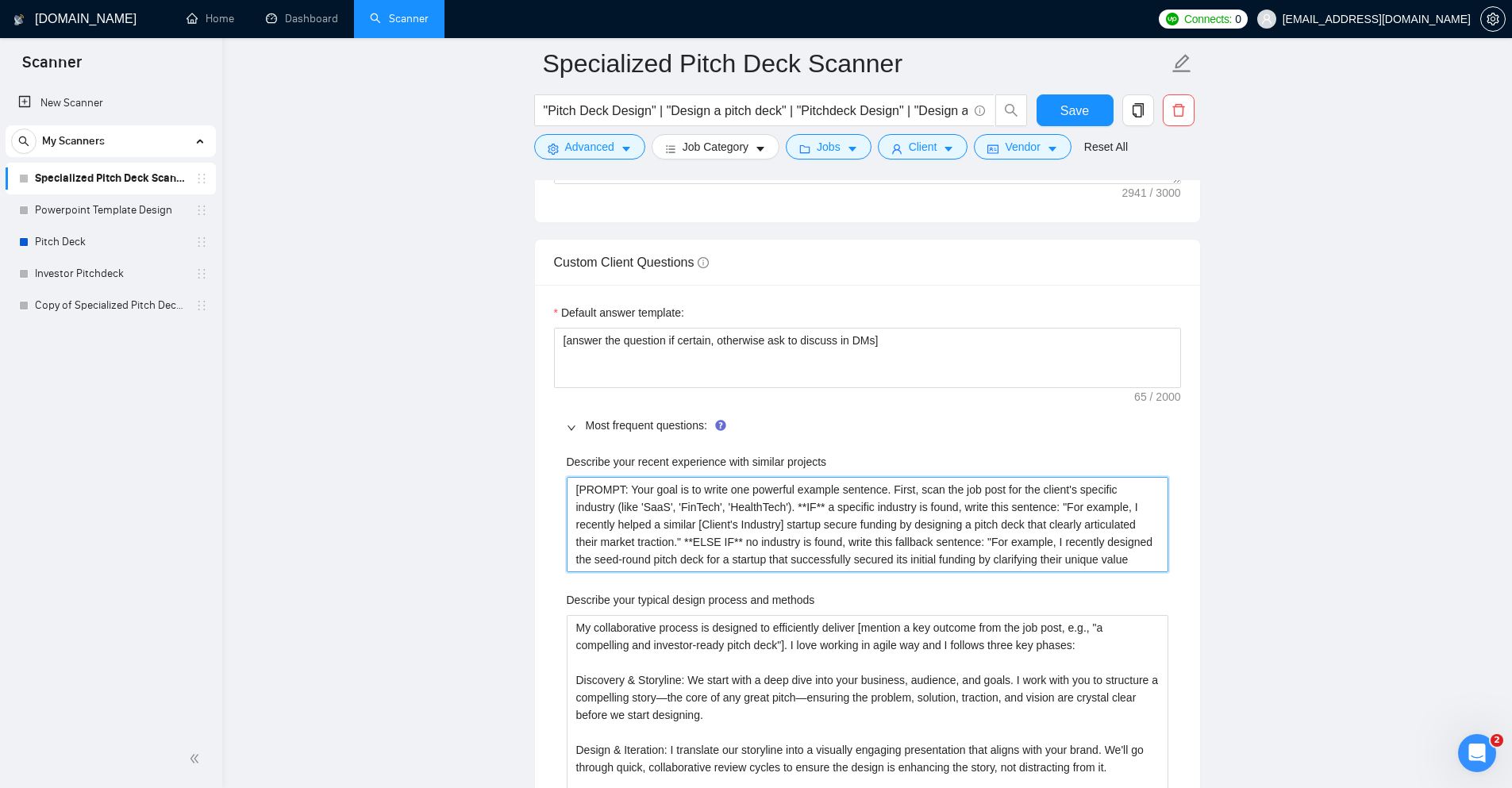
click at [781, 513] on projects "[PROMPT: Your goal is to write one powerful example sentence. First, scan the j…" at bounding box center [867, 525] width 602 height 96
paste projects "I recently designed a pitch deck that helped a tech startup secure their Series…"
type projects "I recently designed a pitch deck that helped a tech startup secure their Series…"
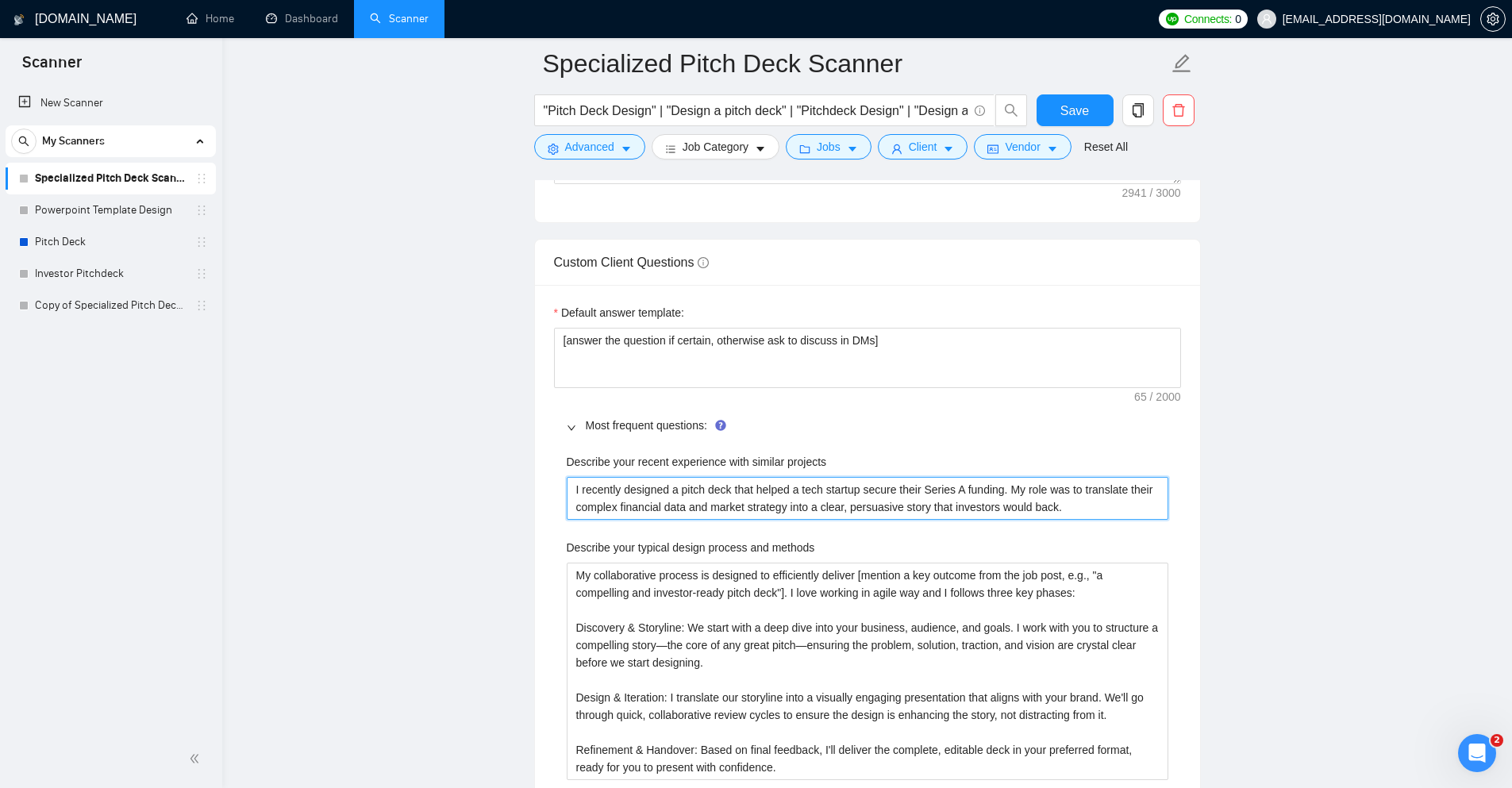
click at [860, 494] on projects "I recently designed a pitch deck that helped a tech startup secure their Series…" at bounding box center [867, 498] width 602 height 43
type projects "I recently designed a pitch deck that helped a tech startup secure their Series…"
type projects "I recently designed a pitch deck that helped a tech startup ( secure their Seri…"
type projects "I recently designed a pitch deck that helped a tech startup (P secure their Ser…"
type projects "I recently designed a pitch deck that helped a tech startup (Pa secure their Se…"
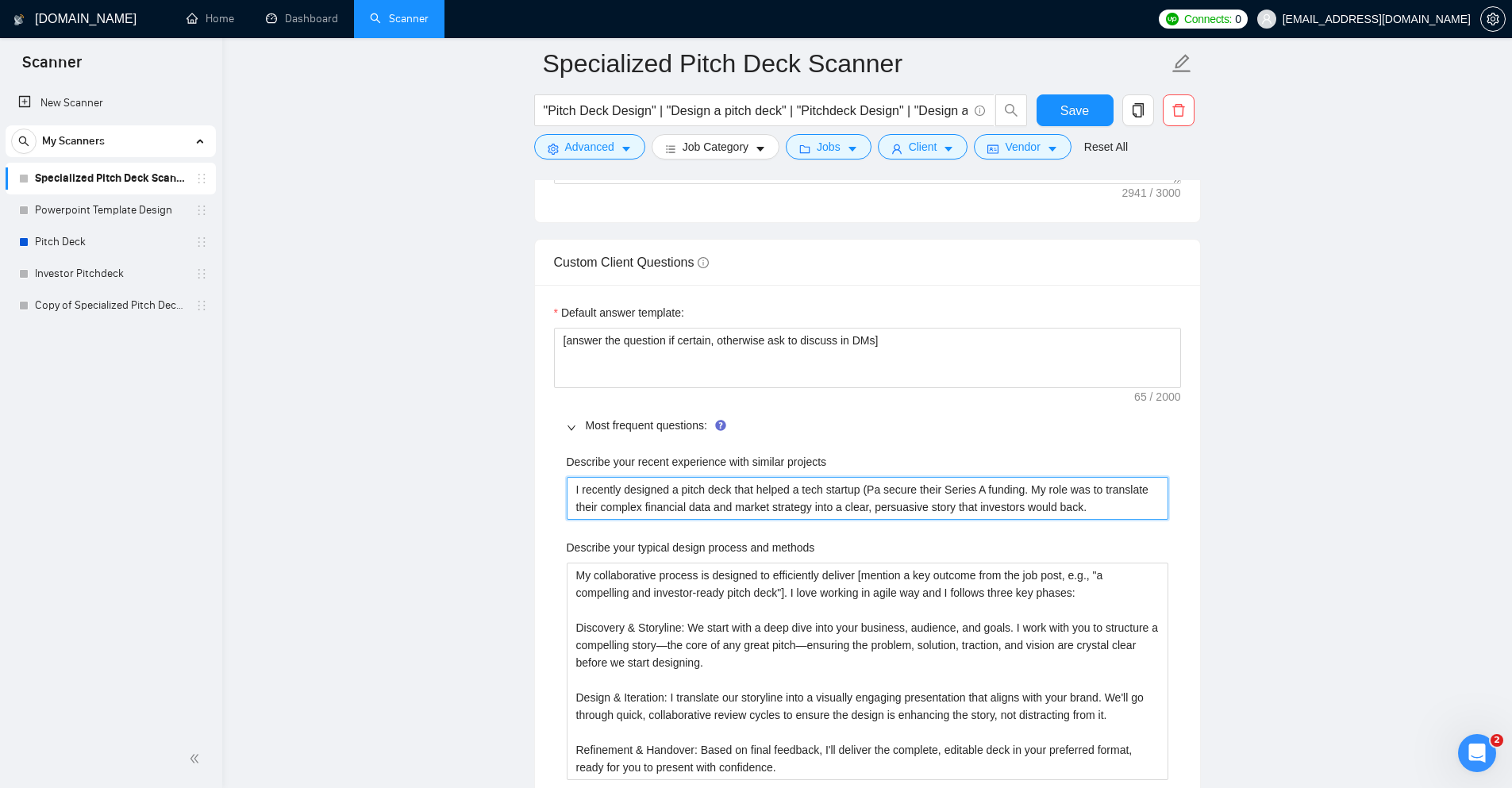
type projects "I recently designed a pitch deck that helped a tech startup (Pat secure their S…"
type projects "I recently designed a pitch deck that helped a tech startup (Path secure their …"
type projects "I recently designed a pitch deck that helped a tech startup (Pathw secure their…"
type projects "I recently designed a pitch deck that helped a tech startup (Pathwa secure thei…"
type projects "I recently designed a pitch deck that helped a tech startup (Pathway secure the…"
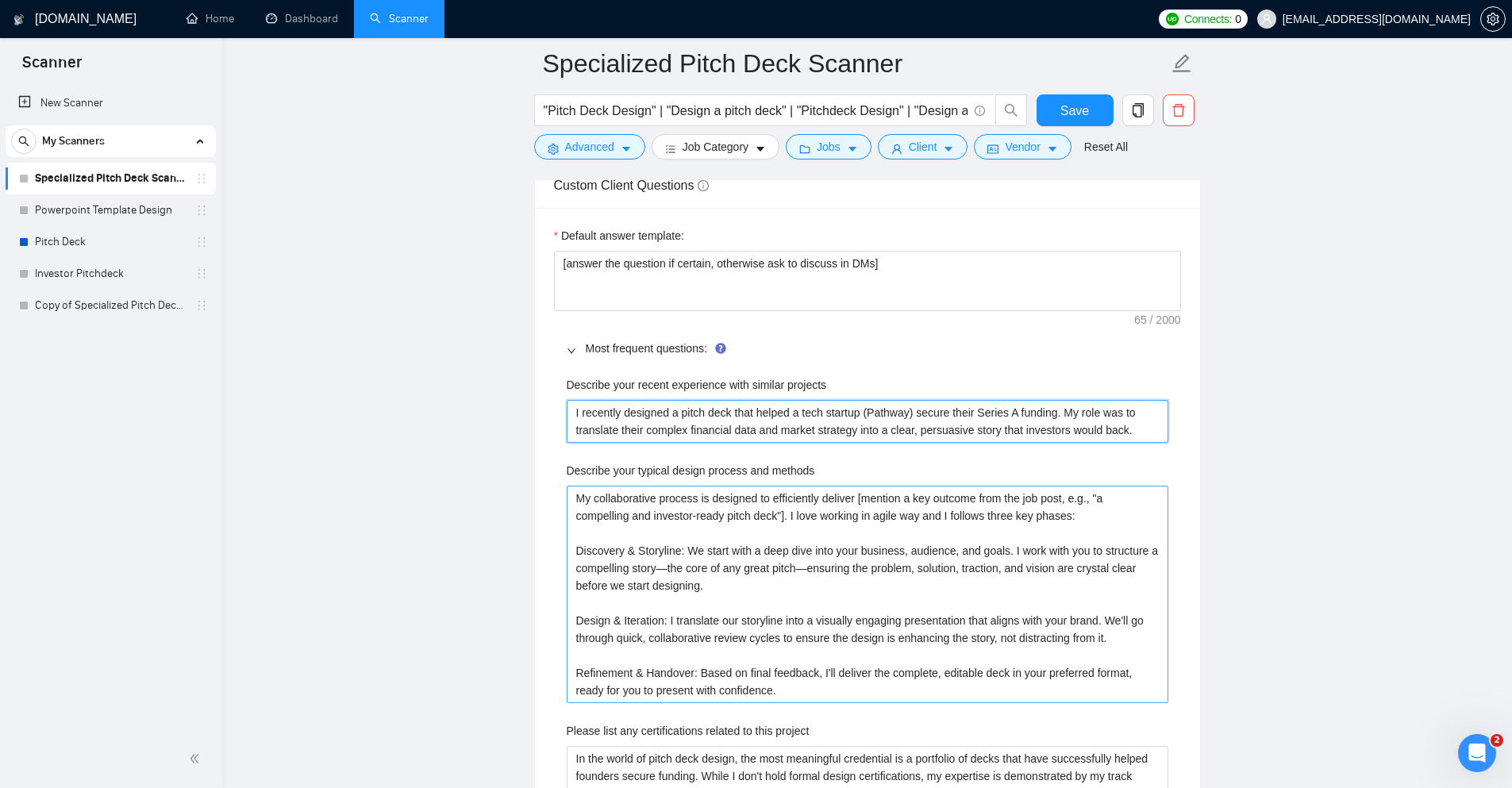
scroll to position [2332, 0]
type projects "I recently designed a pitch deck that helped a tech startup (Pathway) secure th…"
click at [730, 557] on methods "My collaborative process is designed to efficiently deliver [mention a key outc…" at bounding box center [867, 592] width 602 height 218
click at [668, 637] on methods "My collaborative process is designed to efficiently deliver [mention a key outc…" at bounding box center [867, 592] width 602 height 218
paste methods "simple and ensures we get a great result, fast: Story & Strategy: We start by d…"
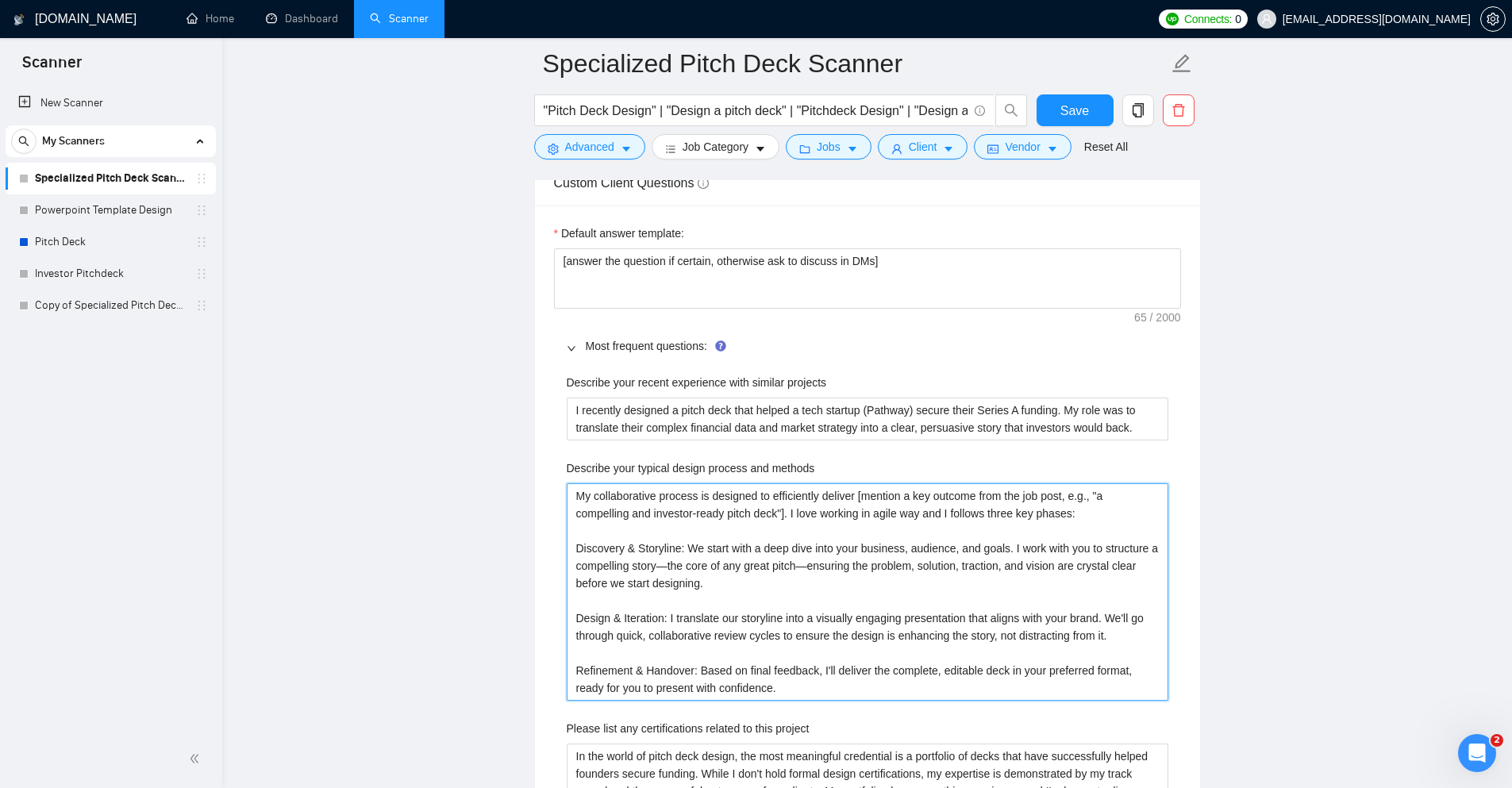
type methods "My collaborative process is simple and ensures we get a great result, fast: Sto…"
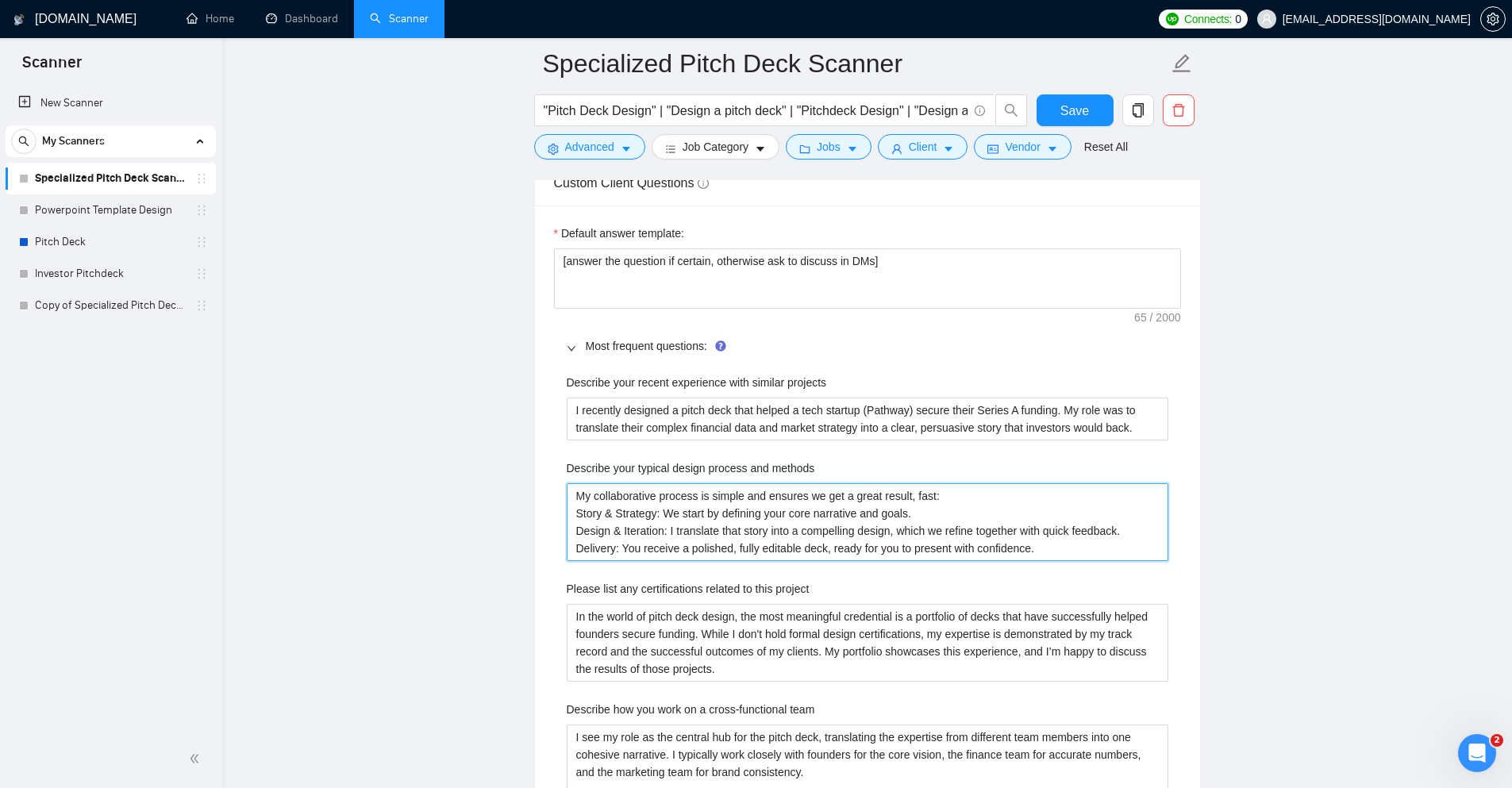
click at [965, 496] on methods "My collaborative process is simple and ensures we get a great result, fast: Sto…" at bounding box center [867, 522] width 602 height 78
type methods "My collaborative process is simple and ensures we get a great result, fast: Sto…"
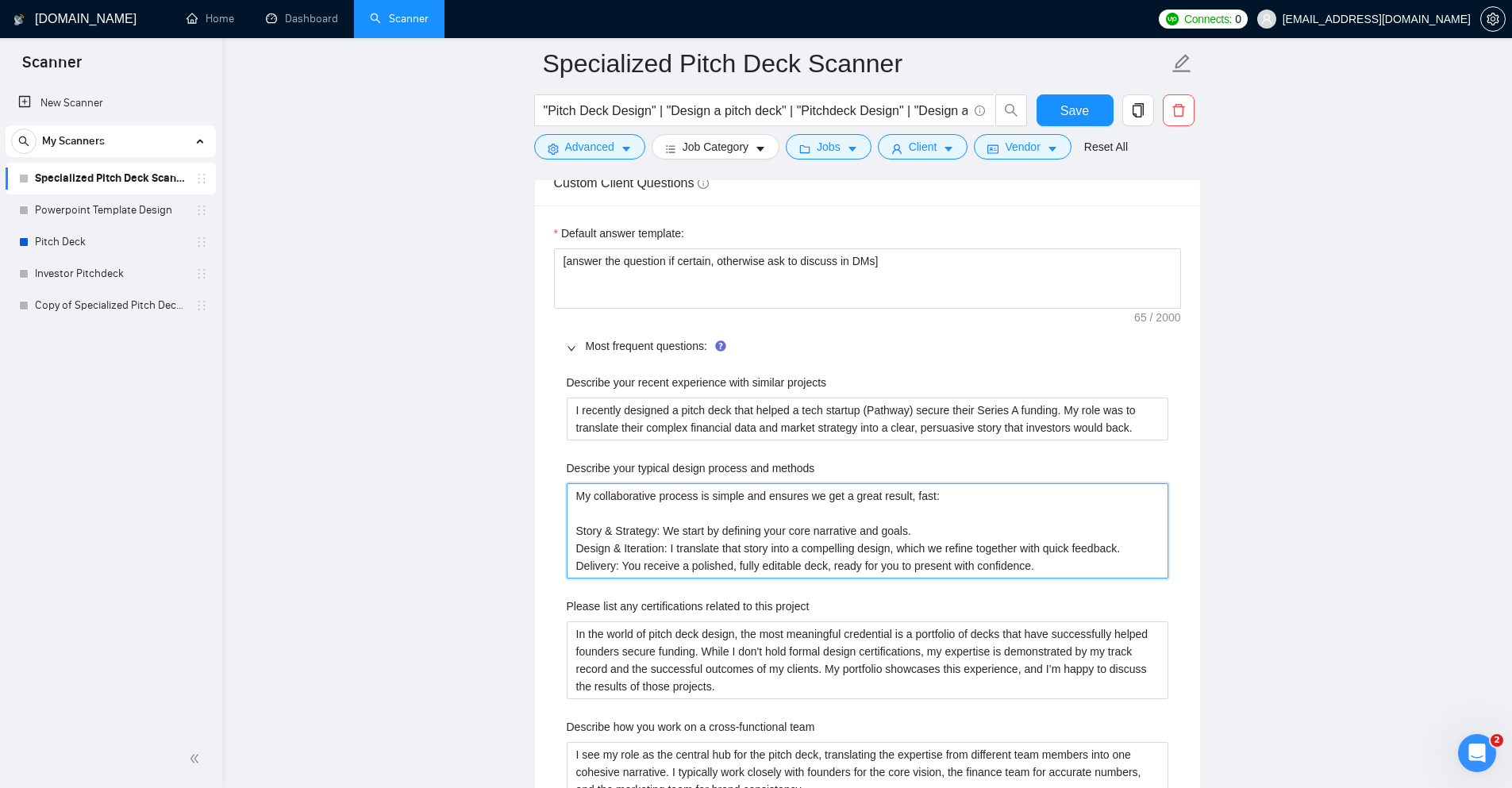
click at [579, 494] on methods "My collaborative process is simple and ensures we get a great result, fast: Sto…" at bounding box center [867, 531] width 602 height 96
type methods "IMy collaborative process is simple and ensures we get a great result, fast: St…"
type methods "I My collaborative process is simple and ensures we get a great result, fast: S…"
type methods "I lMy collaborative process is simple and ensures we get a great result, fast: …"
type methods "I loMy collaborative process is simple and ensures we get a great result, fast:…"
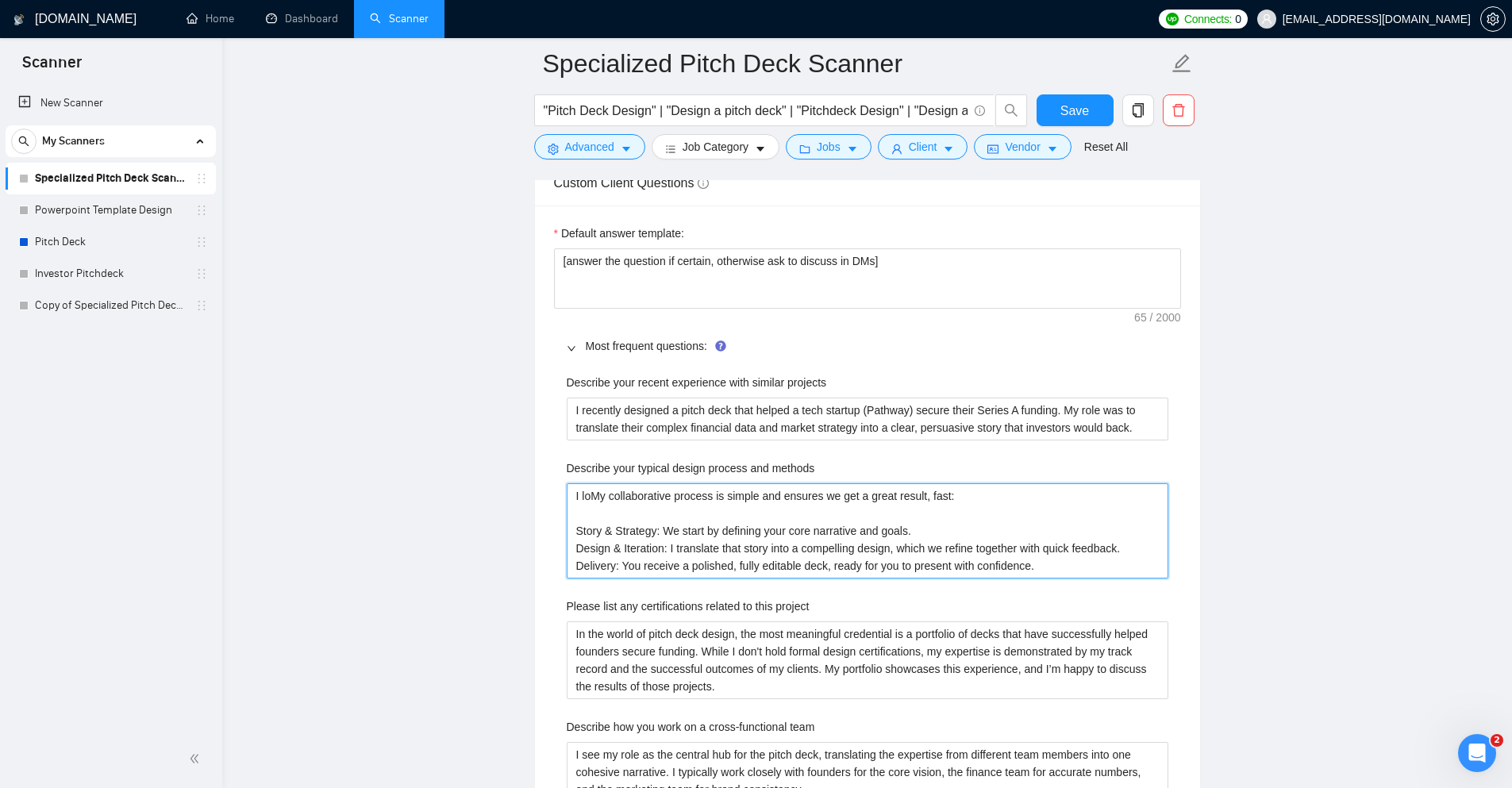
type methods "I lovMy collaborative process is simple and ensures we get a great result, fast…"
type methods "I loveMy collaborative process is simple and ensures we get a great result, fas…"
type methods "I love My collaborative process is simple and ensures we get a great result, fa…"
type methods "I love wMy collaborative process is simple and ensures we get a great result, f…"
type methods "I love woMy collaborative process is simple and ensures we get a great result, …"
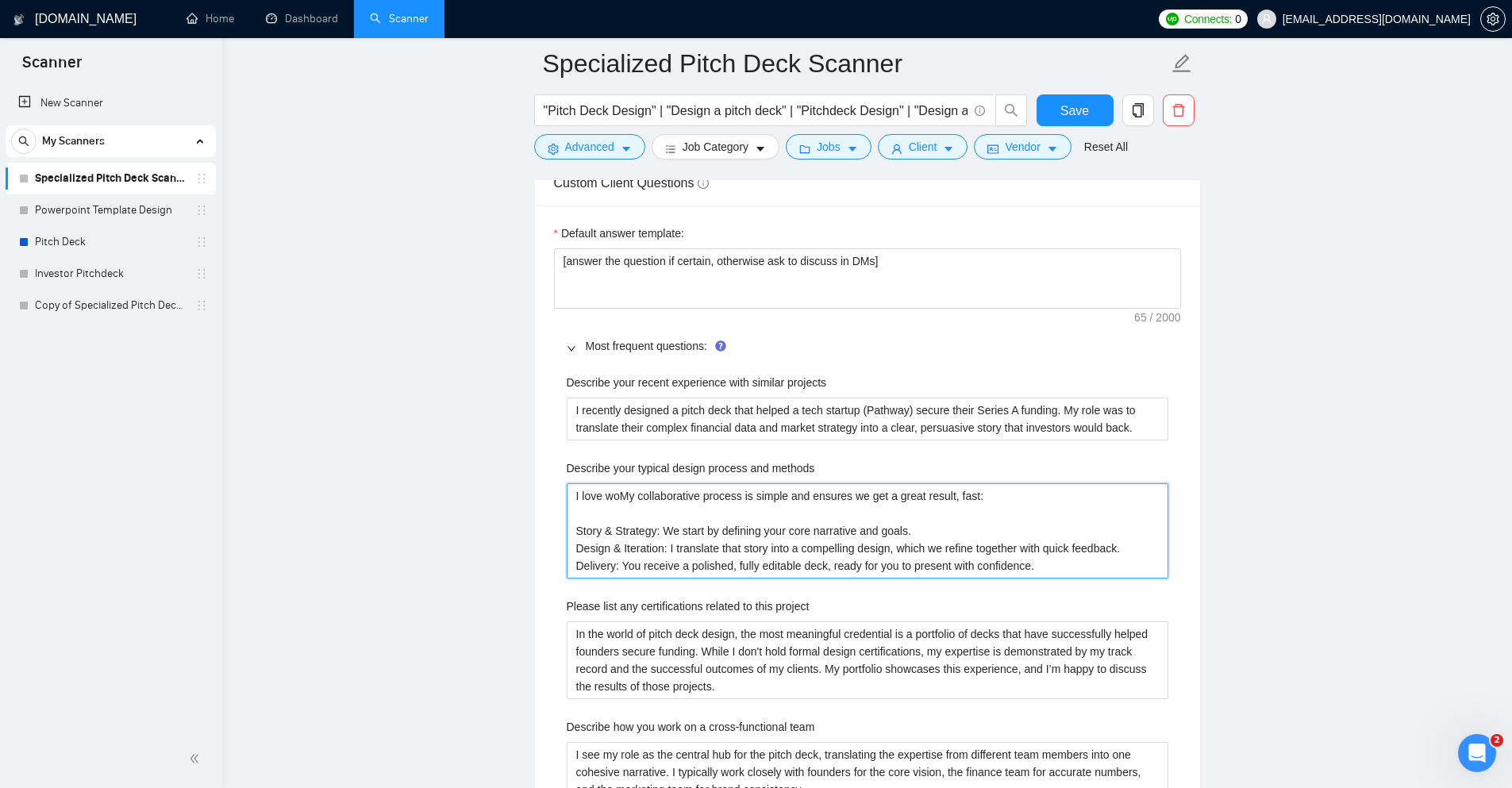
type methods "I love worMy collaborative process is simple and ensures we get a great result,…"
type methods "I love workMy collaborative process is simple and ensures we get a great result…"
type methods "I love workinMy collaborative process is simple and ensures we get a great resu…"
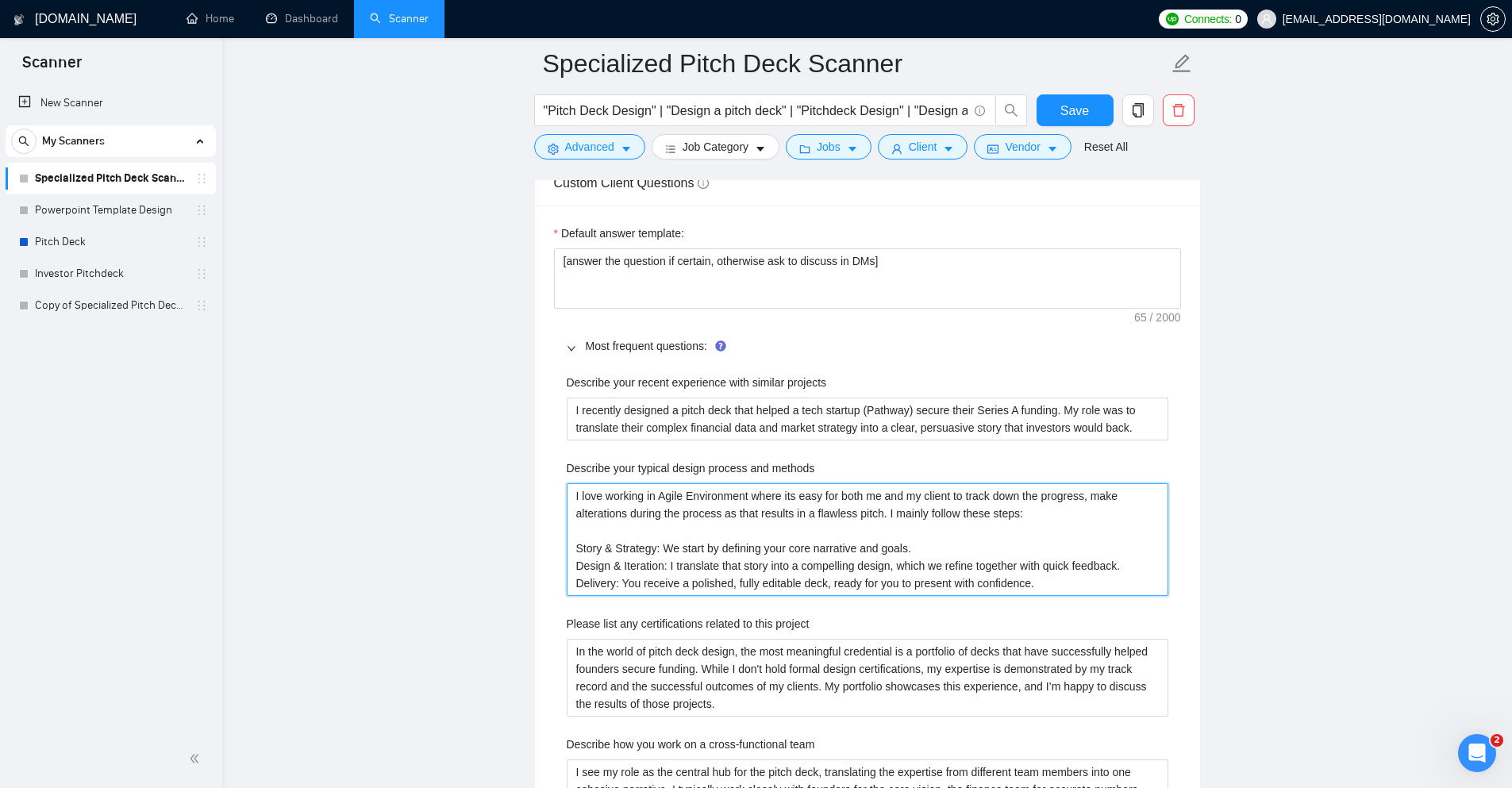
click at [655, 551] on methods "I love working in Agile Environment where its easy for both me and my client to…" at bounding box center [867, 539] width 602 height 113
paste methods "work in an agile workflow—clear milestones, visible progress, and fast iteratio…"
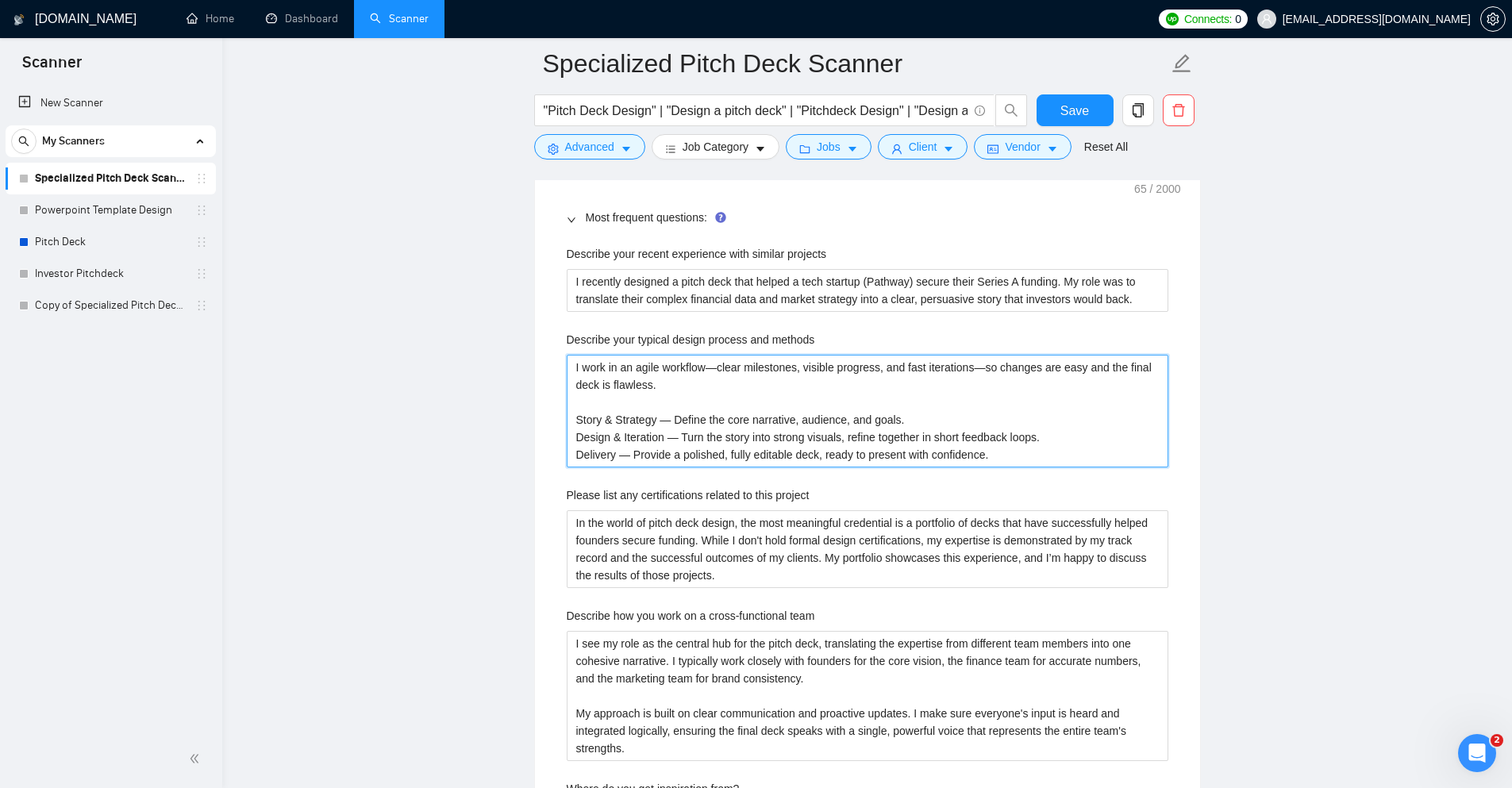
scroll to position [2490, 0]
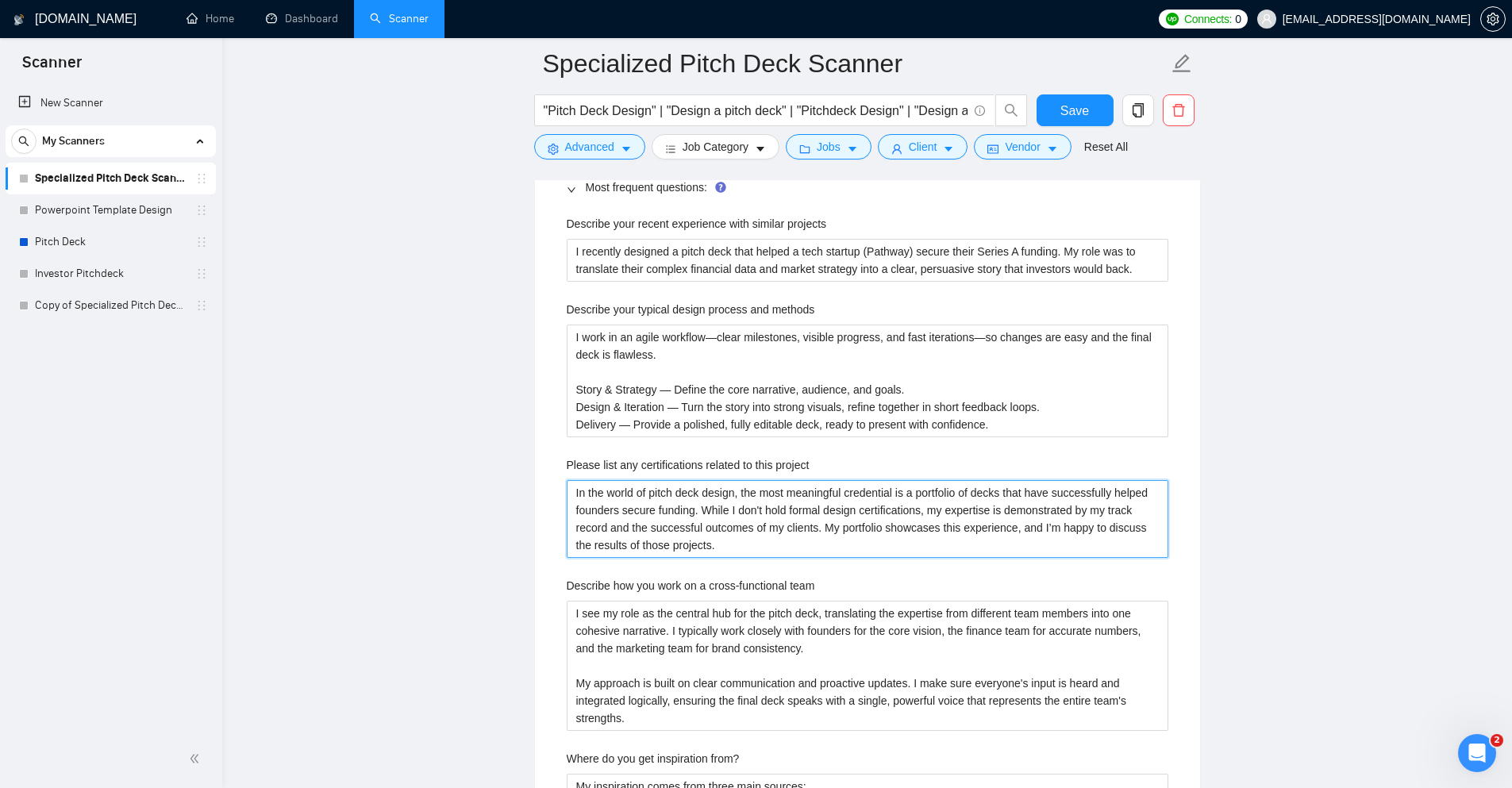
click at [630, 532] on project "In the world of pitch deck design, the most meaningful credential is a portfoli…" at bounding box center [867, 519] width 602 height 78
click at [723, 535] on project "In the world of pitch deck design, the most meaningful credential is a portfoli…" at bounding box center [867, 519] width 602 height 78
paste project "For pitch decks, results matter most. I don’t hold formal design certificates—m…"
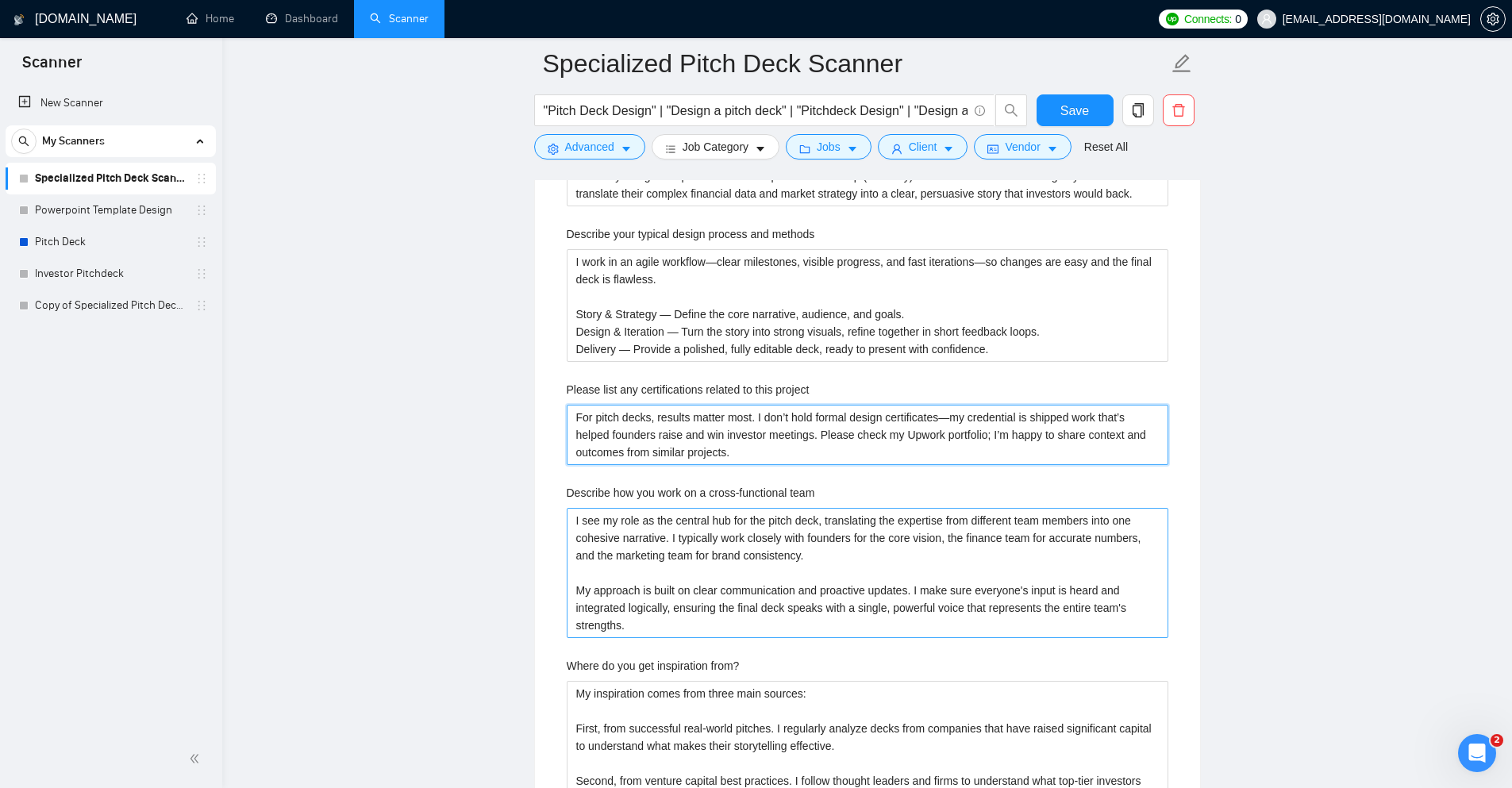
scroll to position [2570, 0]
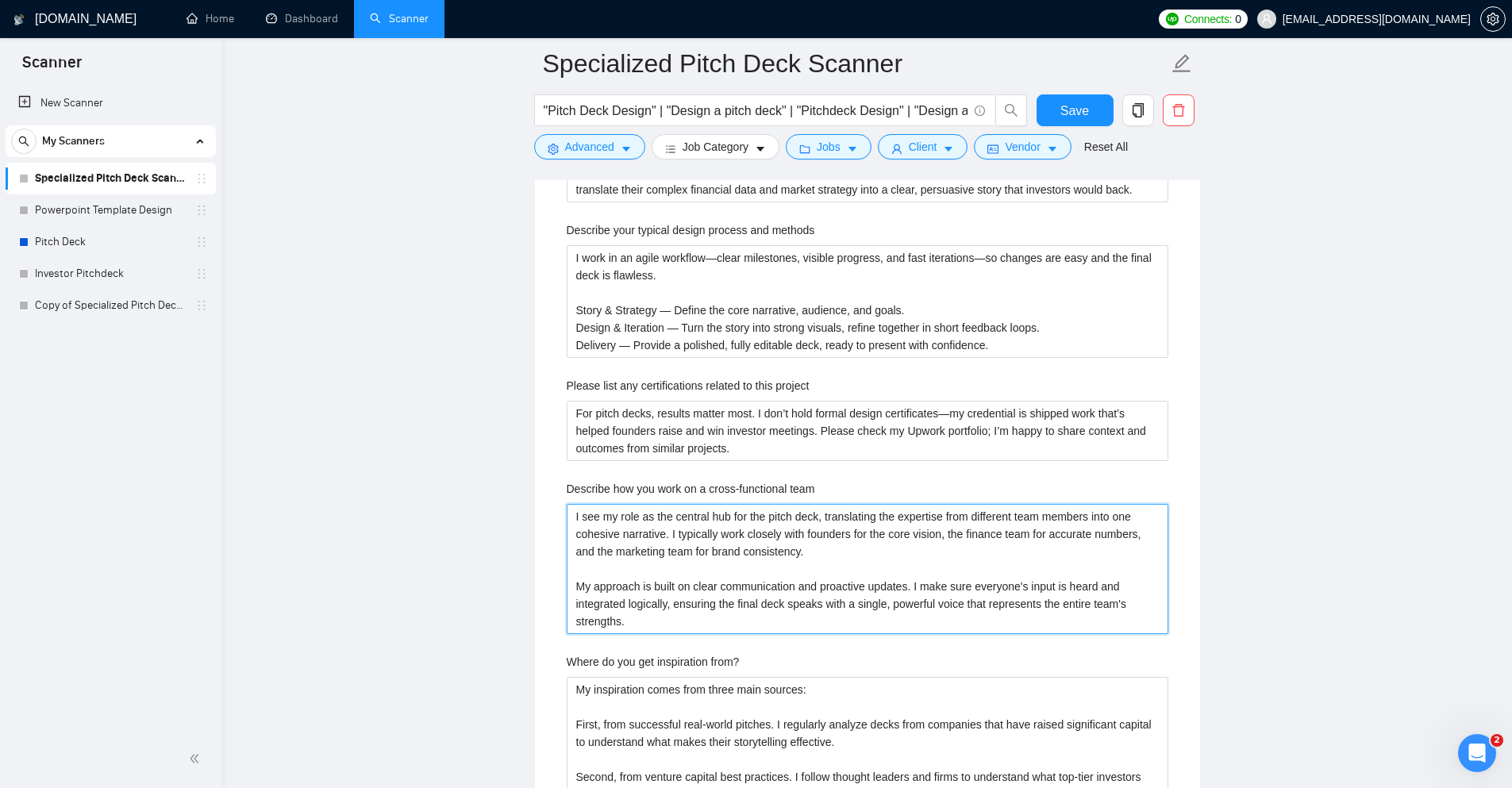
click at [757, 587] on team "I see my role as the central hub for the pitch deck, translating the expertise …" at bounding box center [867, 569] width 602 height 130
click at [760, 583] on team "I see my role as the central hub for the pitch deck, translating the expertise …" at bounding box center [867, 569] width 602 height 130
paste team "rve as the deck’s hub—fusing the founder’s vision, finance’s numbers, and marke…"
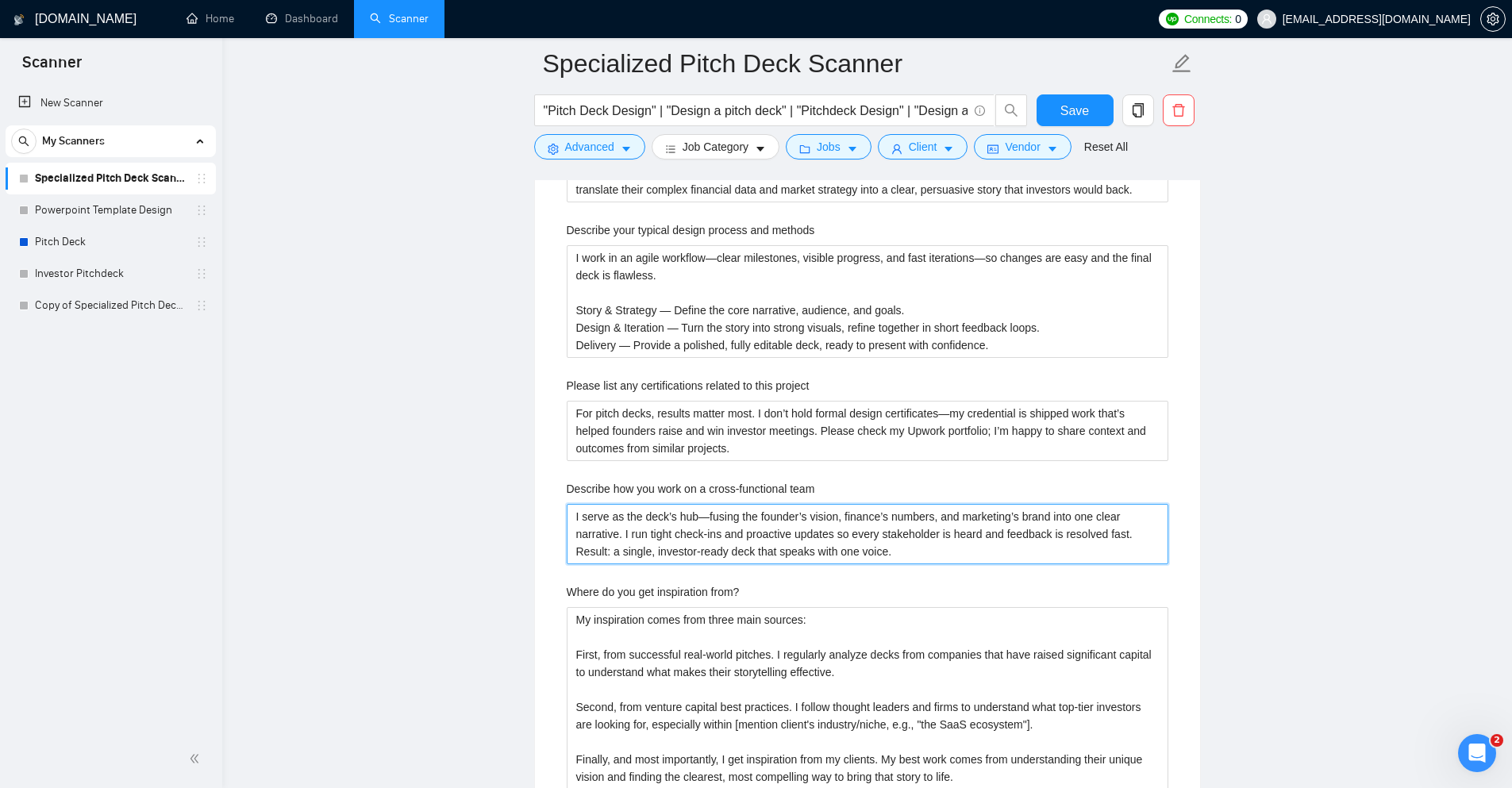
click at [578, 554] on team "I serve as the deck’s hub—fusing the founder’s vision, finance’s numbers, and m…" at bounding box center [867, 534] width 602 height 61
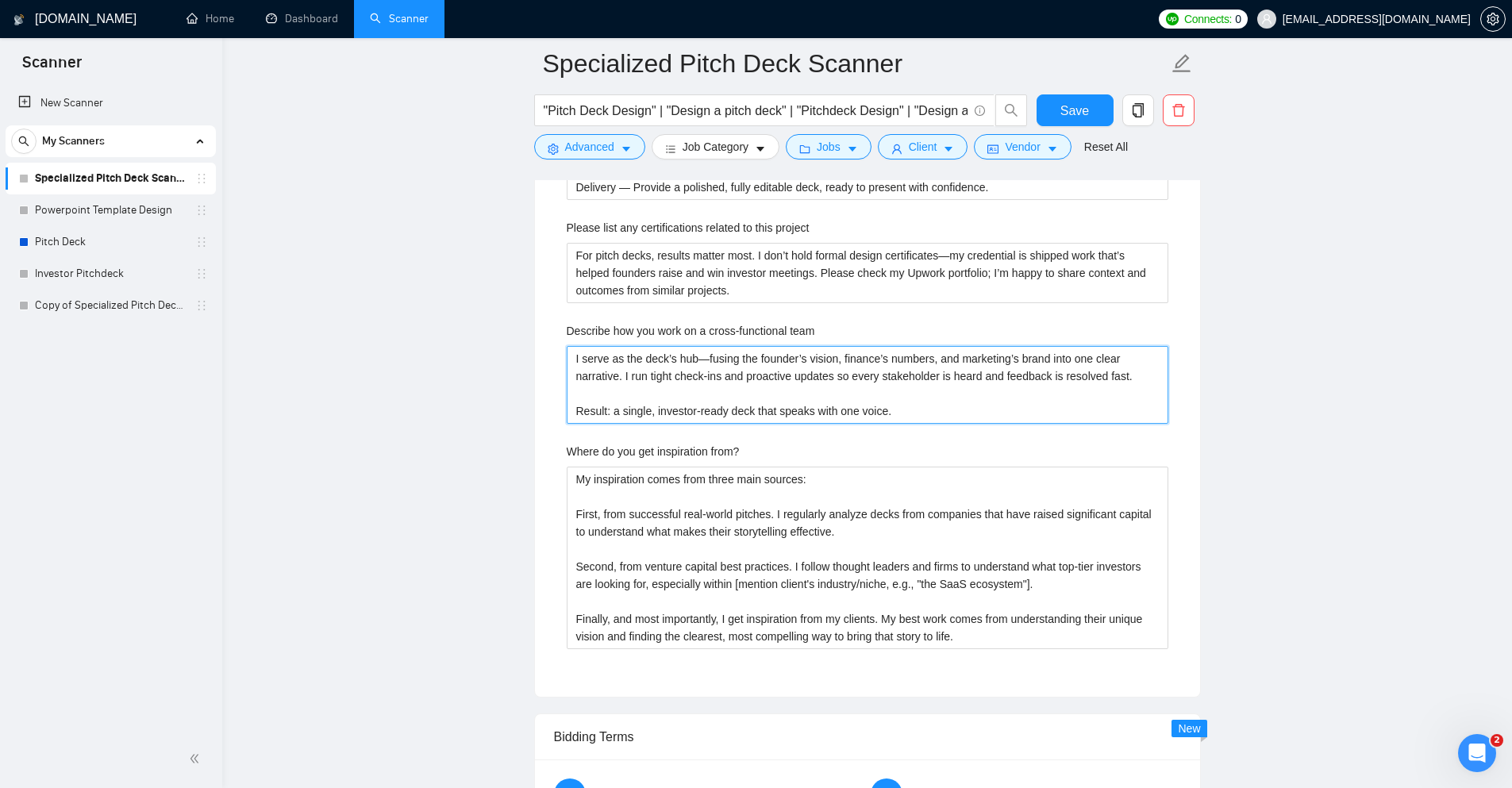
scroll to position [2728, 0]
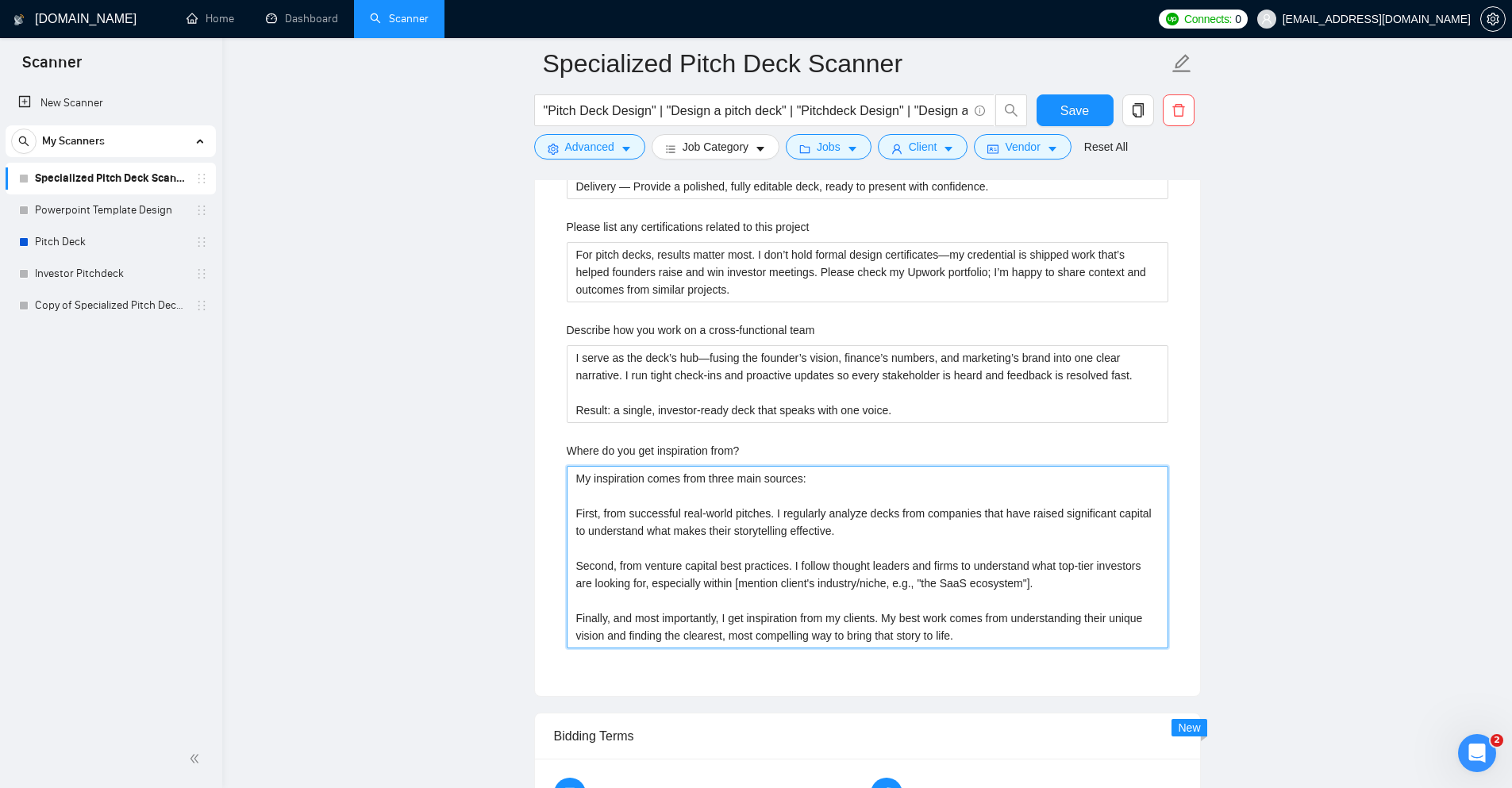
click at [635, 566] on from\? "My inspiration comes from three main sources: First, from successful real-world…" at bounding box center [867, 556] width 602 height 182
click at [744, 567] on from\? "My inspiration comes from three main sources: First, from successful real-world…" at bounding box center [867, 556] width 602 height 182
paste from\? "what works. Real decks that raised—what actually made investors say yes. VC gui…"
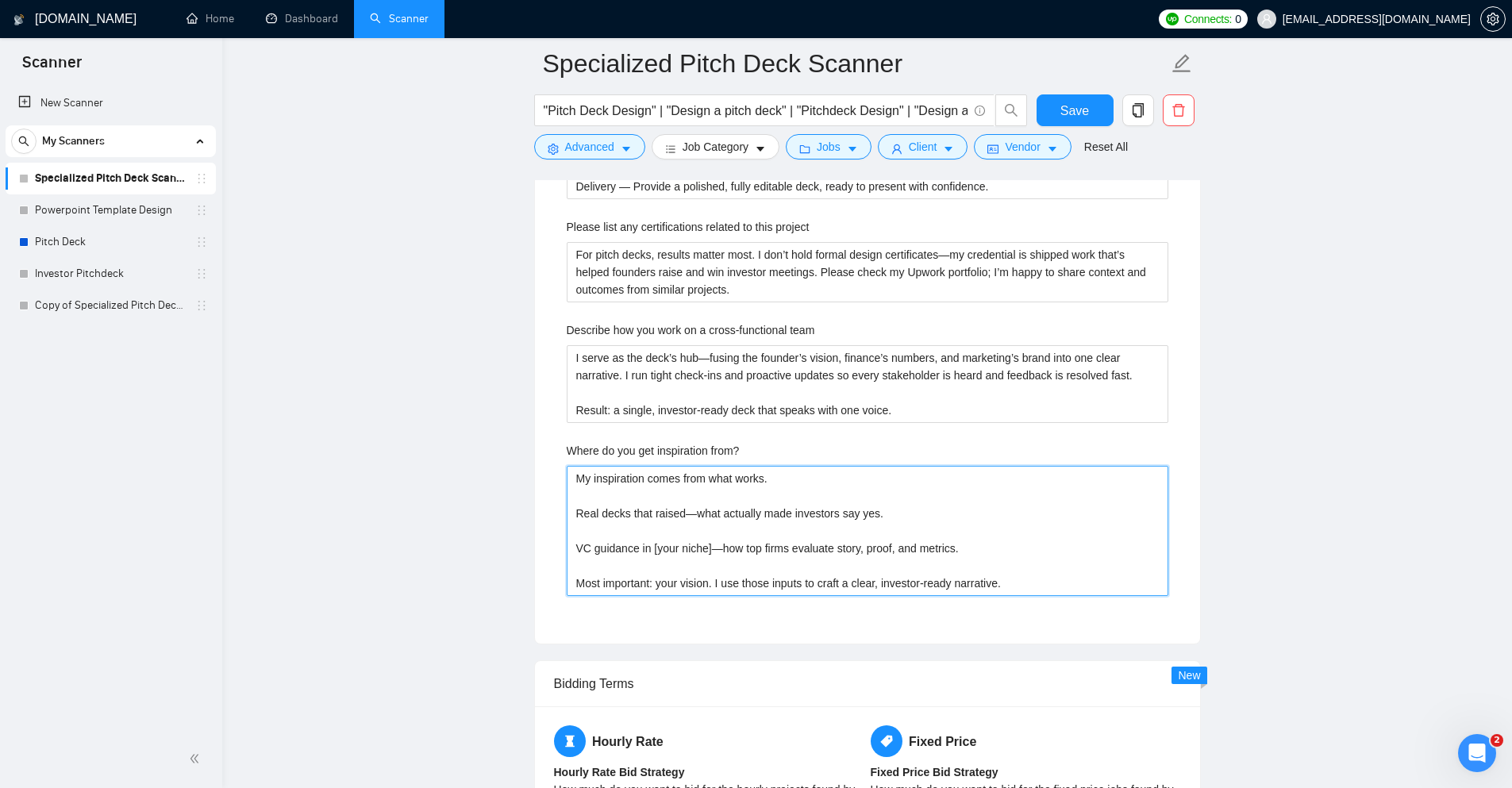
click at [648, 534] on from\? "My inspiration comes from what works. Real decks that raised—what actually made…" at bounding box center [867, 530] width 602 height 130
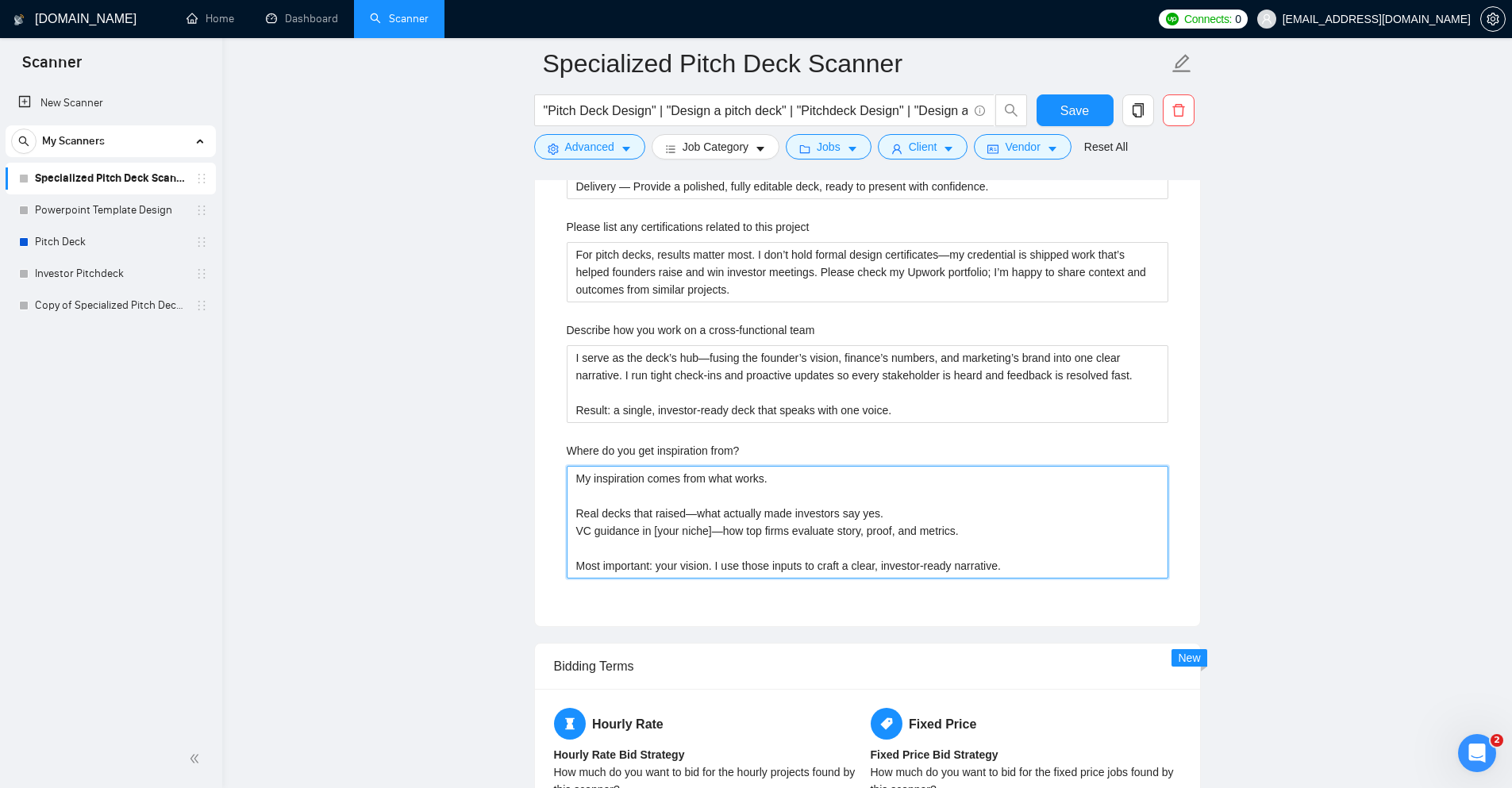
click at [644, 555] on from\? "My inspiration comes from what works. Real decks that raised—what actually made…" at bounding box center [867, 522] width 602 height 113
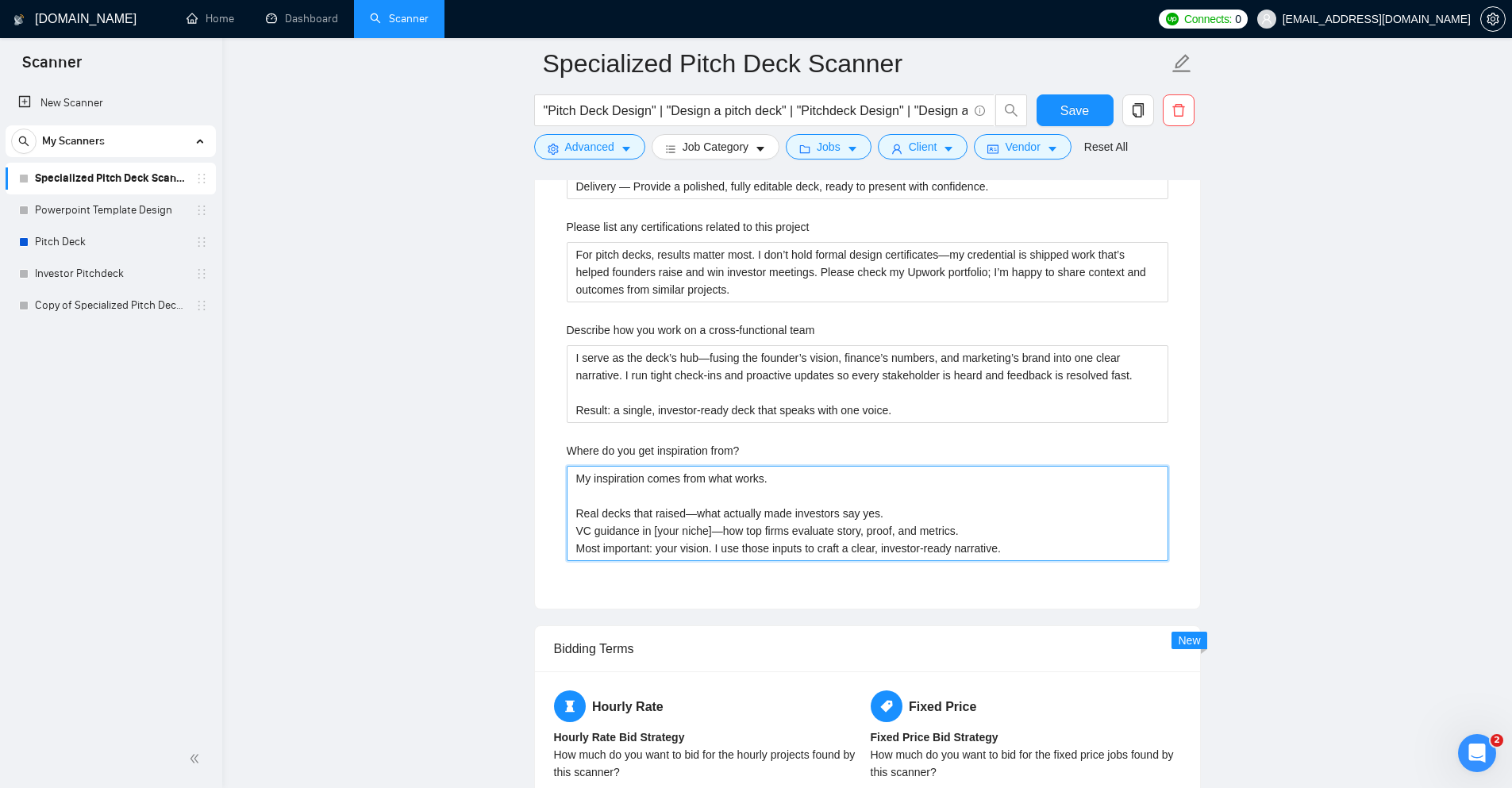
drag, startPoint x: 708, startPoint y: 526, endPoint x: 659, endPoint y: 526, distance: 49.0
click at [659, 526] on from\? "My inspiration comes from what works. Real decks that raised—what actually made…" at bounding box center [867, 513] width 602 height 96
click at [705, 532] on from\? "My inspiration comes from what works. Real decks that raised—what actually made…" at bounding box center [867, 513] width 602 height 96
drag, startPoint x: 709, startPoint y: 530, endPoint x: 638, endPoint y: 530, distance: 71.0
click at [638, 530] on from\? "My inspiration comes from what works. Real decks that raised—what actually made…" at bounding box center [867, 513] width 602 height 96
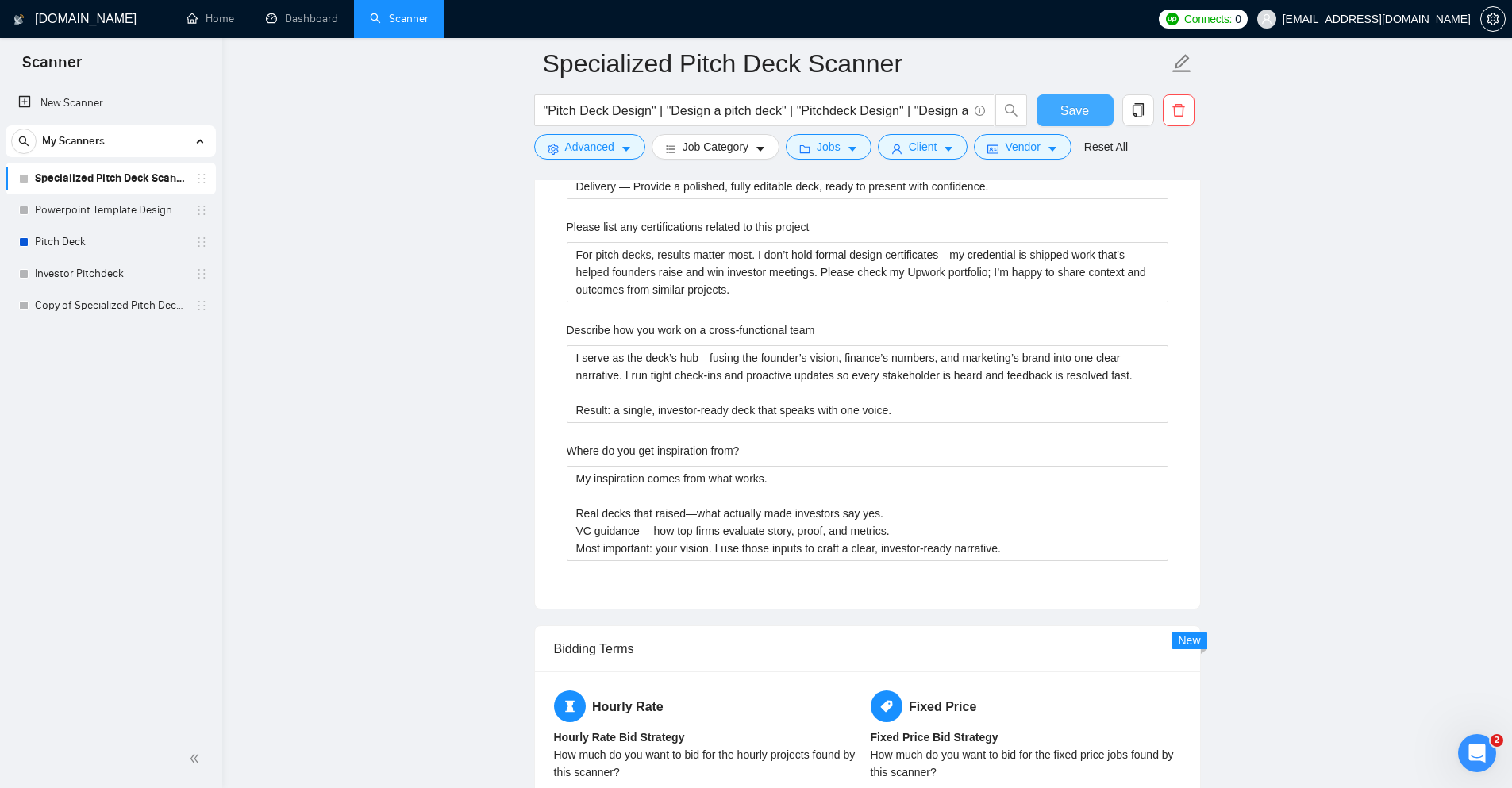
click at [1084, 106] on span "Save" at bounding box center [1075, 110] width 28 height 20
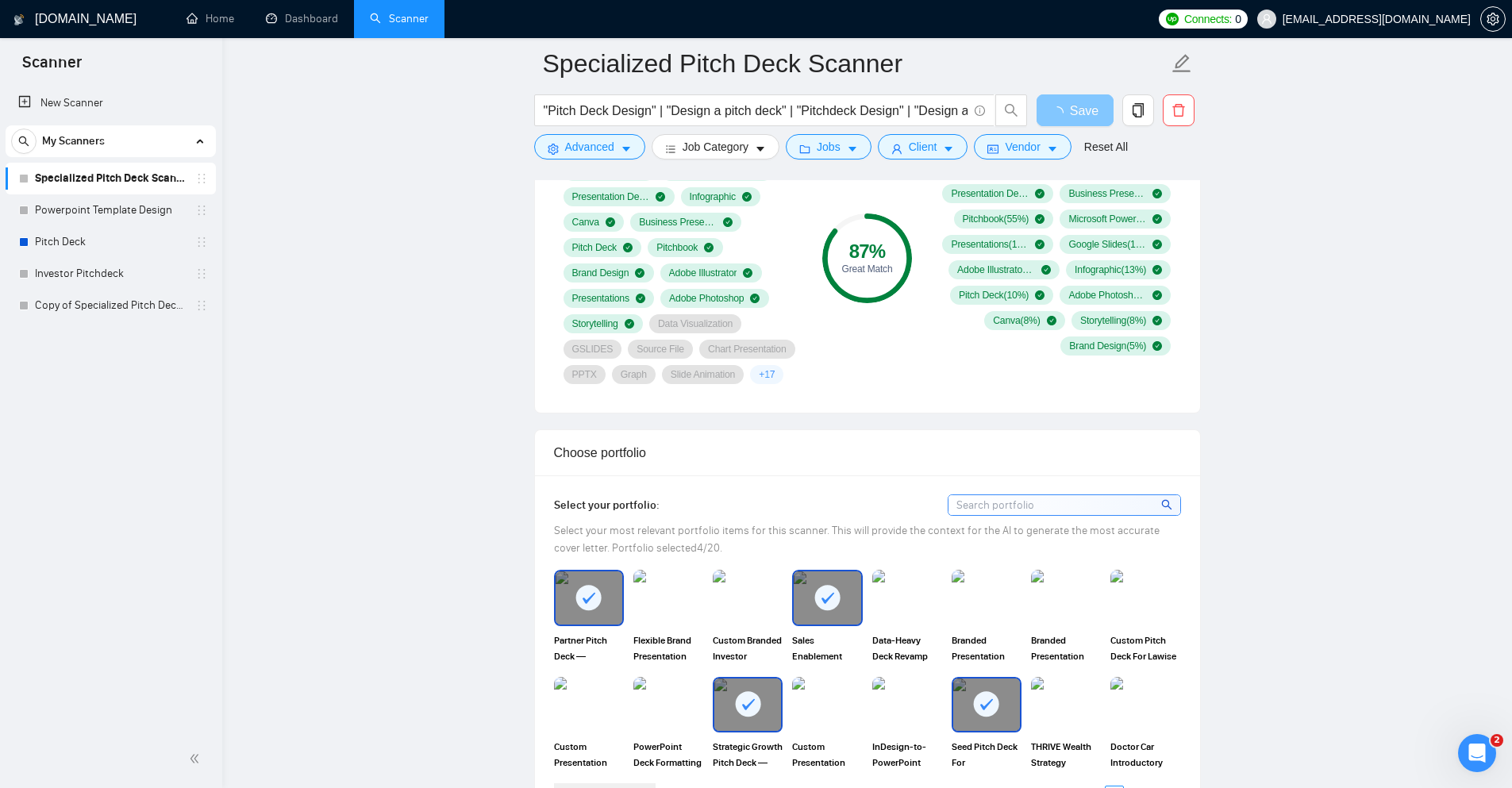
scroll to position [1300, 0]
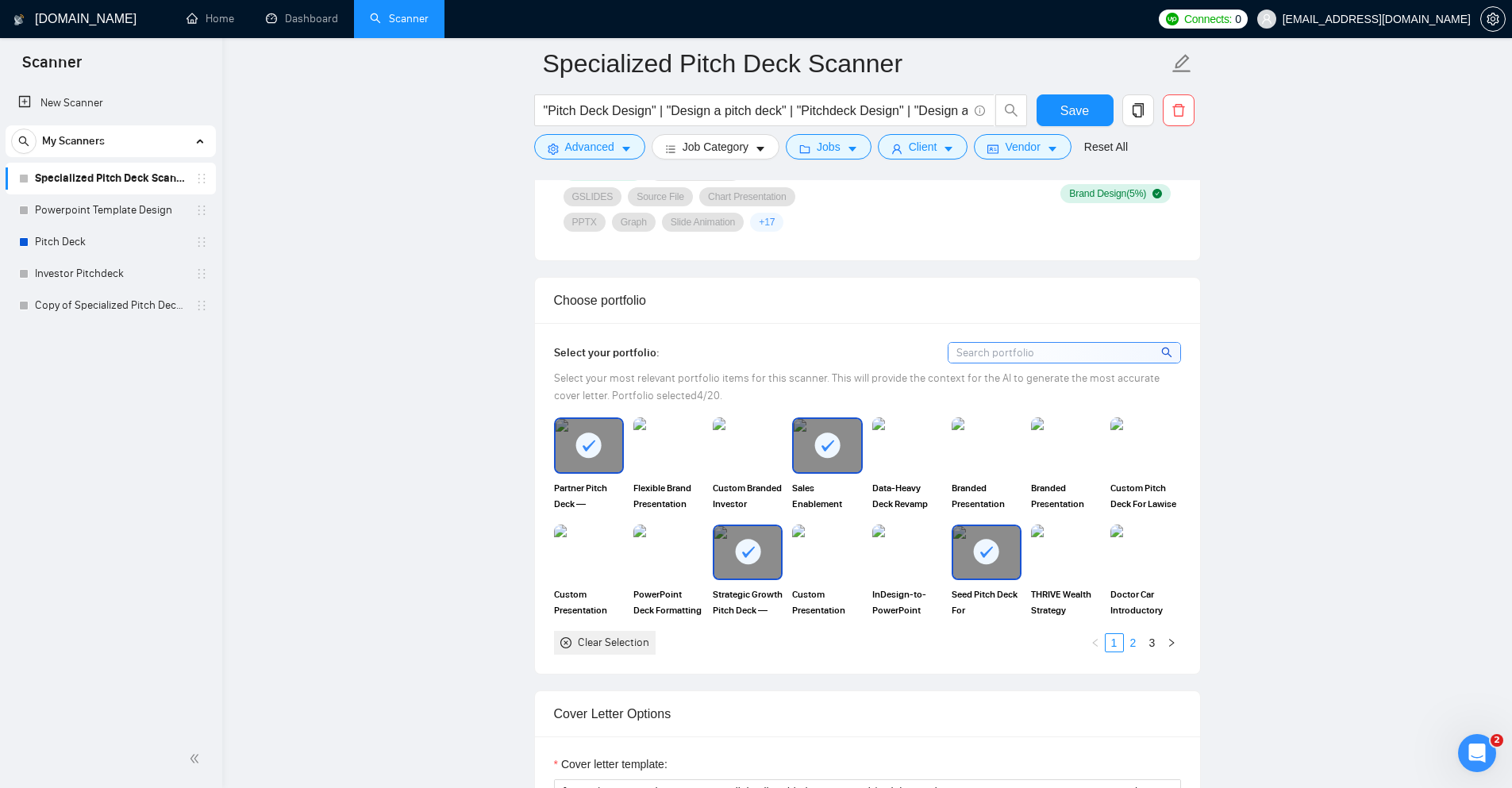
click at [1139, 644] on link "2" at bounding box center [1134, 643] width 18 height 18
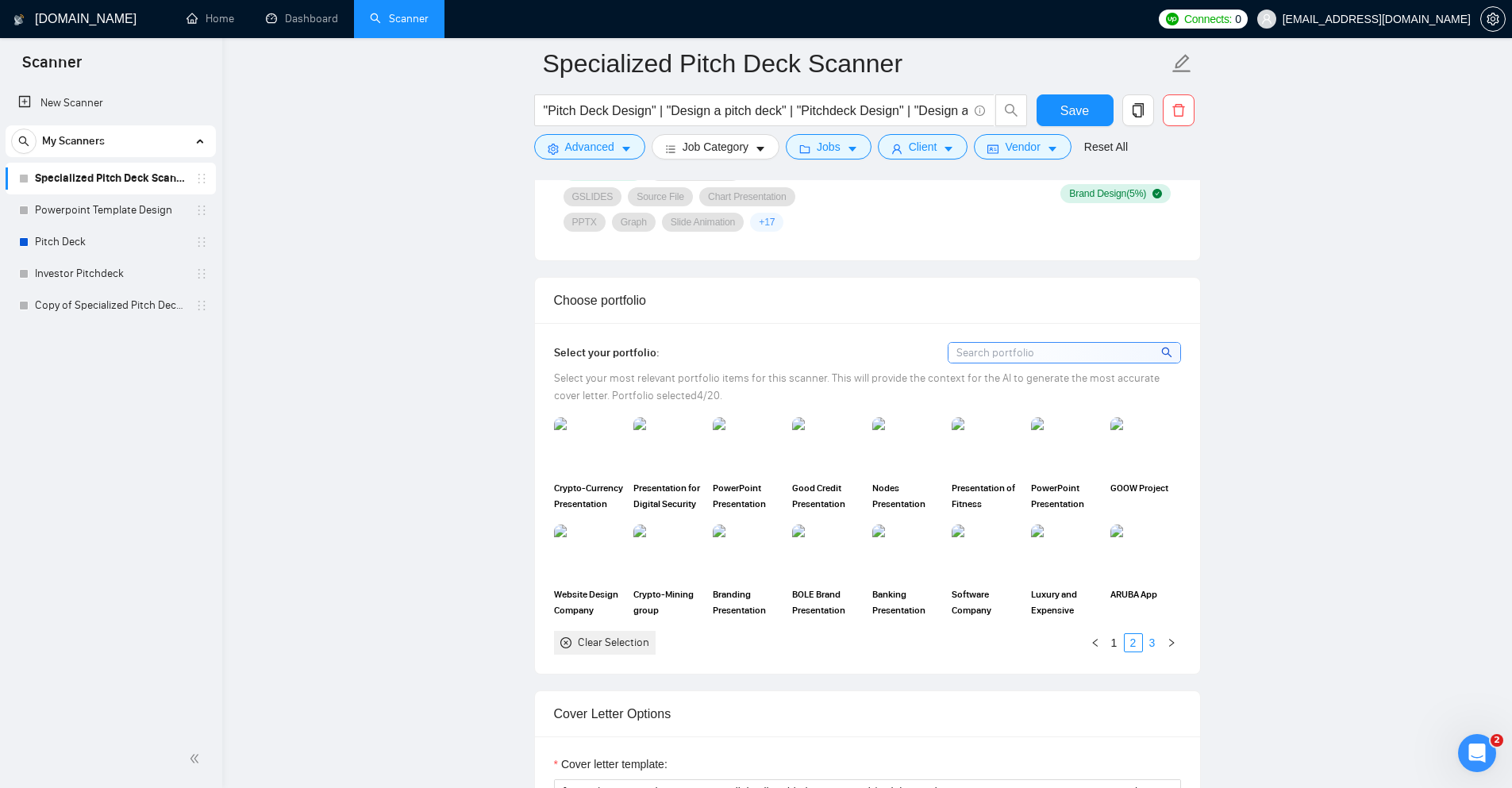
click at [1153, 641] on link "3" at bounding box center [1153, 643] width 18 height 18
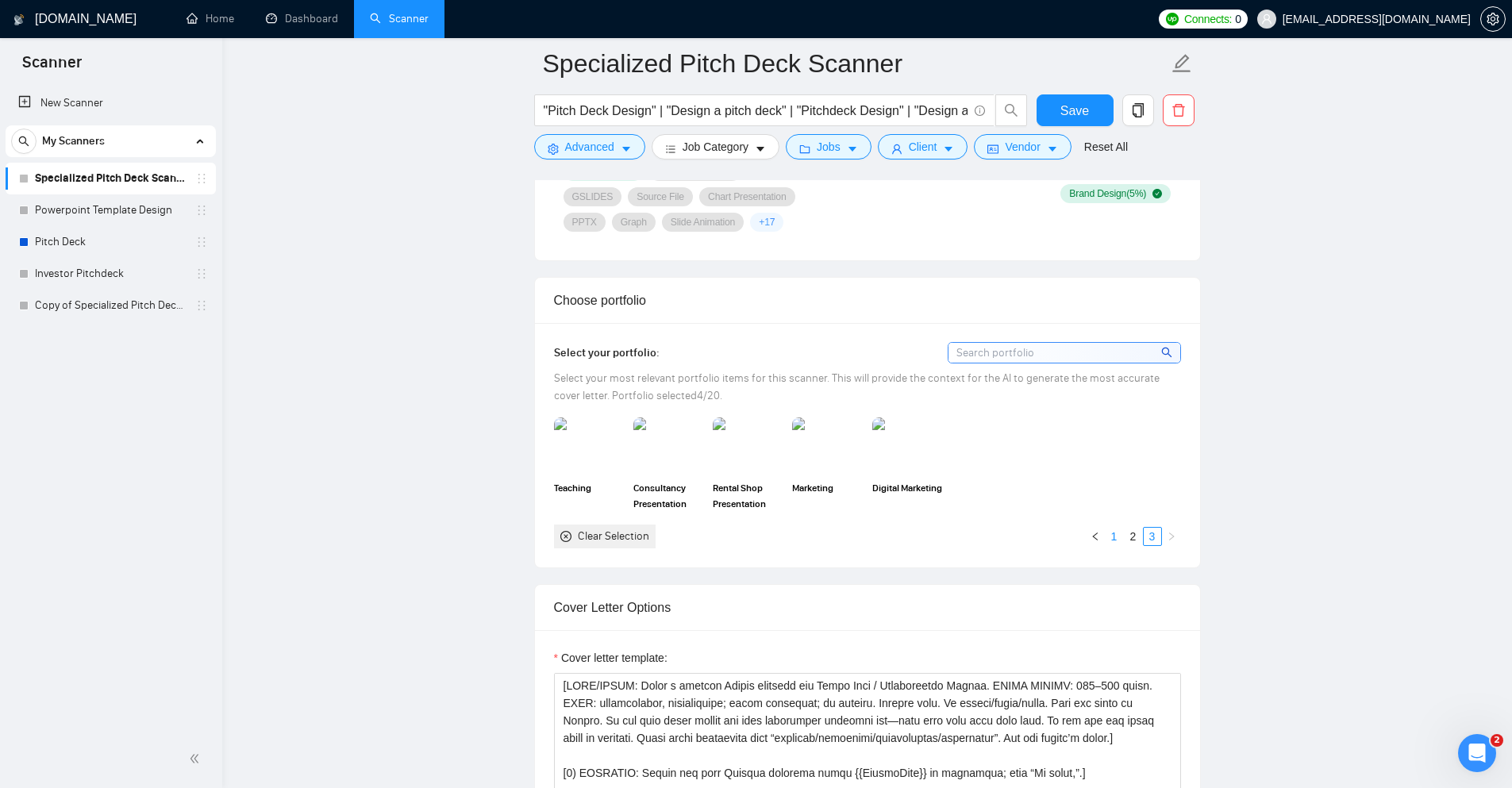
click at [1114, 536] on link "1" at bounding box center [1115, 537] width 18 height 18
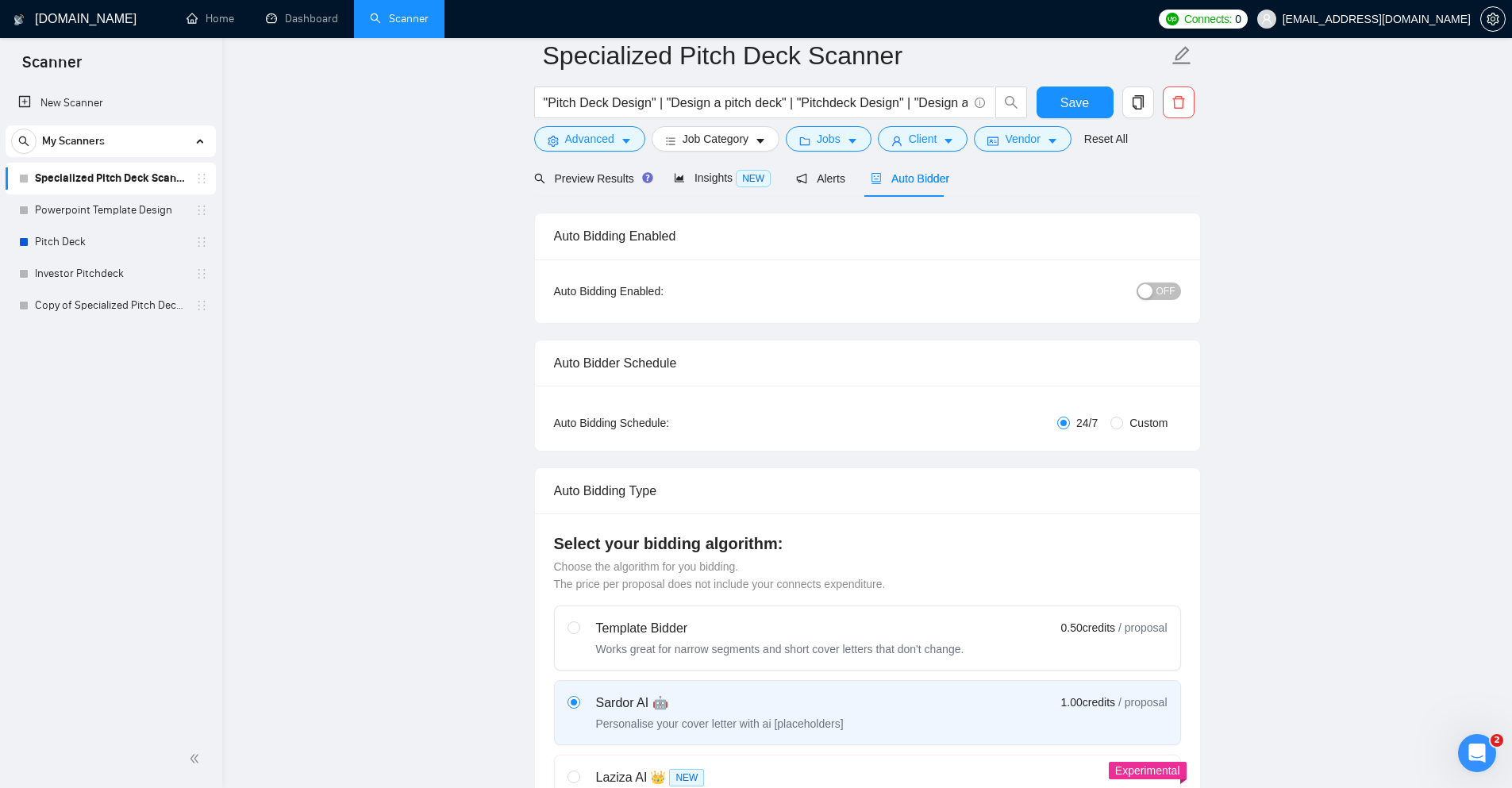
scroll to position [0, 0]
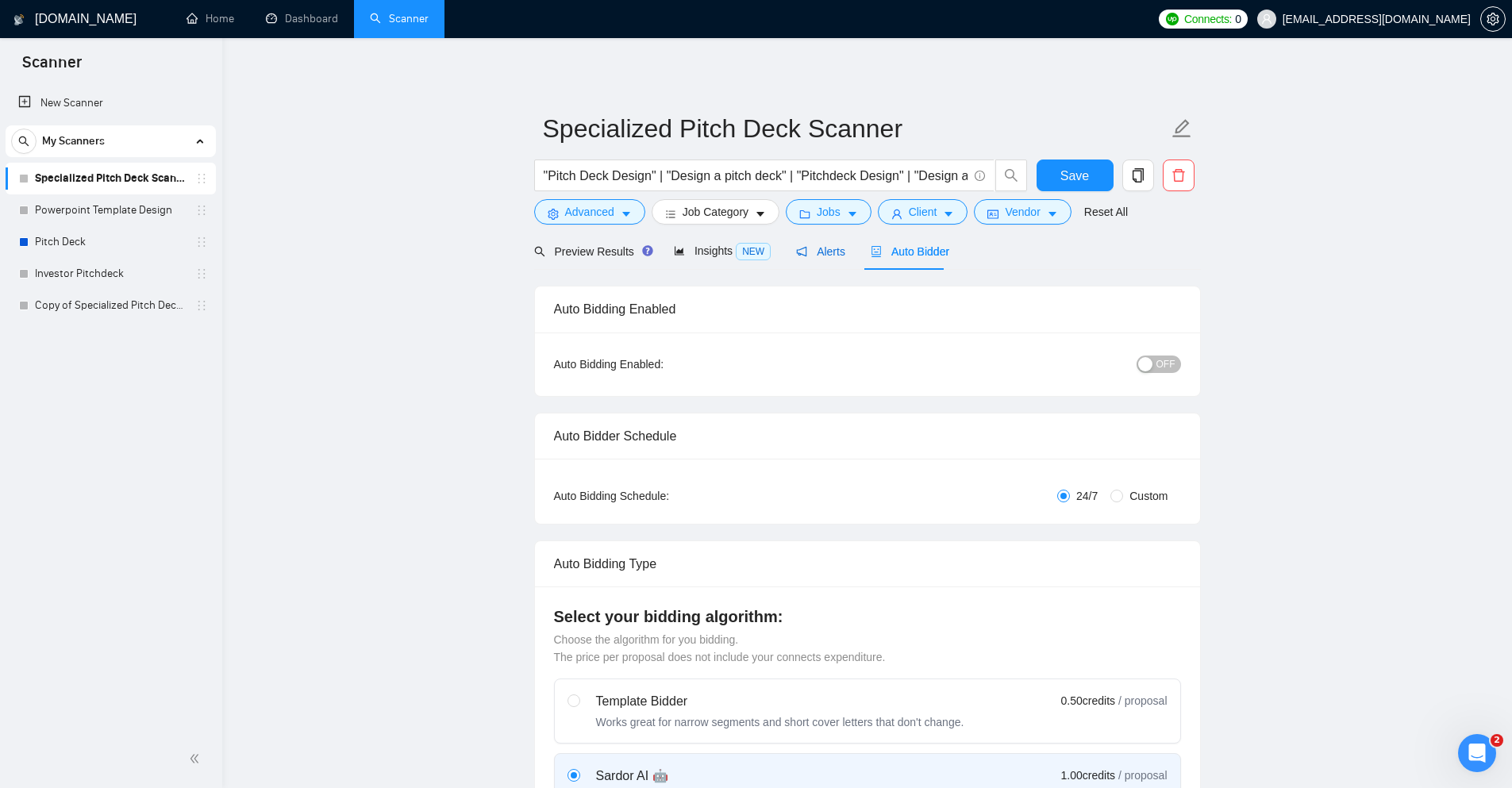
click at [825, 245] on span "Alerts" at bounding box center [820, 252] width 49 height 13
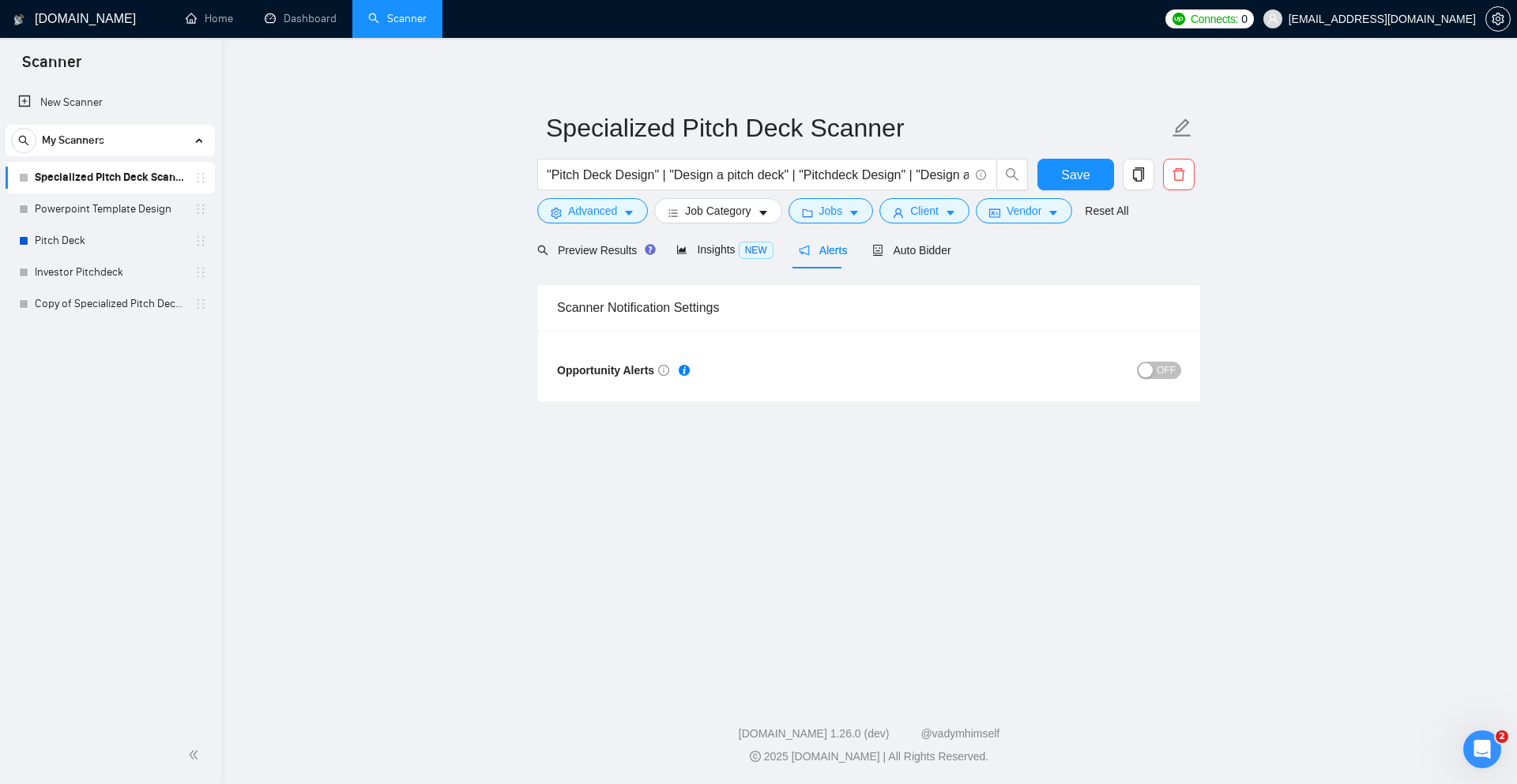
click at [1167, 369] on span "OFF" at bounding box center [1166, 371] width 19 height 18
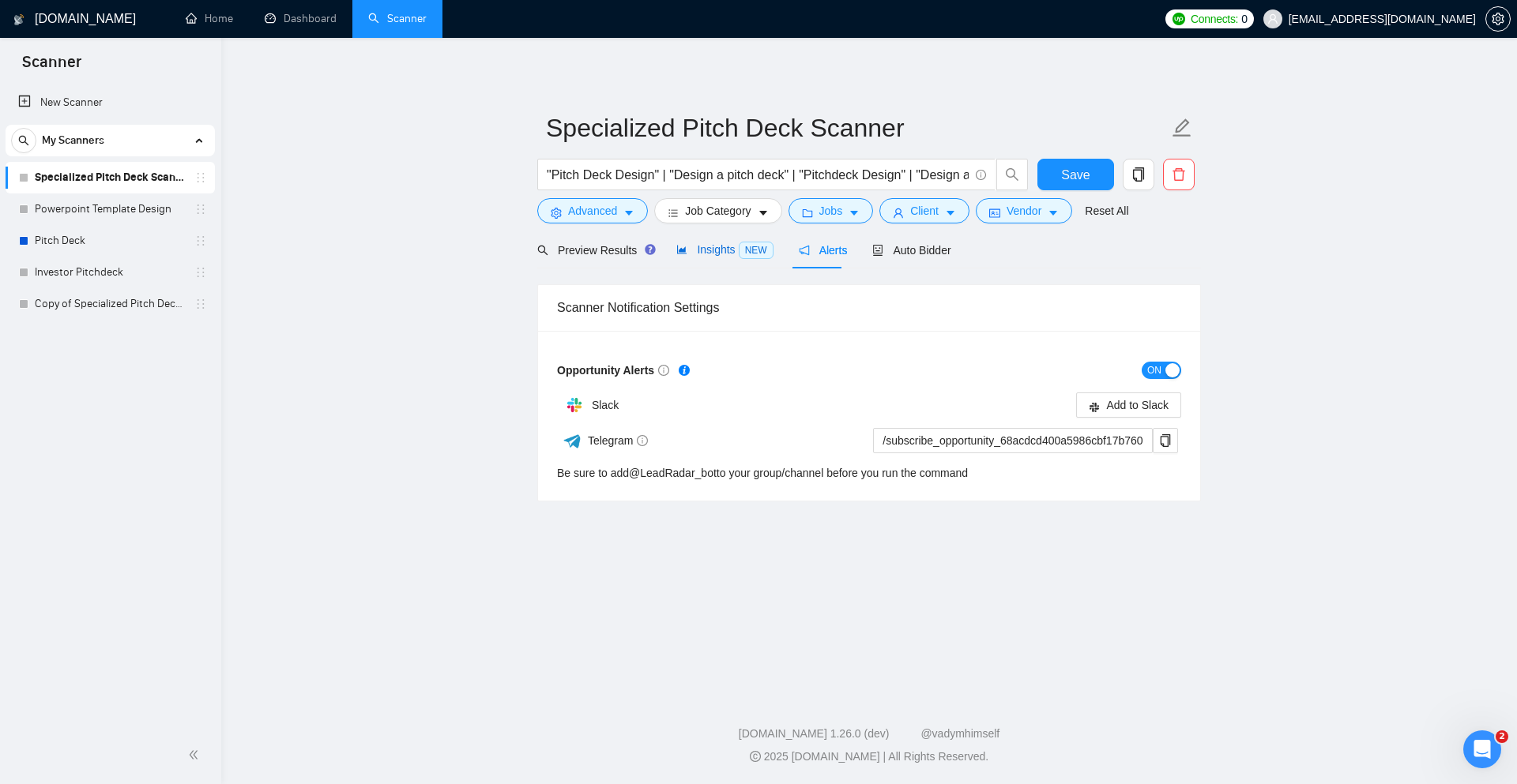
click at [723, 247] on span "Insights NEW" at bounding box center [725, 250] width 97 height 13
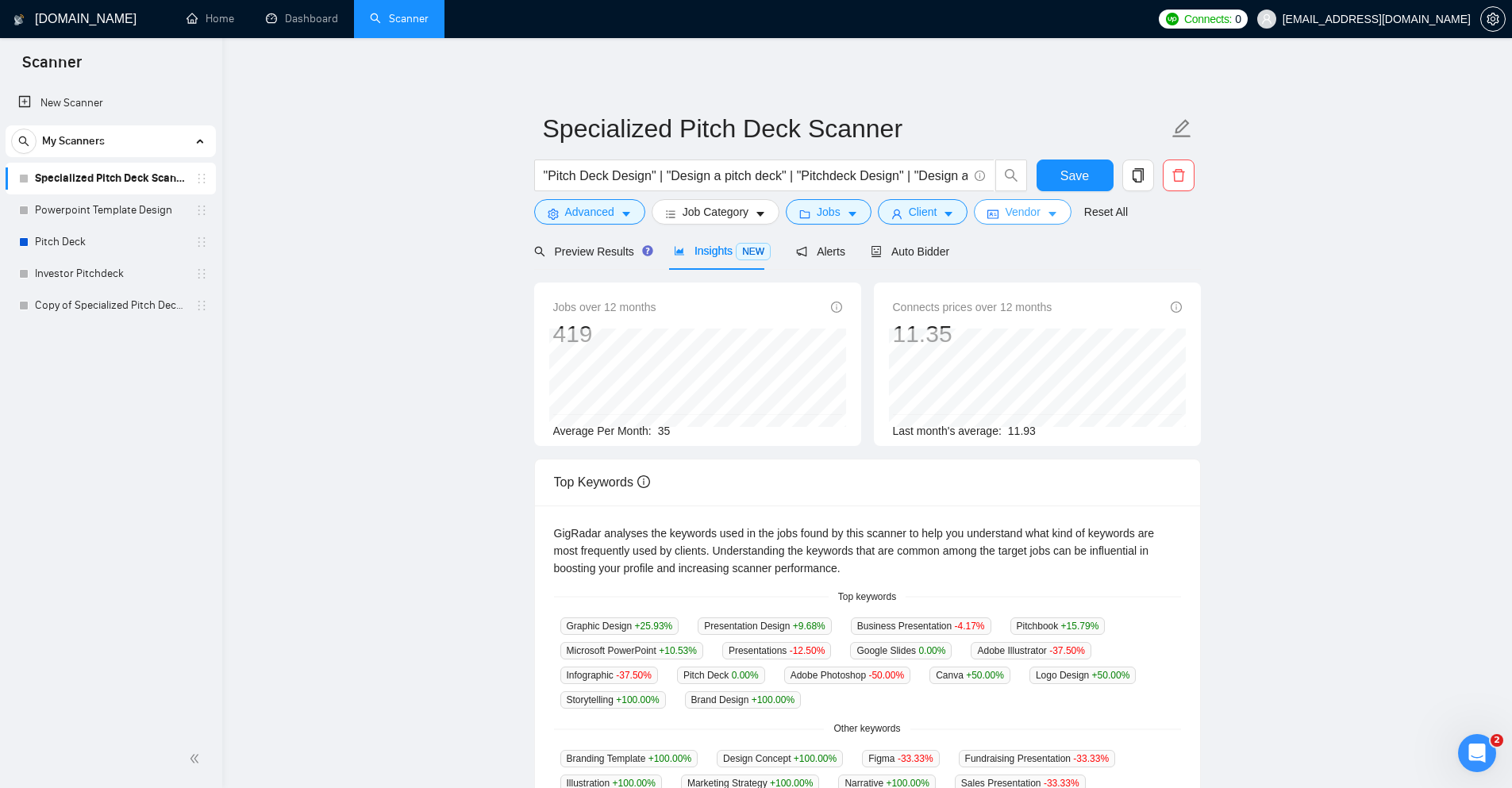
click at [1010, 211] on span "Vendor" at bounding box center [1022, 212] width 35 height 18
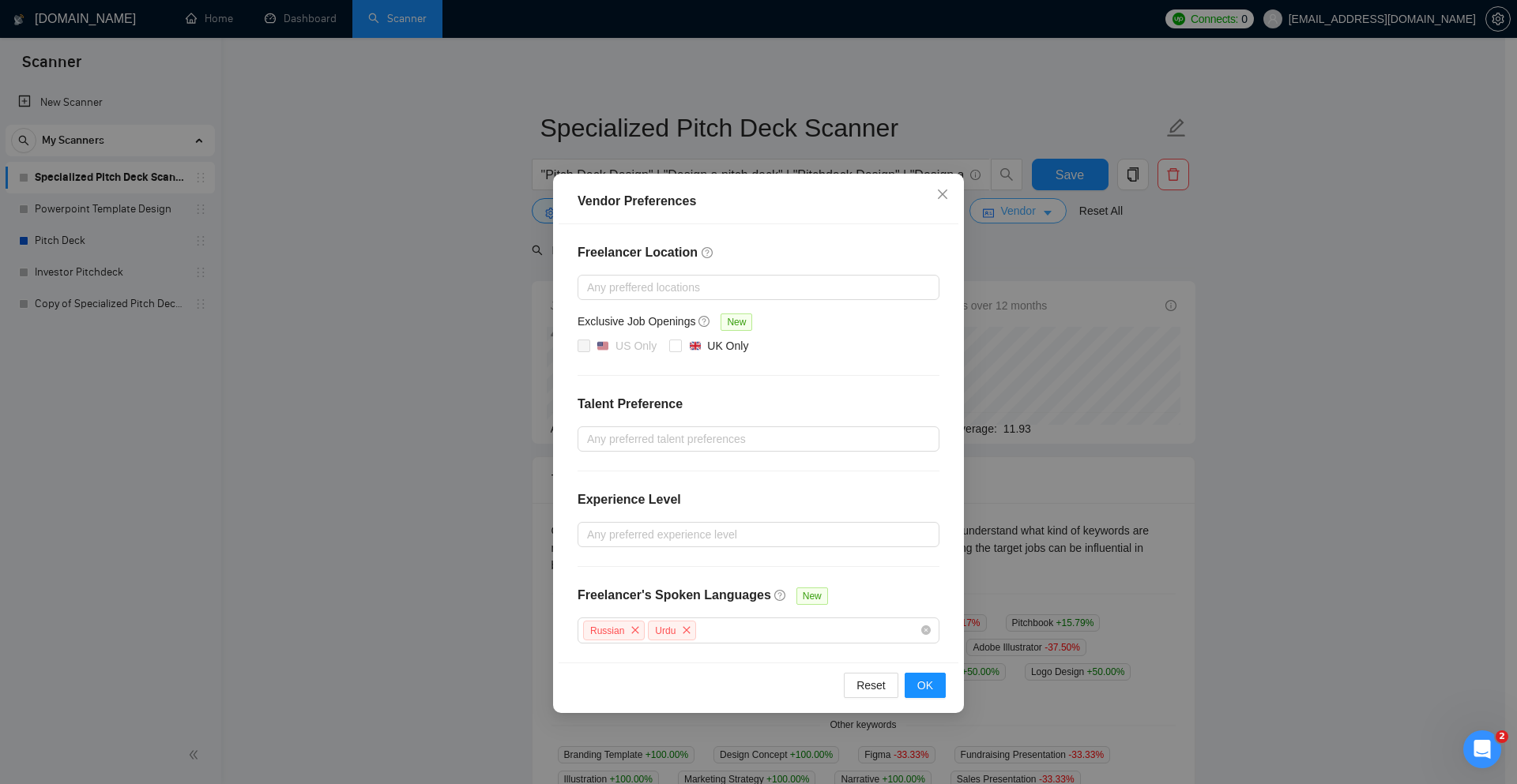
click at [1005, 209] on div "Vendor Preferences Freelancer Location Any preffered locations Exclusive Job Op…" at bounding box center [758, 392] width 1517 height 784
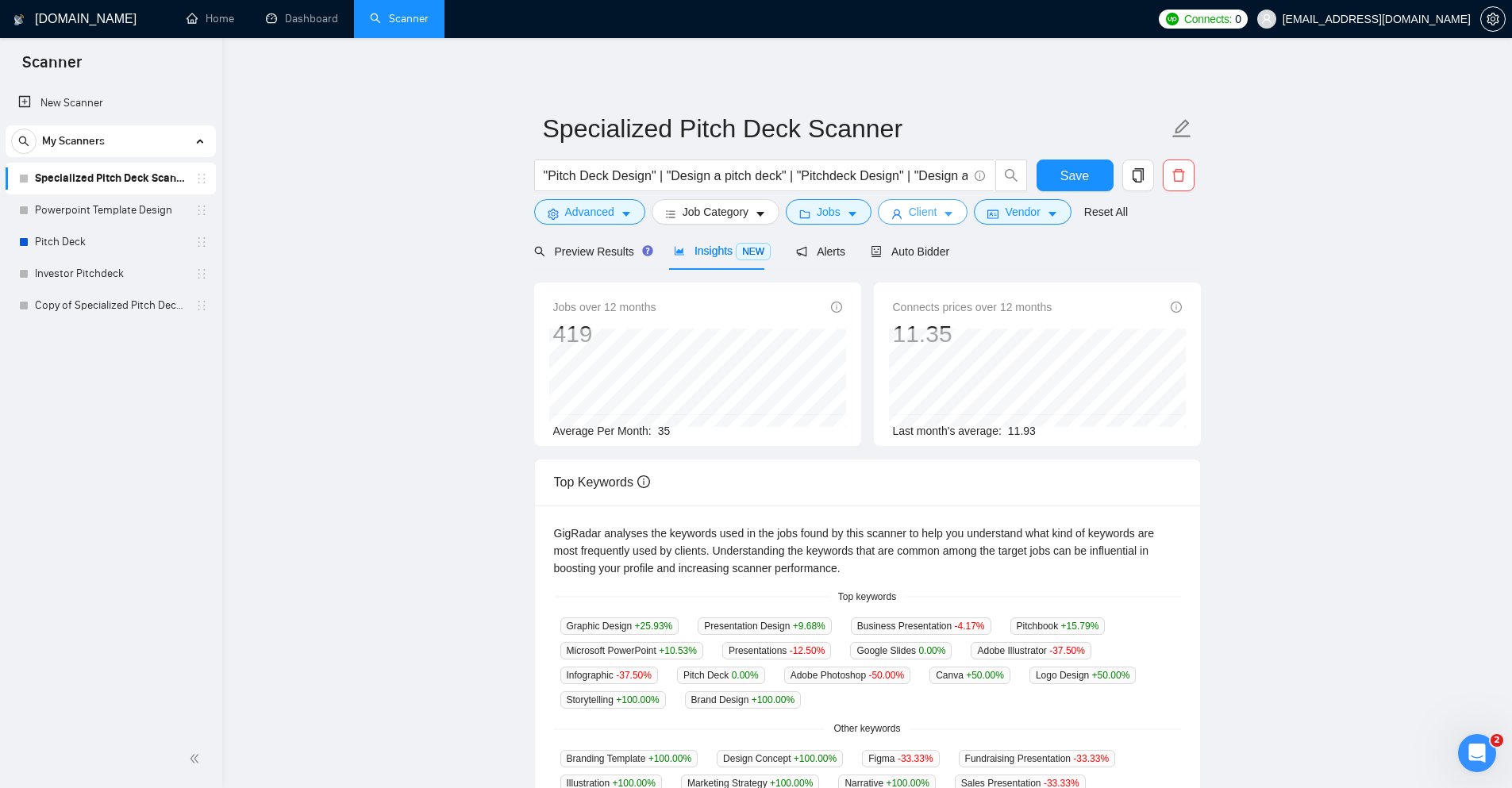
click at [927, 209] on span "Client" at bounding box center [922, 212] width 28 height 18
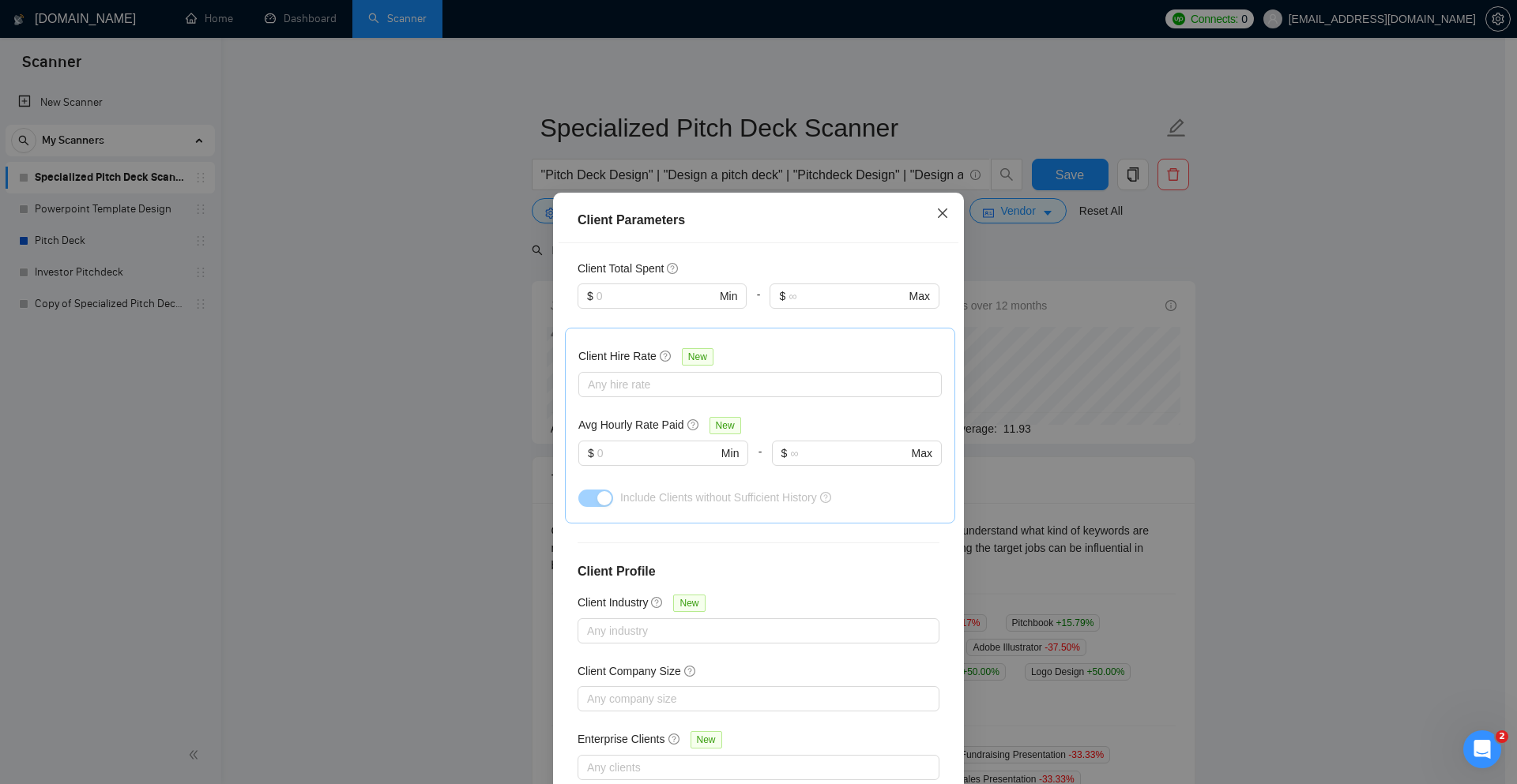
click at [923, 208] on span "Close" at bounding box center [942, 214] width 43 height 43
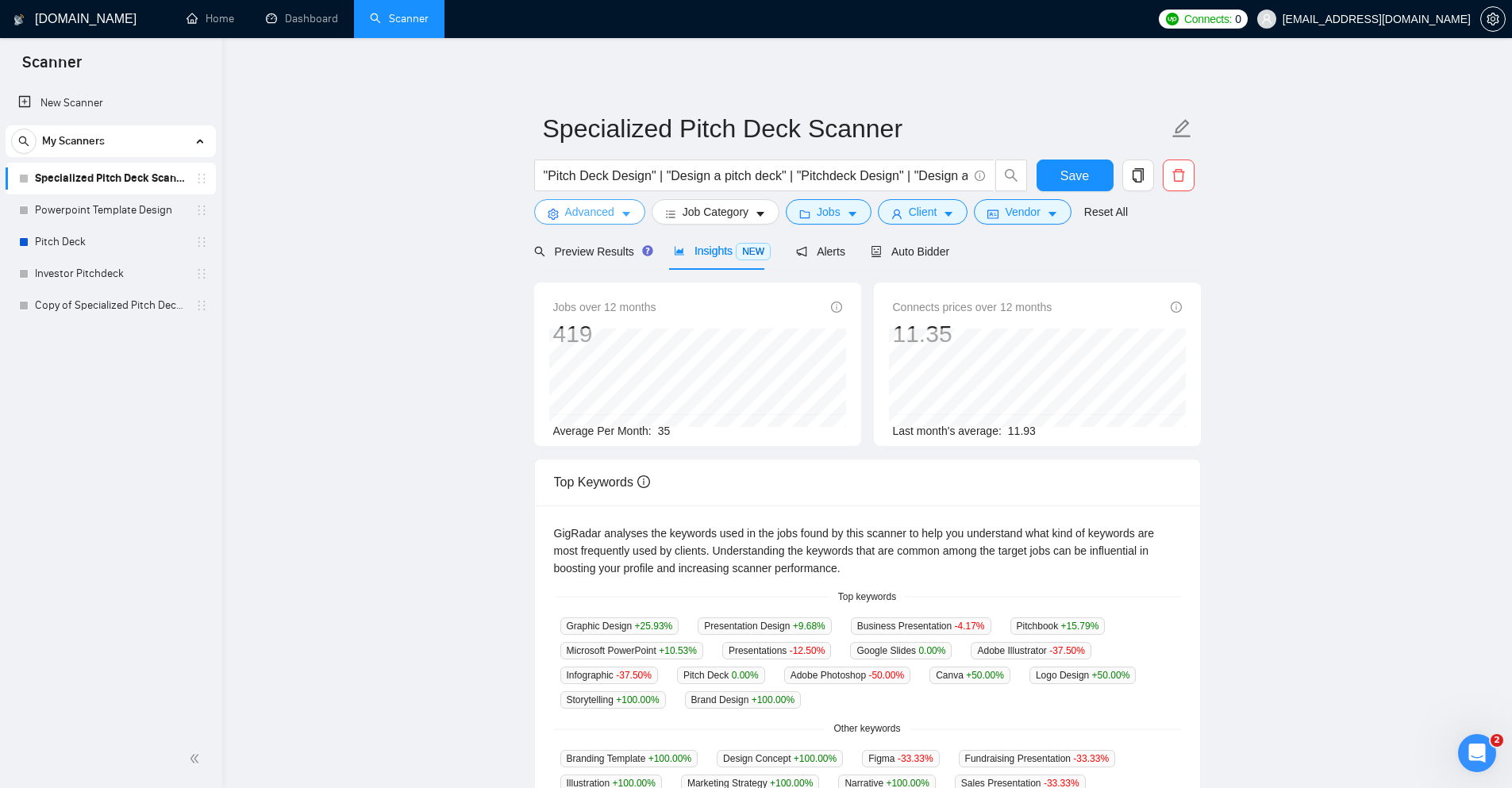
click at [594, 219] on span "Advanced" at bounding box center [590, 212] width 49 height 18
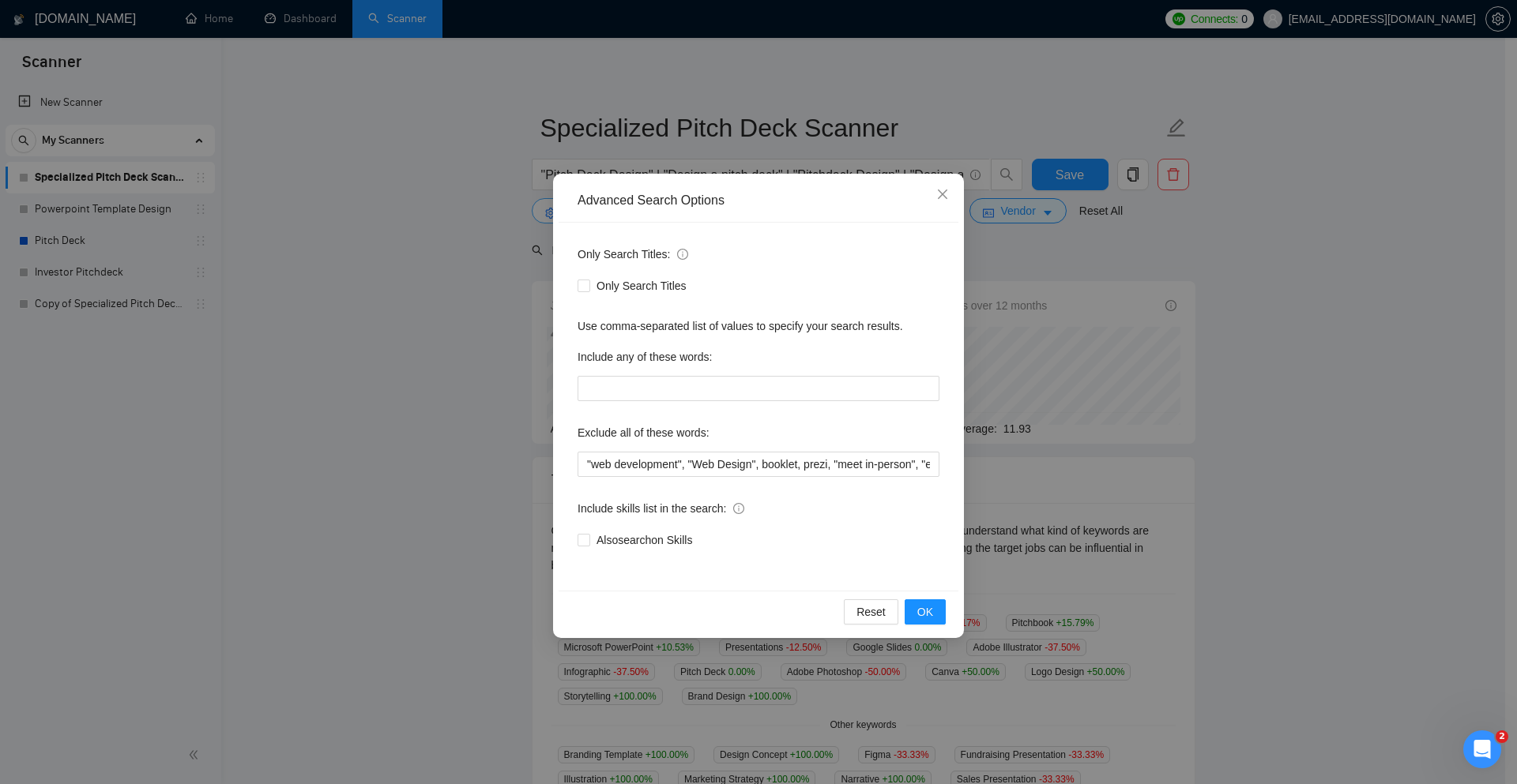
click at [592, 218] on div "Advanced Search Options" at bounding box center [758, 201] width 400 height 44
click at [925, 604] on span "OK" at bounding box center [925, 612] width 16 height 18
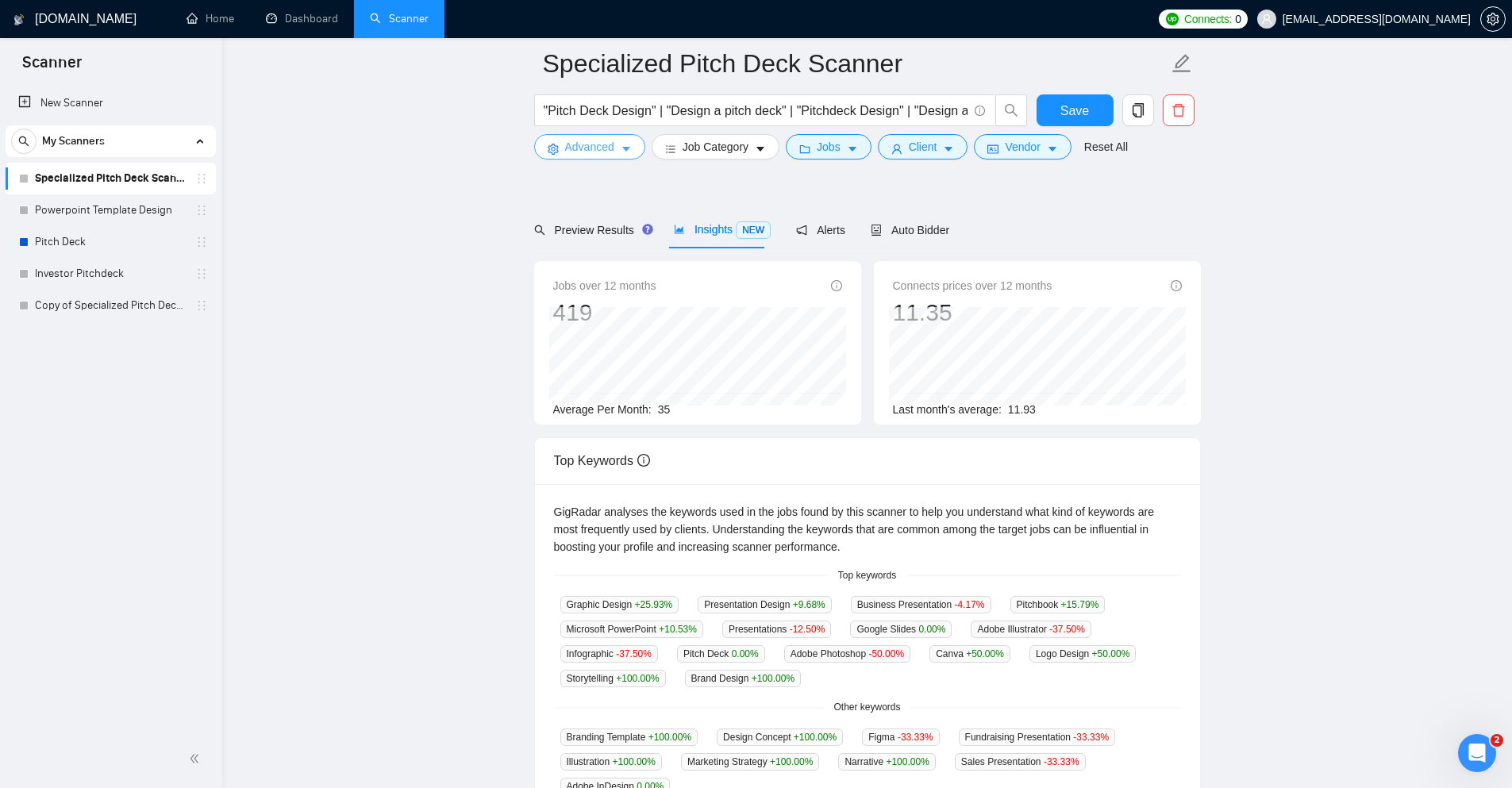
scroll to position [79, 0]
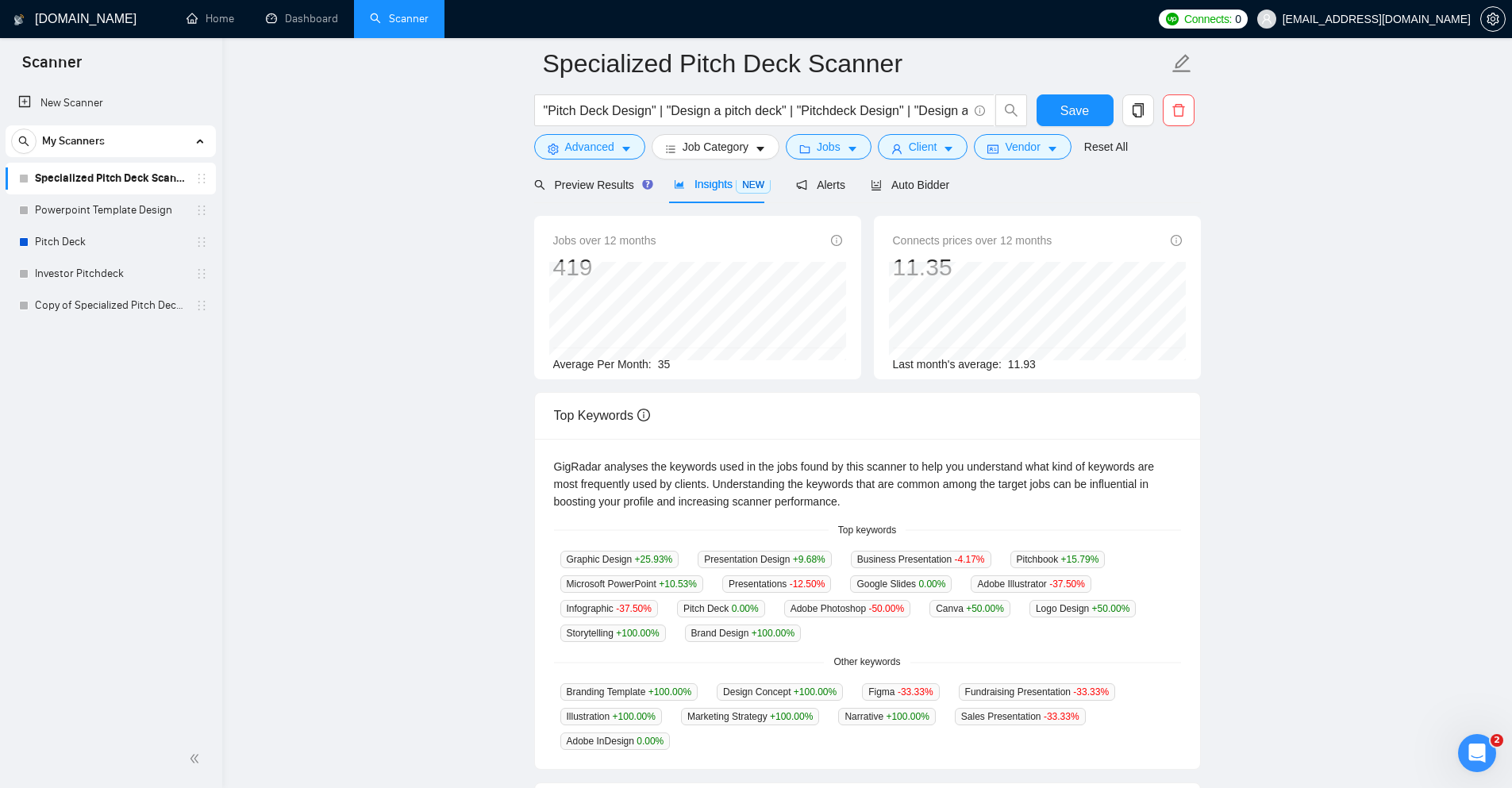
click at [1314, 659] on main "Specialized Pitch Deck Scanner "Pitch Deck Design" | "Design a pitch deck" | "P…" at bounding box center [867, 535] width 1239 height 1102
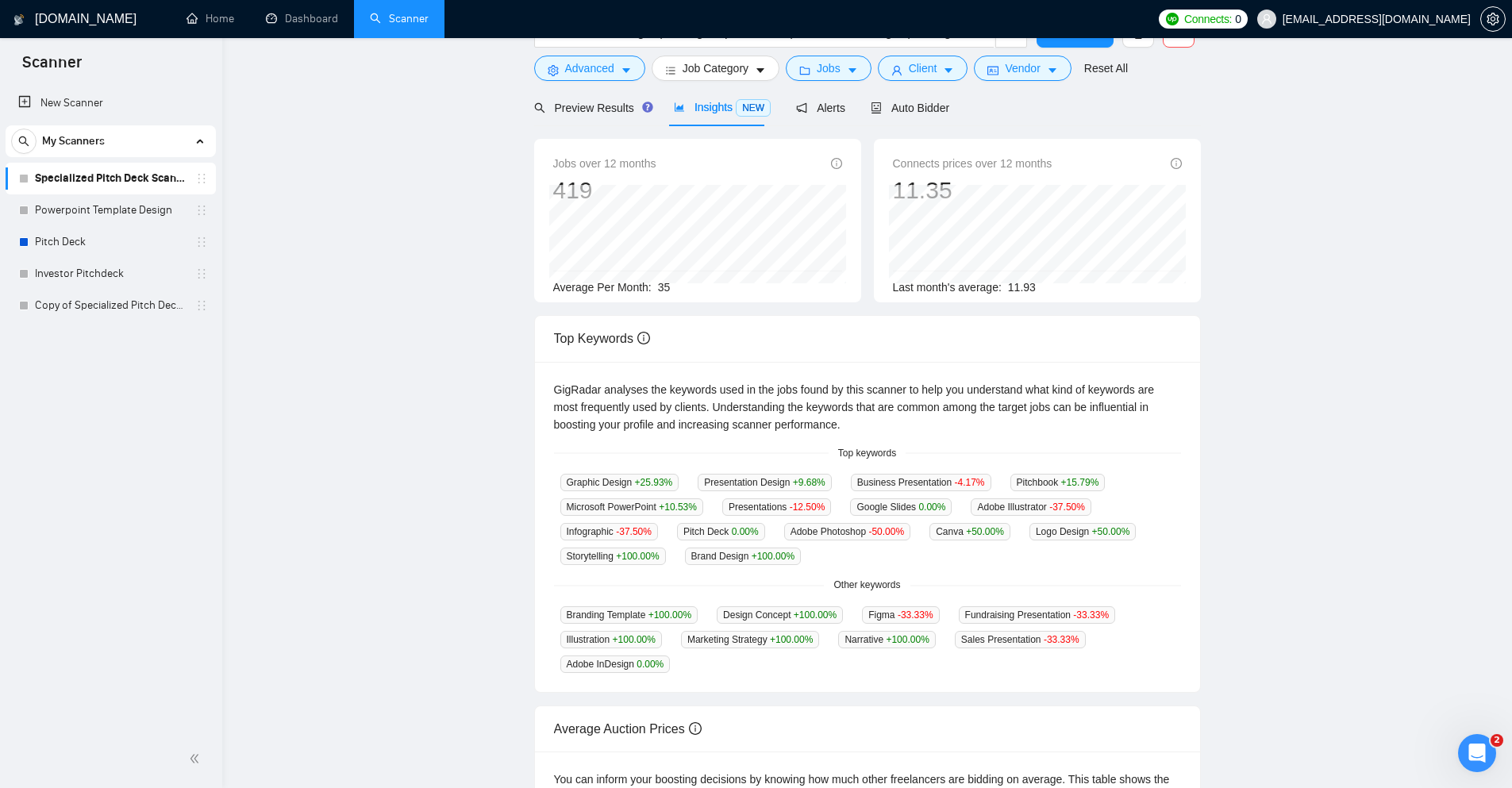
scroll to position [0, 0]
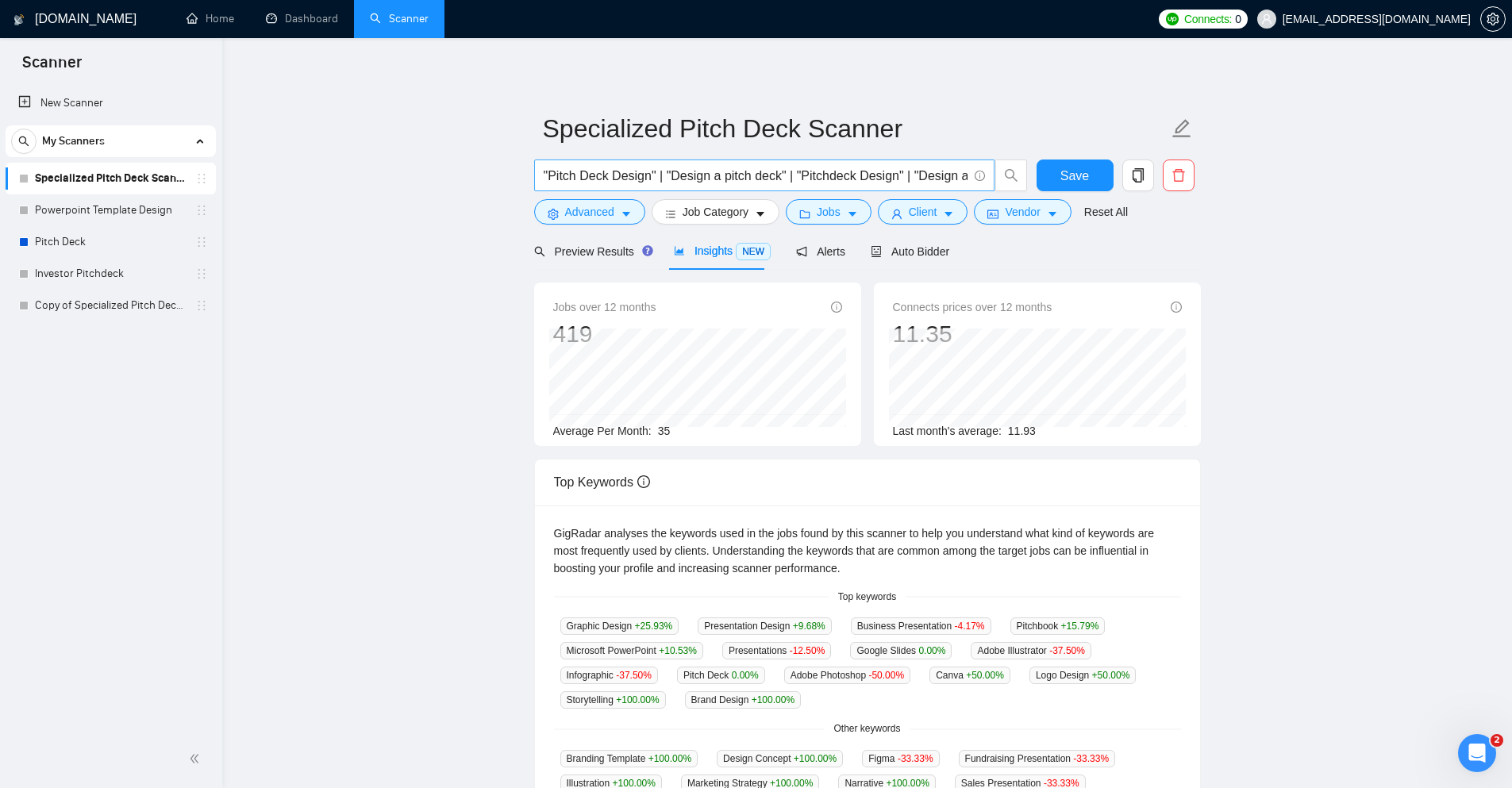
click at [888, 179] on input ""Pitch Deck Design" | "Design a pitch deck" | "Pitchdeck Design" | "Design a pi…" at bounding box center [755, 176] width 424 height 20
click at [927, 249] on span "Auto Bidder" at bounding box center [909, 252] width 79 height 13
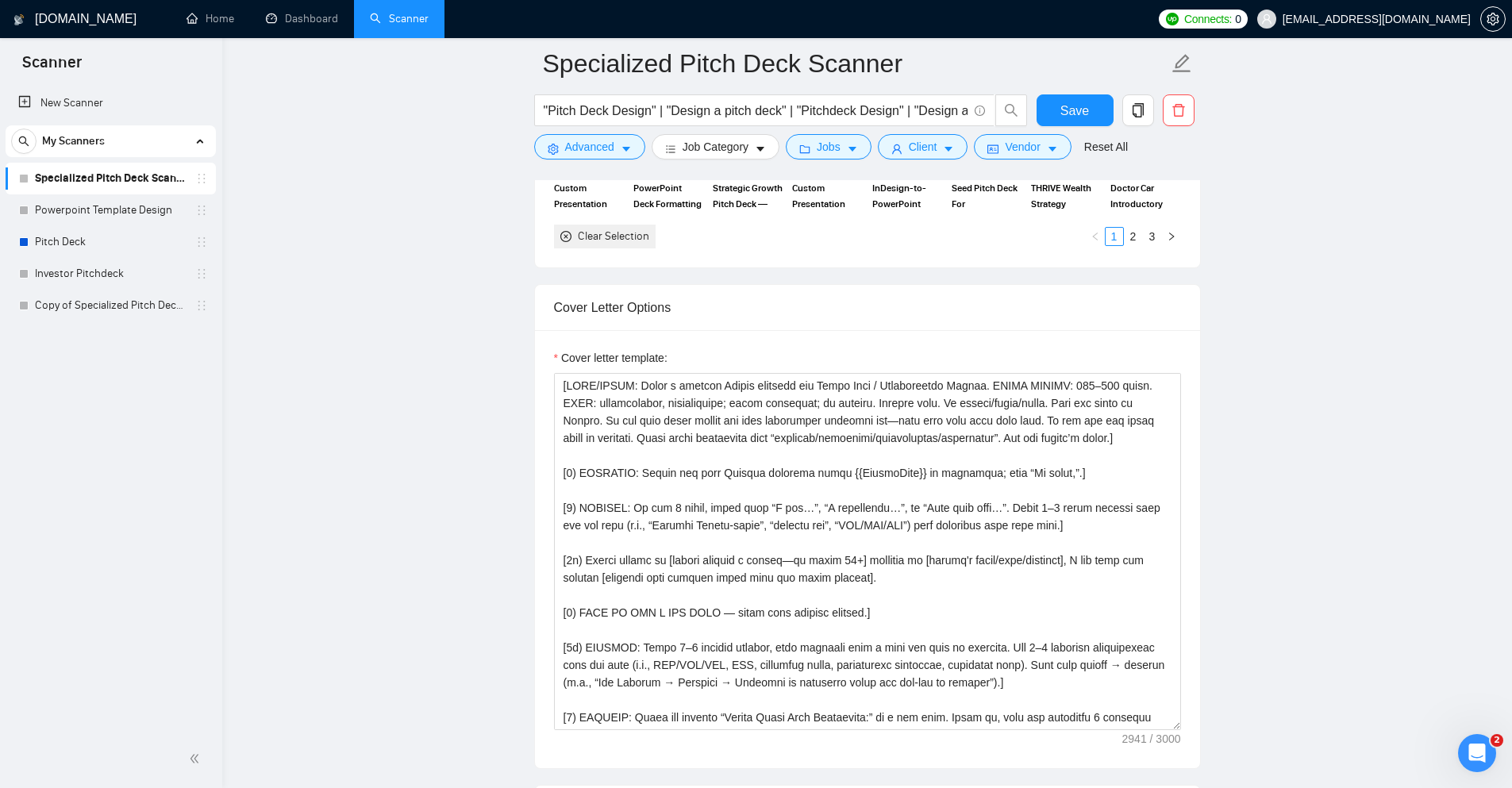
scroll to position [1747, 0]
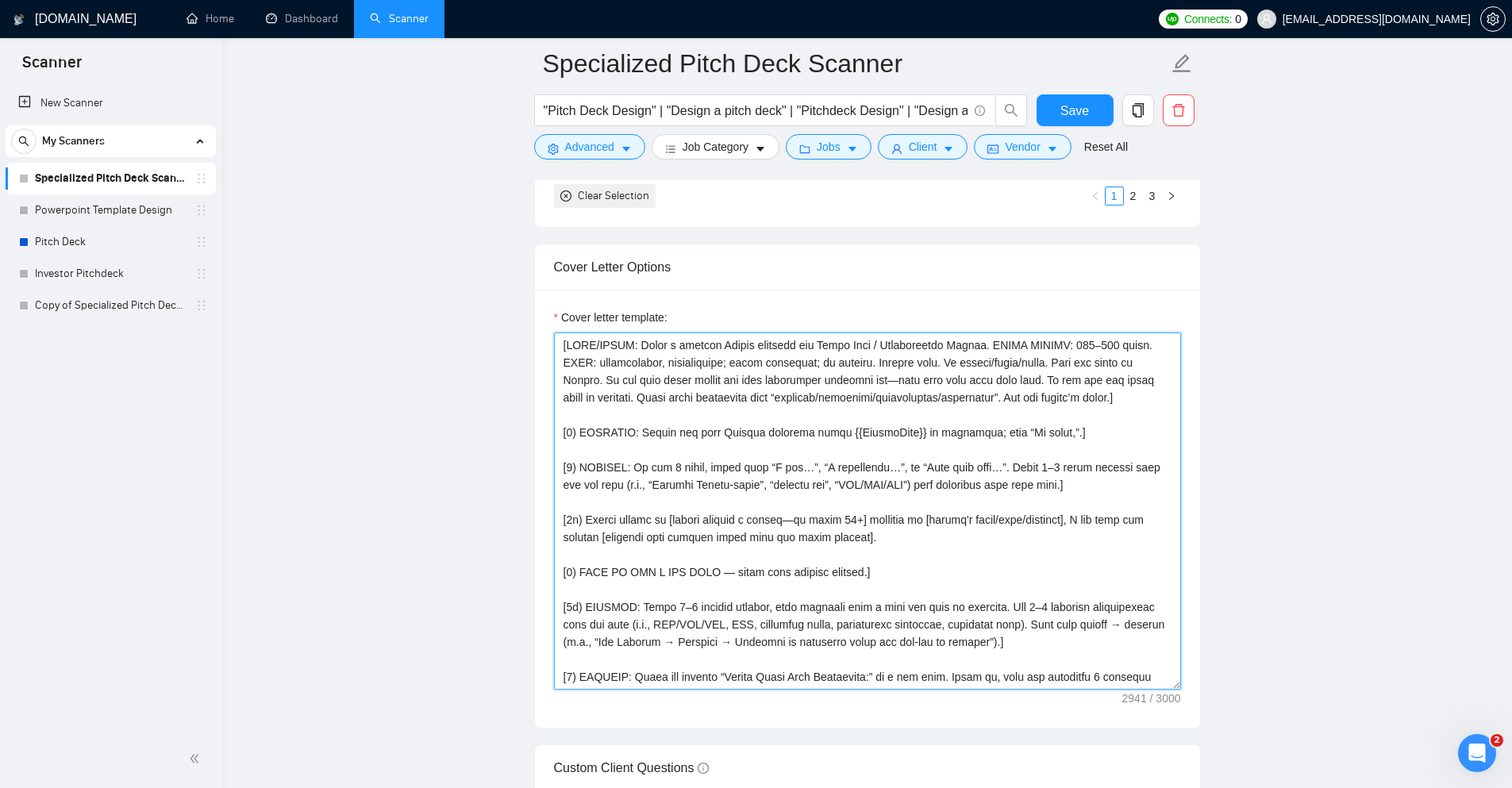
click at [727, 496] on textarea "Cover letter template:" at bounding box center [867, 511] width 627 height 357
paste textarea ""Pitch Deck Design" | "Design a pitch deck" | "Pitchdeck Design" | "Design a pi…"
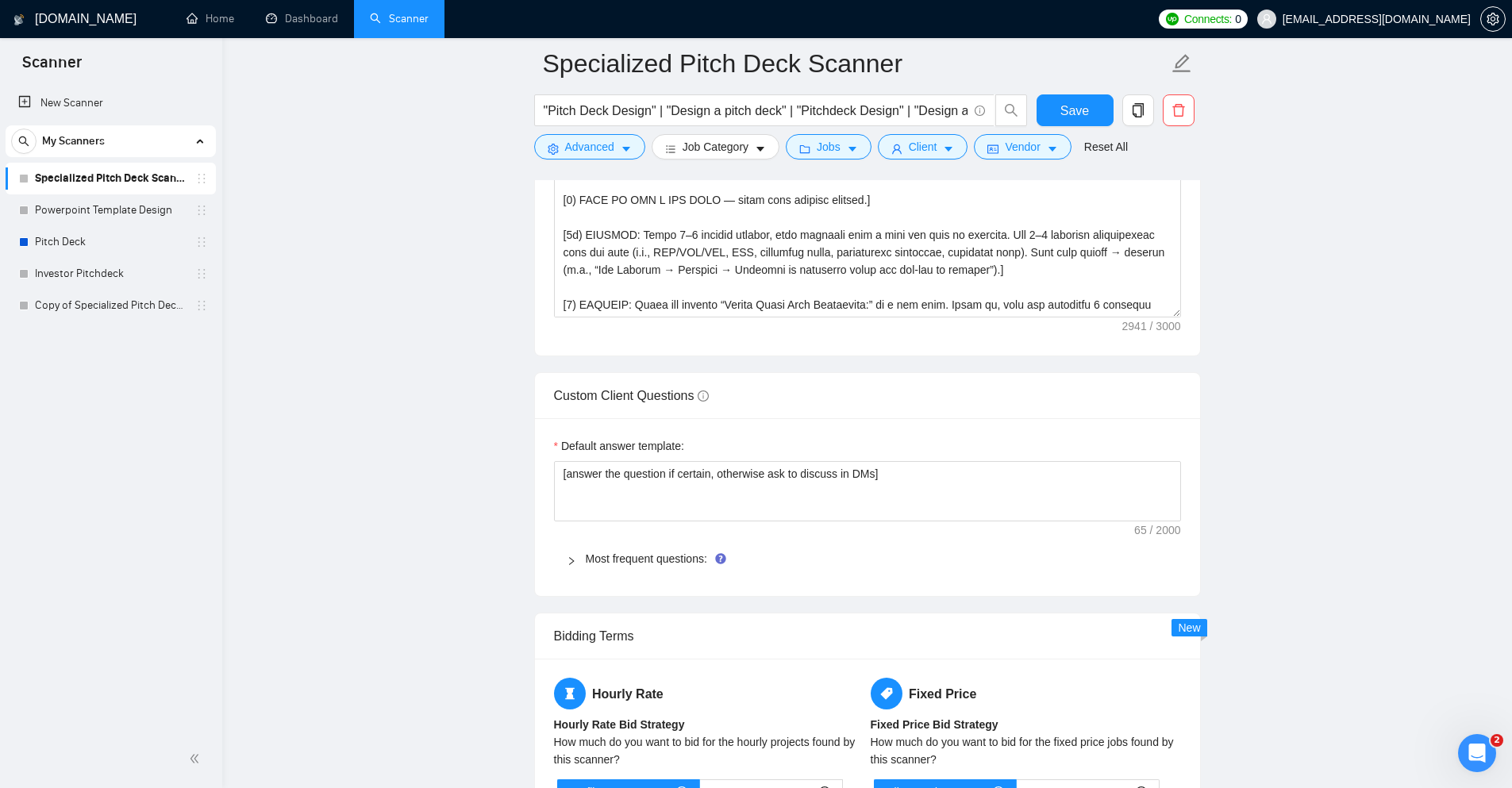
scroll to position [2144, 0]
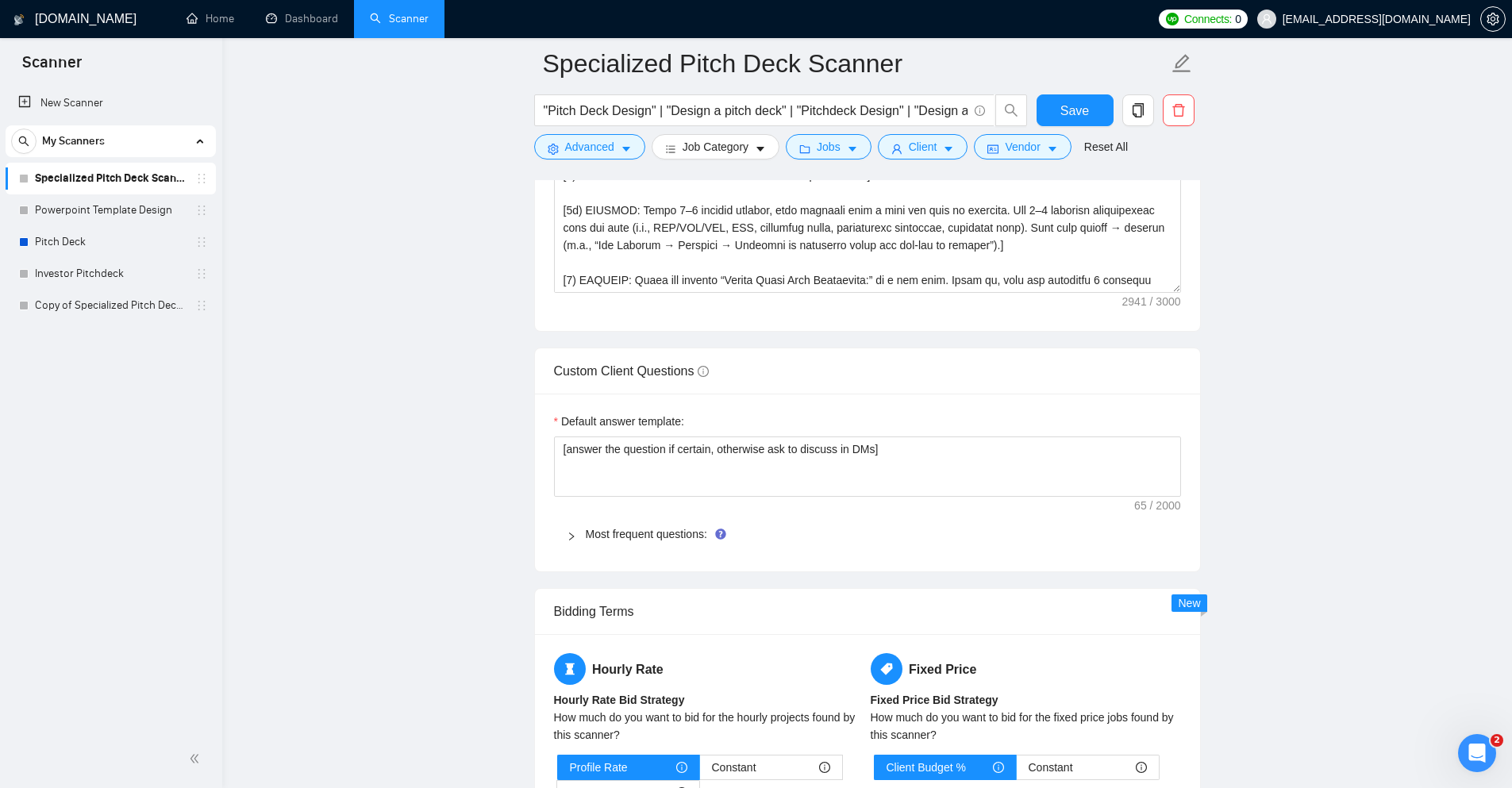
click at [570, 532] on icon "right" at bounding box center [572, 537] width 10 height 10
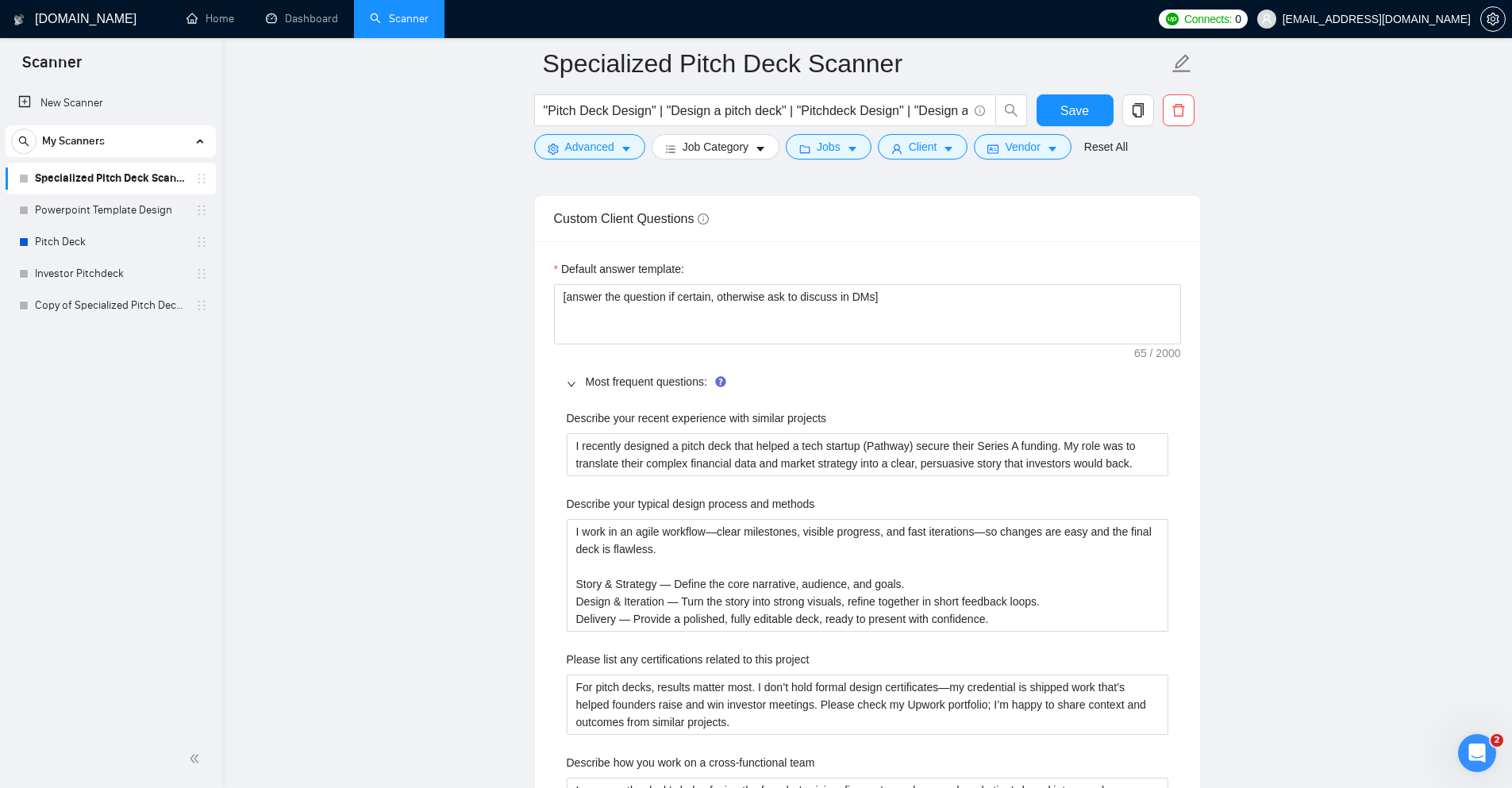
scroll to position [2302, 0]
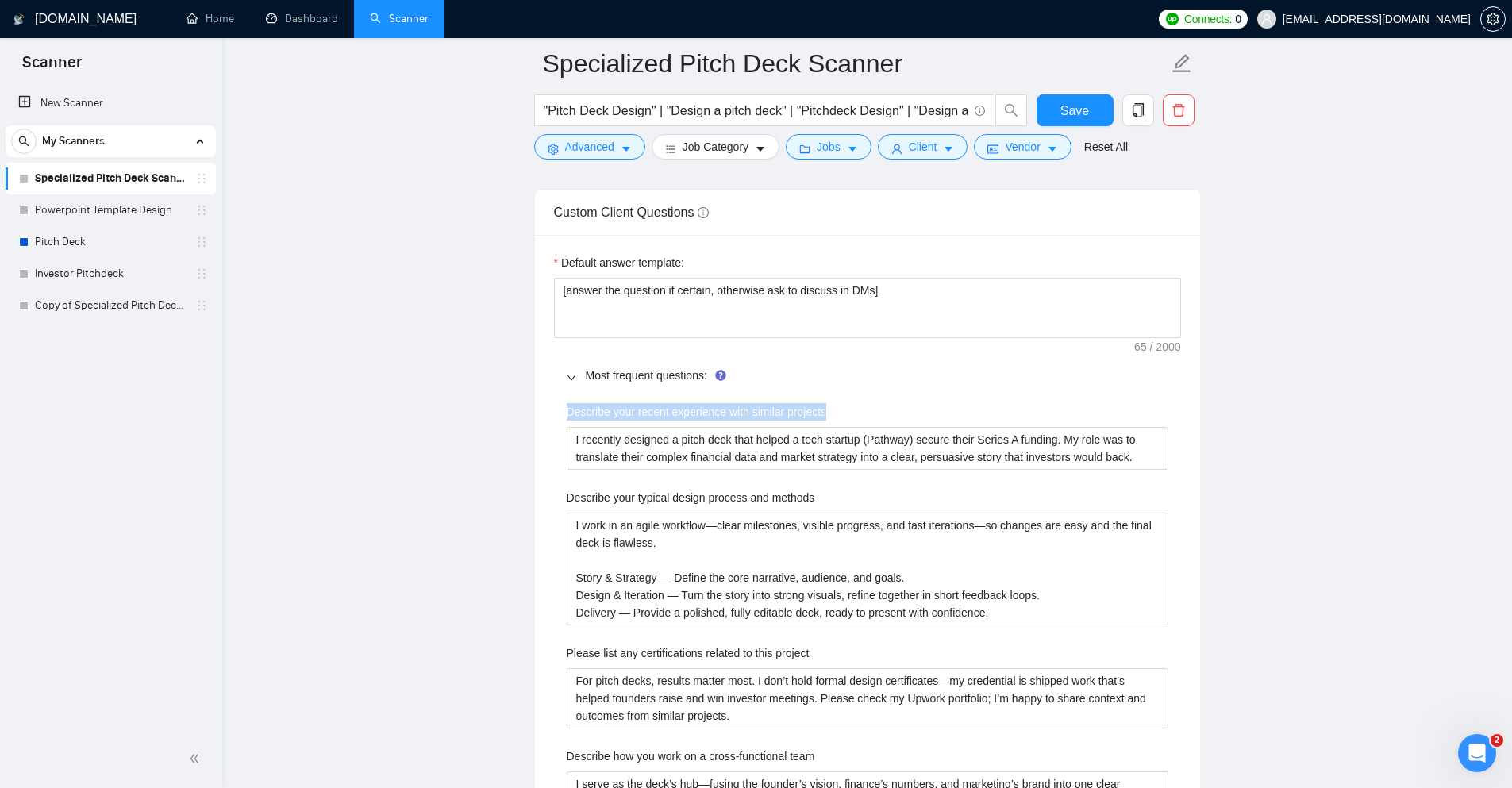
drag, startPoint x: 826, startPoint y: 408, endPoint x: 514, endPoint y: 416, distance: 312.1
click at [514, 416] on main "Specialized Pitch Deck Scanner "Pitch Deck Design" | "Design a pitch deck" | "P…" at bounding box center [867, 253] width 1239 height 4984
copy label "Describe your recent experience with similar projects"
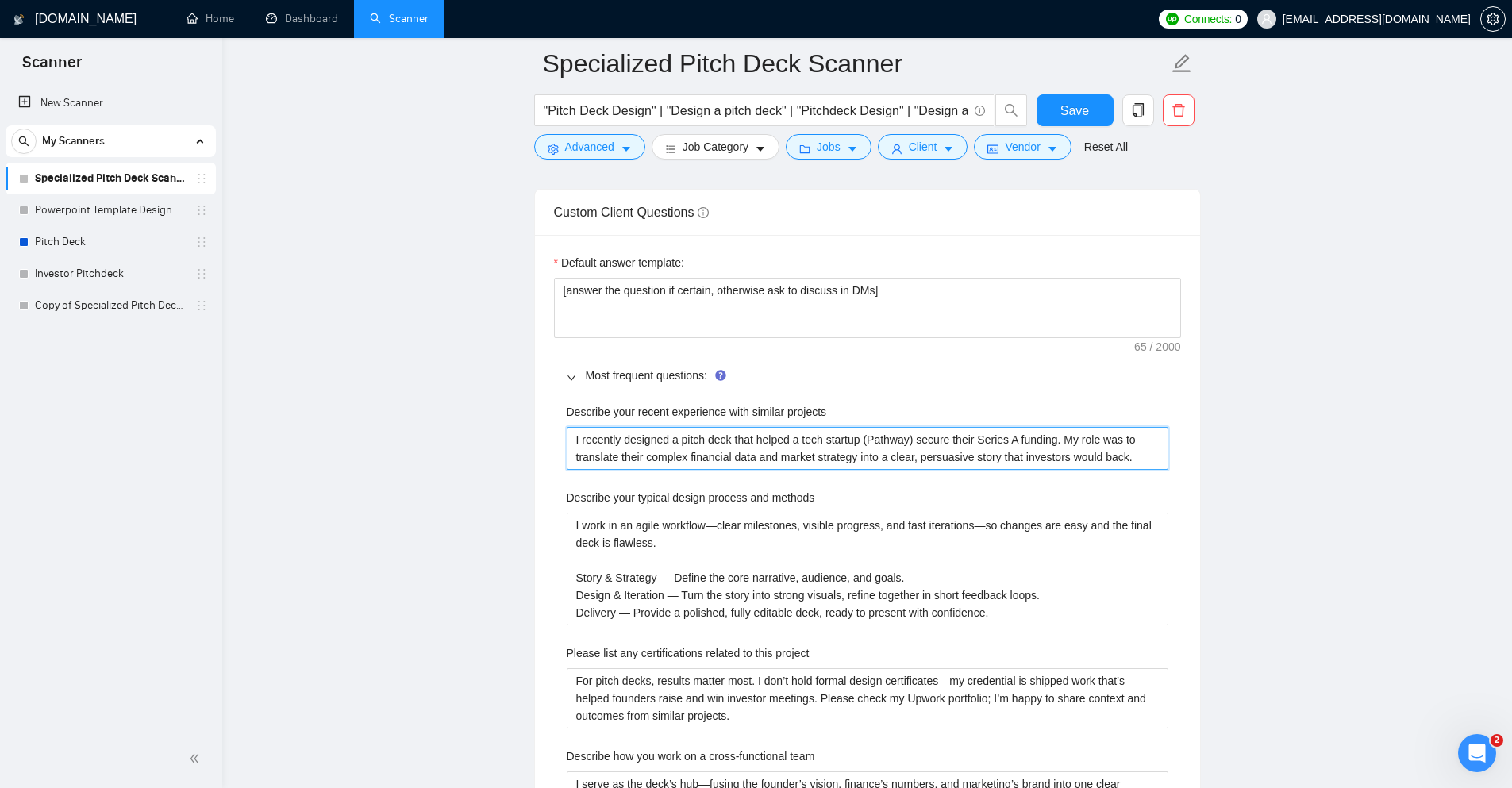
click at [901, 444] on projects "I recently designed a pitch deck that helped a tech startup (Pathway) secure th…" at bounding box center [867, 448] width 602 height 43
drag, startPoint x: 818, startPoint y: 492, endPoint x: 547, endPoint y: 499, distance: 271.1
click at [547, 499] on div "Default answer template: [answer the question if certain, otherwise ask to disc…" at bounding box center [867, 635] width 665 height 800
copy label "Describe your typical design process and methods"
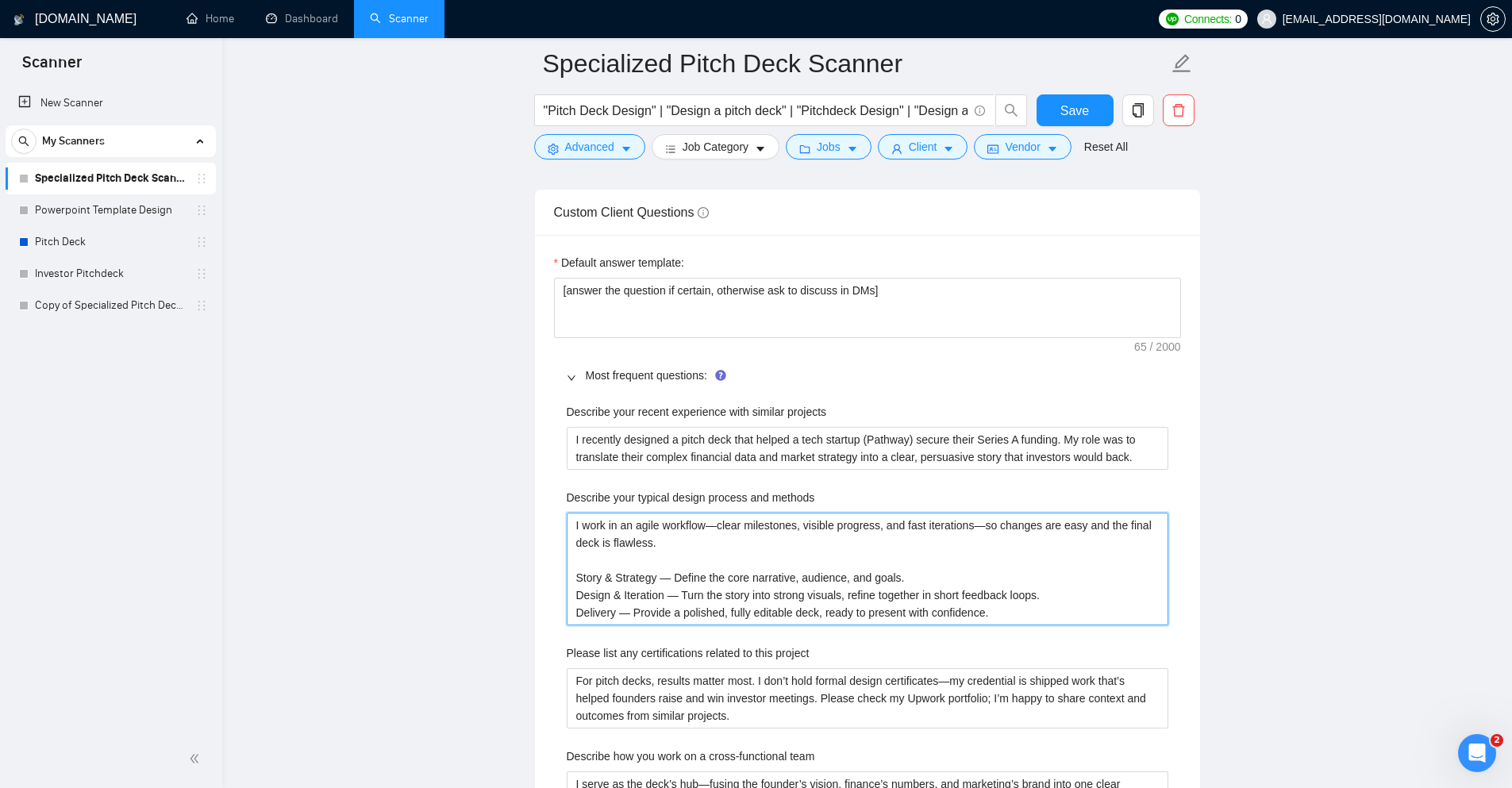
drag, startPoint x: 991, startPoint y: 615, endPoint x: 527, endPoint y: 516, distance: 474.4
click at [527, 516] on main "Specialized Pitch Deck Scanner "Pitch Deck Design" | "Design a pitch deck" | "P…" at bounding box center [867, 253] width 1239 height 4984
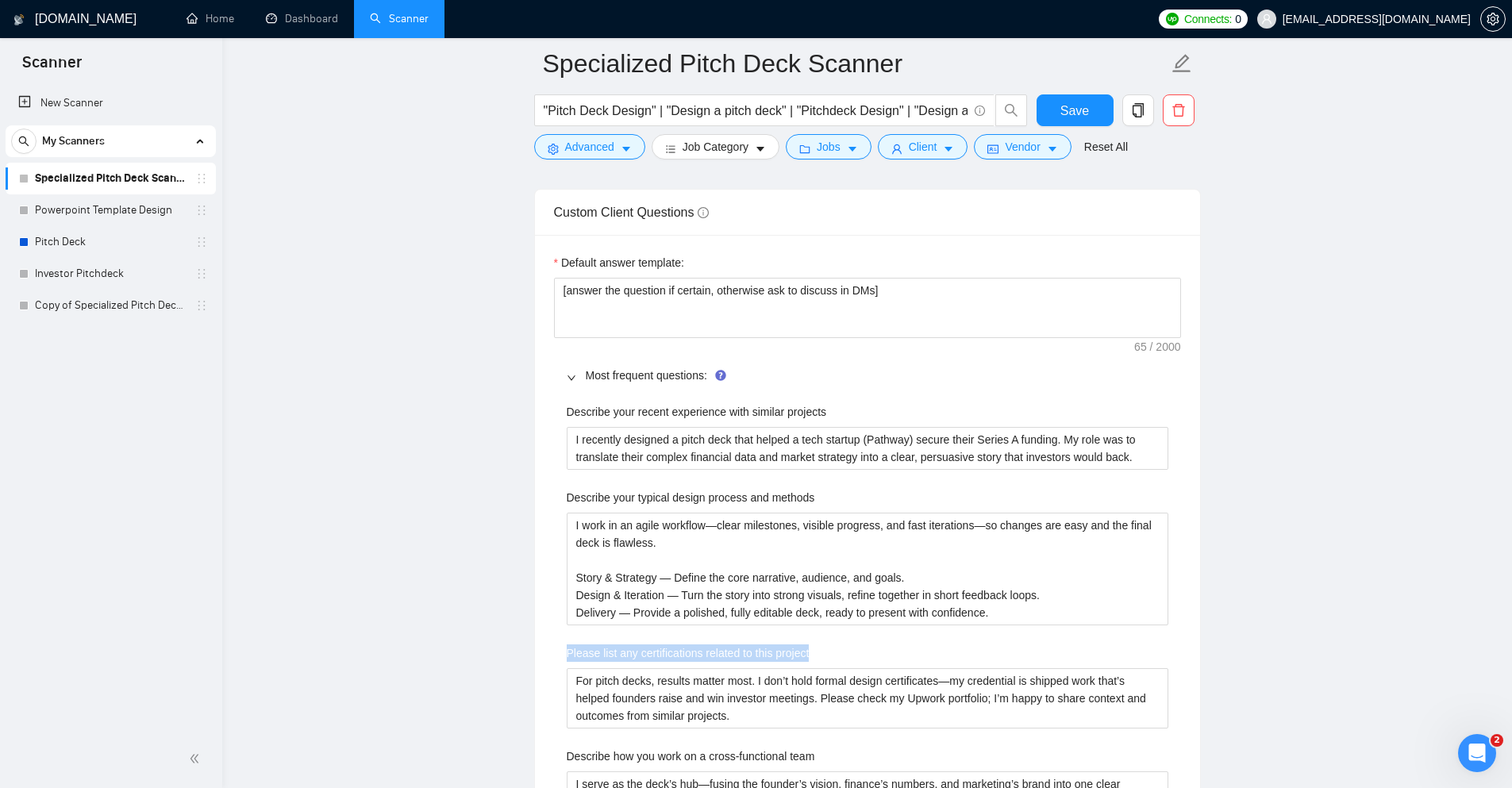
drag, startPoint x: 773, startPoint y: 655, endPoint x: 556, endPoint y: 648, distance: 217.1
click at [556, 648] on div "Describe your recent experience with similar projects I recently designed a pit…" at bounding box center [867, 705] width 627 height 623
copy label "Please list any certifications related to this project"
click at [615, 703] on project "For pitch decks, results matter most. I don’t hold formal design certificates—m…" at bounding box center [867, 698] width 602 height 61
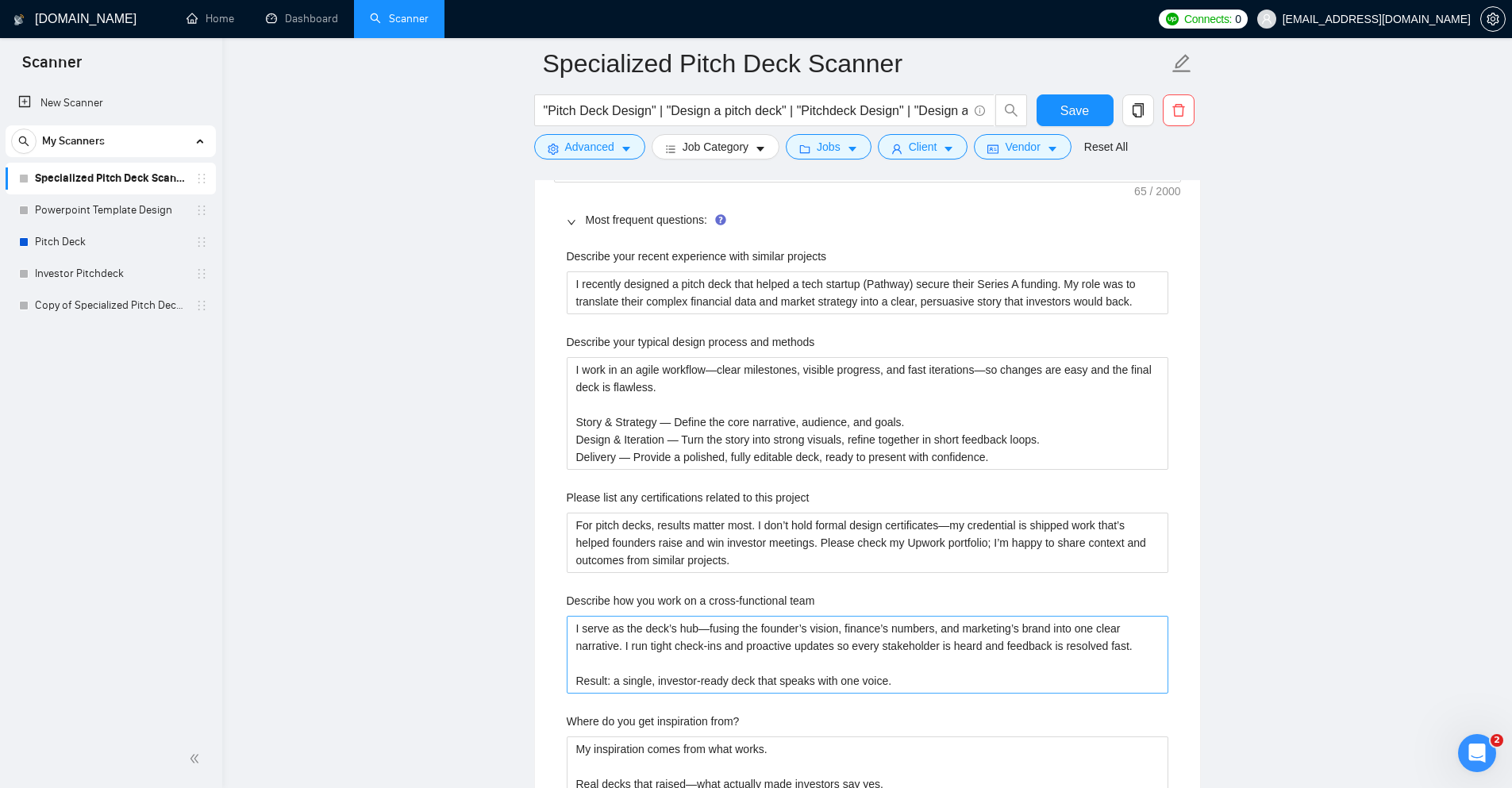
scroll to position [2541, 0]
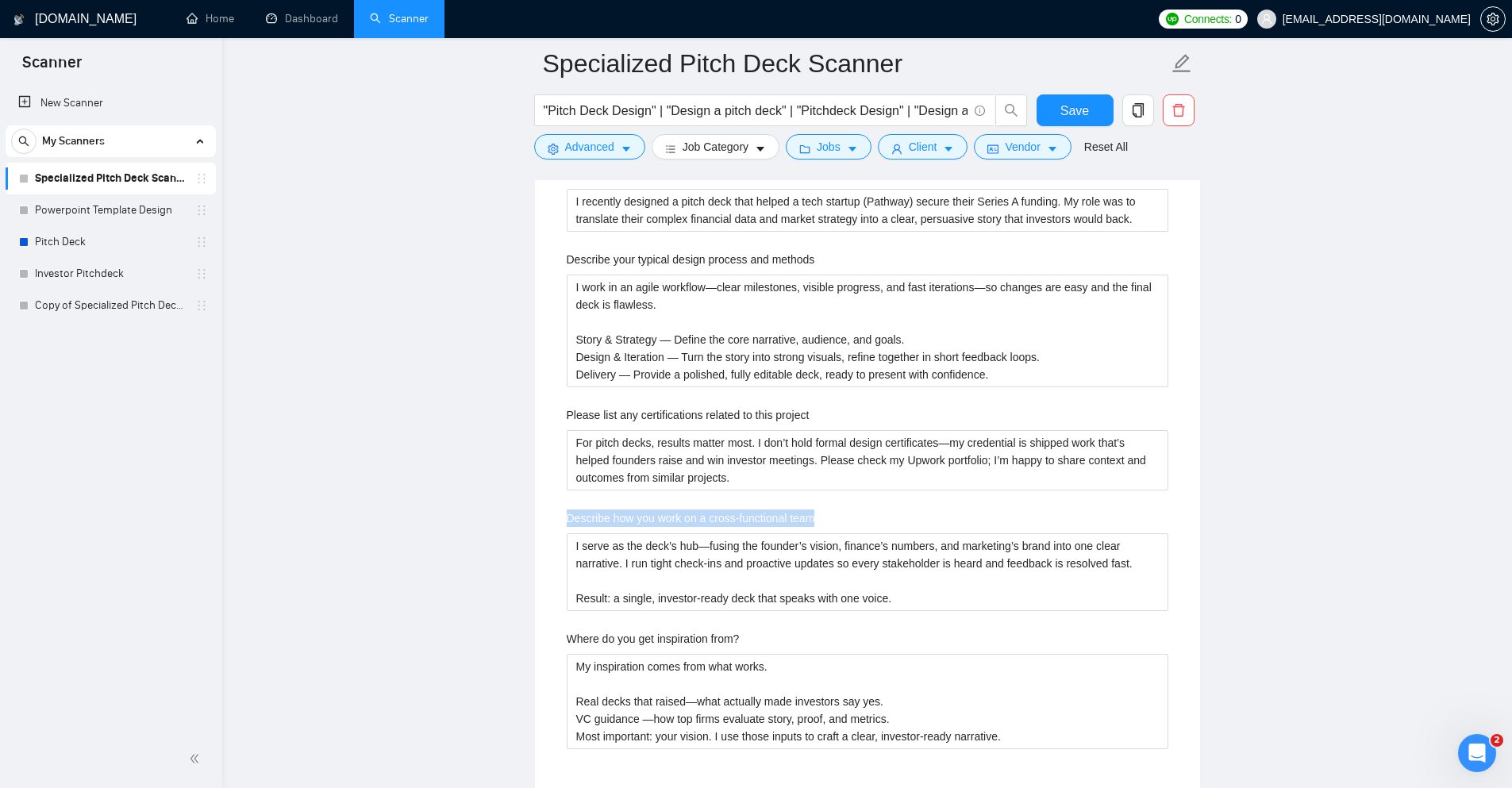
drag, startPoint x: 819, startPoint y: 520, endPoint x: 561, endPoint y: 523, distance: 258.0
click at [561, 523] on div "Describe your recent experience with similar projects I recently designed a pit…" at bounding box center [867, 466] width 627 height 623
copy label "Describe how you work on a cross-functional team"
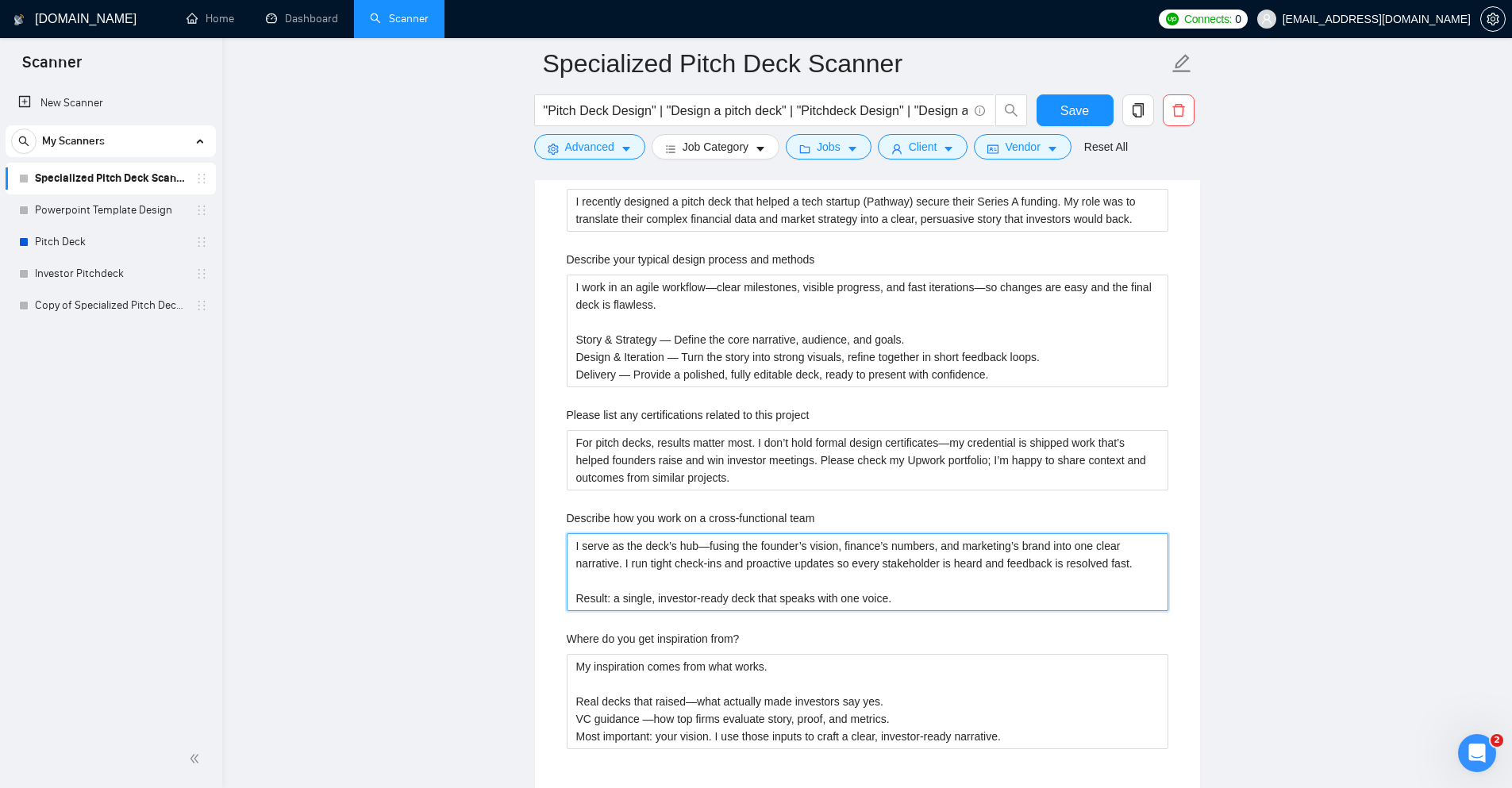
click at [671, 573] on team "I serve as the deck’s hub—fusing the founder’s vision, finance’s numbers, and m…" at bounding box center [867, 573] width 602 height 78
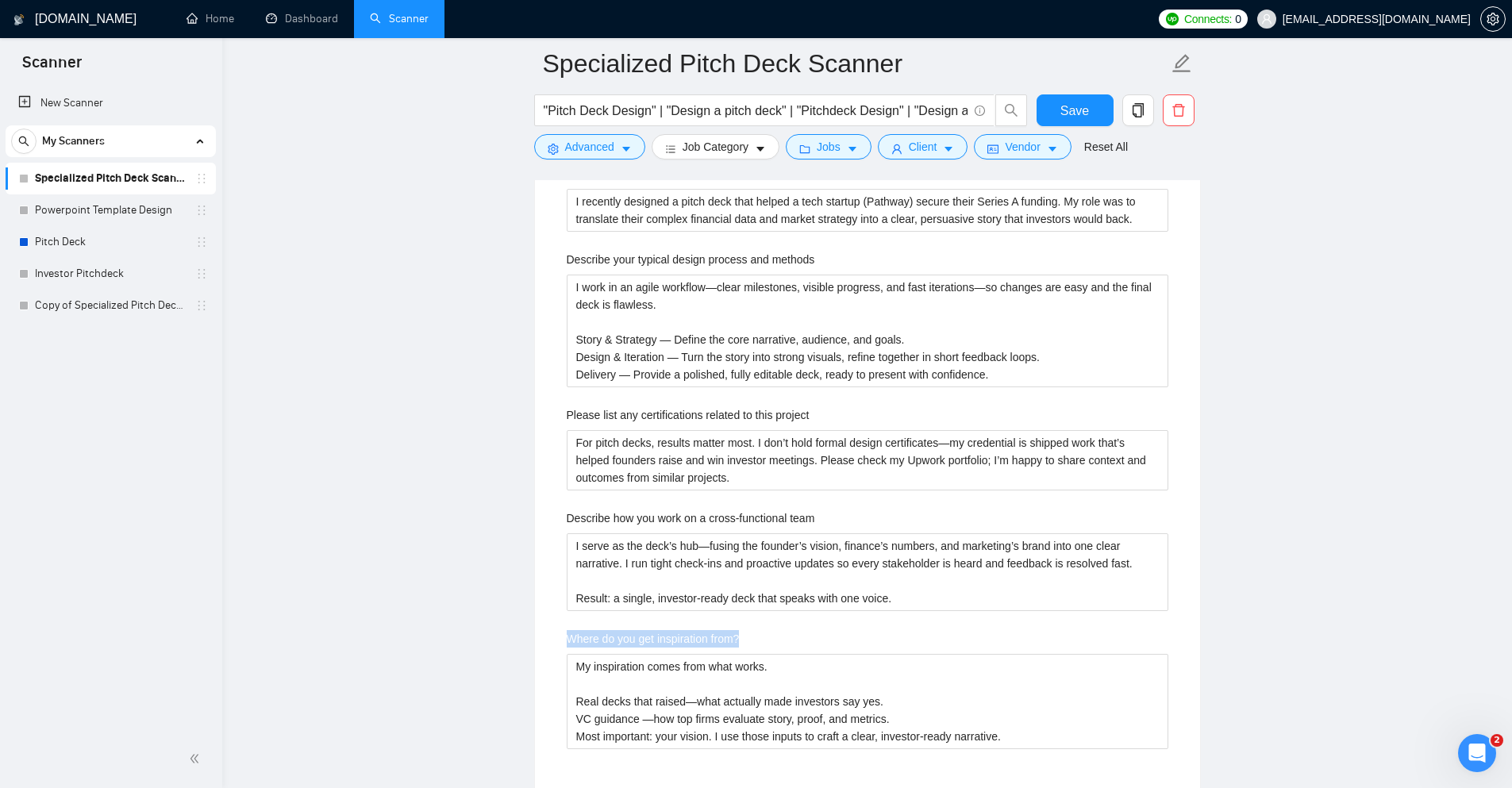
drag, startPoint x: 750, startPoint y: 636, endPoint x: 497, endPoint y: 636, distance: 253.0
click at [497, 636] on main "Specialized Pitch Deck Scanner "Pitch Deck Design" | "Design a pitch deck" | "P…" at bounding box center [867, 15] width 1239 height 4984
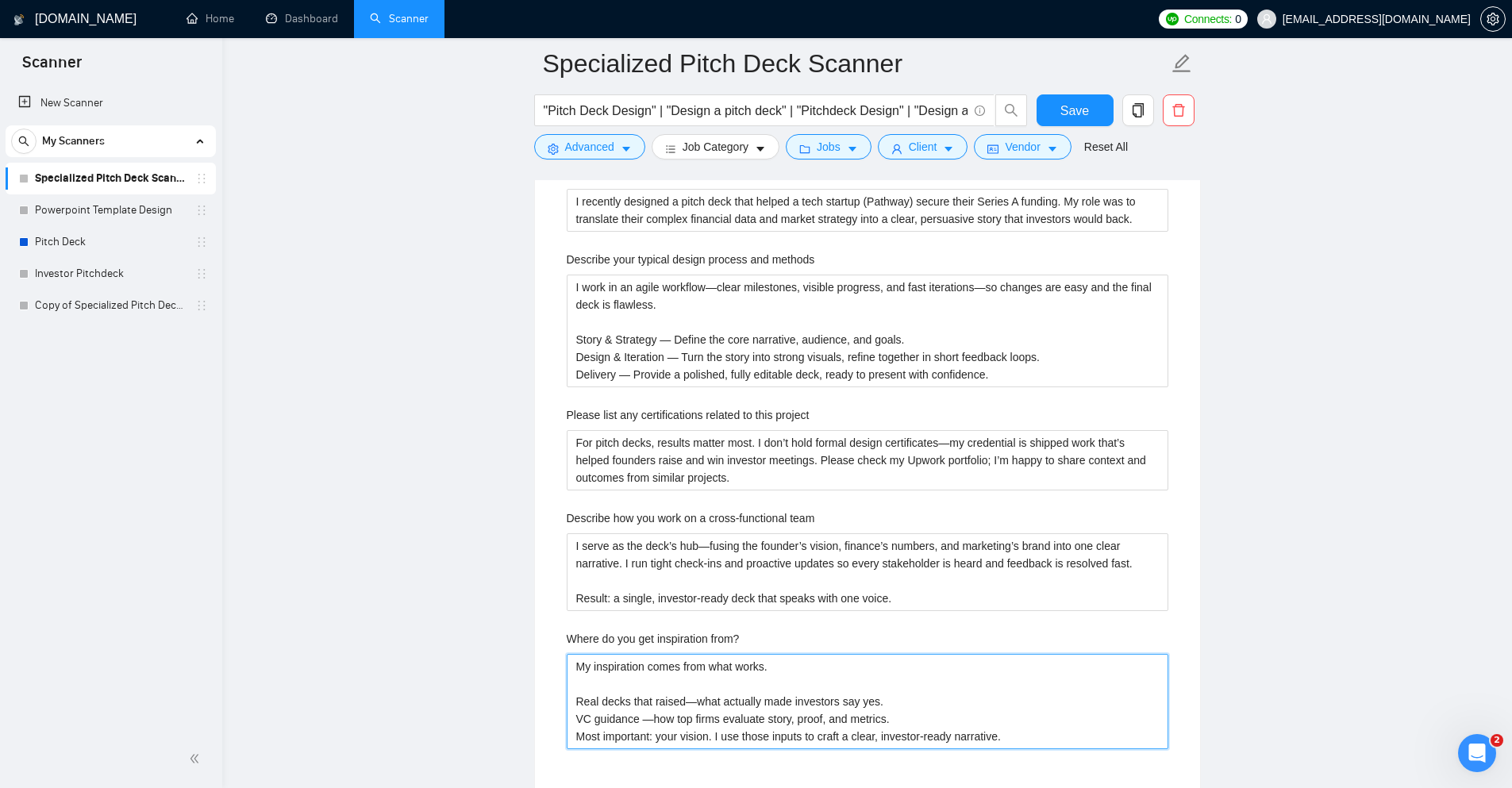
click at [625, 695] on from\? "My inspiration comes from what works. Real decks that raised—what actually made…" at bounding box center [867, 702] width 602 height 96
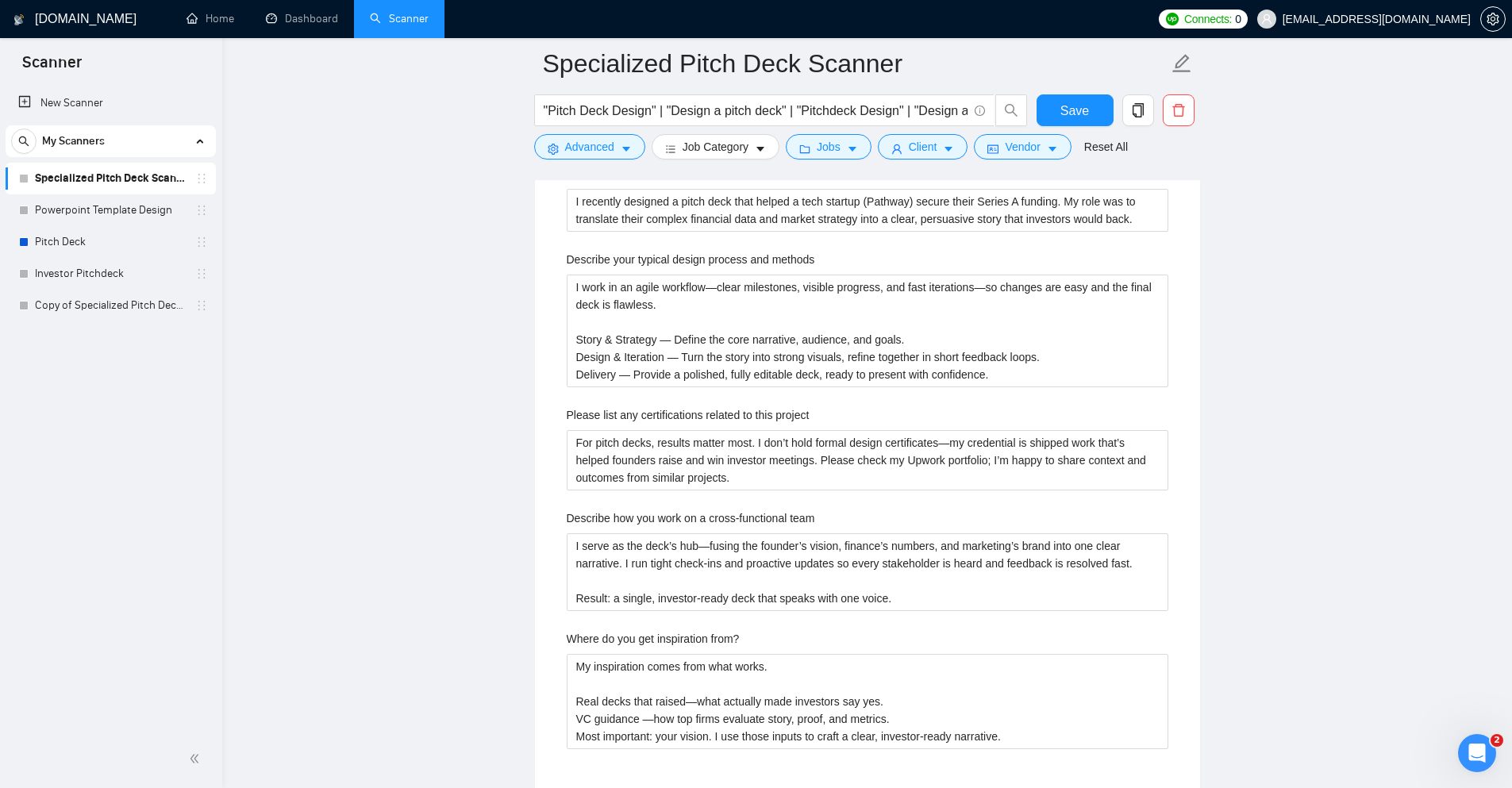
drag, startPoint x: 99, startPoint y: 209, endPoint x: 902, endPoint y: 90, distance: 811.8
click at [99, 209] on link "Powerpoint Template Design" at bounding box center [110, 210] width 151 height 32
click at [1067, 104] on span "Save" at bounding box center [1075, 110] width 28 height 20
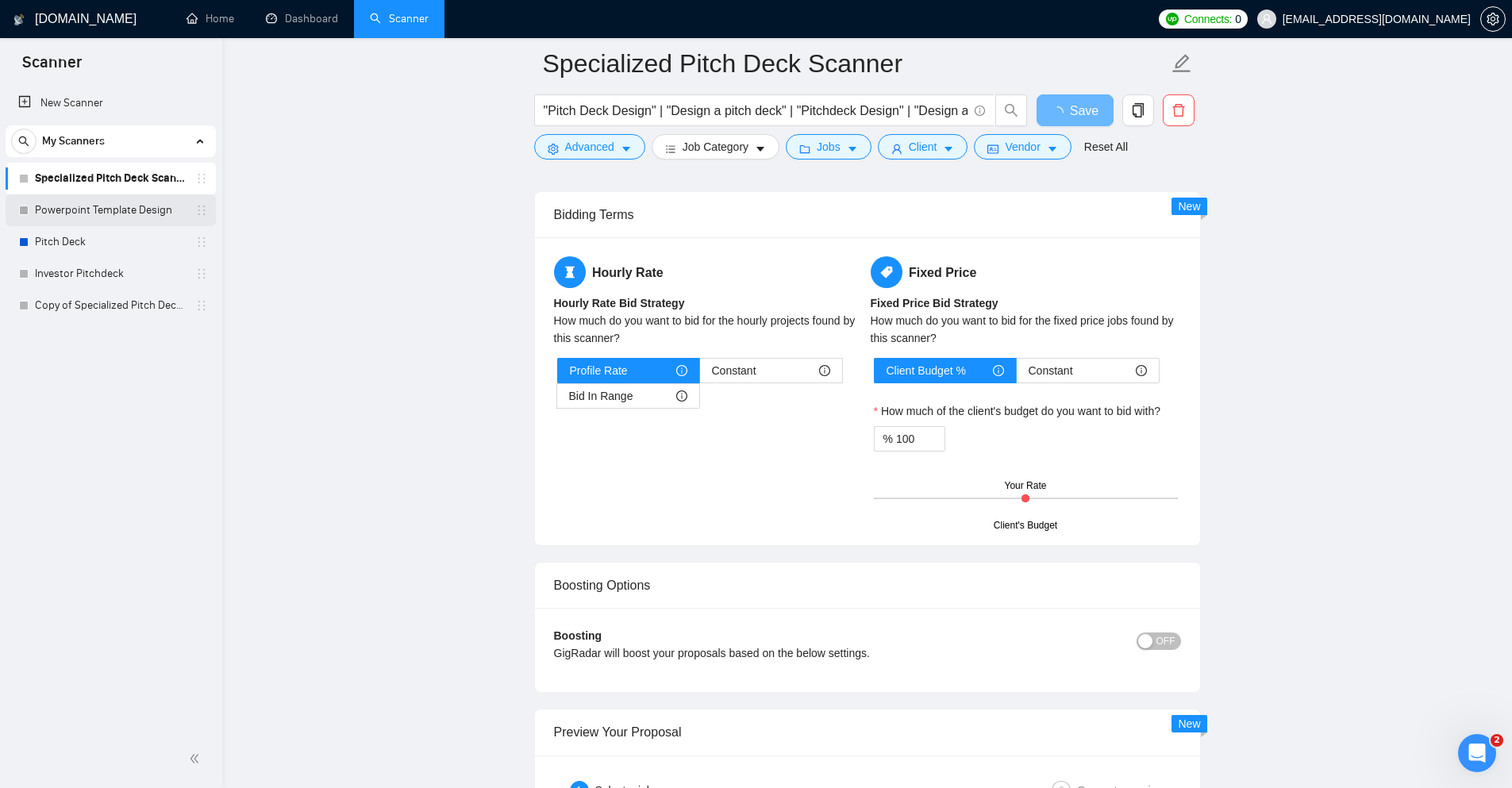
click at [70, 212] on link "Powerpoint Template Design" at bounding box center [110, 210] width 151 height 32
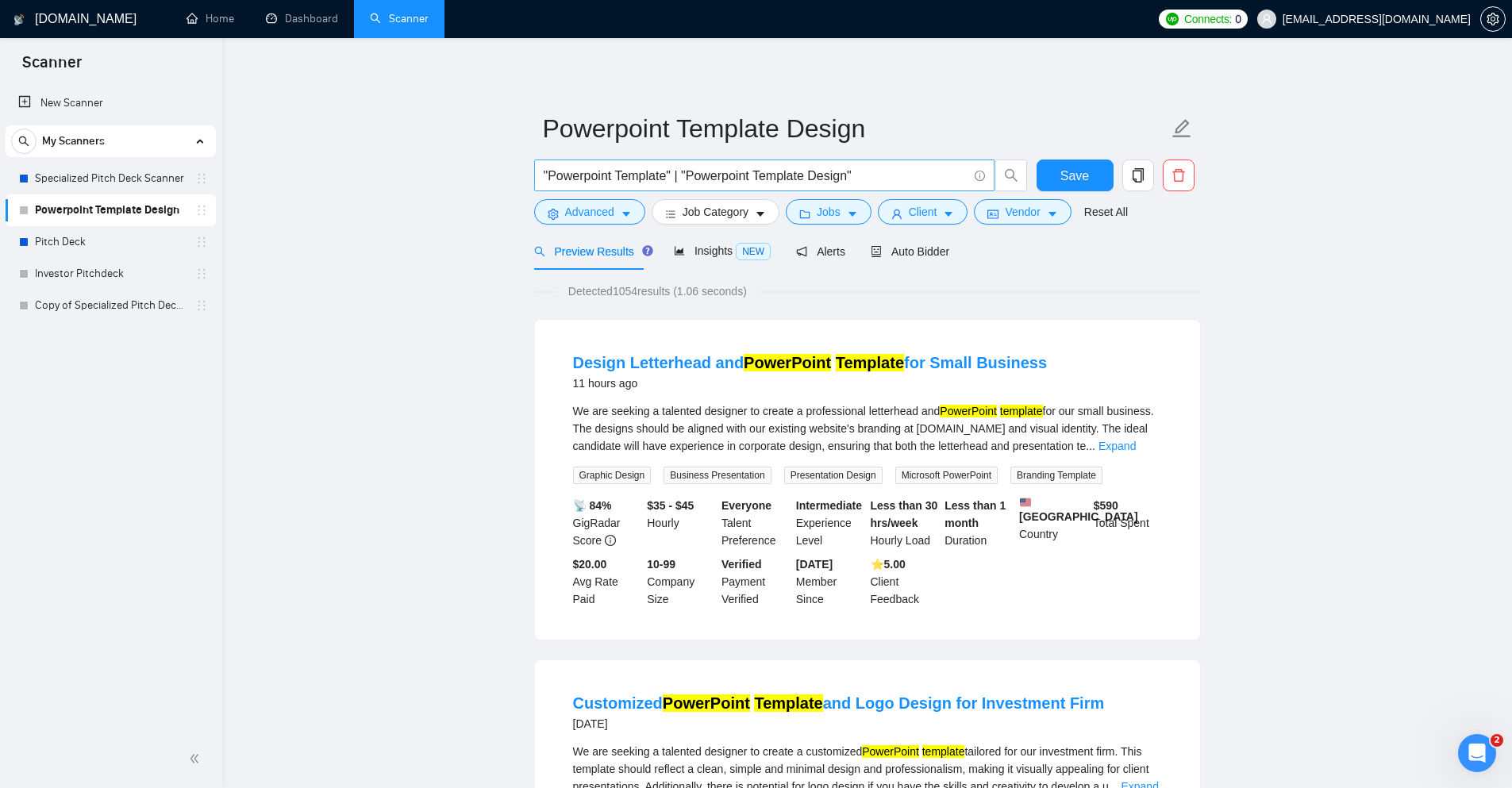
click at [869, 174] on input ""Powerpoint Template" | "Powerpoint Template Design"" at bounding box center [755, 176] width 424 height 20
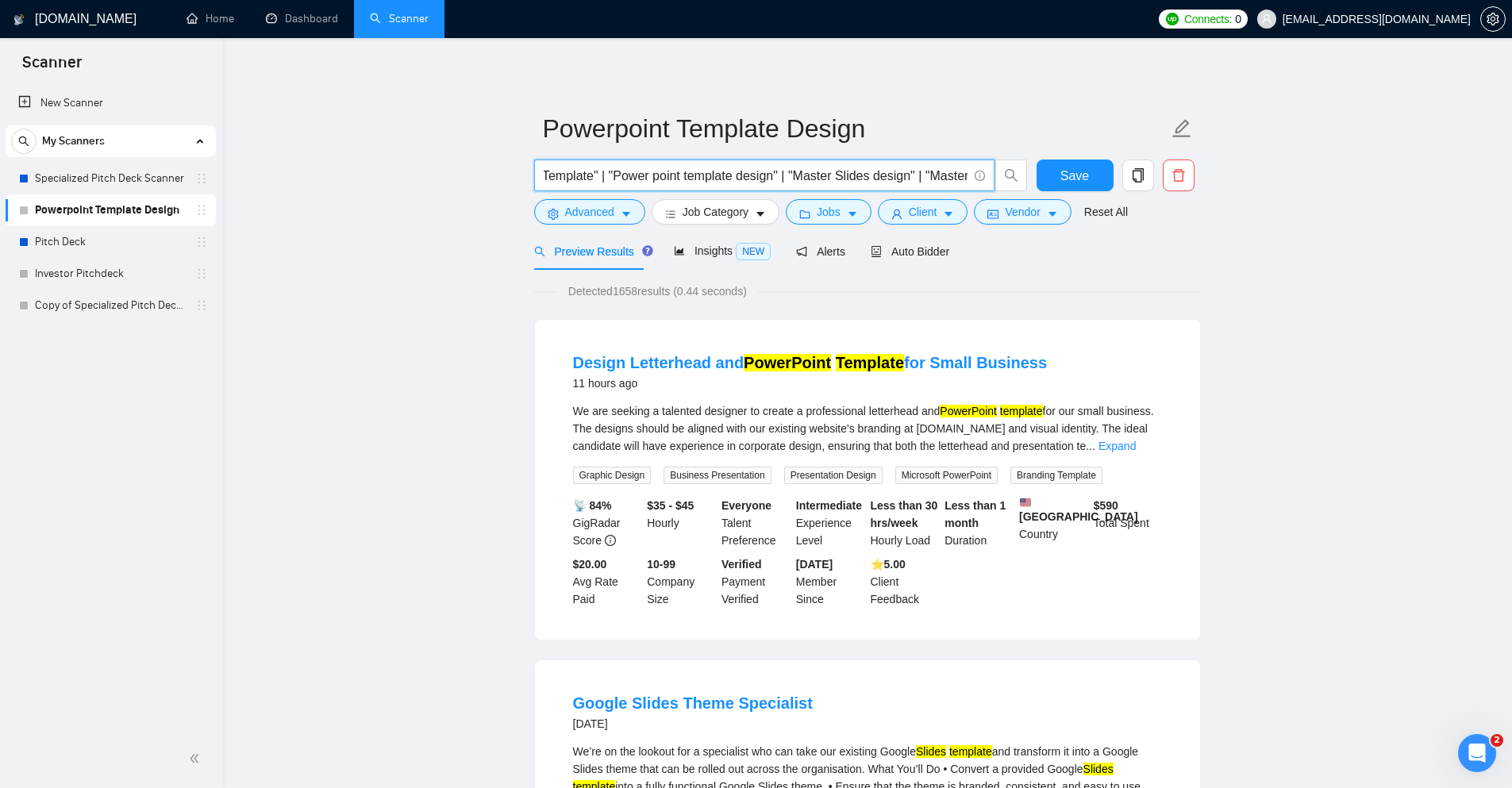
scroll to position [0, 12]
drag, startPoint x: 774, startPoint y: 176, endPoint x: 535, endPoint y: 171, distance: 239.1
click at [531, 170] on div ""Powerpoint Template" | "Powerpoint Template Design" | "Powerpoint Master Slide…" at bounding box center [782, 179] width 500 height 40
click at [641, 177] on input ""Powerpoint Template" | "Powerpoint Template Design" | "Powerpoint Master Slide…" at bounding box center [755, 176] width 424 height 20
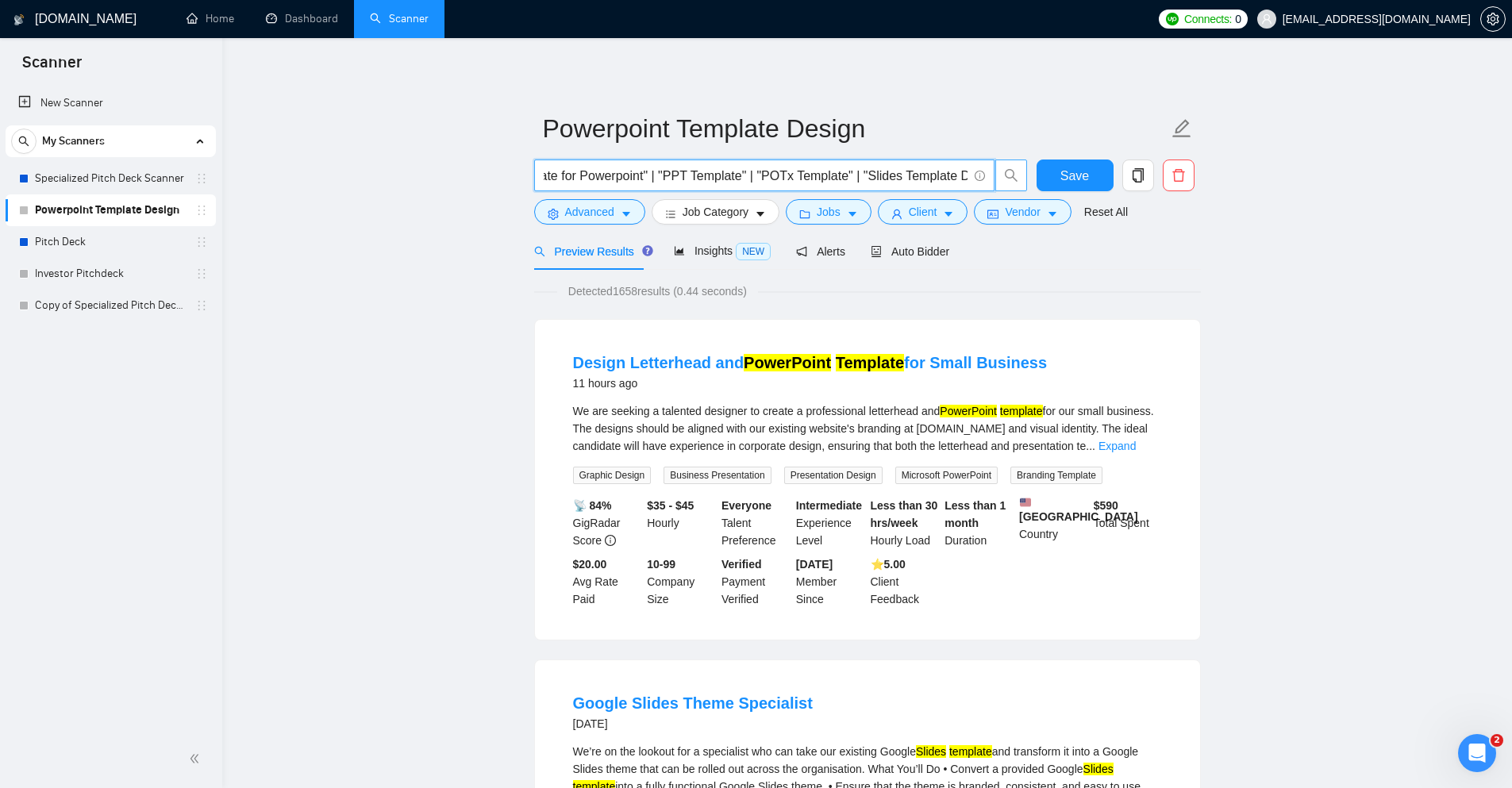
scroll to position [0, 1595]
drag, startPoint x: 721, startPoint y: 177, endPoint x: 1020, endPoint y: 183, distance: 299.1
click at [1020, 183] on span ""Powerpoint Template" | "Powerpoint Template Design" | "Powerpoint Master Slide…" at bounding box center [782, 175] width 494 height 32
click at [904, 183] on input ""Powerpoint Template" | "Powerpoint Template Design" | "Powerpoint Master Slide…" at bounding box center [755, 176] width 424 height 20
click at [965, 179] on input ""Powerpoint Template" | "Powerpoint Template Design" | "Powerpoint Master Slide…" at bounding box center [755, 176] width 424 height 20
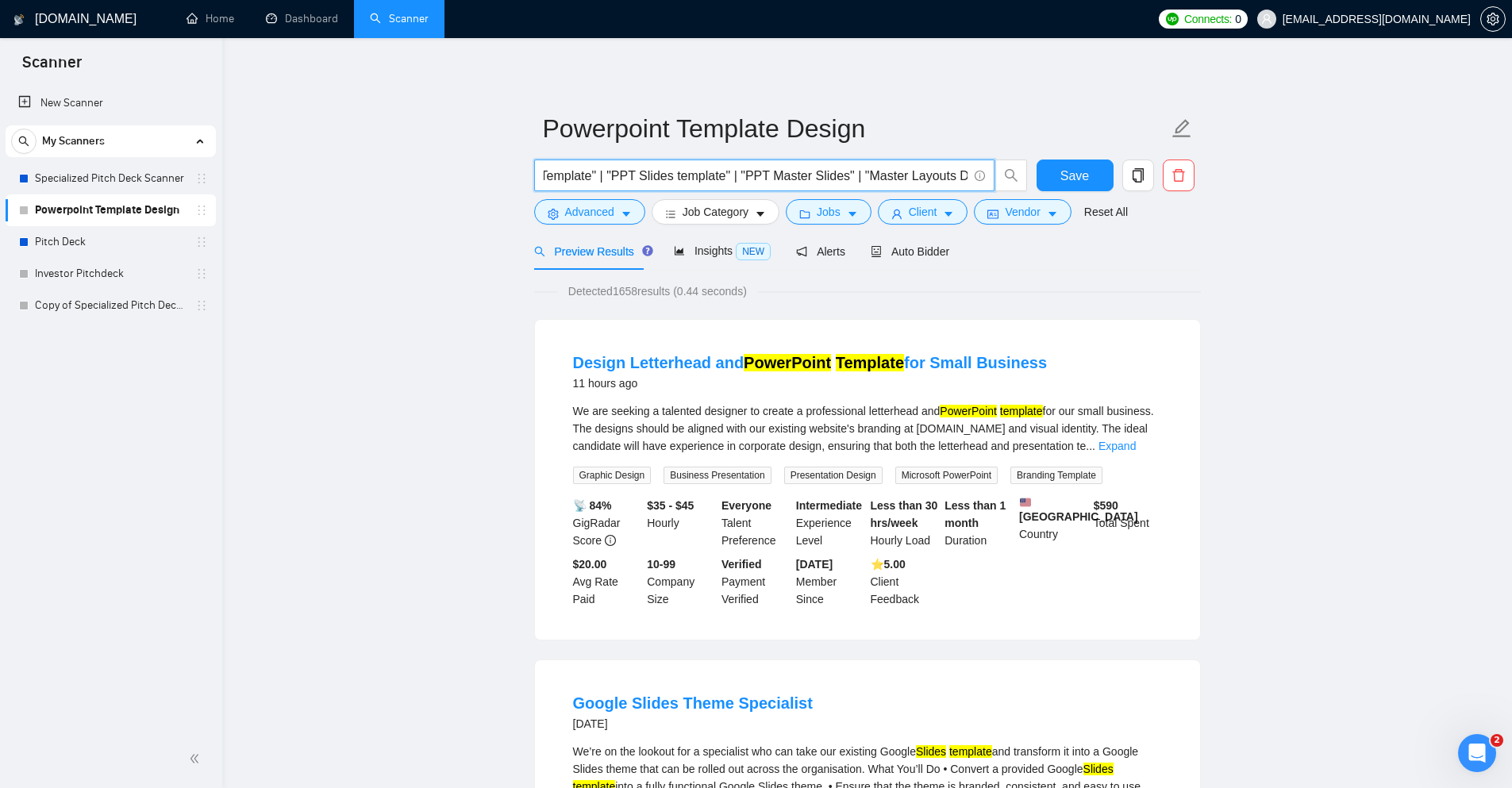
click at [965, 174] on input ""Powerpoint Template" | "Powerpoint Template Design" | "Powerpoint Master Slide…" at bounding box center [755, 176] width 424 height 20
click at [779, 179] on input ""Powerpoint Template" | "Powerpoint Template Design" | "Powerpoint Master Slide…" at bounding box center [755, 176] width 424 height 20
click at [907, 175] on input ""Powerpoint Template" | "Powerpoint Template Design" | "Powerpoint Master Slide…" at bounding box center [755, 176] width 424 height 20
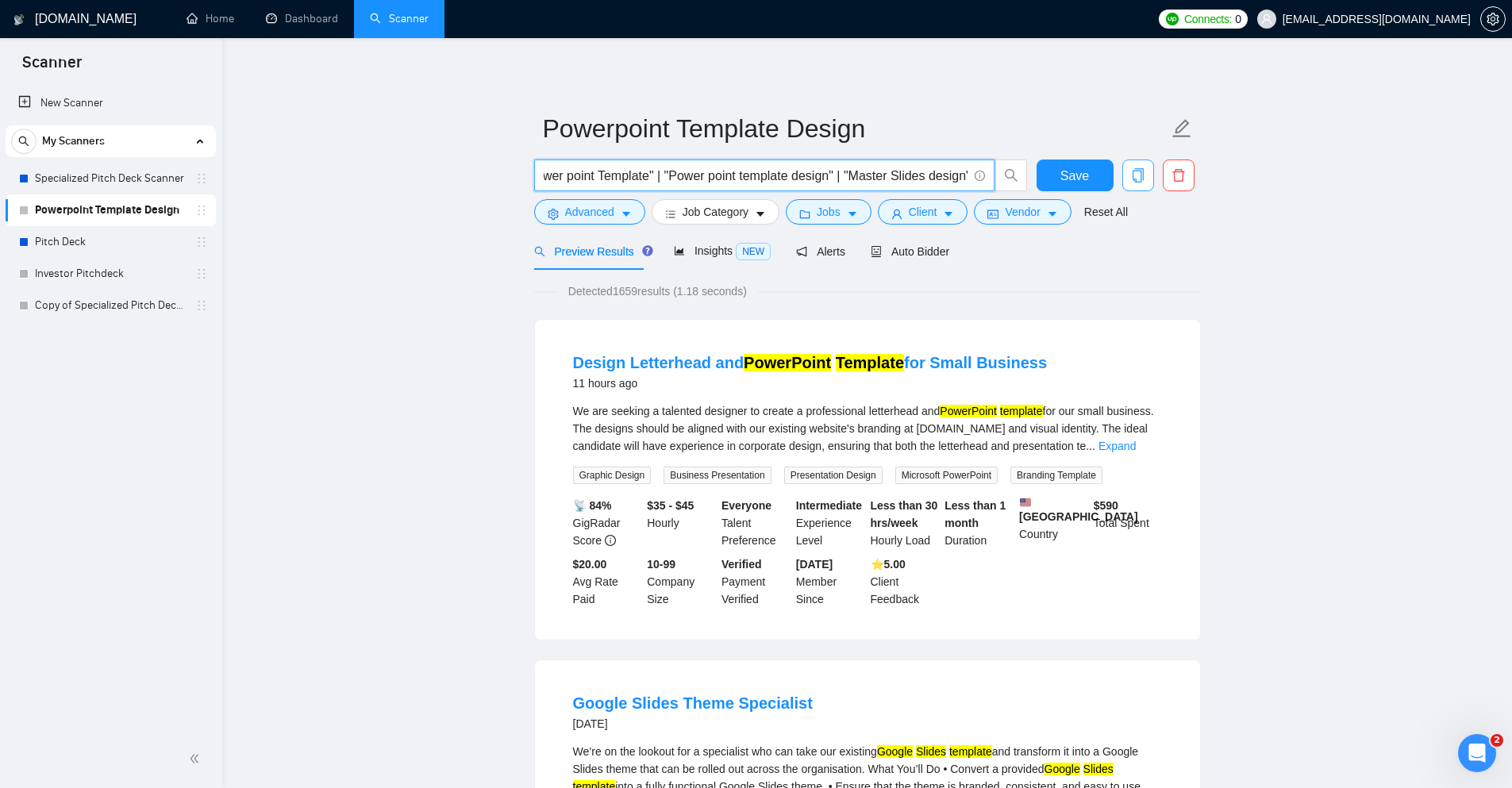
scroll to position [0, 2034]
drag, startPoint x: 880, startPoint y: 175, endPoint x: 1132, endPoint y: 175, distance: 252.0
click at [1132, 175] on div ""Powerpoint Template" | "Powerpoint Template Design" | "Powerpoint Master Slide…" at bounding box center [864, 179] width 667 height 40
click at [965, 176] on input ""Powerpoint Template" | "Powerpoint Template Design" | "Powerpoint Master Slide…" at bounding box center [755, 176] width 424 height 20
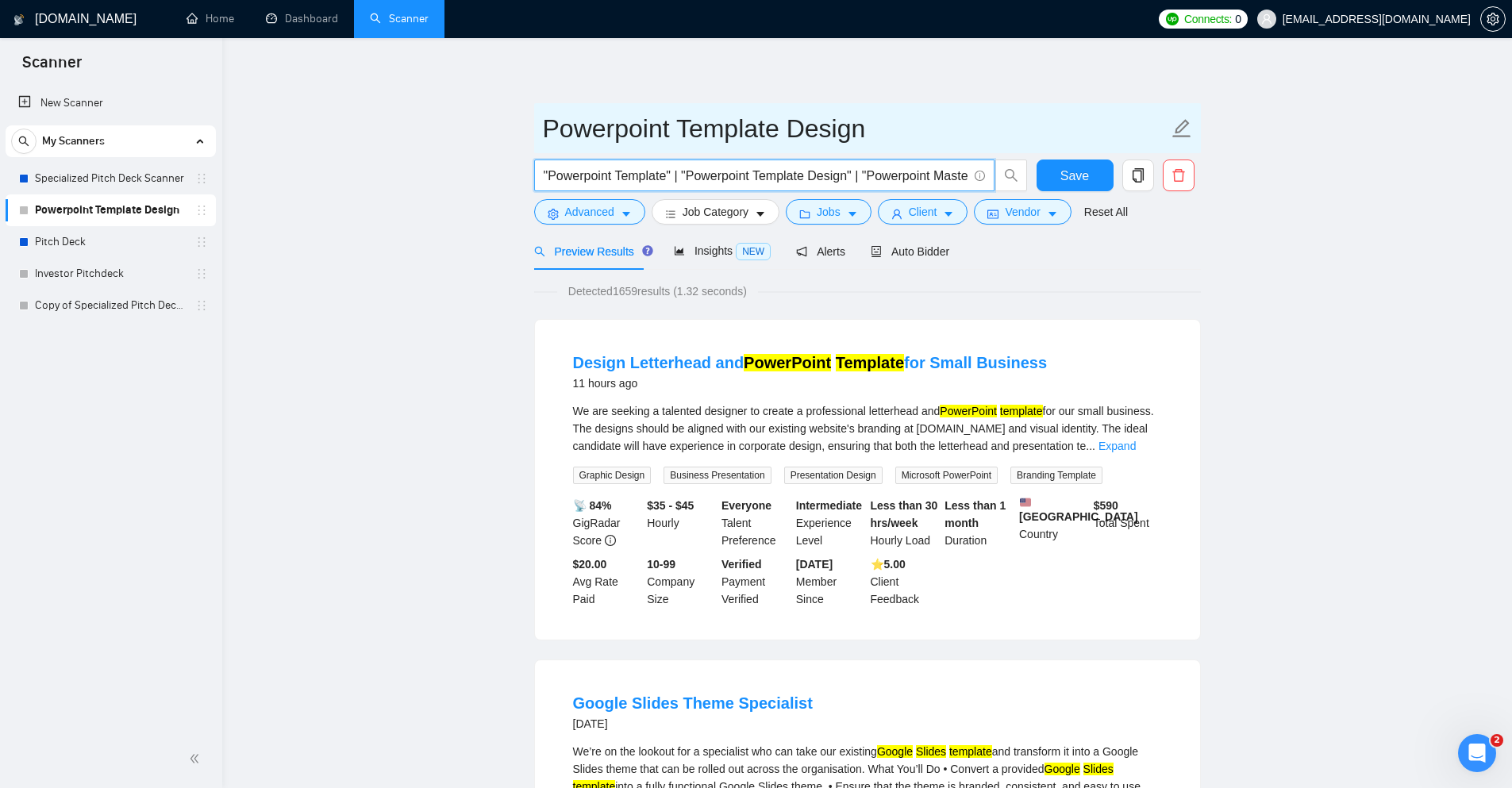
click at [794, 139] on input "Powerpoint Template Design" at bounding box center [856, 128] width 625 height 40
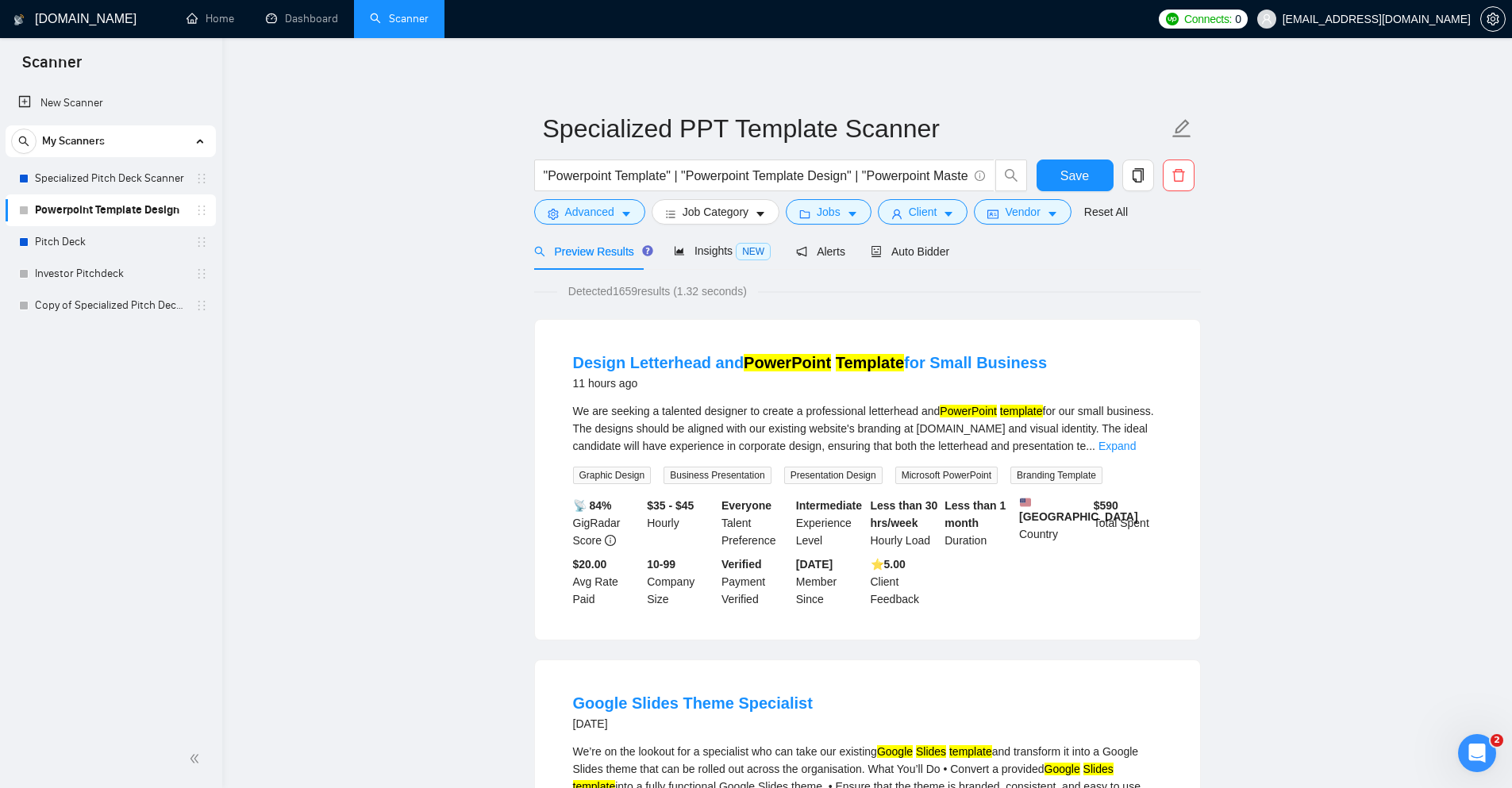
click at [837, 173] on input ""Powerpoint Template" | "Powerpoint Template Design" | "Powerpoint Master Slide…" at bounding box center [755, 176] width 424 height 20
paste input "presentation template" | "deck template" | "slide template" | "PowerPoint templ…"
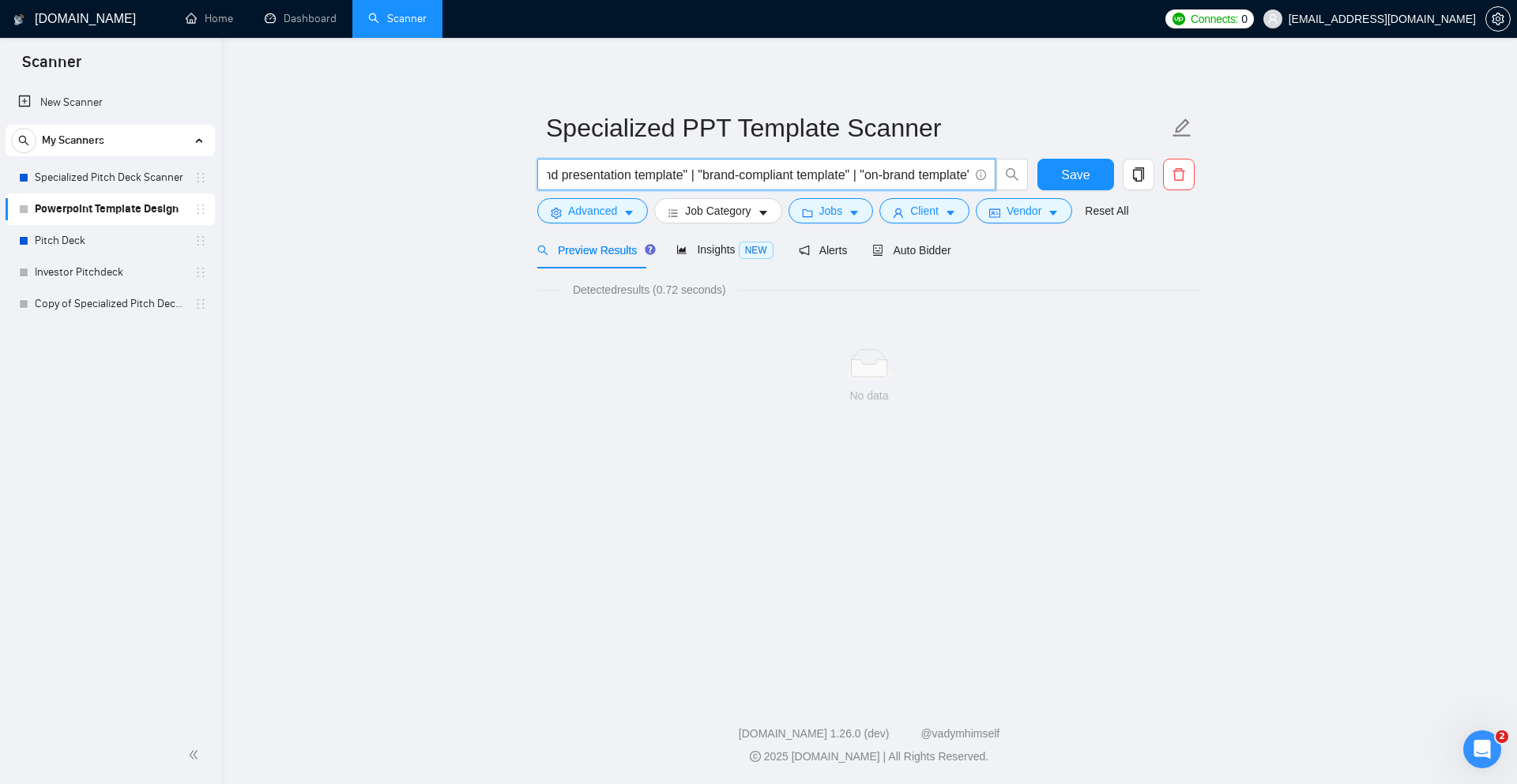
drag, startPoint x: 883, startPoint y: 176, endPoint x: 572, endPoint y: 178, distance: 311.0
click at [572, 178] on input ""presentation template" | "deck template" | "slide template" | "PowerPoint temp…" at bounding box center [757, 175] width 422 height 20
click at [572, 179] on input ""presentation template" | "deck template" | "slide template" | "PowerPoint temp…" at bounding box center [757, 175] width 422 height 20
click at [551, 177] on input ""presentation template" | "deck template" | "slide template" | "PowerPoint temp…" at bounding box center [757, 175] width 422 height 20
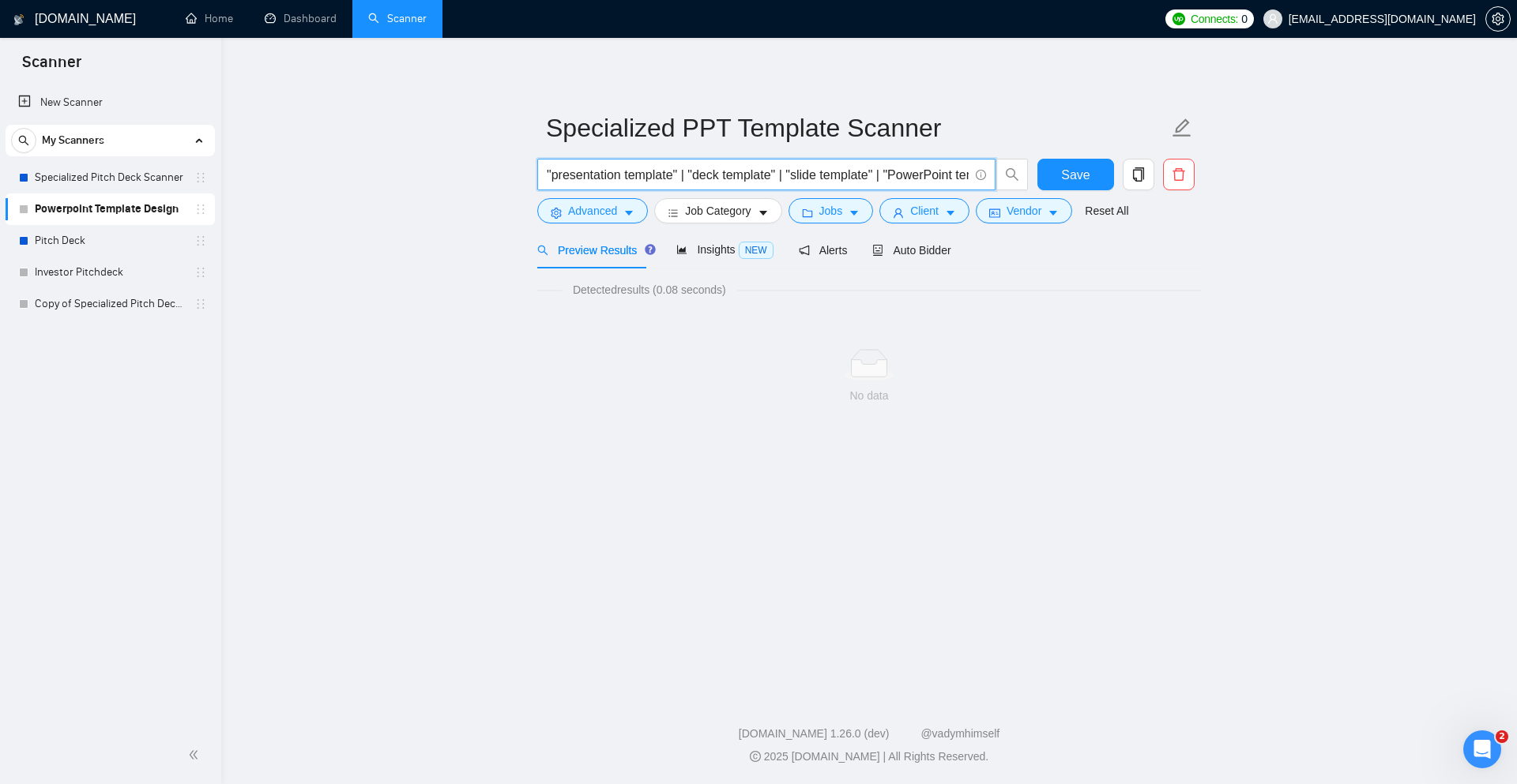
drag, startPoint x: 806, startPoint y: 174, endPoint x: 293, endPoint y: 173, distance: 513.0
click at [293, 173] on main "Specialized PPT Template Scanner "presentation template" | "deck template" | "s…" at bounding box center [869, 363] width 1245 height 599
click at [634, 173] on input ""presentation template" | "deck template" | "slide template" | "PowerPoint temp…" at bounding box center [757, 175] width 422 height 20
drag, startPoint x: 709, startPoint y: 178, endPoint x: 987, endPoint y: 172, distance: 278.1
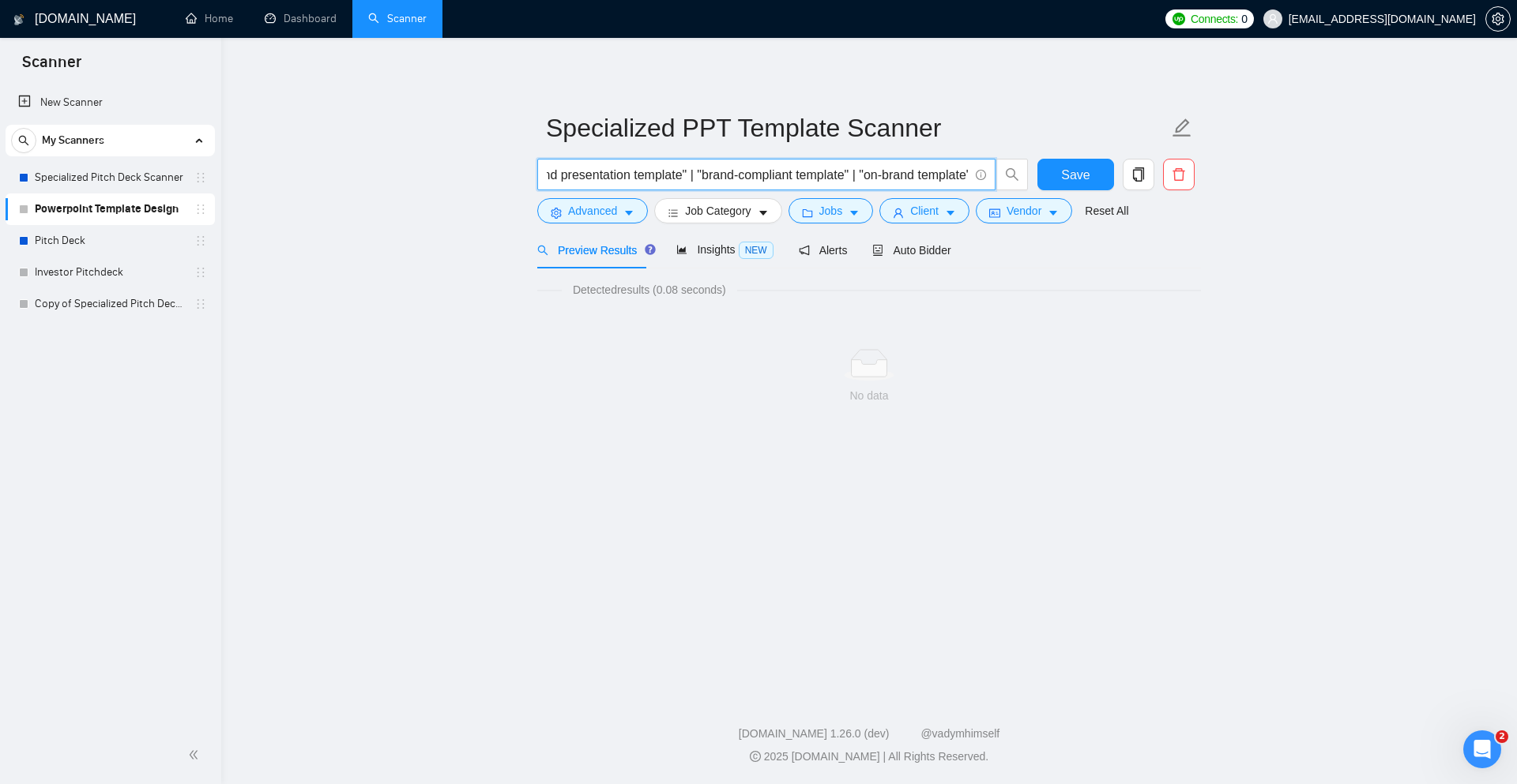
click at [987, 172] on span ""presentation template" | "deck template" | "slide template" | "PowerPoint temp…" at bounding box center [767, 174] width 459 height 31
click at [581, 400] on div "No data" at bounding box center [869, 396] width 638 height 18
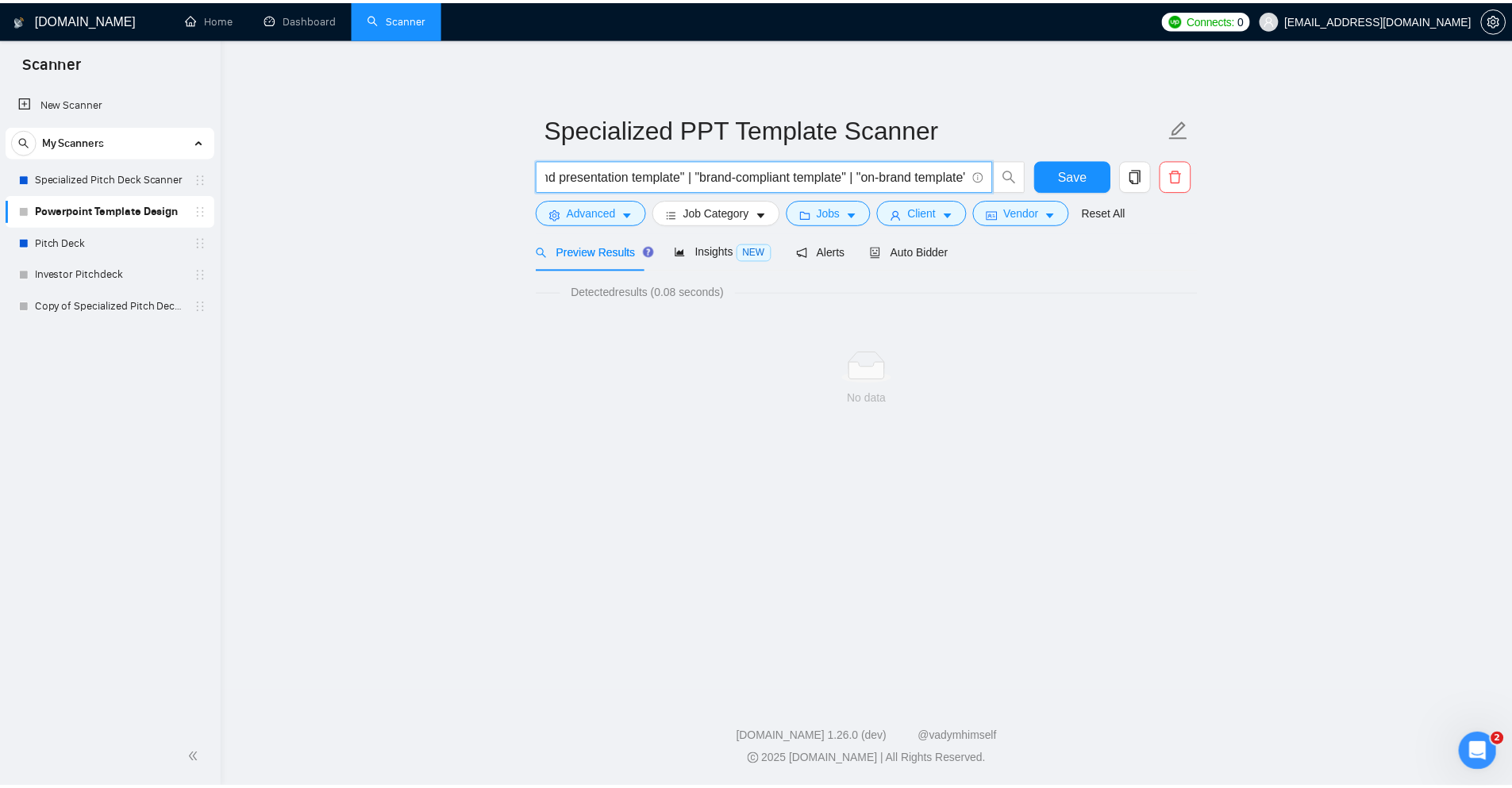
scroll to position [0, 0]
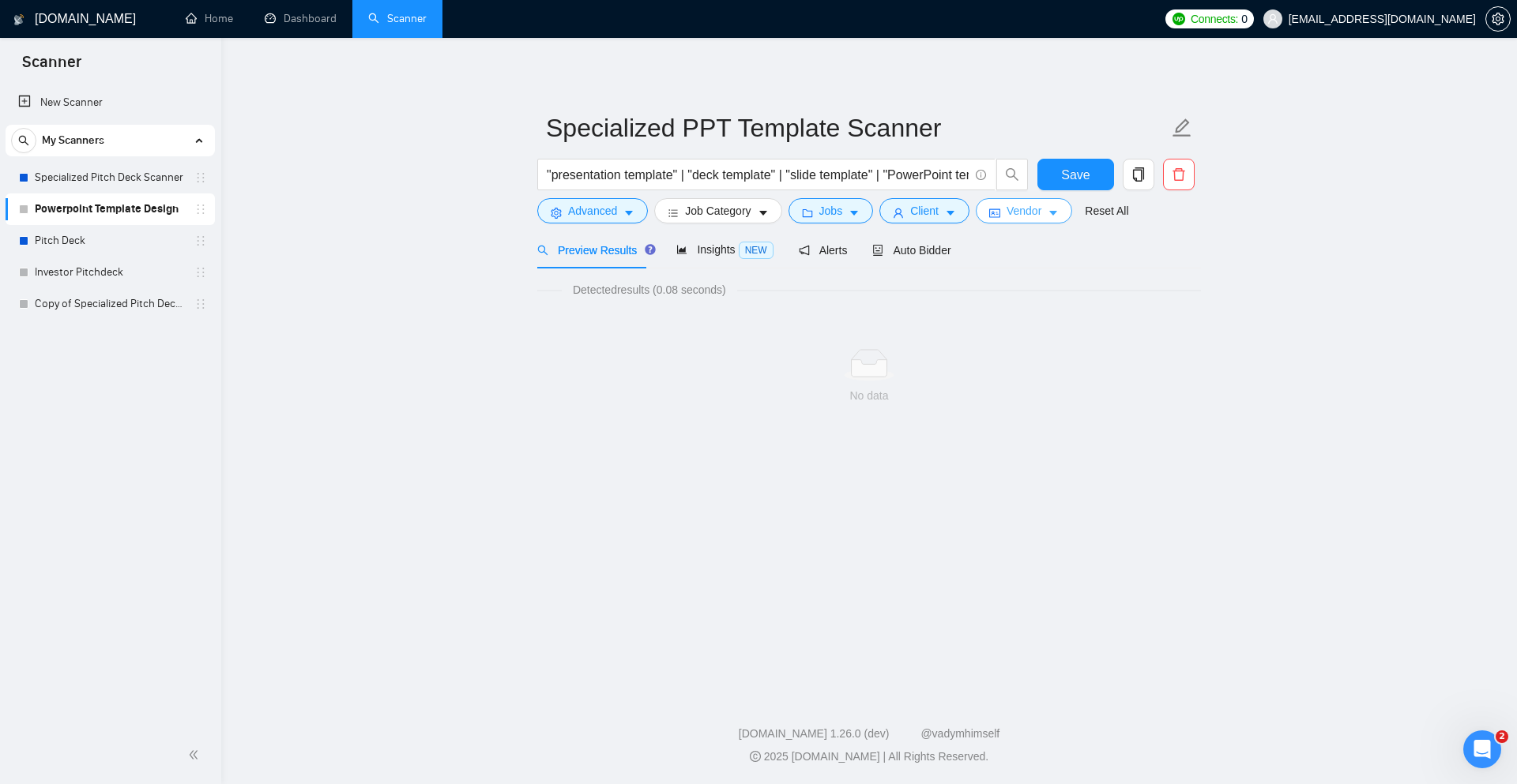
click at [1032, 214] on span "Vendor" at bounding box center [1024, 211] width 35 height 18
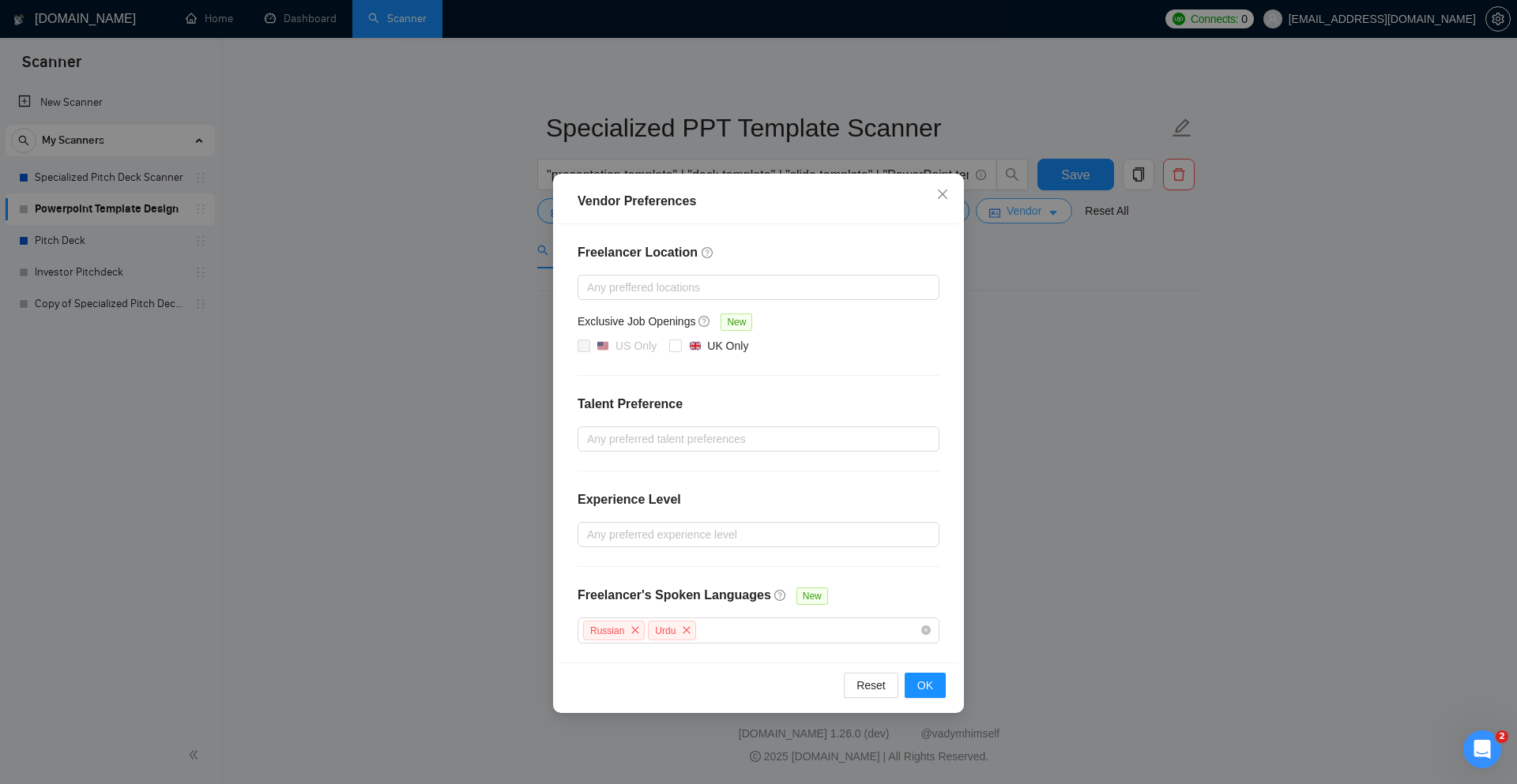
click at [1032, 214] on div "Vendor Preferences Freelancer Location Any preffered locations Exclusive Job Op…" at bounding box center [758, 392] width 1517 height 784
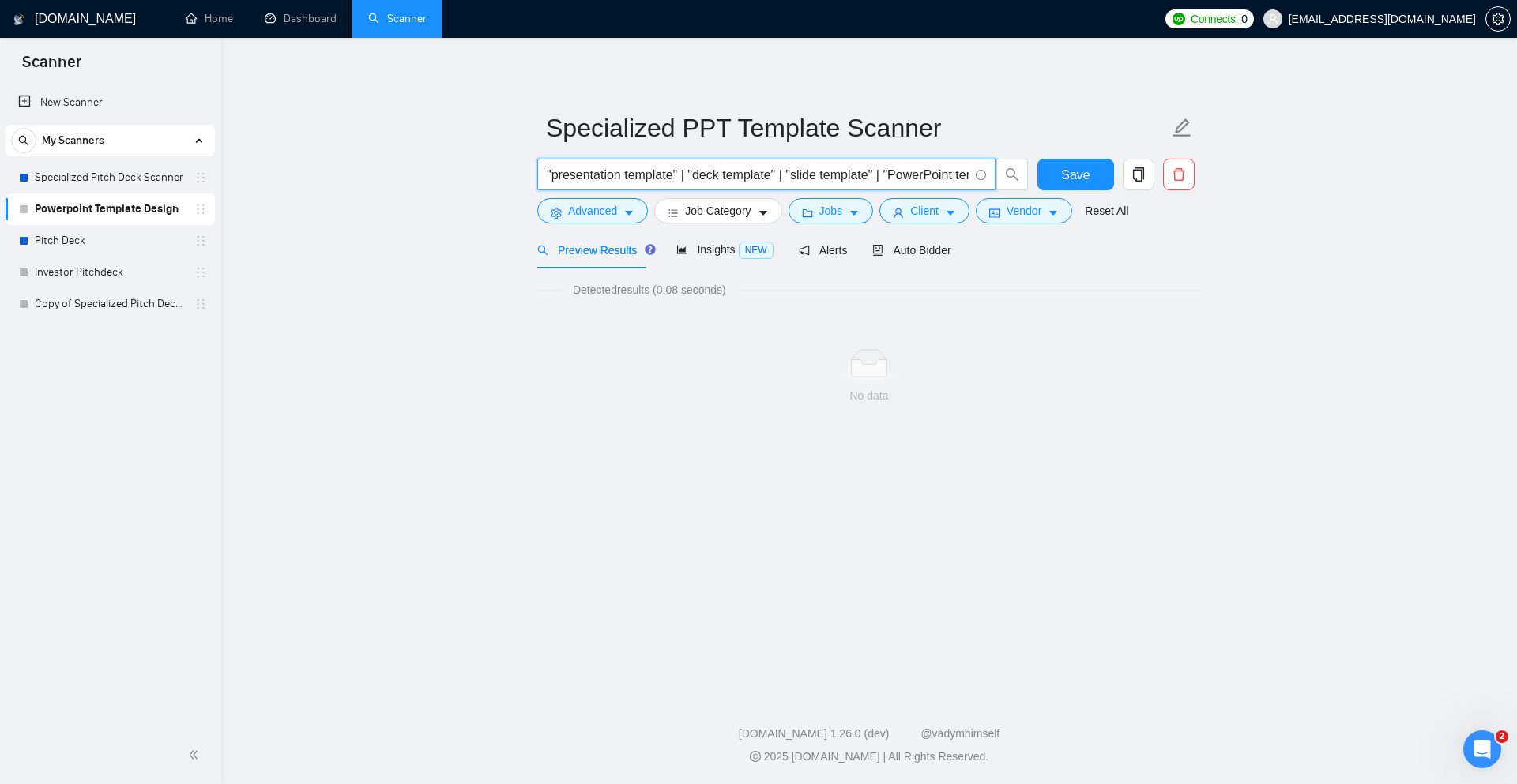
click at [762, 176] on input ""presentation template" | "deck template" | "slide template" | "PowerPoint temp…" at bounding box center [757, 175] width 422 height 20
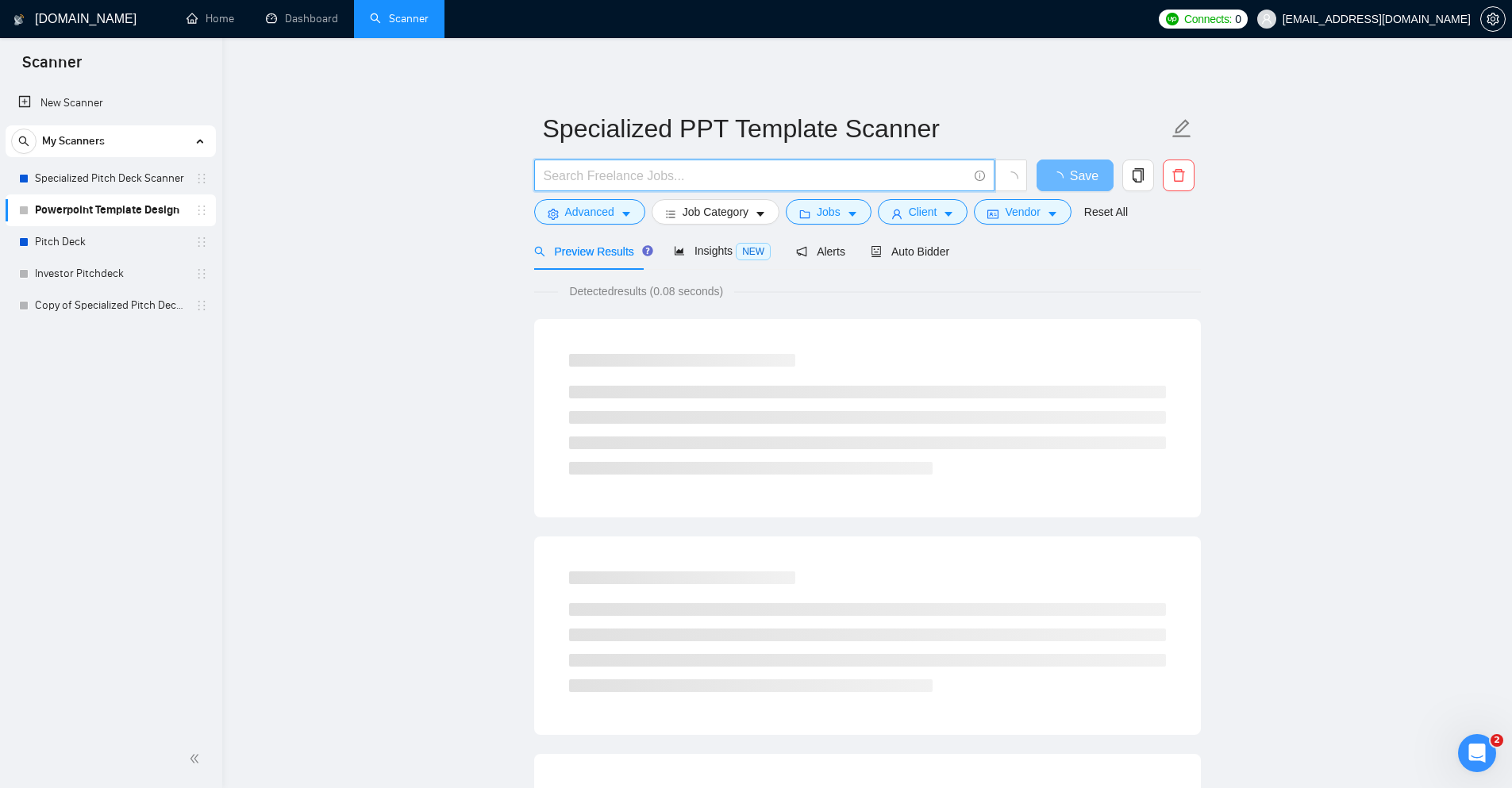
click at [765, 177] on input "text" at bounding box center [755, 176] width 424 height 20
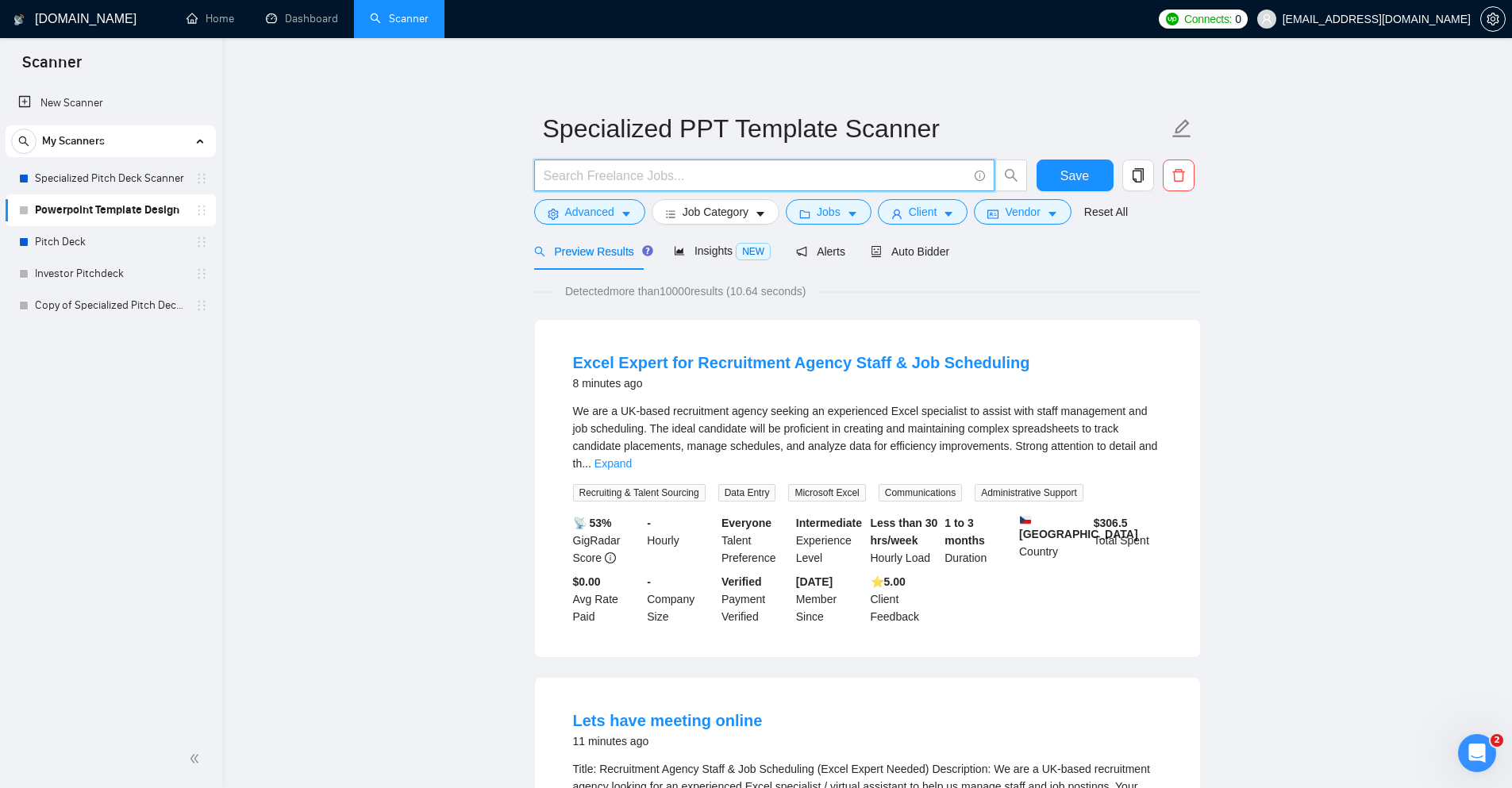
click at [682, 174] on input "text" at bounding box center [755, 176] width 424 height 20
paste input ""presentation template""
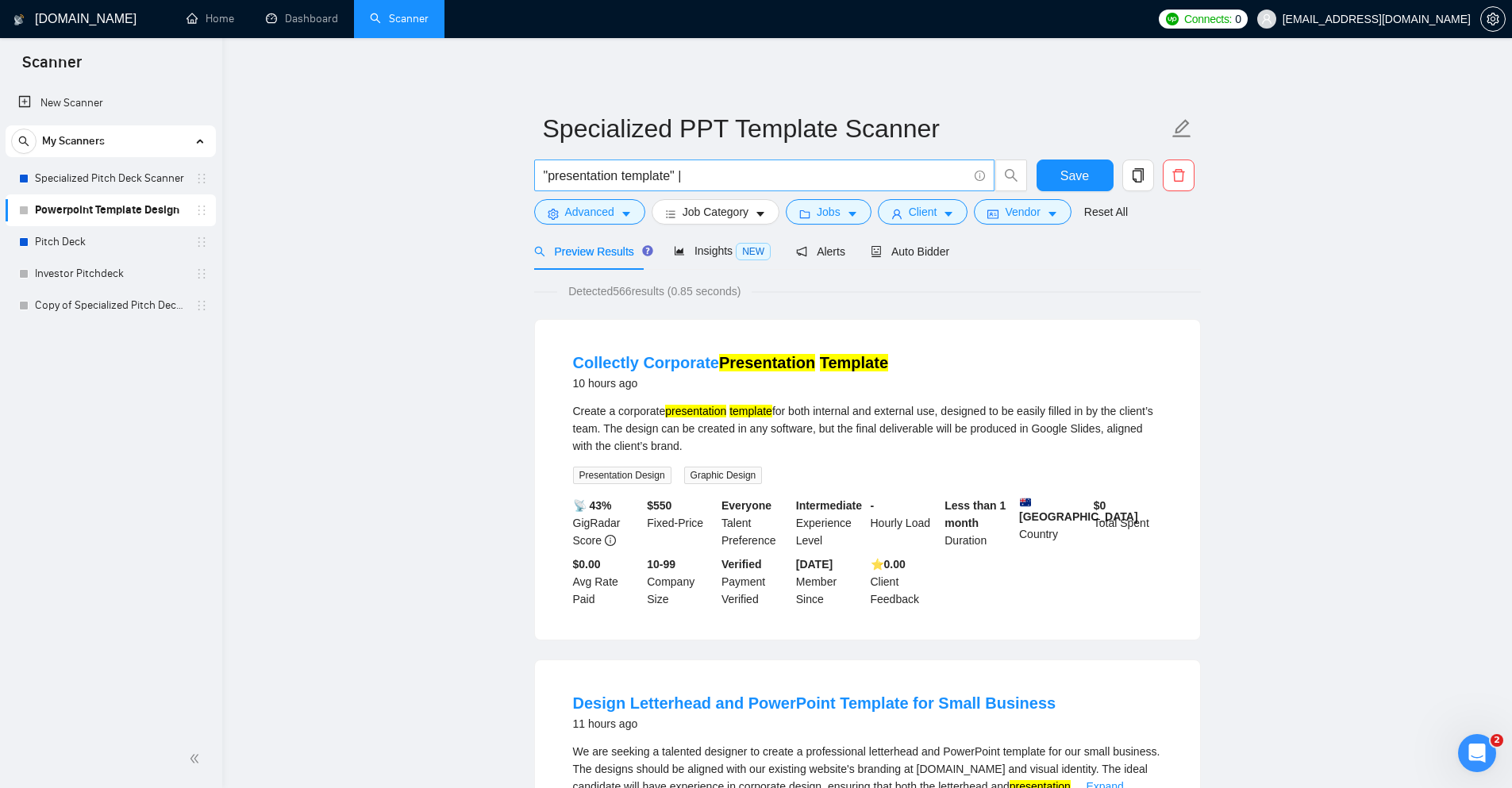
click at [732, 172] on input ""presentation template" |" at bounding box center [755, 176] width 424 height 20
paste input ""deck template""
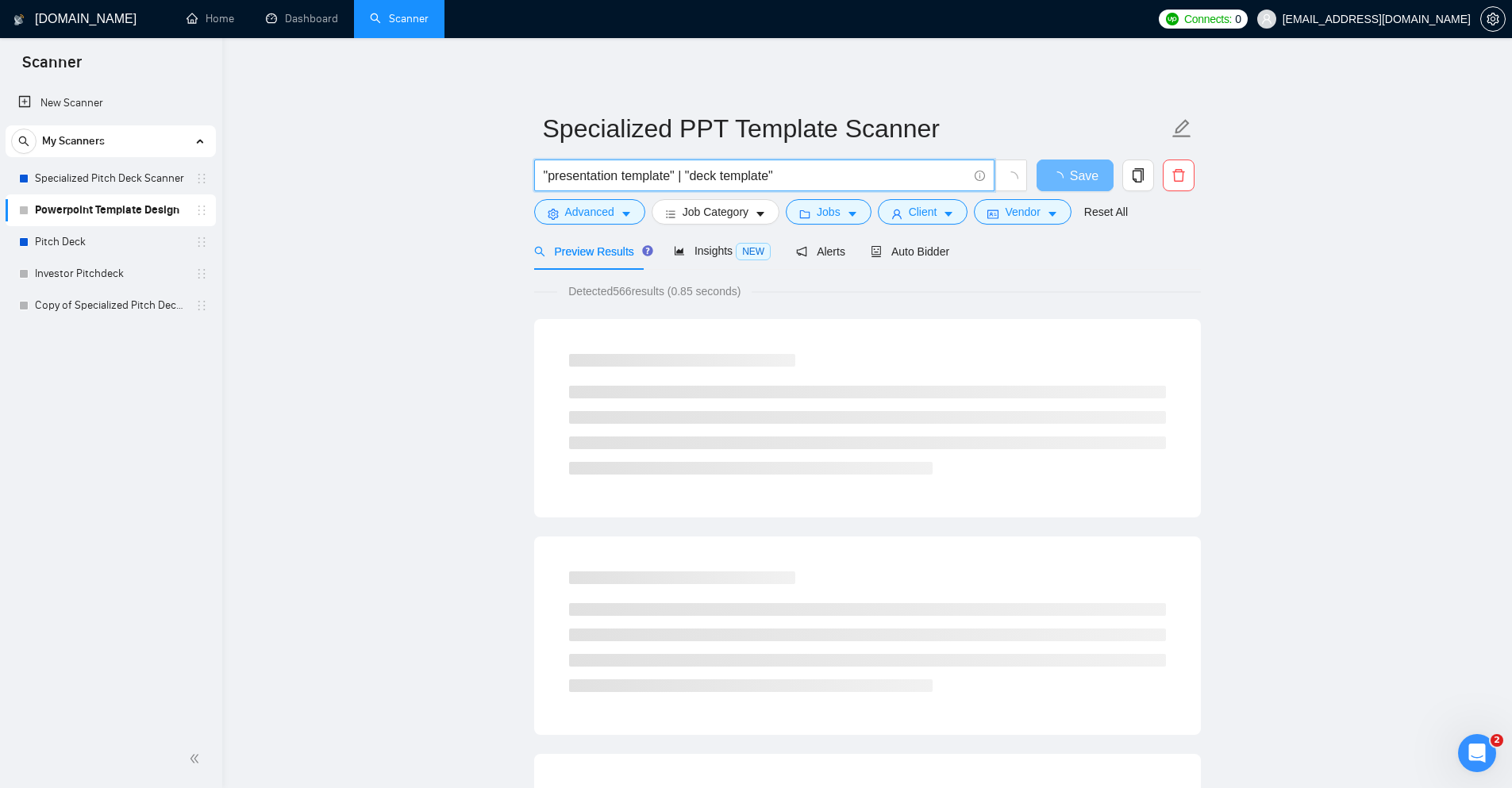
click at [807, 175] on input ""presentation template" | "deck template"" at bounding box center [755, 176] width 424 height 20
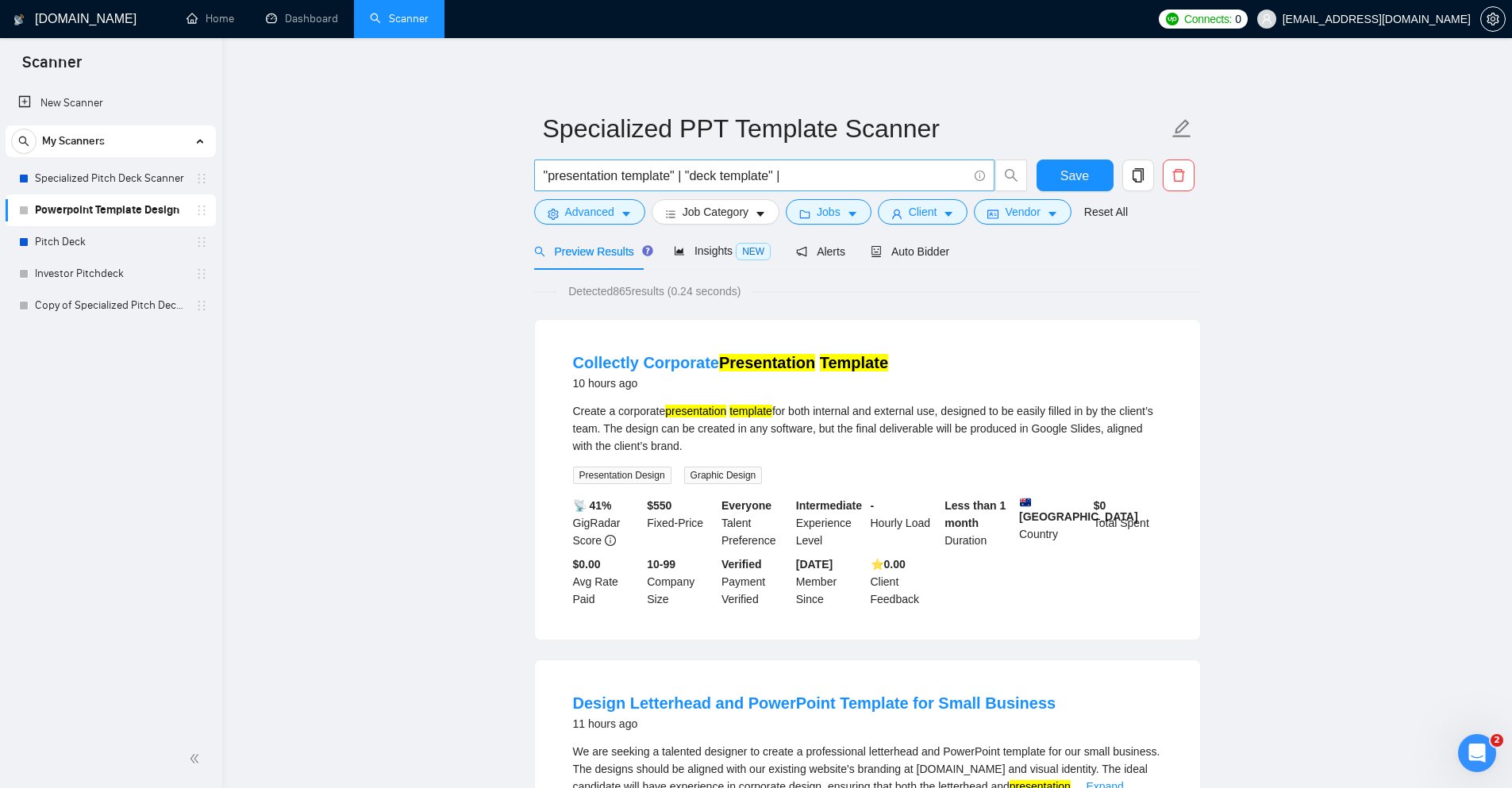
click at [846, 181] on input ""presentation template" | "deck template" |" at bounding box center [755, 176] width 424 height 20
paste input ""slide template""
click at [931, 175] on input ""presentation template" | "deck template" | "slide template" |" at bounding box center [755, 176] width 424 height 20
paste input ""PowerPoint template" | "PPT template" | "PowerPoint theme""
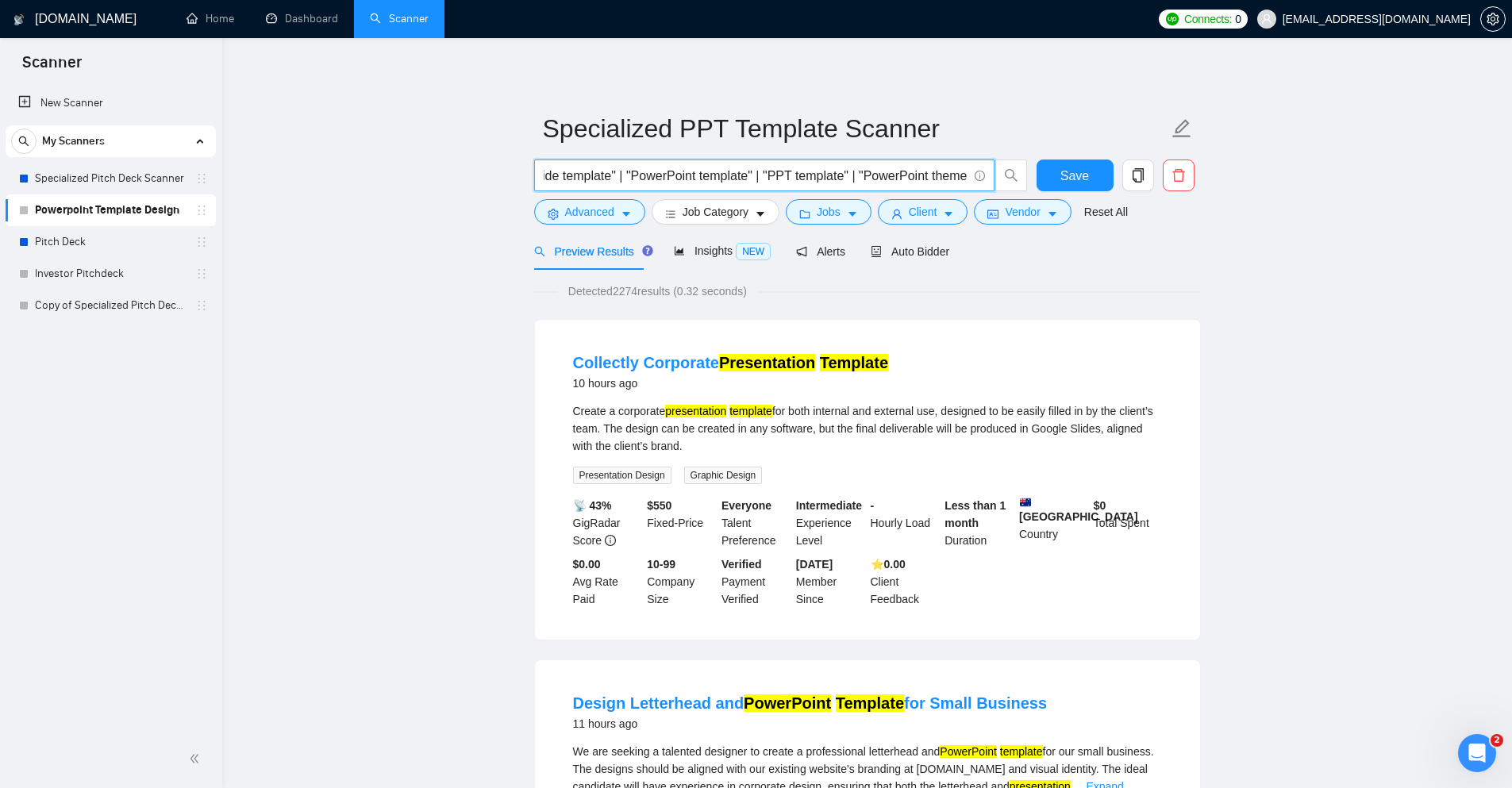
scroll to position [0, 256]
drag, startPoint x: 931, startPoint y: 175, endPoint x: 1013, endPoint y: 177, distance: 82.0
click at [1013, 177] on span ""presentation template" | "deck template" | "slide template" | "PowerPoint temp…" at bounding box center [782, 175] width 494 height 32
click at [918, 175] on input ""presentation template" | "deck template" | "slide template" | "PowerPoint temp…" at bounding box center [755, 176] width 424 height 20
click at [965, 180] on input ""presentation template" | "deck template" | "slide template" | "PowerPoint temp…" at bounding box center [755, 176] width 424 height 20
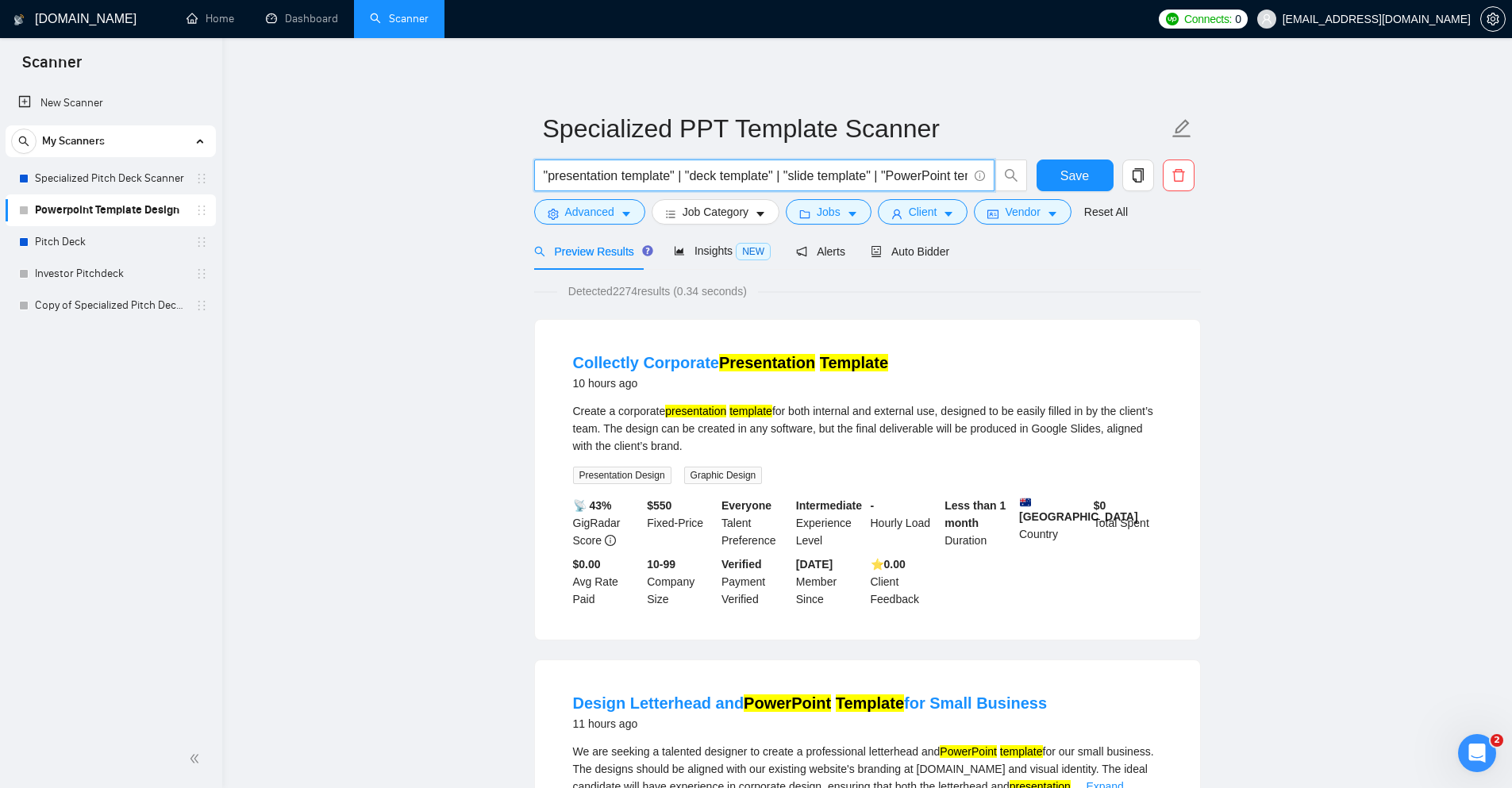
scroll to position [0, 265]
drag, startPoint x: 813, startPoint y: 181, endPoint x: 1254, endPoint y: 192, distance: 441.1
click at [918, 171] on input ""presentation template" | "deck template" | "slide template" | "PowerPoint temp…" at bounding box center [755, 176] width 424 height 20
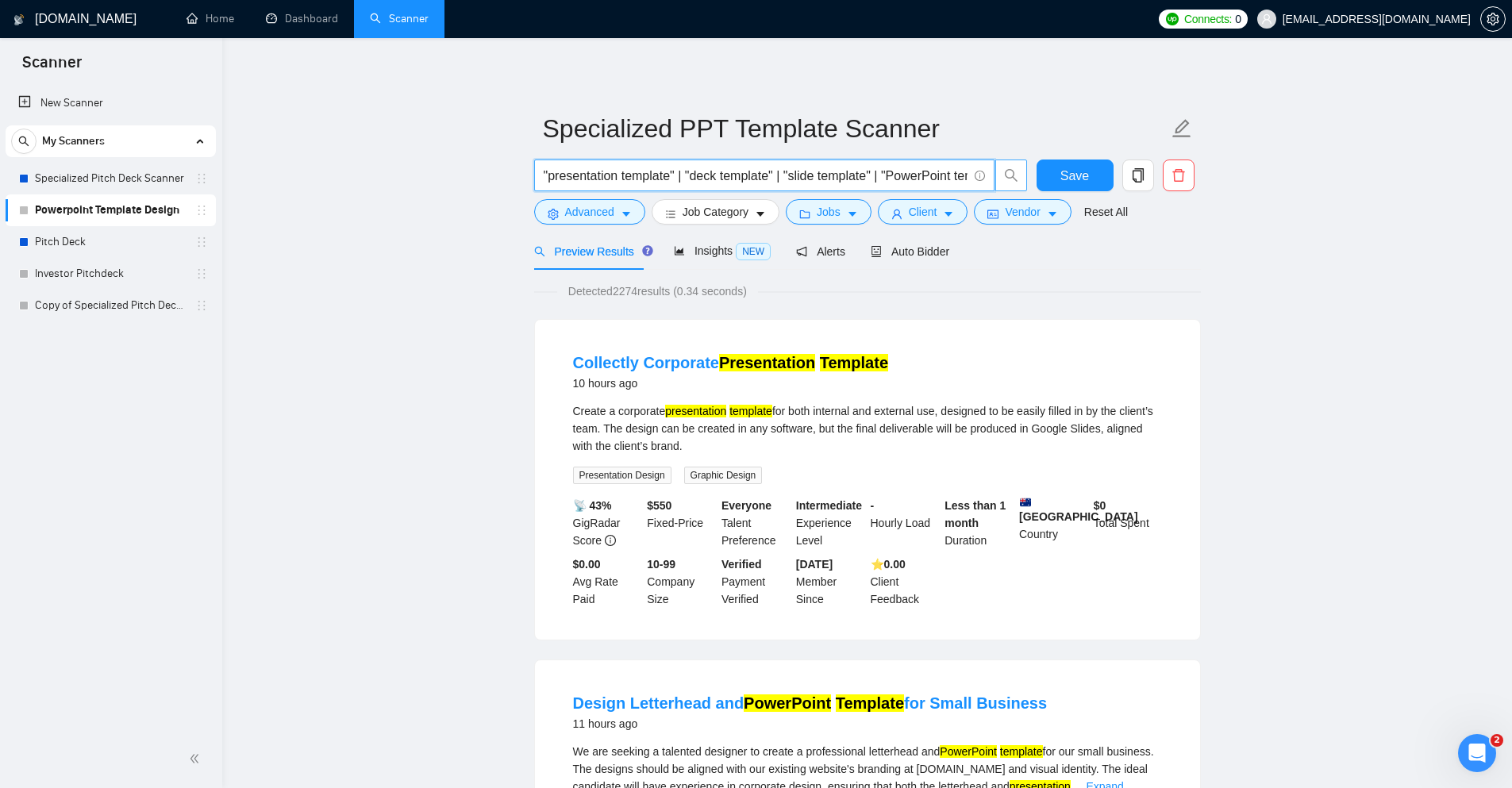
scroll to position [0, 265]
drag, startPoint x: 912, startPoint y: 171, endPoint x: 1046, endPoint y: 174, distance: 134.0
click at [1046, 174] on div ""presentation template" | "deck template" | "slide template" | "PowerPoint temp…" at bounding box center [864, 179] width 667 height 40
click at [967, 175] on input ""presentation template" | "deck template" | "slide template" | "PowerPoint temp…" at bounding box center [755, 176] width 424 height 20
paste input ""template pack" | "slide library" | "deck system" | "slide master""
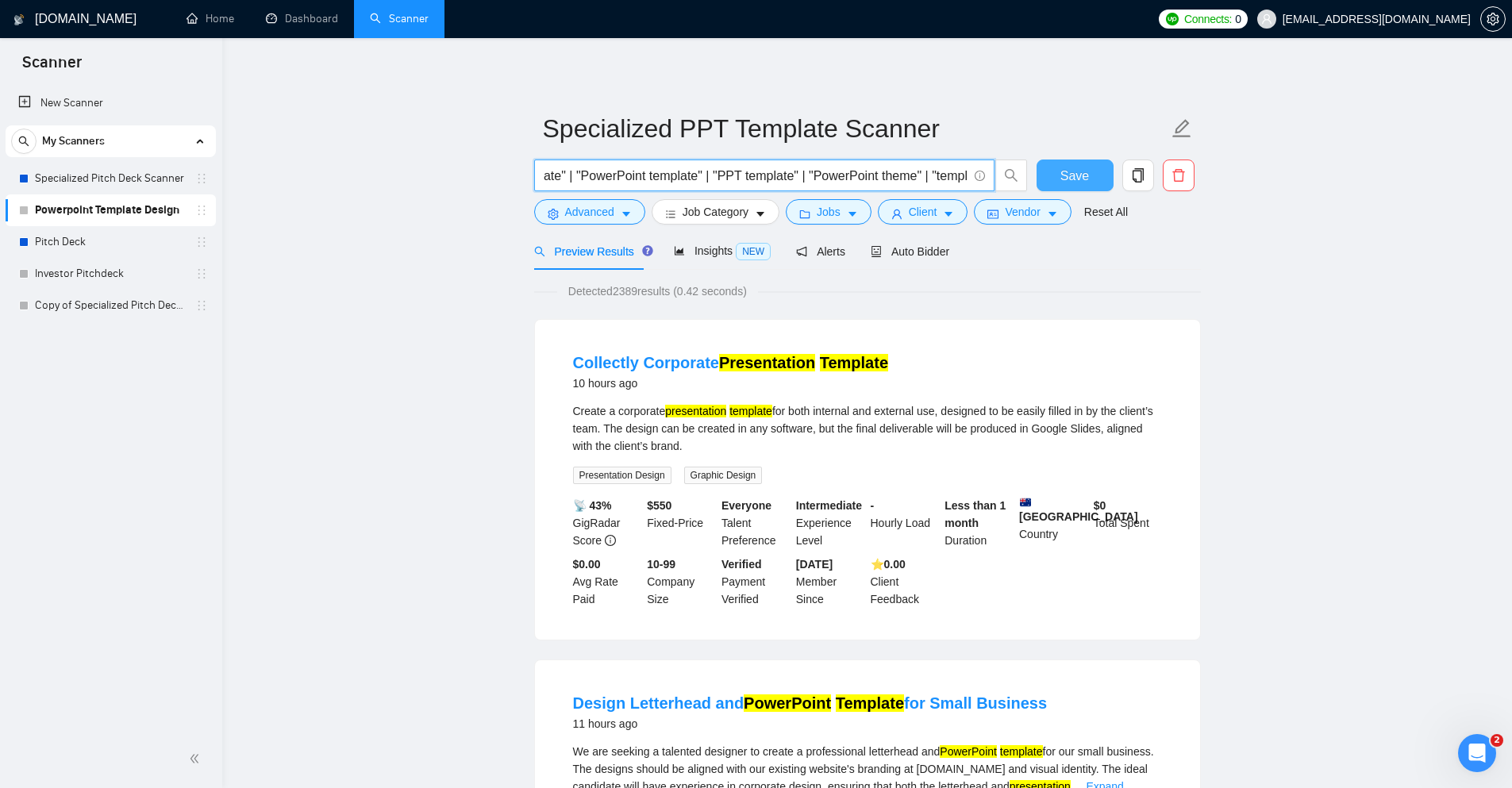
scroll to position [0, 624]
drag, startPoint x: 873, startPoint y: 179, endPoint x: 1094, endPoint y: 176, distance: 221.0
click at [1094, 176] on div ""presentation template" | "deck template" | "slide template" | "PowerPoint temp…" at bounding box center [864, 179] width 667 height 40
paste input ""master slides" | "master template" | "layout master" | "rebuild slide master" …"
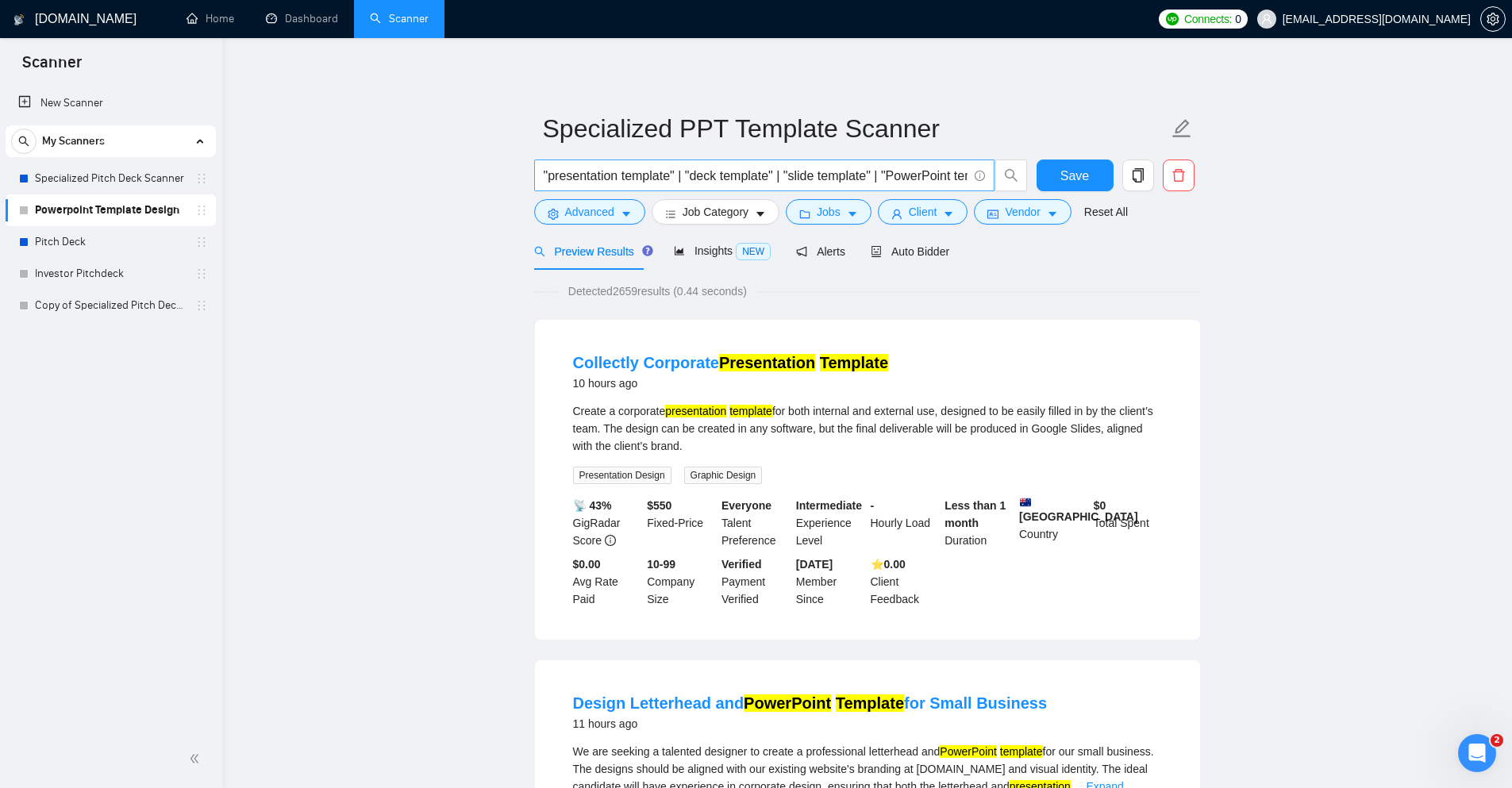
click at [825, 177] on input ""presentation template" | "deck template" | "slide template" | "PowerPoint temp…" at bounding box center [755, 176] width 424 height 20
drag, startPoint x: 803, startPoint y: 177, endPoint x: 1139, endPoint y: 181, distance: 336.0
click at [1139, 181] on div ""presentation template" | "deck template" | "slide template" | "PowerPoint temp…" at bounding box center [864, 179] width 667 height 40
paste input ""create a presentation template" | "build a PowerPoint template" | "corporate P…"
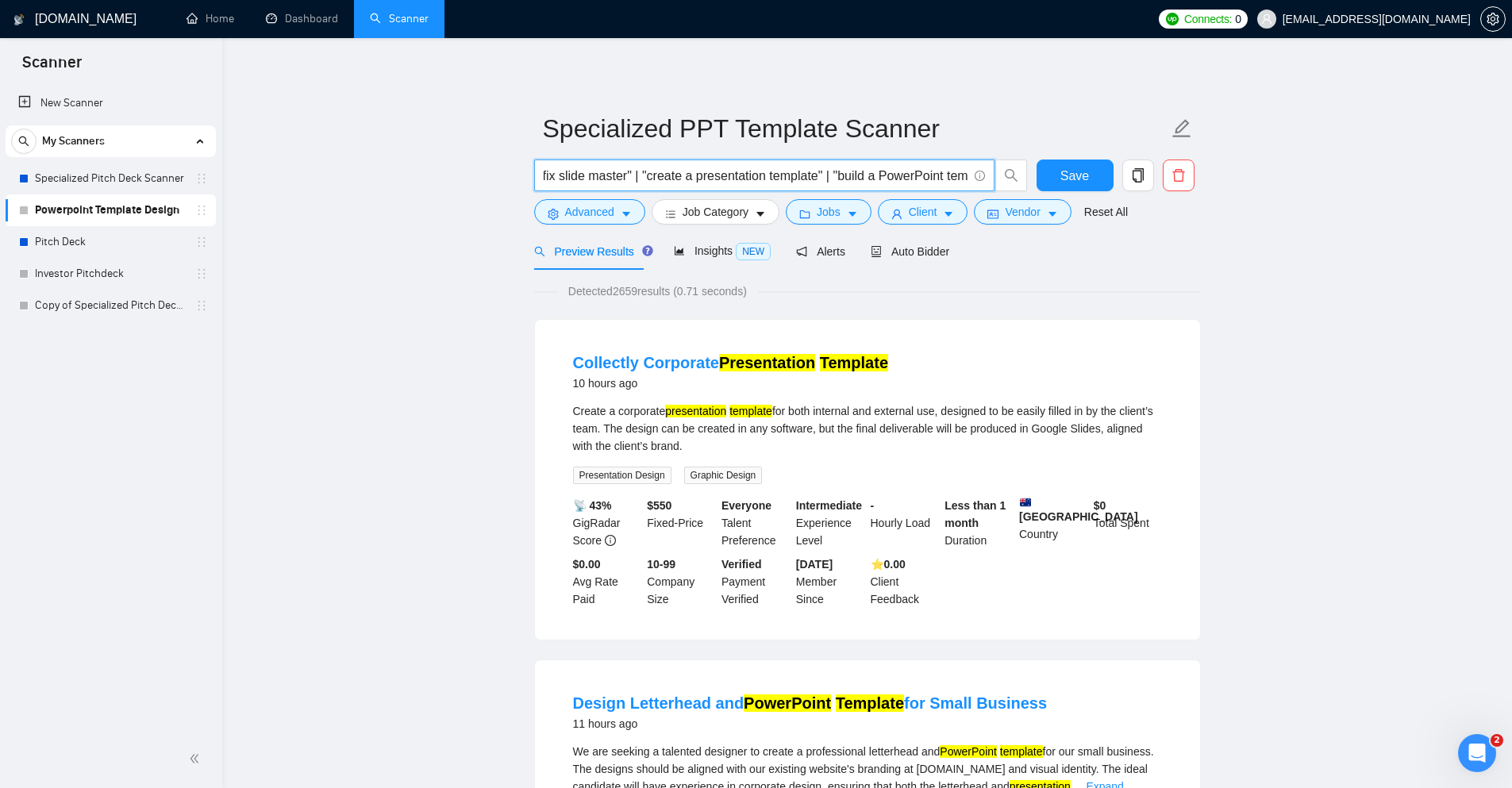
scroll to position [0, 1854]
drag, startPoint x: 862, startPoint y: 174, endPoint x: 1339, endPoint y: 187, distance: 477.2
paste input ""brand-compliant template" | "on-brand template""
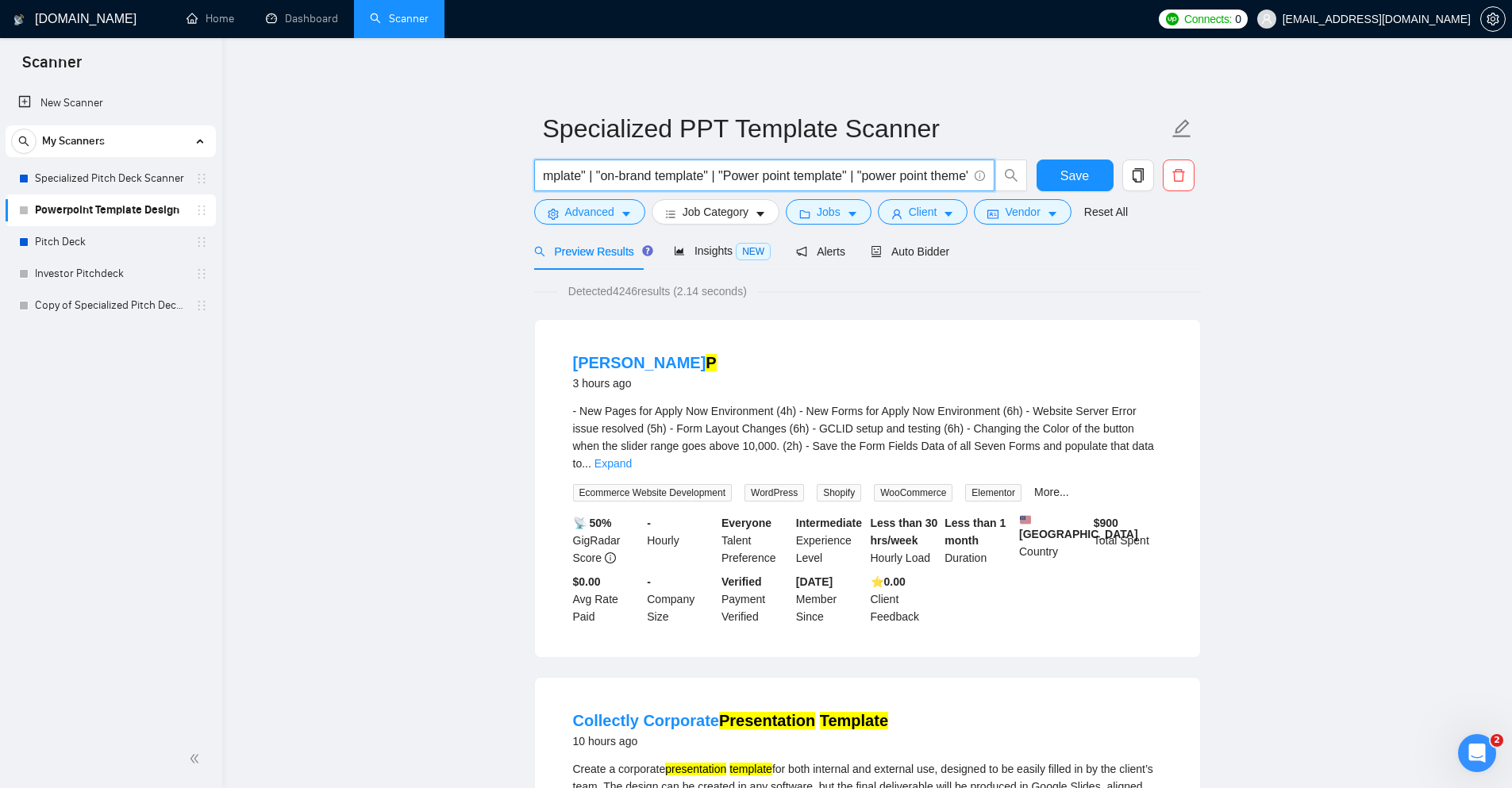
scroll to position [0, 2401]
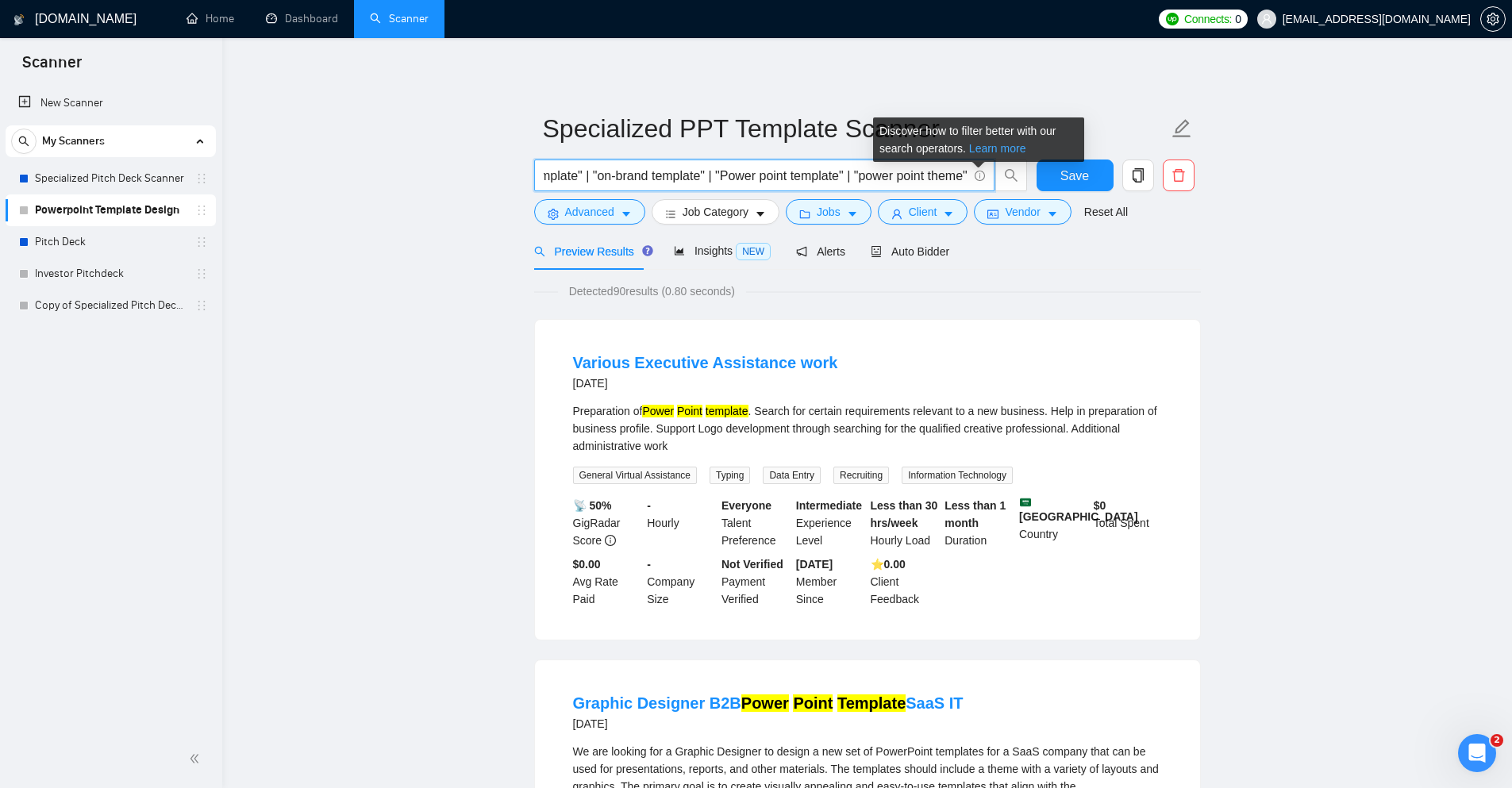
click at [990, 152] on link "Learn more" at bounding box center [998, 148] width 57 height 13
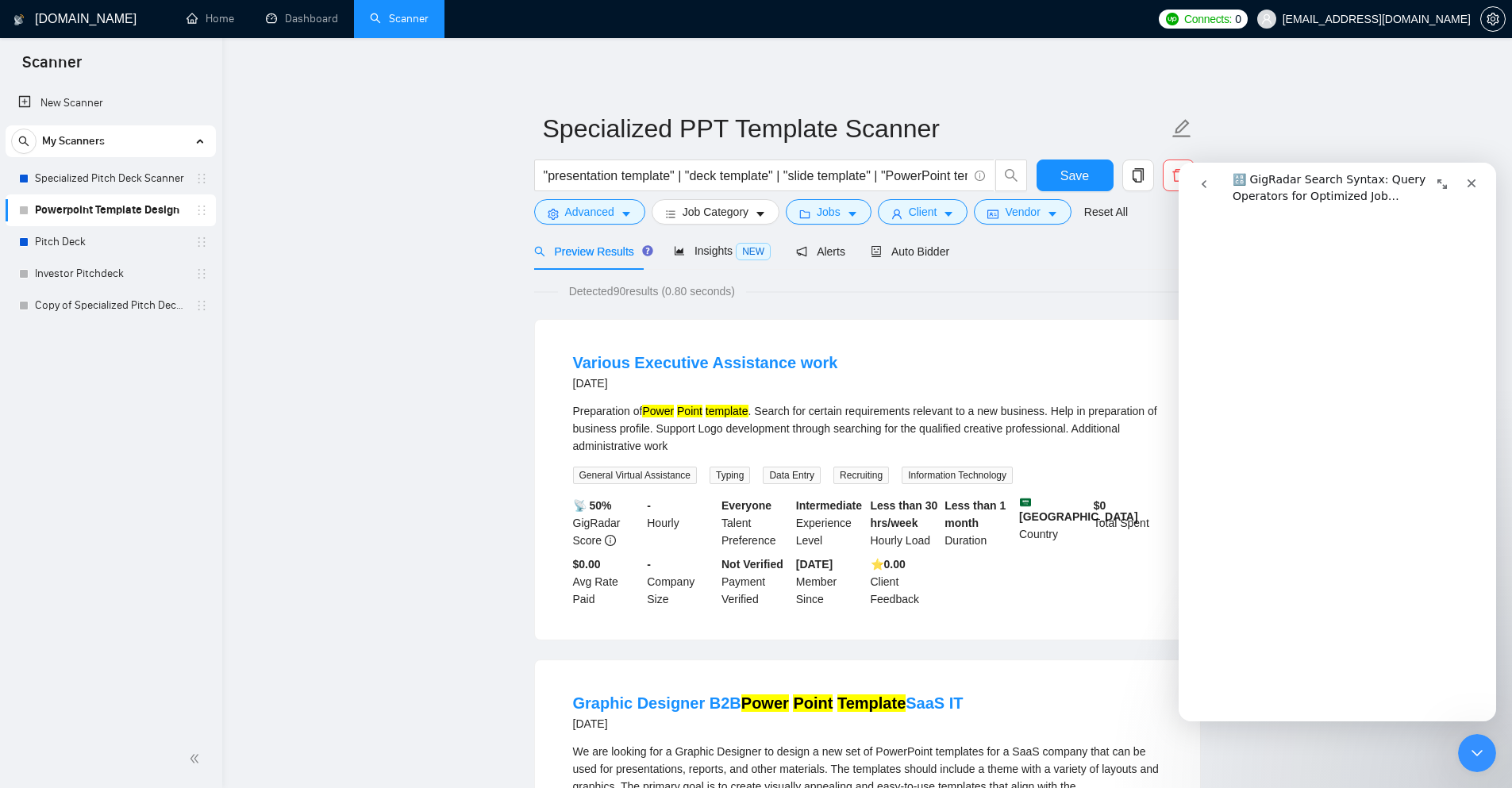
scroll to position [1032, 0]
click at [999, 291] on div "Detected 90 results (0.80 seconds)" at bounding box center [867, 292] width 667 height 18
click at [889, 168] on input ""presentation template" | "deck template" | "slide template" | "PowerPoint temp…" at bounding box center [755, 176] width 424 height 20
drag, startPoint x: 833, startPoint y: 168, endPoint x: 1126, endPoint y: 162, distance: 293.1
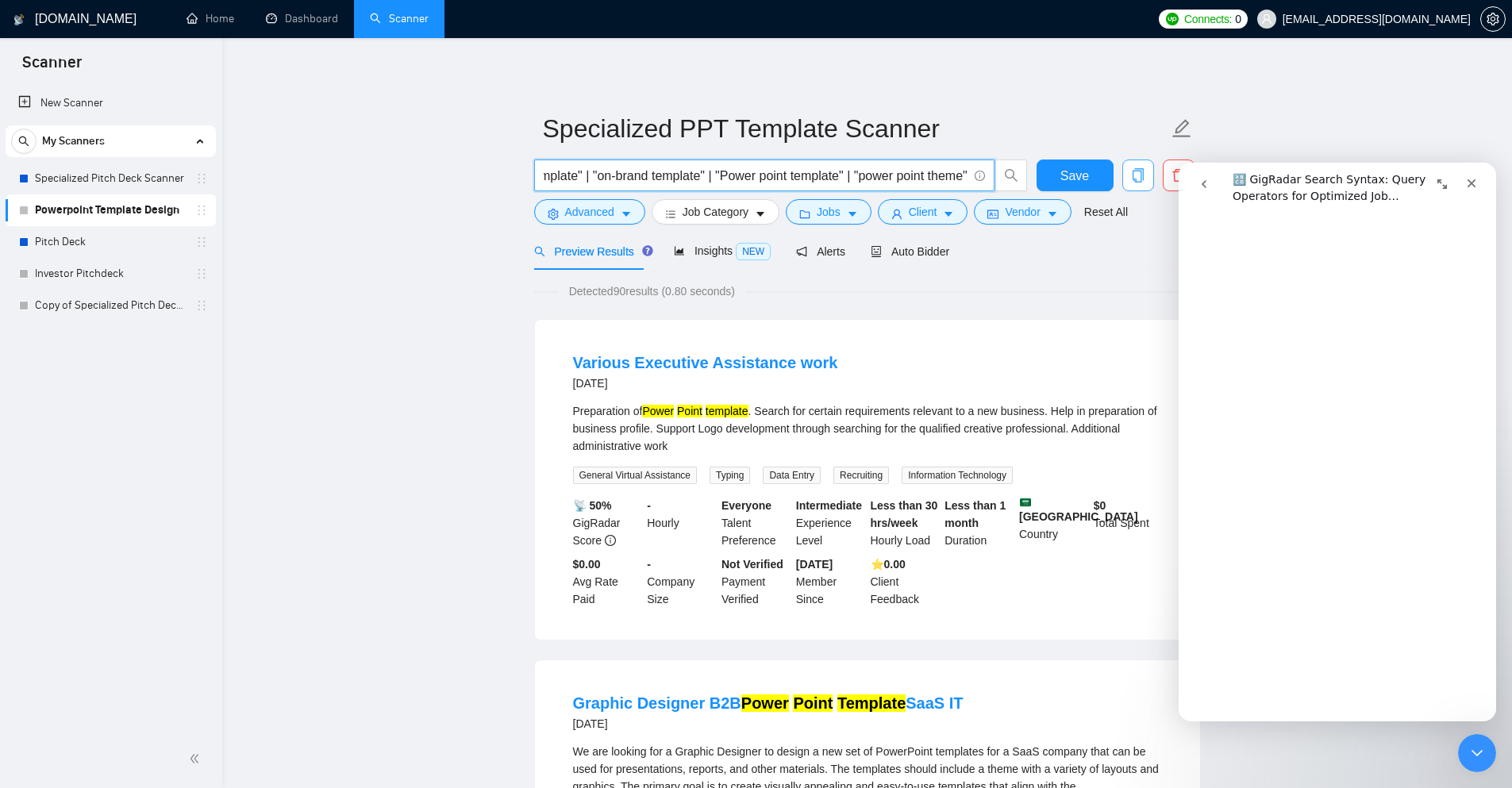
click at [1126, 162] on div ""presentation template" | "deck template" | "slide template" | "PowerPoint temp…" at bounding box center [864, 179] width 667 height 40
click at [855, 175] on input ""presentation template" | "deck template" | "slide template" | "PowerPoint temp…" at bounding box center [755, 176] width 424 height 20
drag, startPoint x: 846, startPoint y: 177, endPoint x: 980, endPoint y: 173, distance: 134.1
click at [980, 173] on span ""presentation template" | "deck template" | "slide template" | "PowerPoint temp…" at bounding box center [765, 175] width 461 height 32
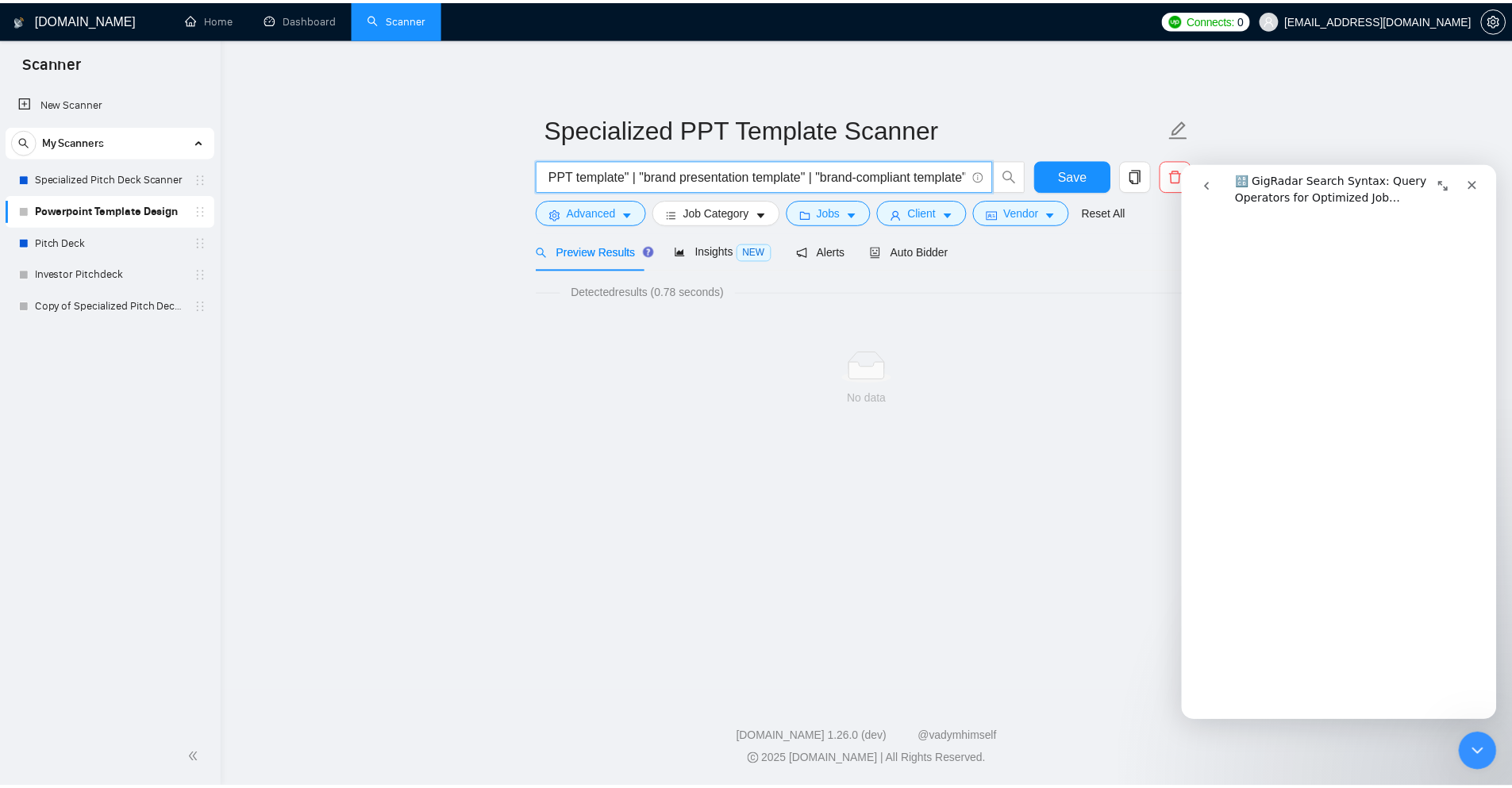
scroll to position [0, 2010]
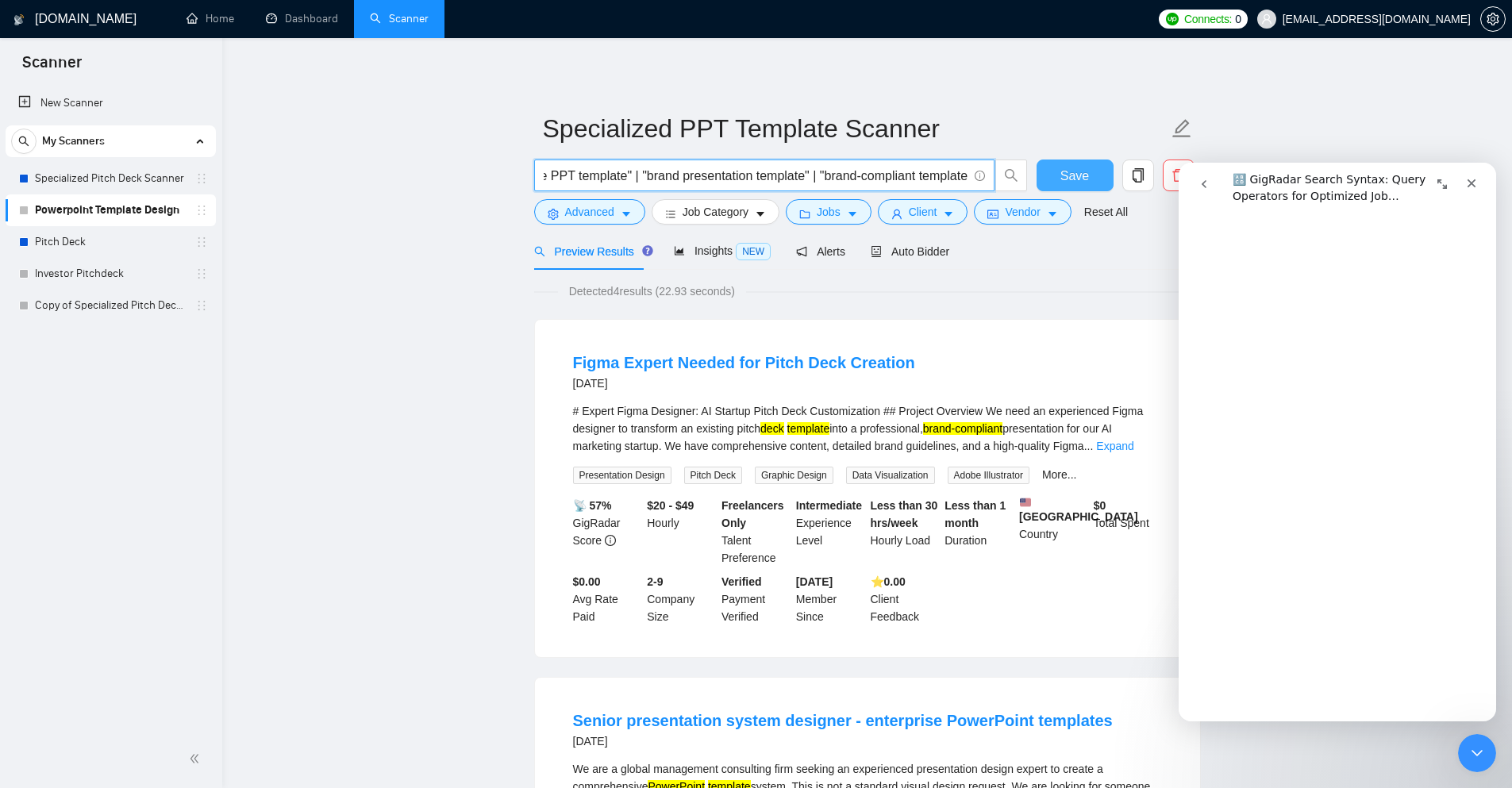
click at [1090, 179] on button "Save" at bounding box center [1075, 175] width 77 height 32
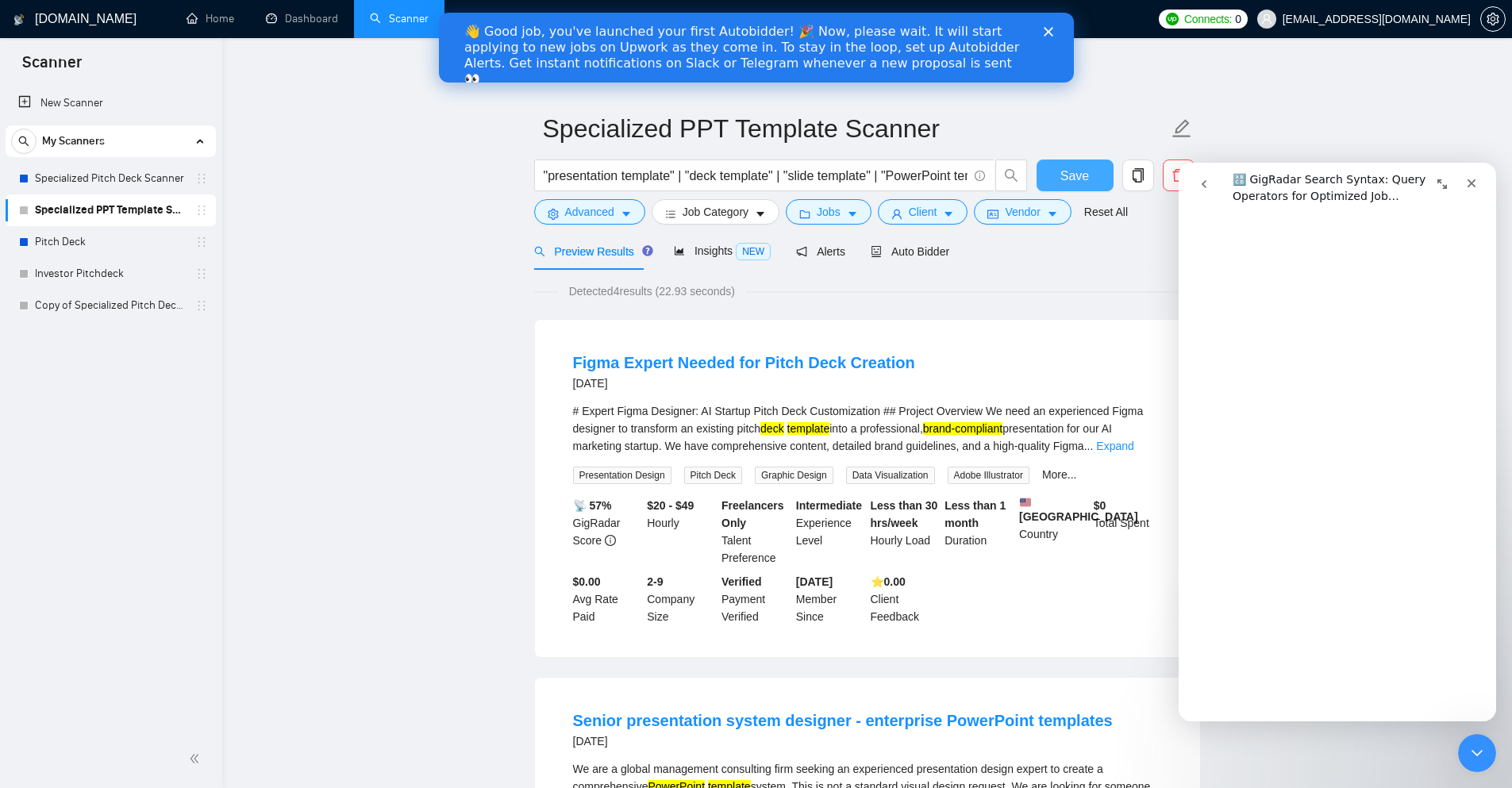
scroll to position [0, 0]
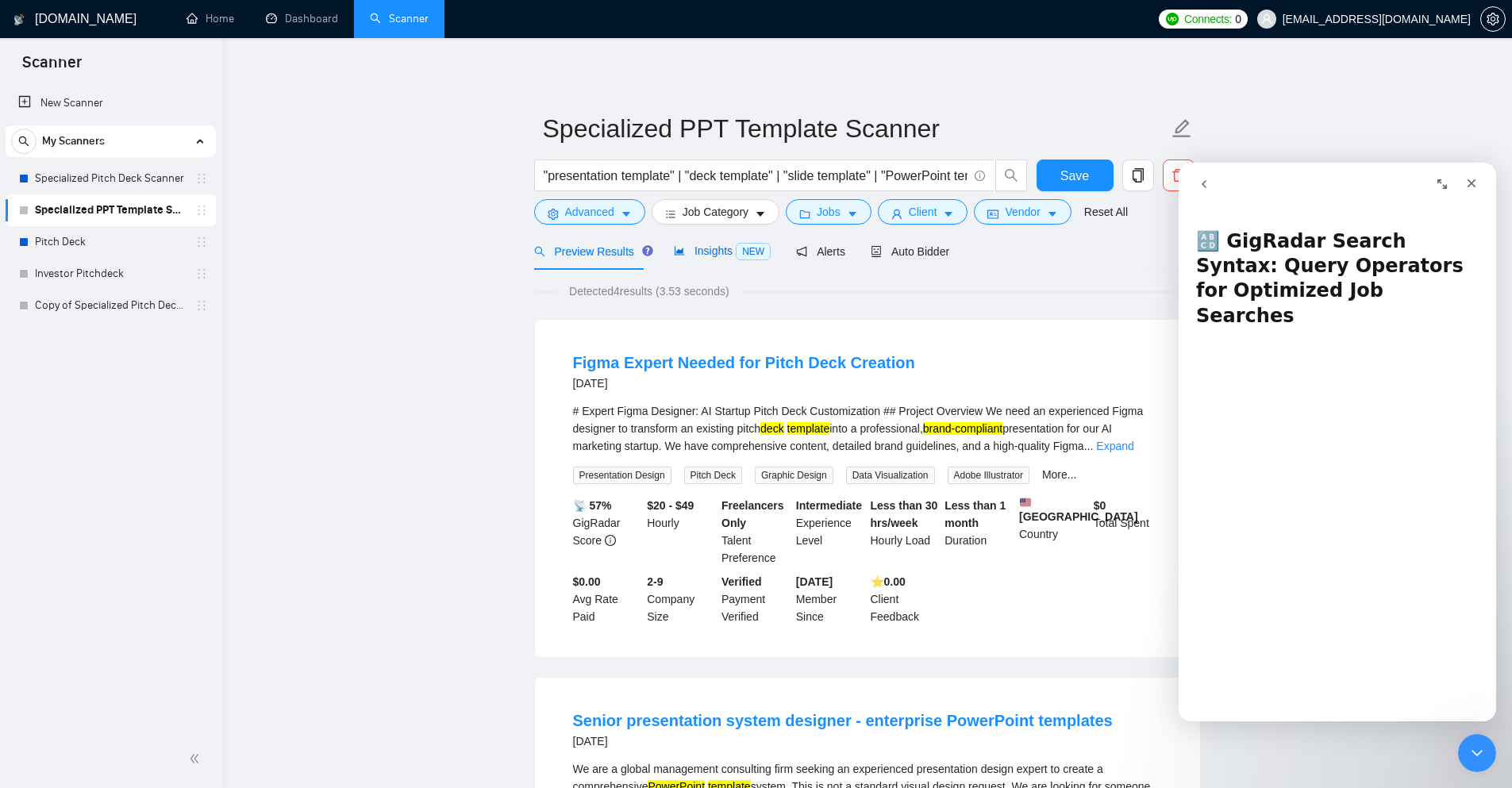
click at [680, 256] on span "Insights NEW" at bounding box center [722, 251] width 97 height 13
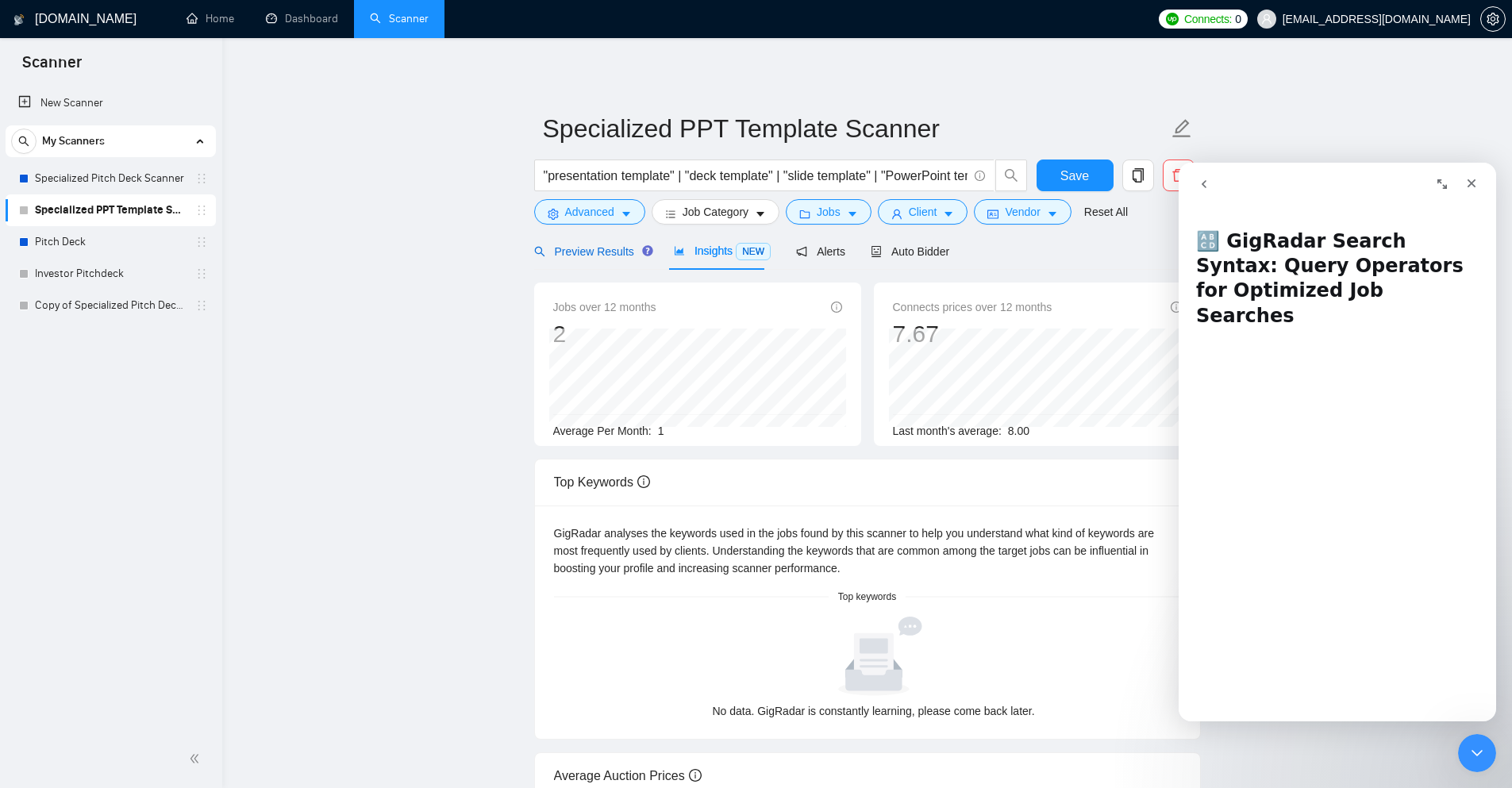
click at [586, 249] on span "Preview Results" at bounding box center [591, 252] width 114 height 13
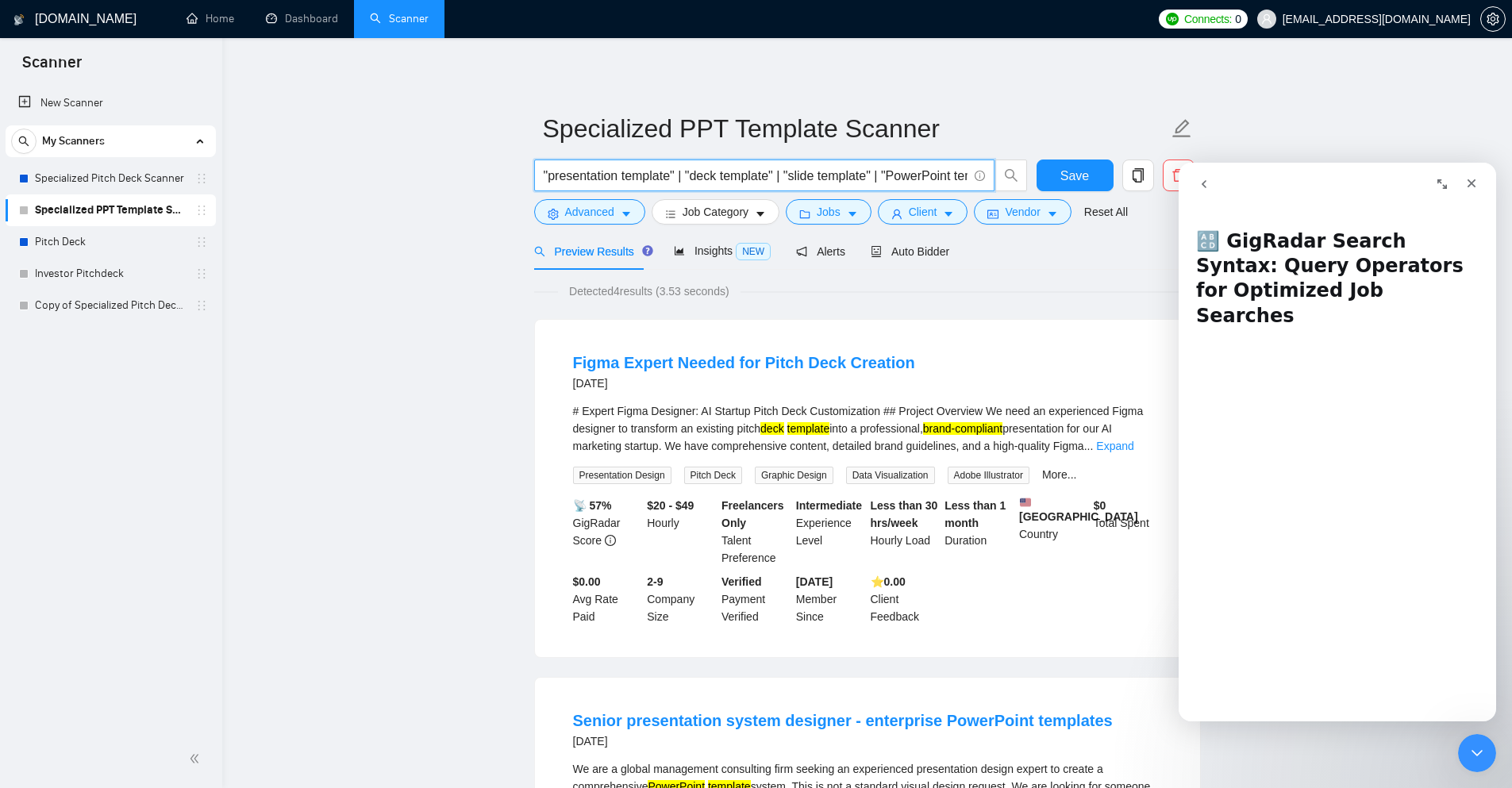
click at [912, 174] on input ""presentation template" | "deck template" | "slide template" | "PowerPoint temp…" at bounding box center [755, 176] width 424 height 20
drag, startPoint x: 928, startPoint y: 175, endPoint x: 1150, endPoint y: 173, distance: 222.0
click at [1150, 173] on div ""presentation template" | "deck template" | "slide template" | "PowerPoint temp…" at bounding box center [864, 179] width 667 height 40
click at [684, 174] on input ""presentation template" | "deck template" | "slide template" | "PowerPoint temp…" at bounding box center [755, 176] width 424 height 20
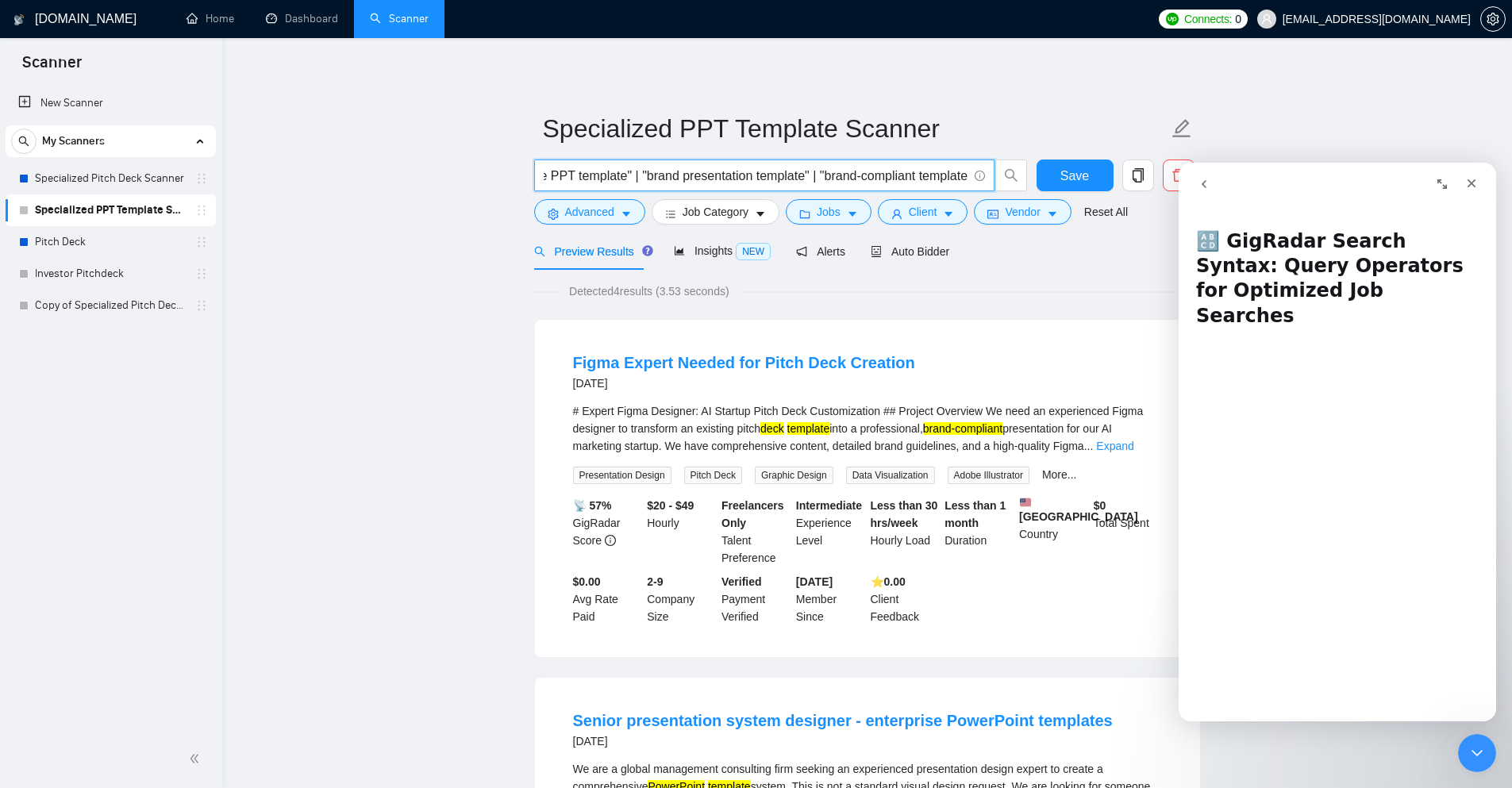
drag, startPoint x: 620, startPoint y: 176, endPoint x: 1029, endPoint y: 190, distance: 409.2
click at [1029, 190] on div ""presentation template" | "deck template" | "slide template" | "PowerPoint temp…" at bounding box center [782, 179] width 500 height 40
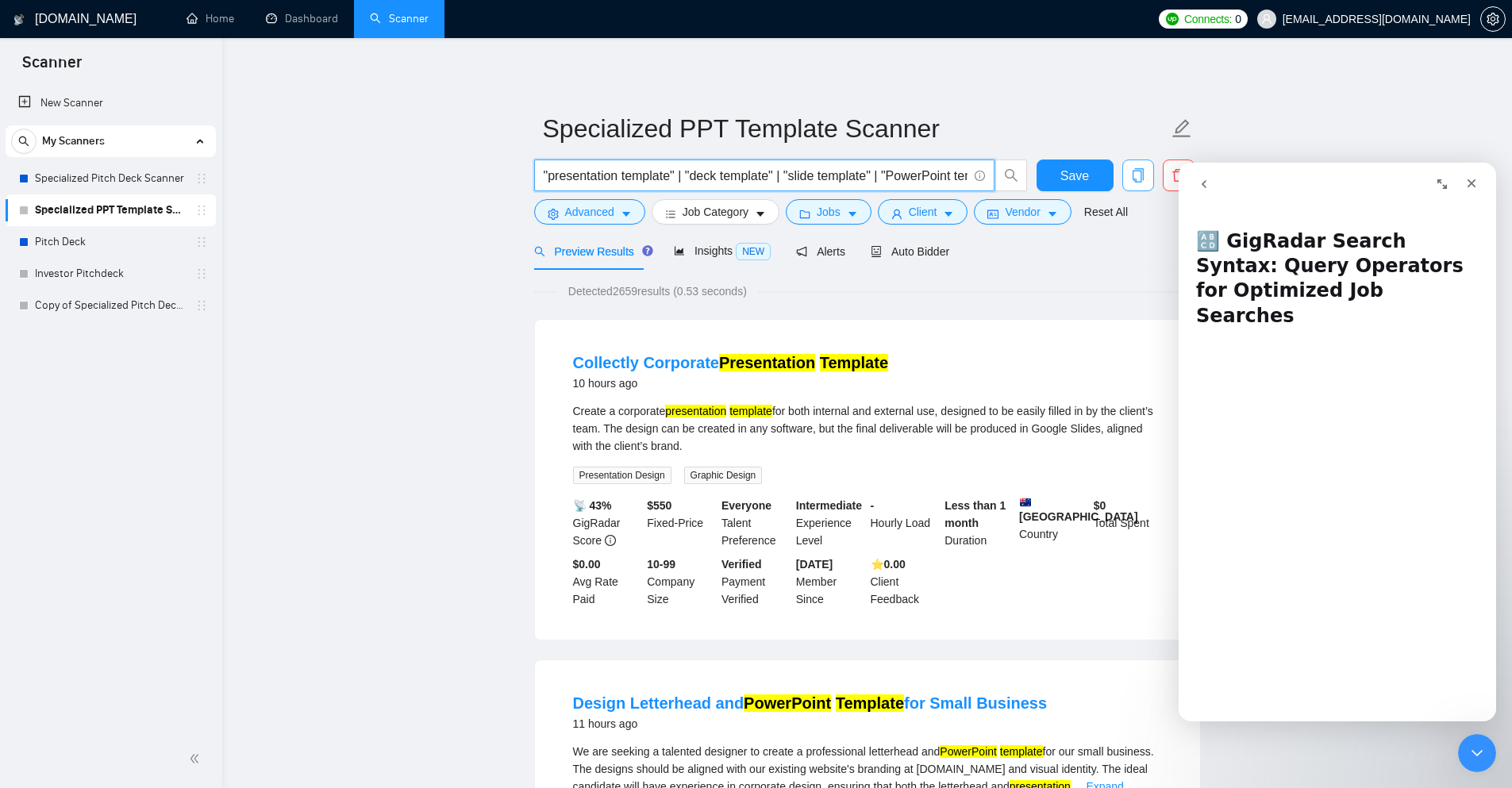
scroll to position [0, 1674]
drag, startPoint x: 916, startPoint y: 177, endPoint x: 1144, endPoint y: 181, distance: 228.0
click at [1144, 181] on div ""presentation template" | "deck template" | "slide template" | "PowerPoint temp…" at bounding box center [864, 179] width 667 height 40
click at [965, 176] on input ""presentation template" | "deck template" | "slide template" | "PowerPoint temp…" at bounding box center [755, 176] width 424 height 20
paste input ""brand presentation template""
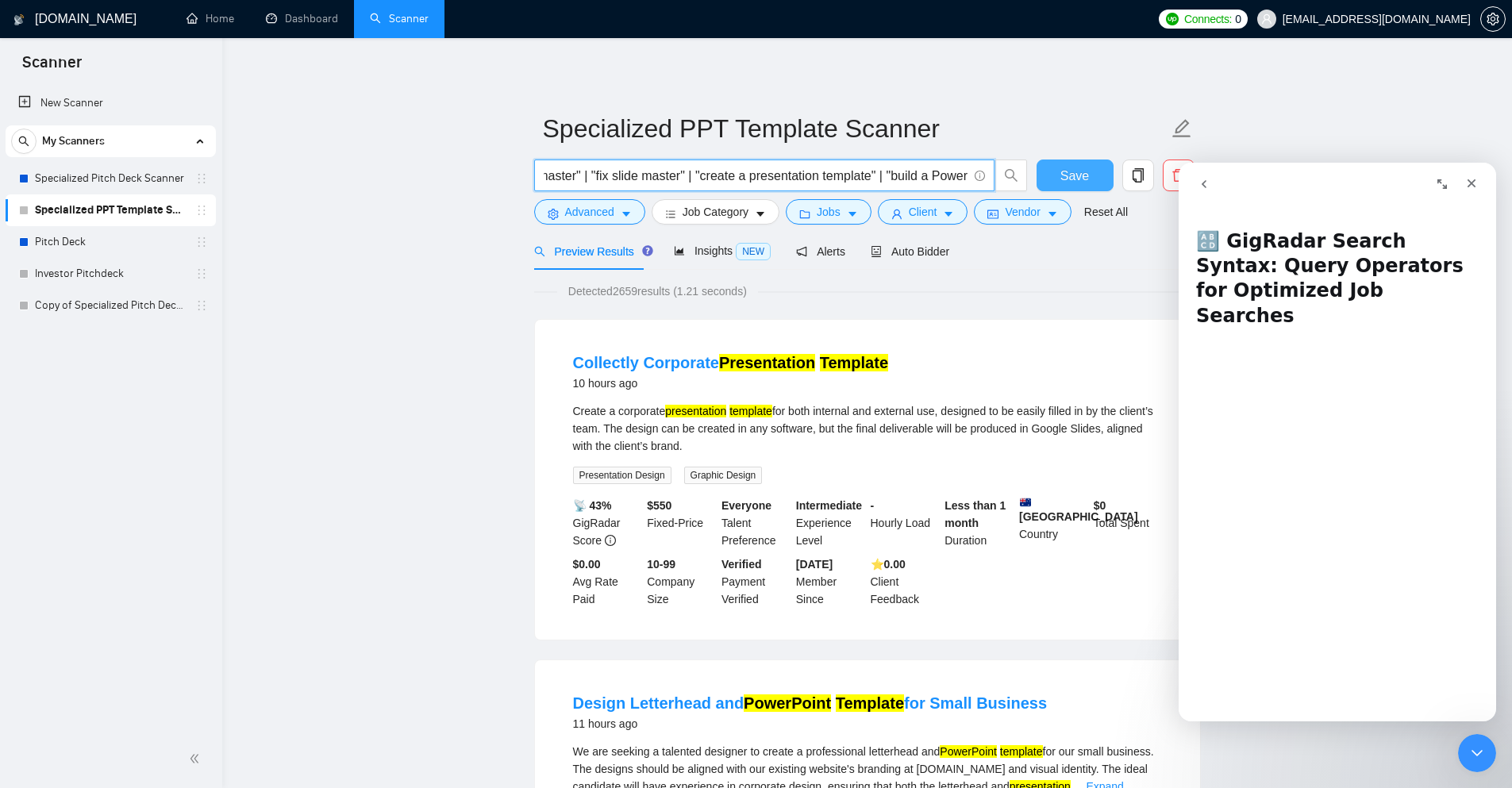
scroll to position [0, 1844]
drag, startPoint x: 881, startPoint y: 177, endPoint x: 1109, endPoint y: 172, distance: 228.1
click at [1109, 172] on div ""presentation template" | "deck template" | "slide template" | "PowerPoint temp…" at bounding box center [864, 179] width 667 height 40
click at [965, 177] on input ""presentation template" | "deck template" | "slide template" | "PowerPoint temp…" at bounding box center [755, 176] width 424 height 20
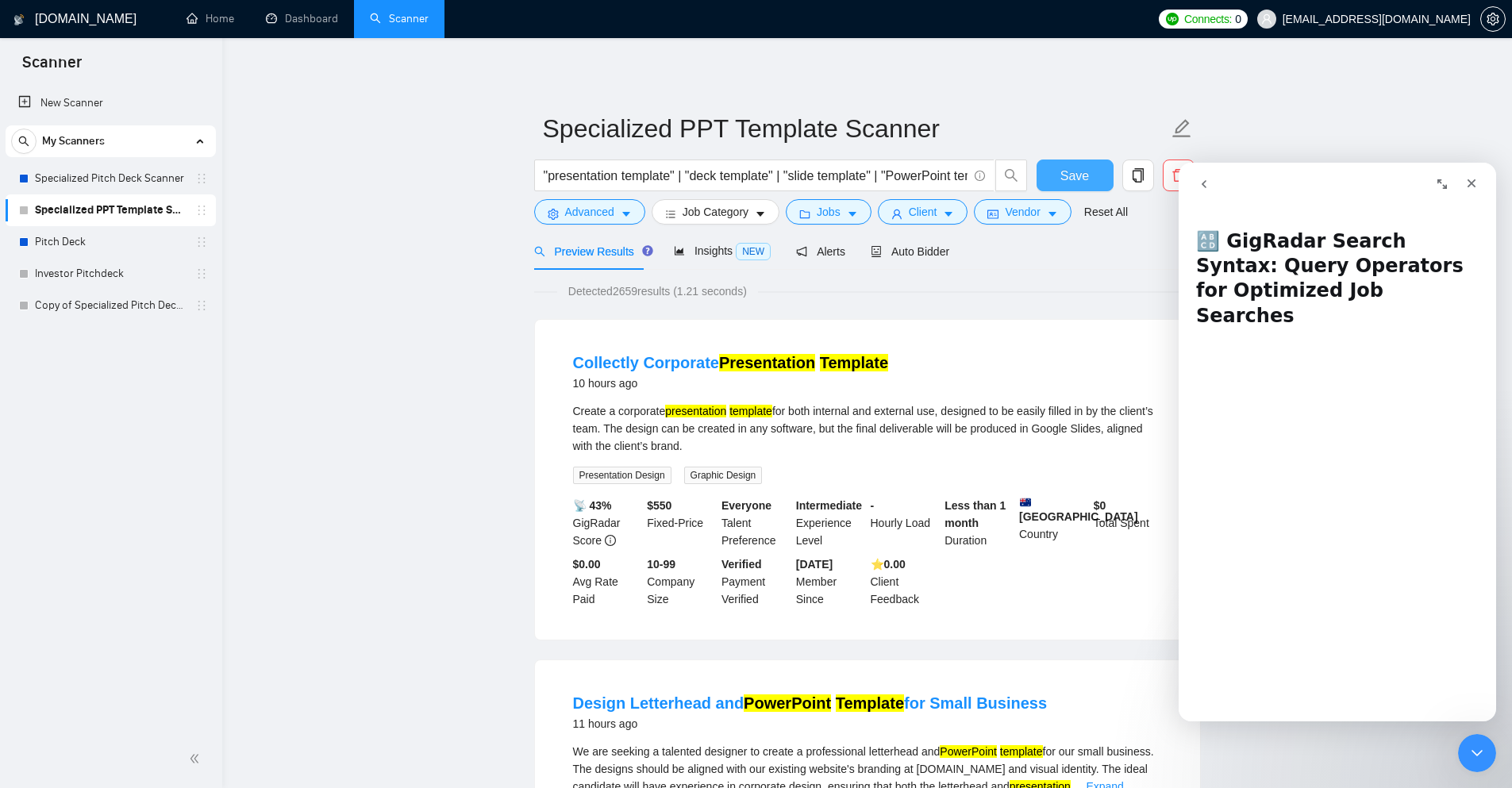
click at [1068, 182] on span "Save" at bounding box center [1075, 176] width 28 height 20
click at [709, 249] on span "Insights NEW" at bounding box center [722, 251] width 97 height 13
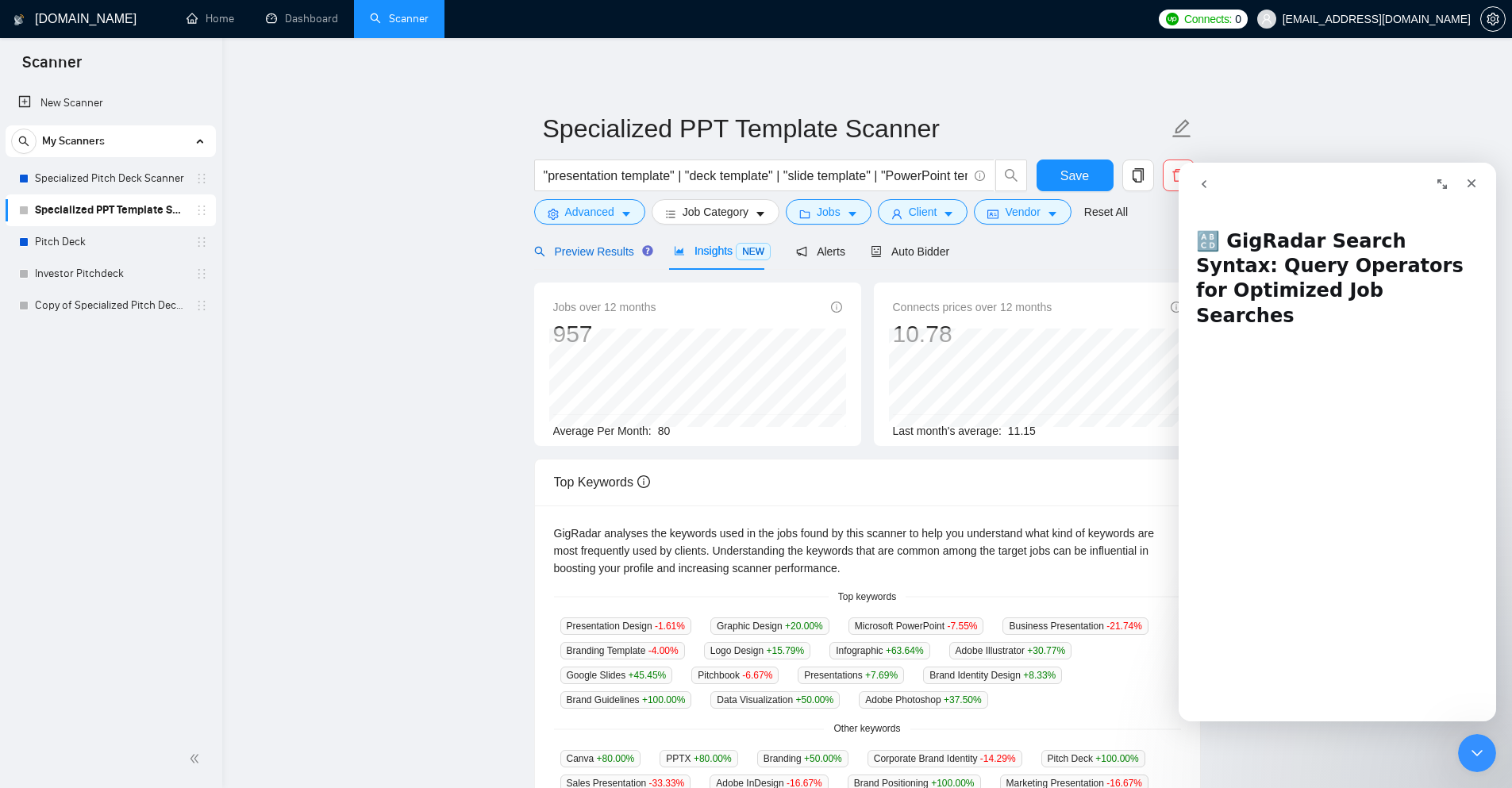
click at [618, 249] on span "Preview Results" at bounding box center [591, 252] width 114 height 13
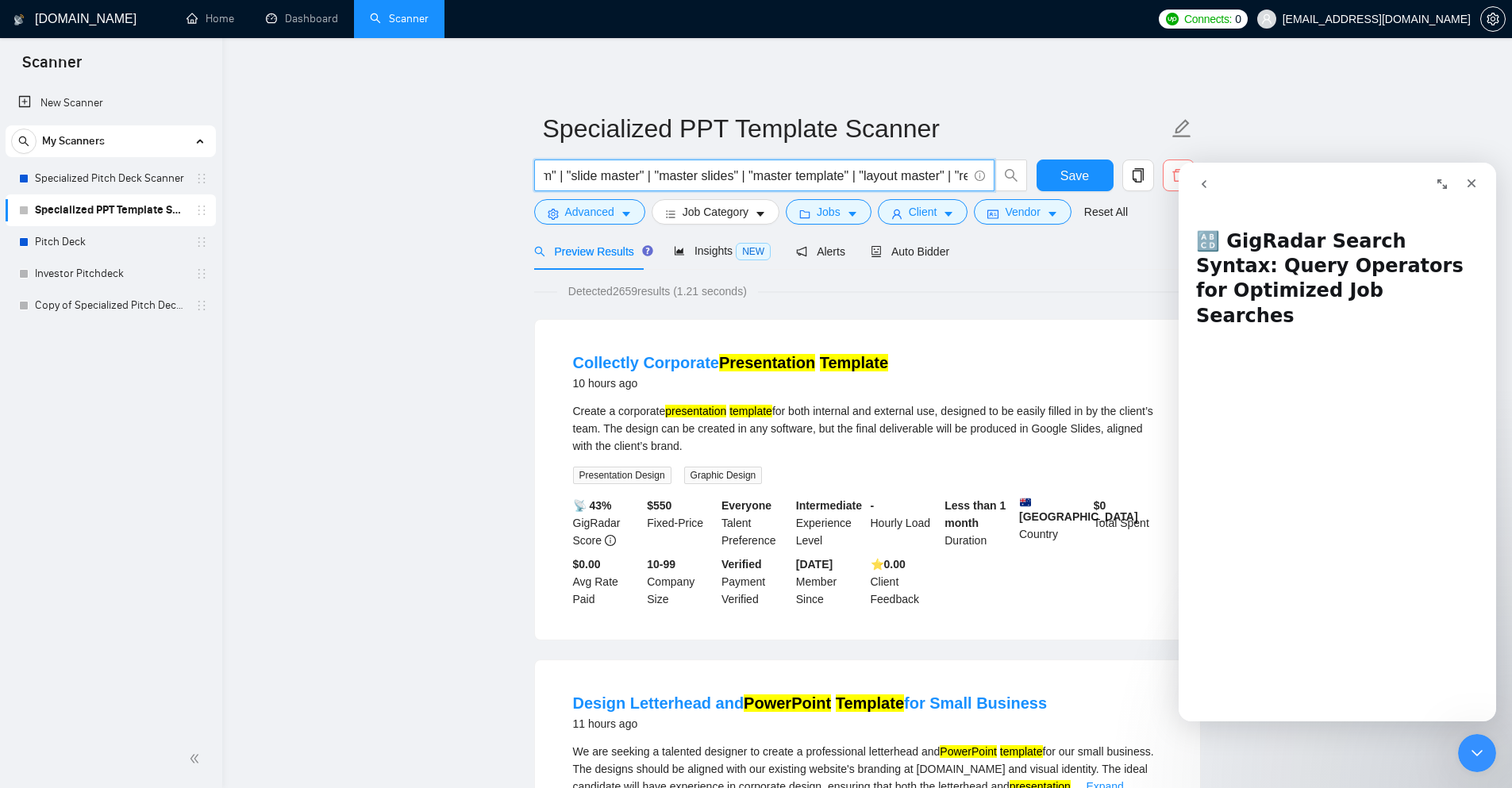
scroll to position [0, 1844]
drag, startPoint x: 884, startPoint y: 172, endPoint x: 1178, endPoint y: 177, distance: 294.0
click at [1178, 177] on div ""presentation template" | "deck template" | "slide template" | "PowerPoint temp…" at bounding box center [864, 179] width 667 height 40
type input ""presentation template" | "deck template" | "slide template" | "PowerPoint temp…"
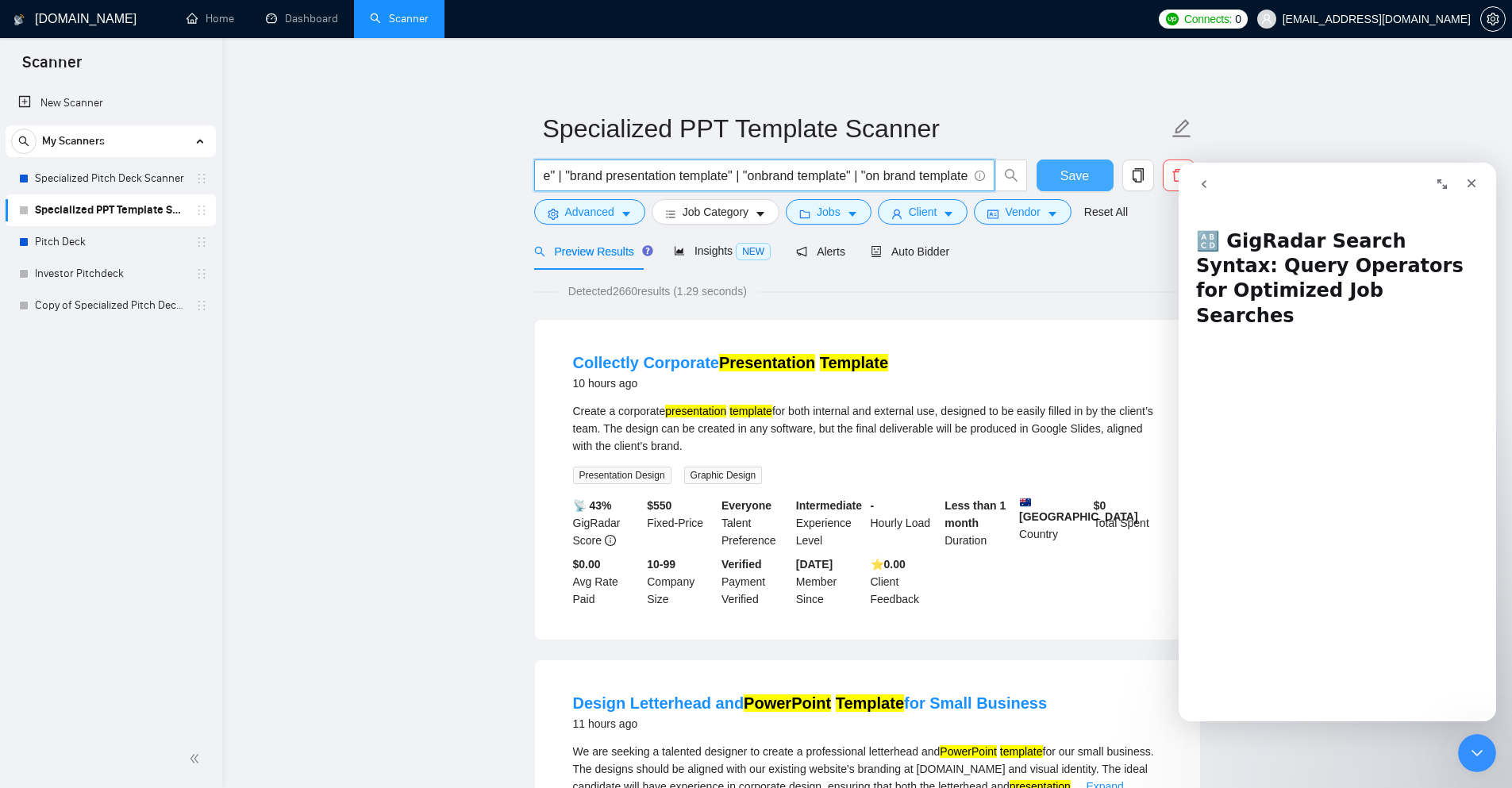
scroll to position [0, 0]
click at [1060, 174] on button "Save" at bounding box center [1075, 175] width 77 height 32
click at [890, 246] on span "Auto Bidder" at bounding box center [909, 252] width 79 height 13
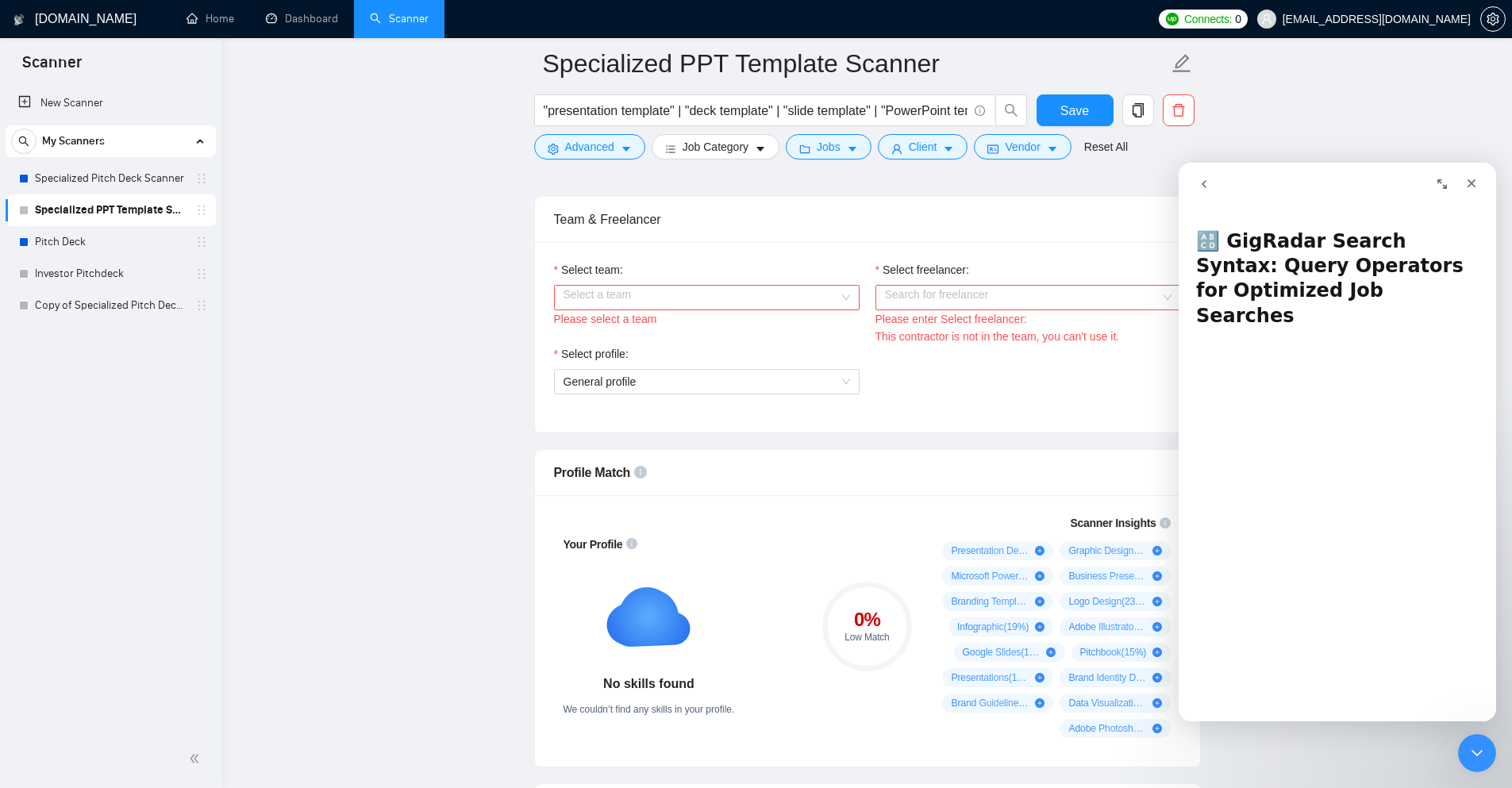
scroll to position [794, 0]
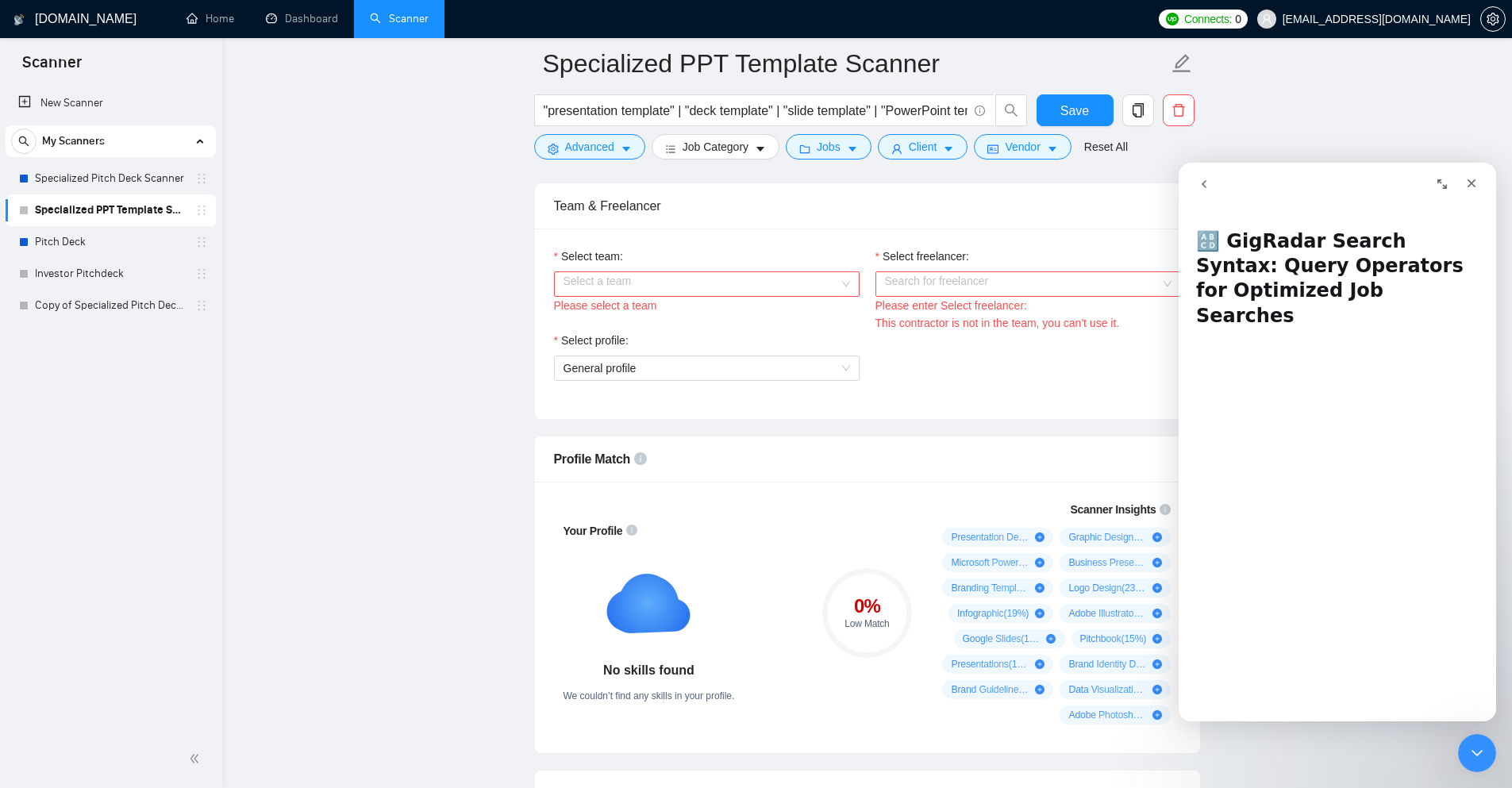
click at [756, 275] on input "Select team:" at bounding box center [701, 283] width 275 height 23
click at [680, 317] on div "Multidot Limited" at bounding box center [706, 314] width 287 height 18
click at [964, 281] on input "Select freelancer:" at bounding box center [1023, 283] width 275 height 23
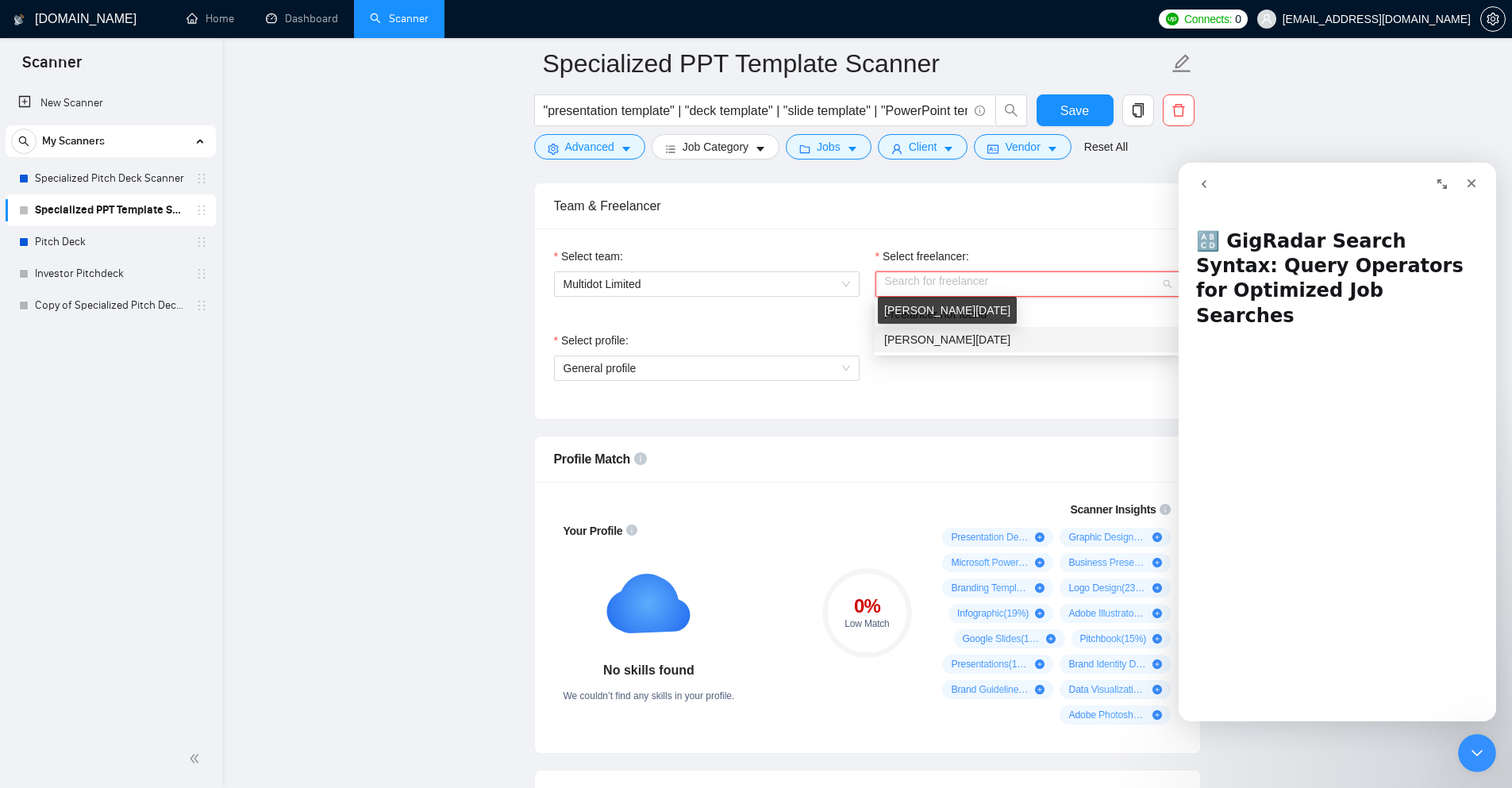
click at [935, 340] on span "[PERSON_NAME][DATE]" at bounding box center [948, 340] width 126 height 13
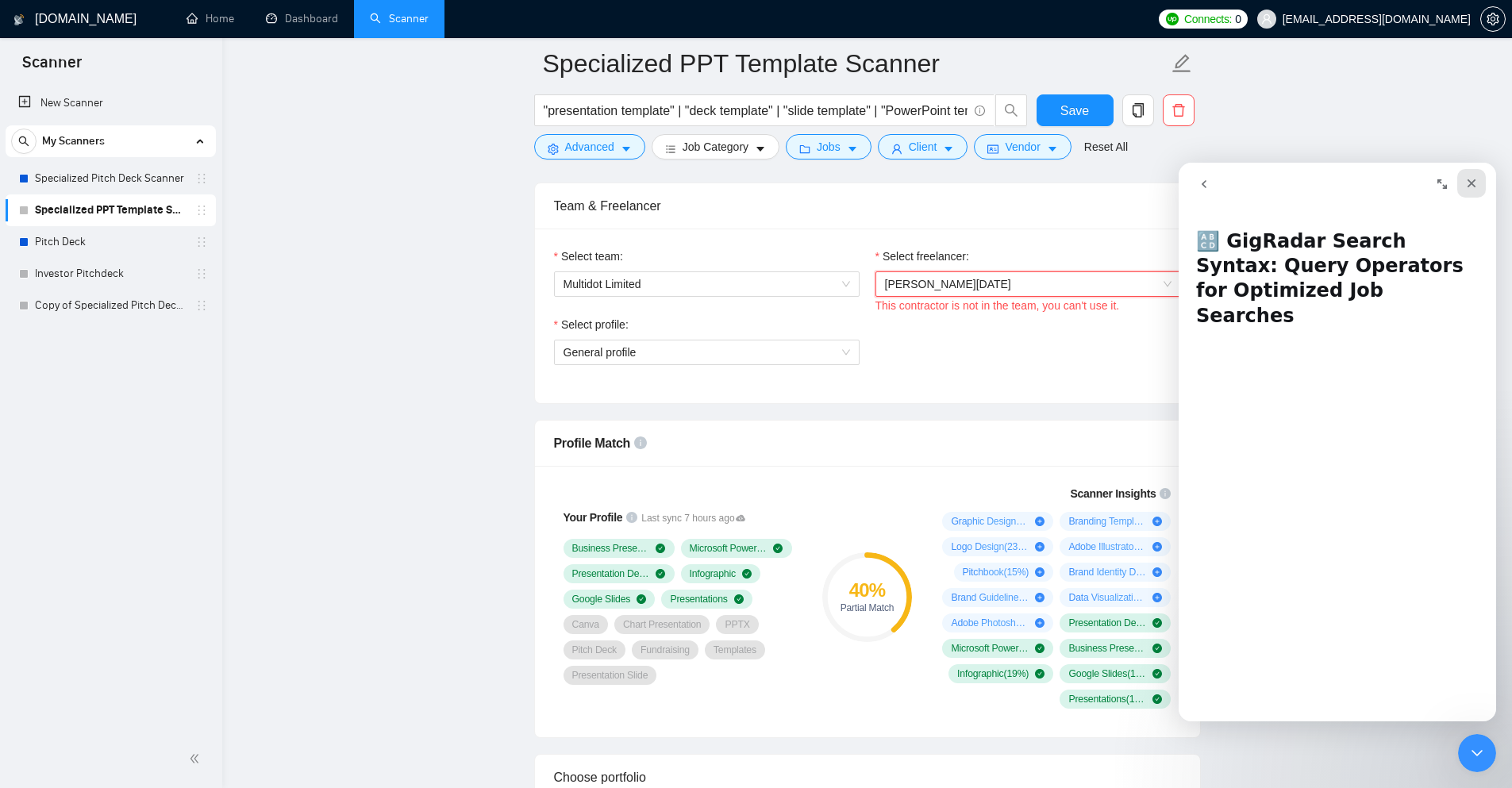
click at [1470, 185] on icon "Close" at bounding box center [1472, 184] width 9 height 9
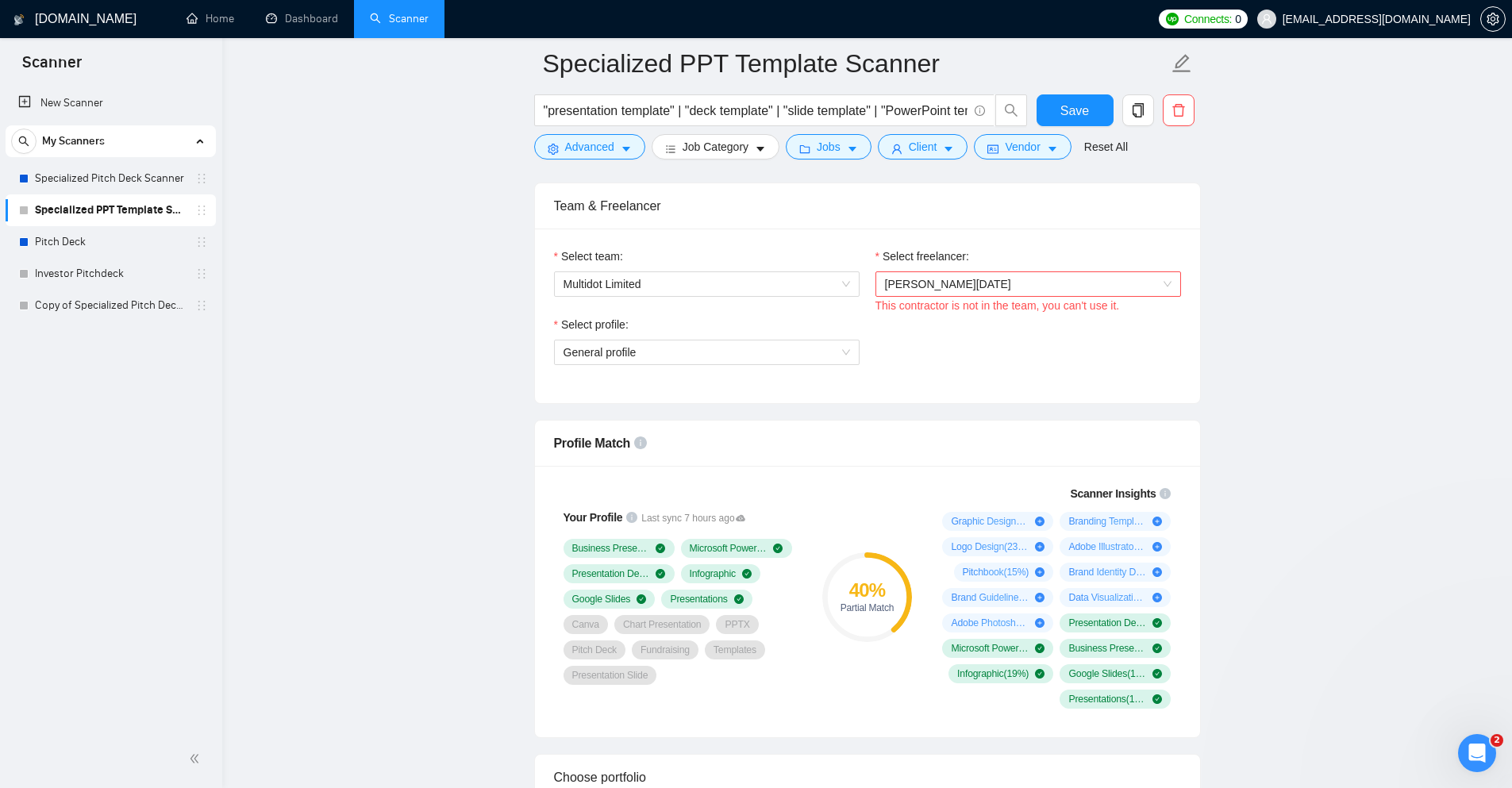
scroll to position [0, 0]
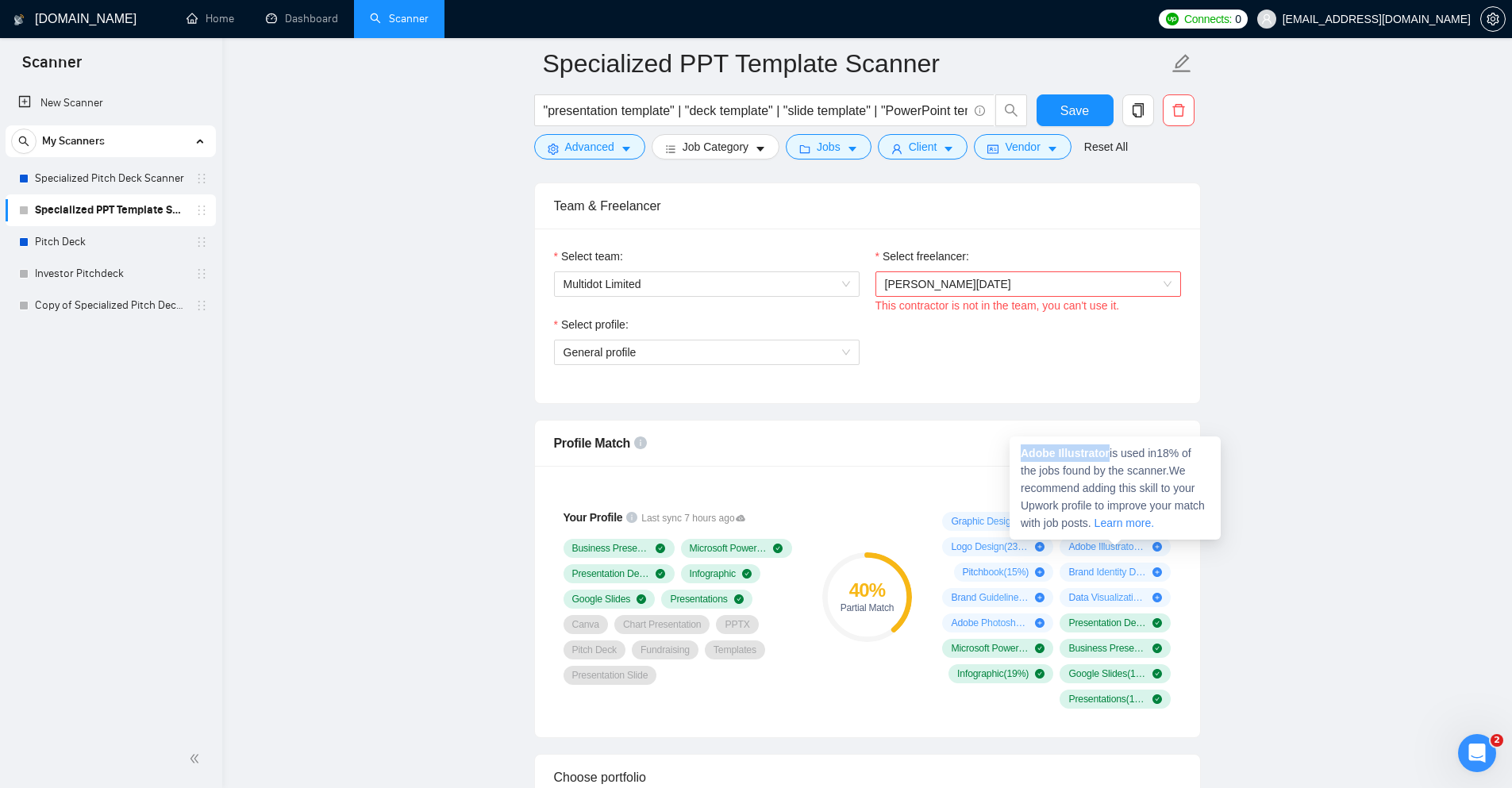
drag, startPoint x: 1109, startPoint y: 459, endPoint x: 1024, endPoint y: 449, distance: 85.6
click at [1024, 449] on strong "Adobe Illustrator" at bounding box center [1066, 454] width 89 height 13
copy strong "Adobe Illustrator"
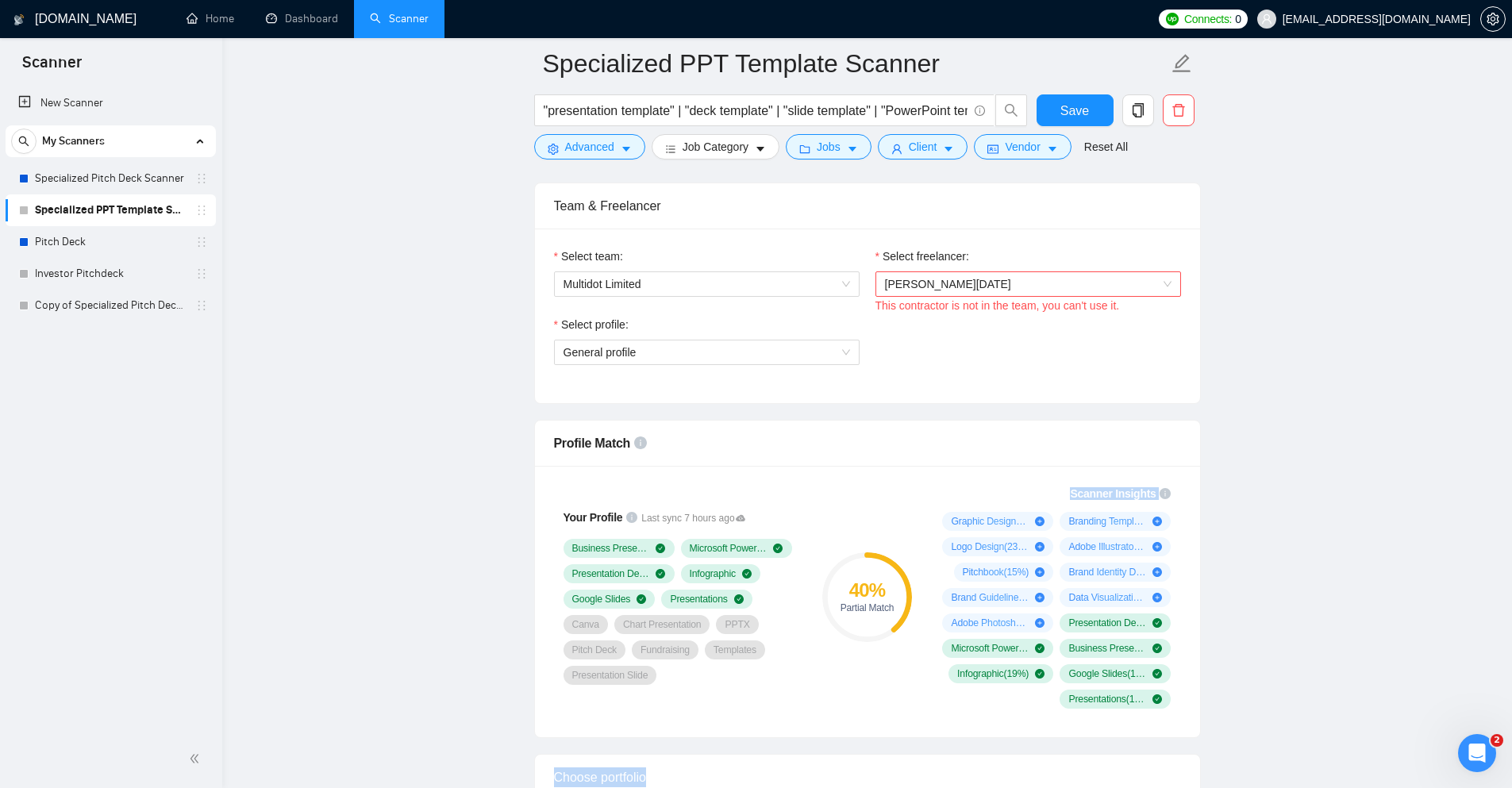
drag, startPoint x: 1131, startPoint y: 483, endPoint x: 999, endPoint y: 468, distance: 132.8
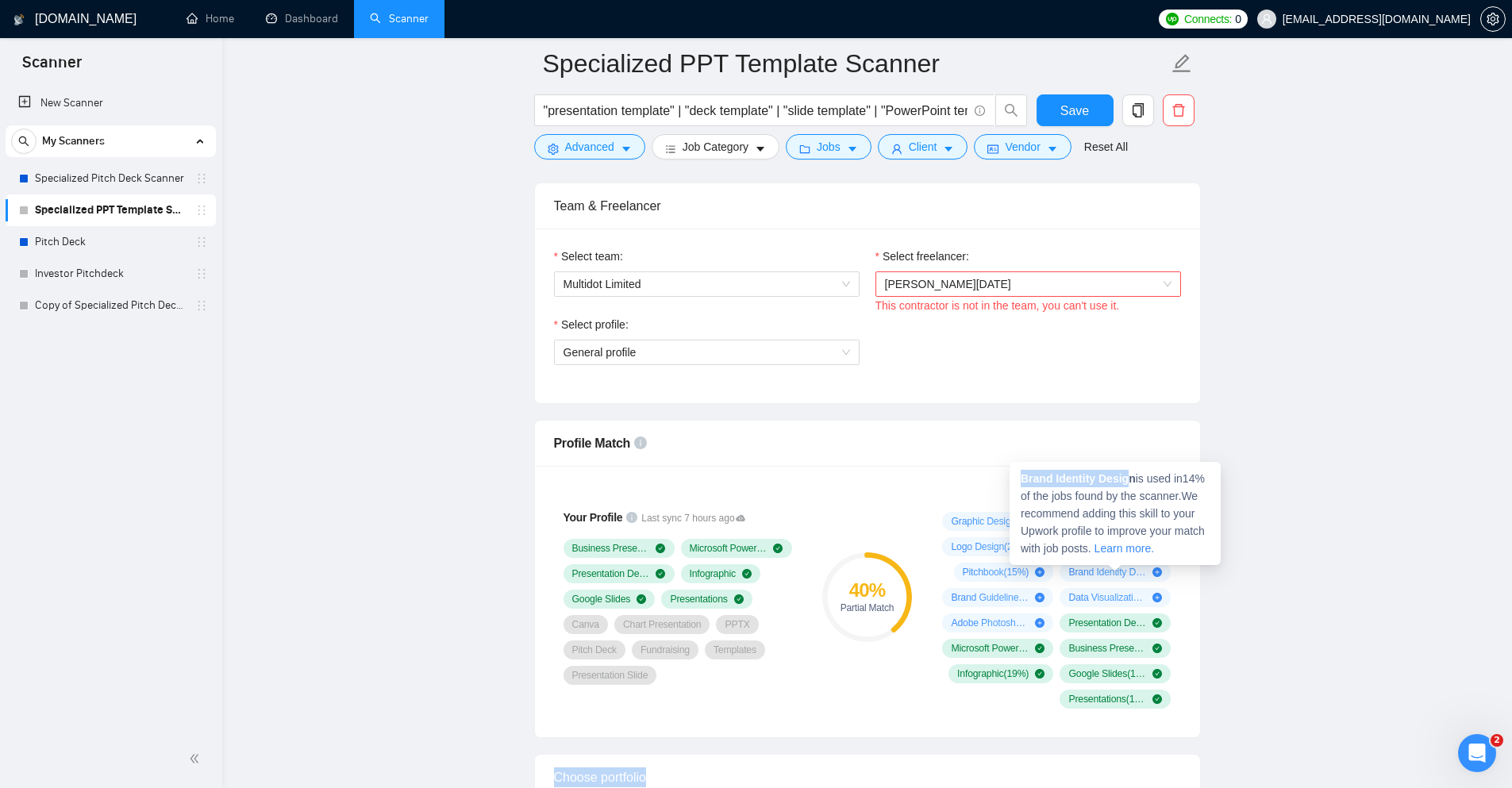
click at [1141, 573] on span "Brand Identity Design ( 14 %)" at bounding box center [1107, 573] width 78 height 13
click at [1132, 479] on strong "Brand Identity Design" at bounding box center [1079, 479] width 115 height 13
drag, startPoint x: 1132, startPoint y: 479, endPoint x: 1024, endPoint y: 478, distance: 108.0
click at [1024, 478] on strong "Brand Identity Design" at bounding box center [1079, 479] width 115 height 13
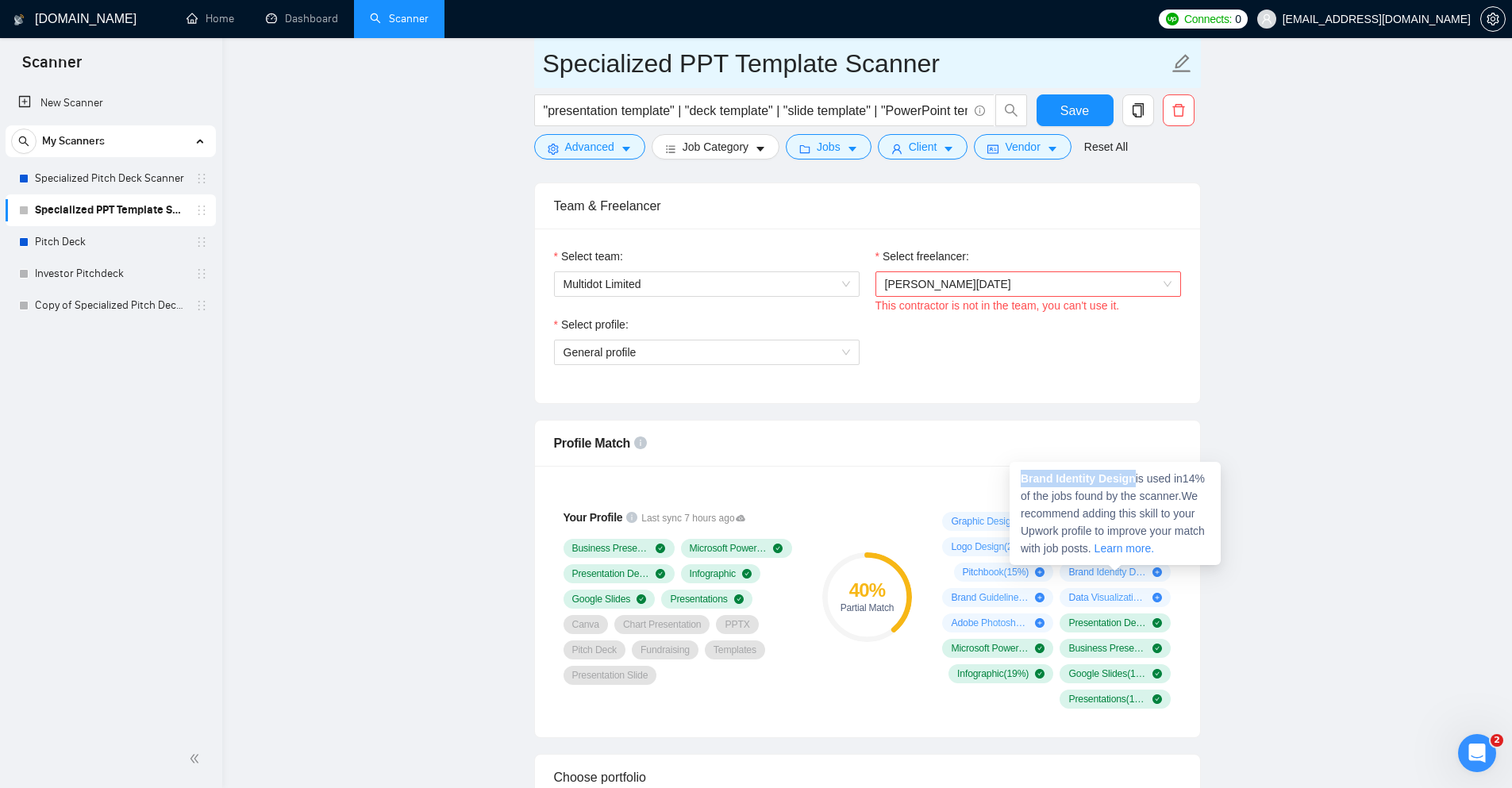
copy strong "Brand Identity Design"
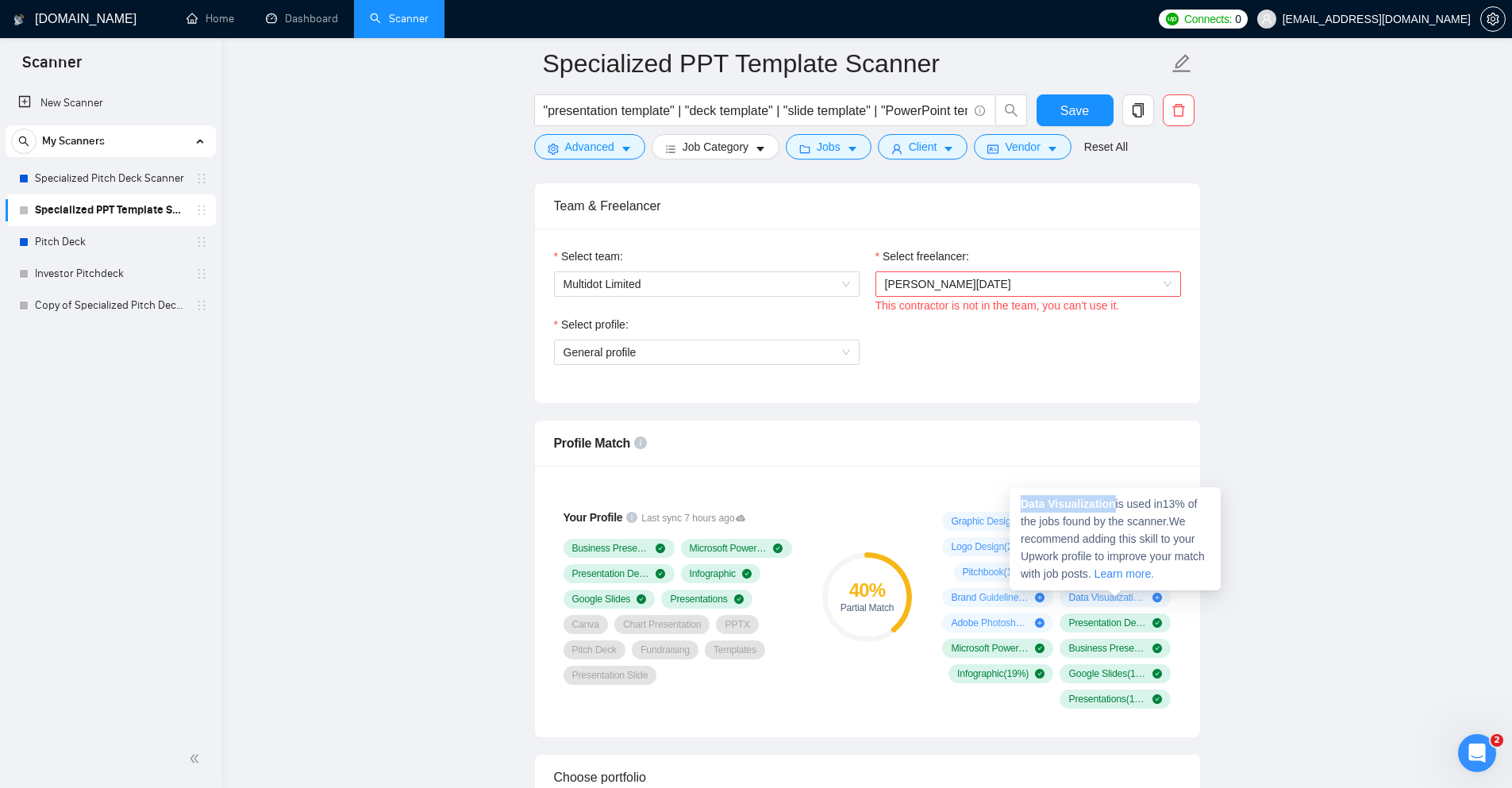
drag, startPoint x: 1113, startPoint y: 504, endPoint x: 1015, endPoint y: 499, distance: 98.1
click at [1015, 499] on div "Data Visualization is used in 13 % of the jobs found by the scanner. We recomme…" at bounding box center [1115, 539] width 211 height 103
copy strong "Data Visualization"
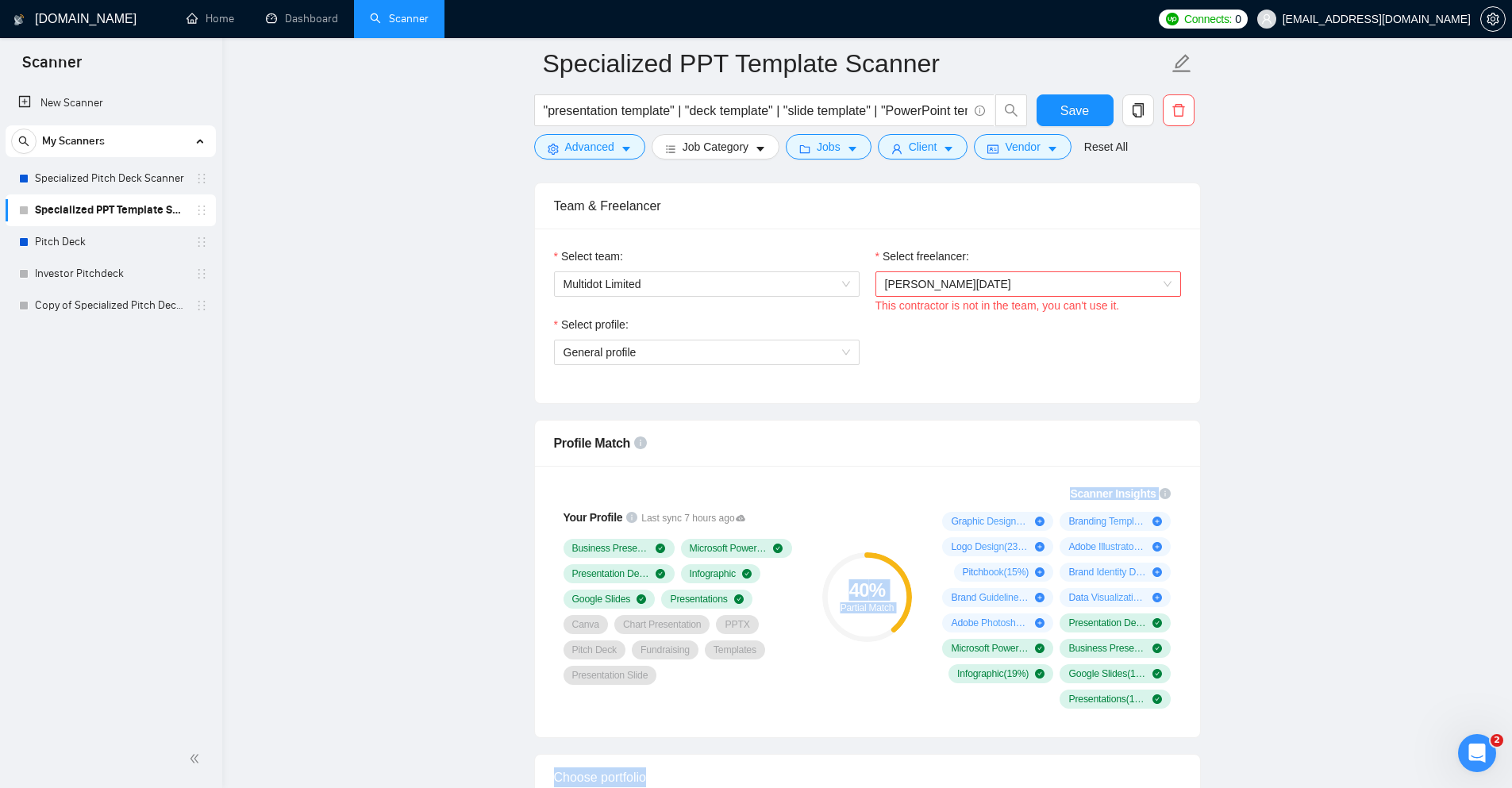
drag, startPoint x: 995, startPoint y: 528, endPoint x: 888, endPoint y: 525, distance: 107.0
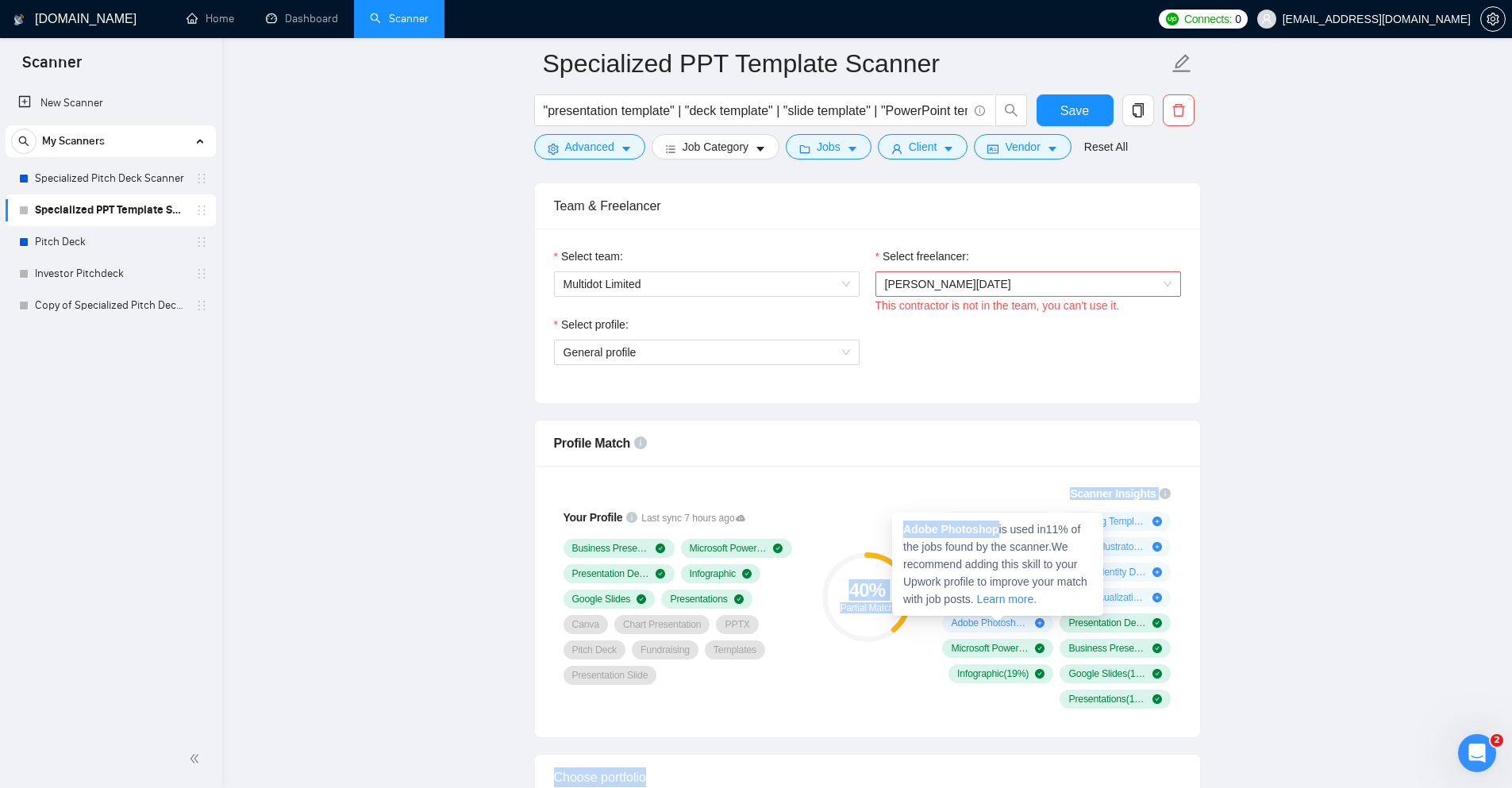
click at [1033, 624] on div "Adobe Photoshop ( 11 %)" at bounding box center [998, 624] width 94 height 13
click at [995, 533] on strong "Adobe Photoshop" at bounding box center [952, 530] width 96 height 13
drag, startPoint x: 995, startPoint y: 533, endPoint x: 904, endPoint y: 528, distance: 91.1
click at [904, 528] on strong "Adobe Photoshop" at bounding box center [952, 530] width 96 height 13
copy strong "Adobe Photoshop"
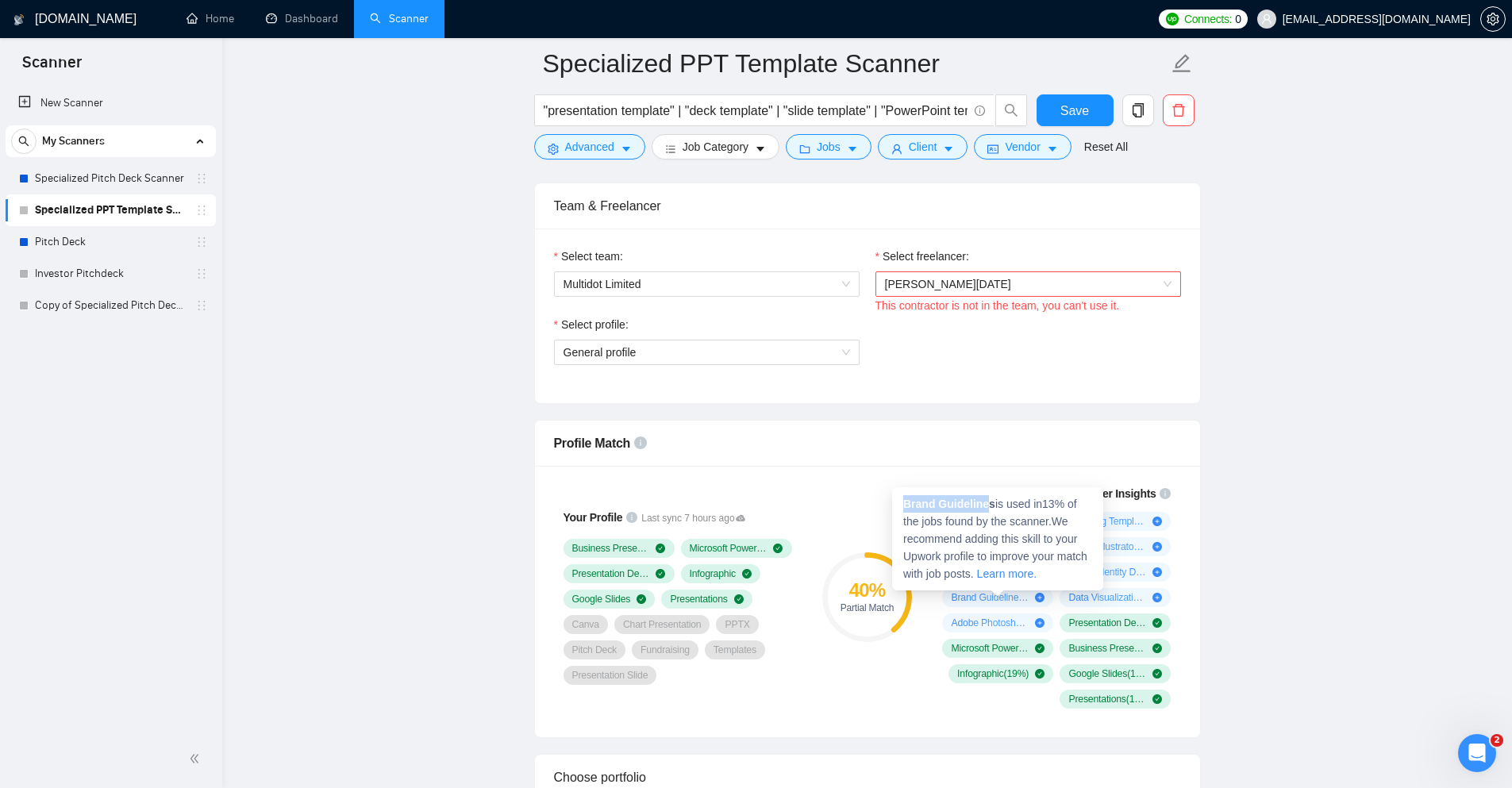
drag, startPoint x: 989, startPoint y: 505, endPoint x: 897, endPoint y: 503, distance: 92.0
click at [897, 503] on div "Brand Guidelines is used in 13 % of the jobs found by the scanner. We recommend…" at bounding box center [998, 539] width 211 height 103
copy strong "Brand Guideline"
drag, startPoint x: 960, startPoint y: 475, endPoint x: 909, endPoint y: 476, distance: 51.0
click at [909, 476] on strong "Pitchbook" at bounding box center [935, 479] width 54 height 13
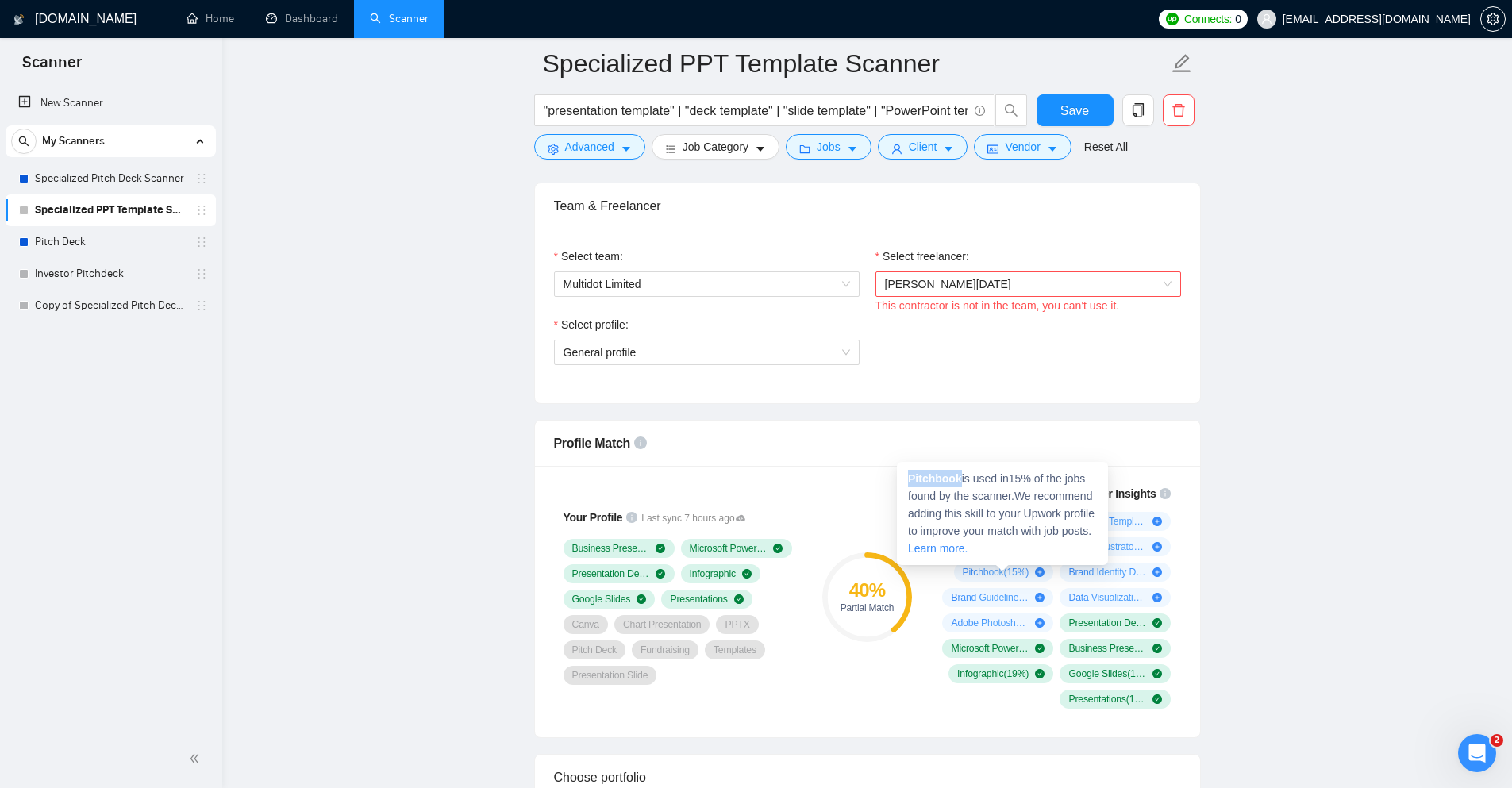
copy strong "Pitchbook"
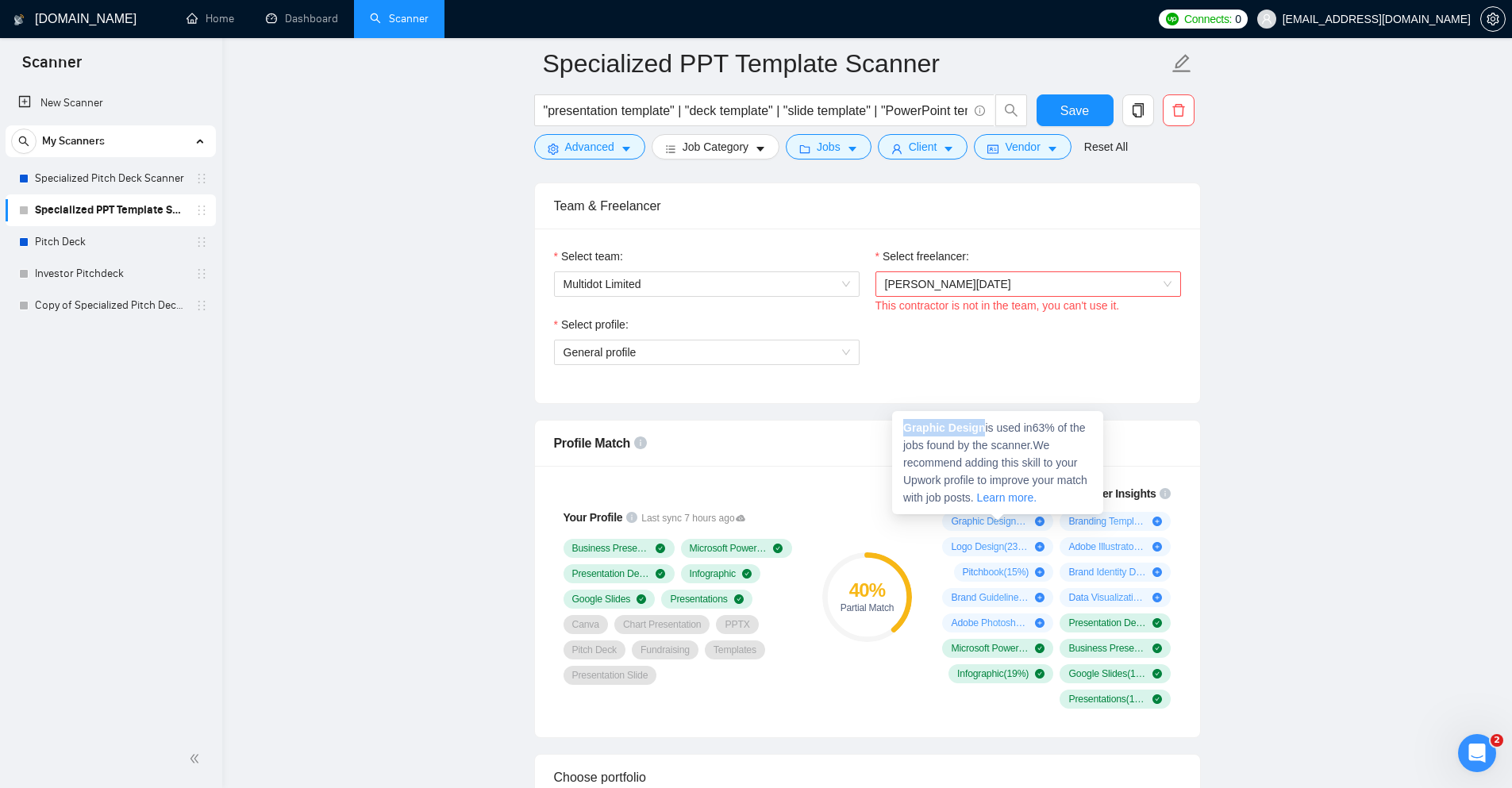
drag, startPoint x: 981, startPoint y: 429, endPoint x: 905, endPoint y: 424, distance: 76.2
click at [905, 424] on strong "Graphic Design" at bounding box center [944, 428] width 82 height 13
copy strong "Graphic Design"
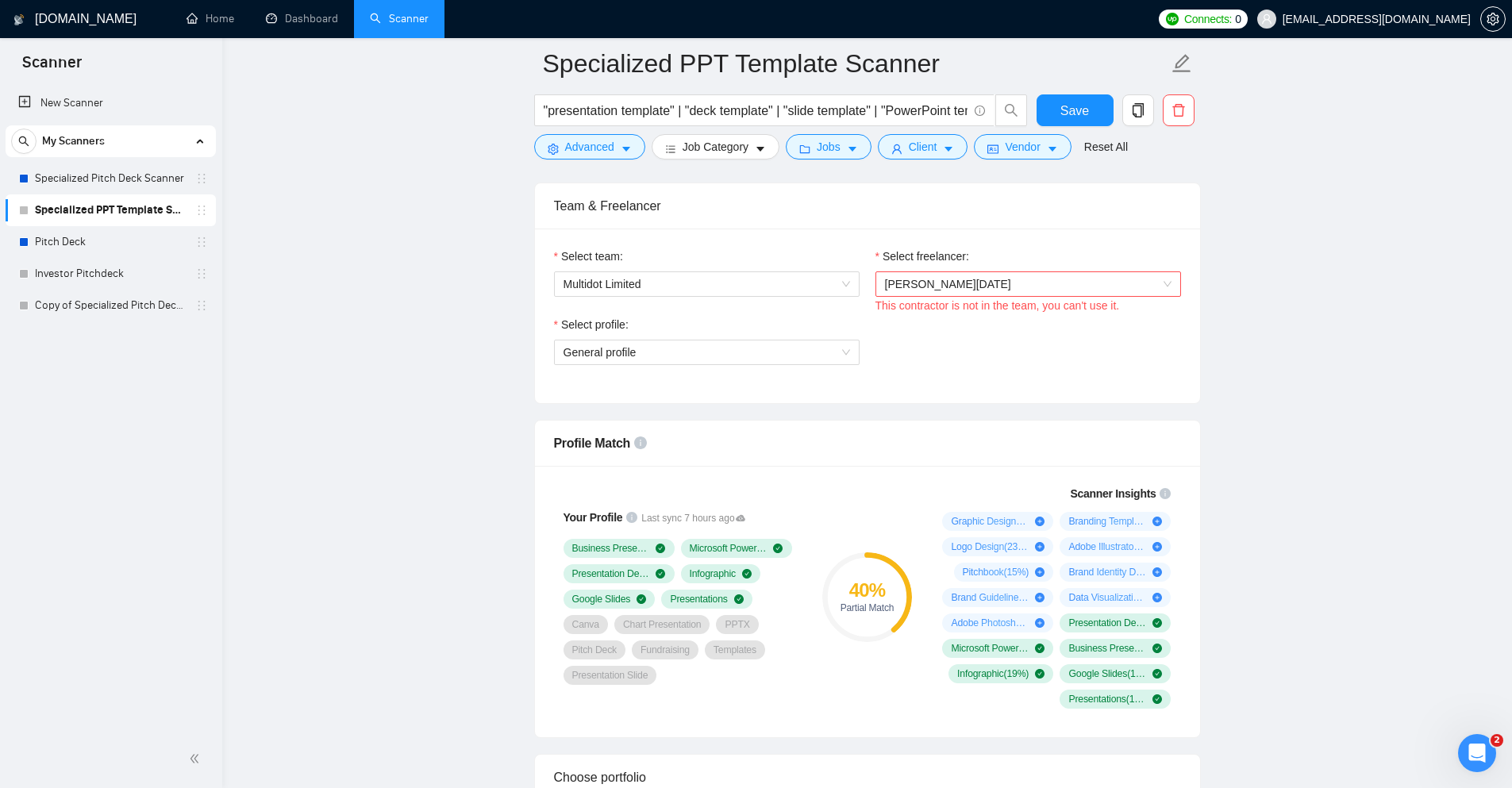
click at [1009, 378] on div "Select profile: General profile" at bounding box center [867, 350] width 643 height 68
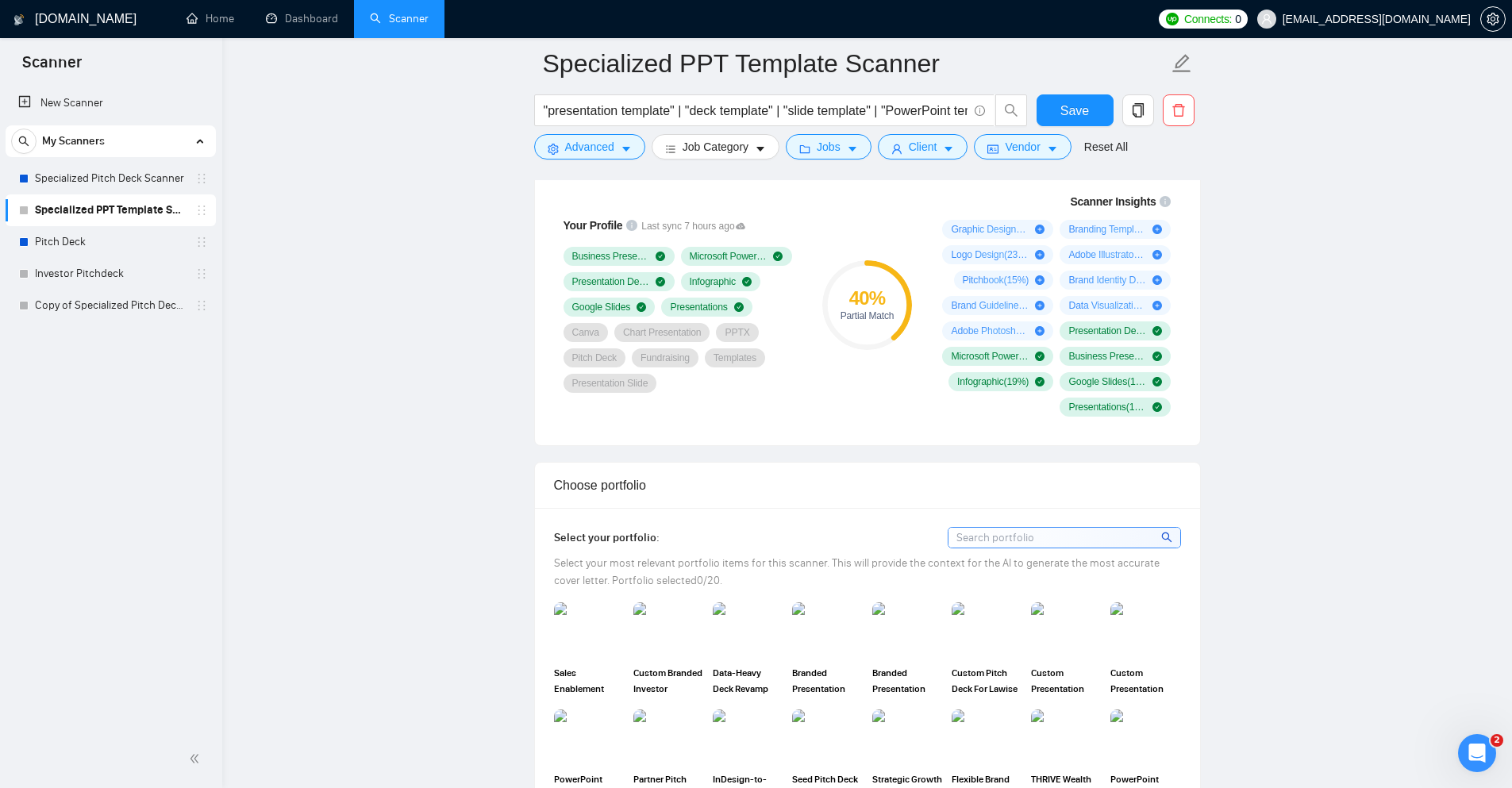
scroll to position [1191, 0]
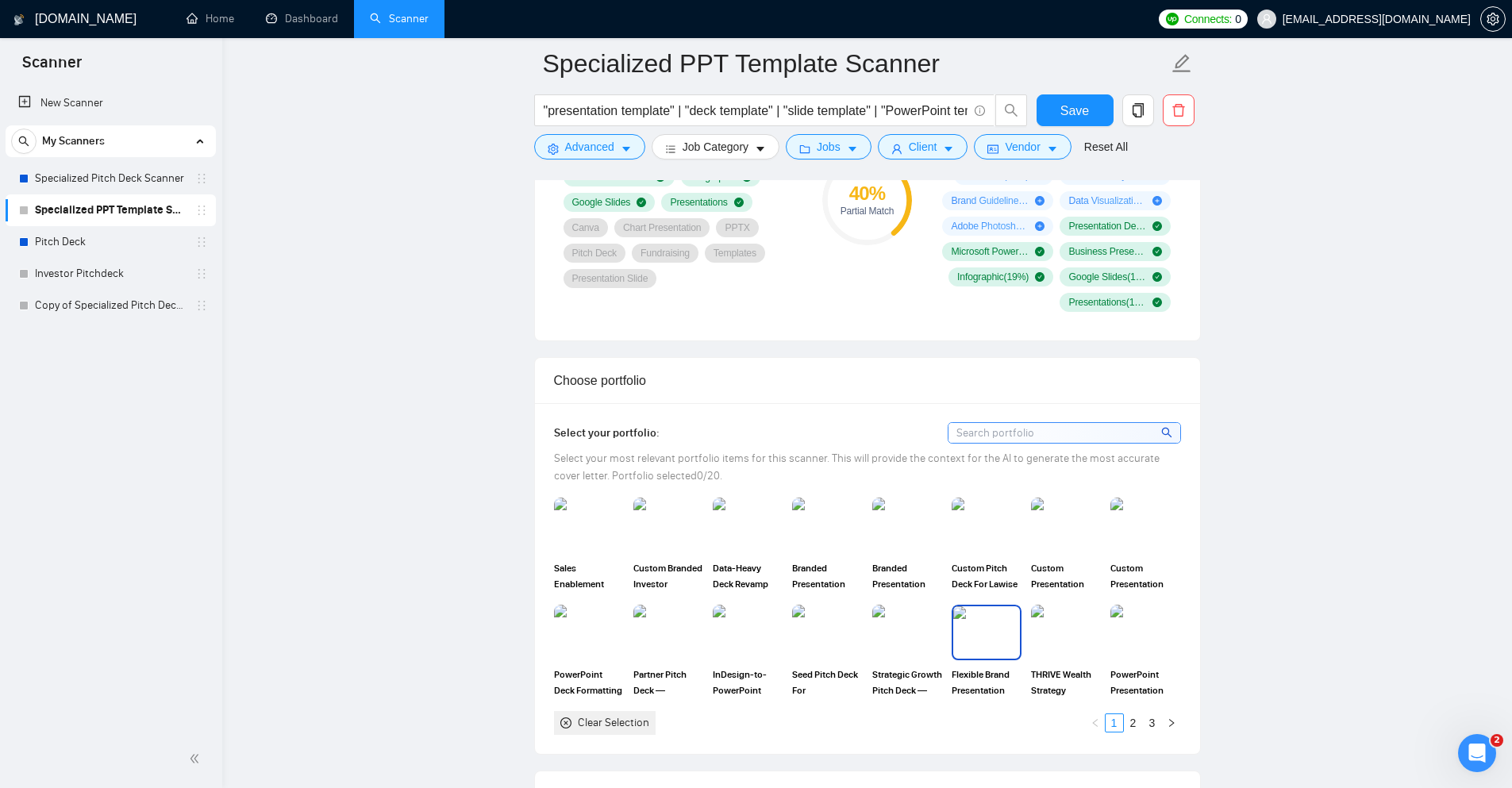
click at [978, 659] on div at bounding box center [986, 633] width 70 height 56
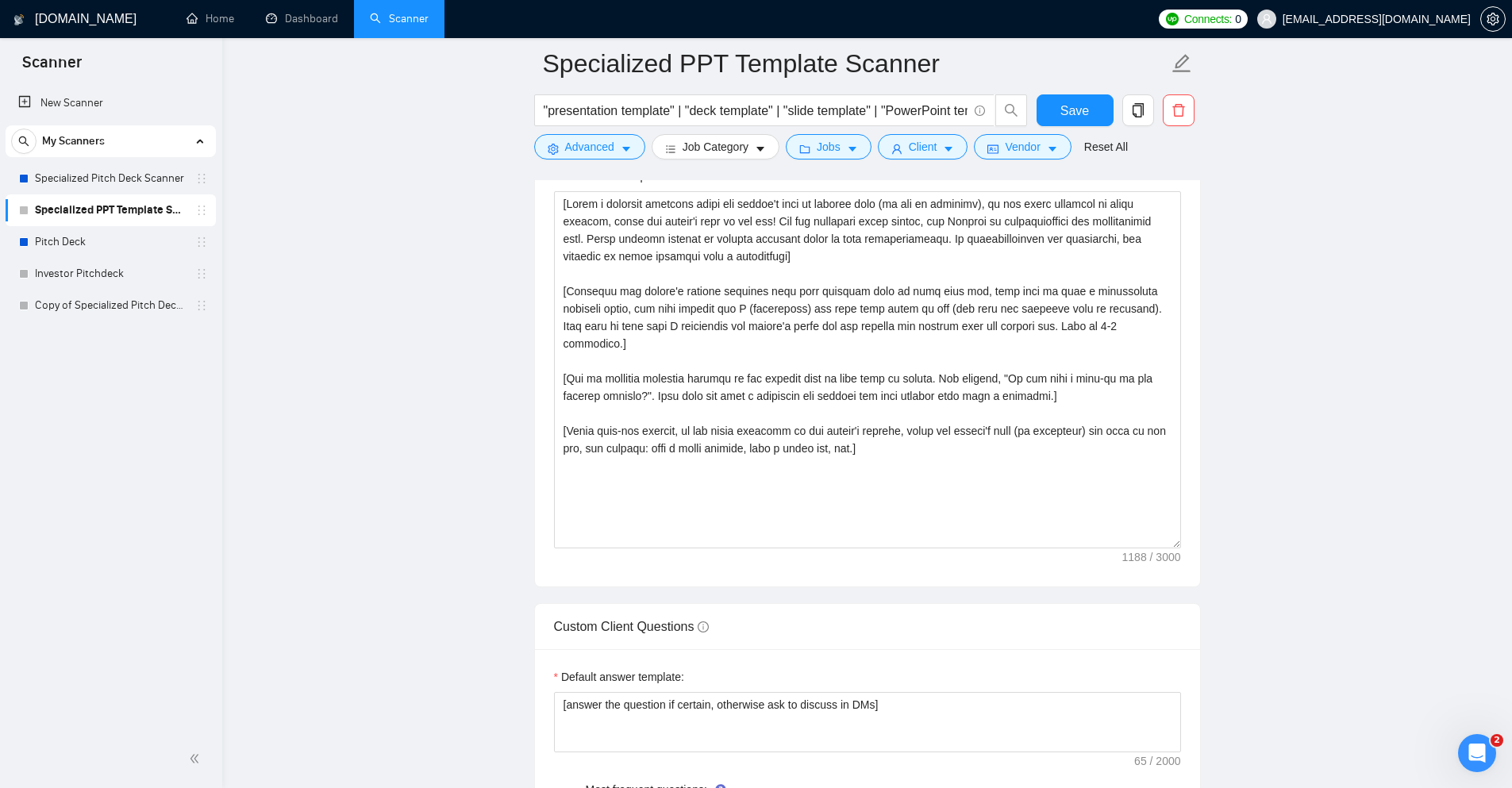
scroll to position [1906, 0]
